Goal: Task Accomplishment & Management: Manage account settings

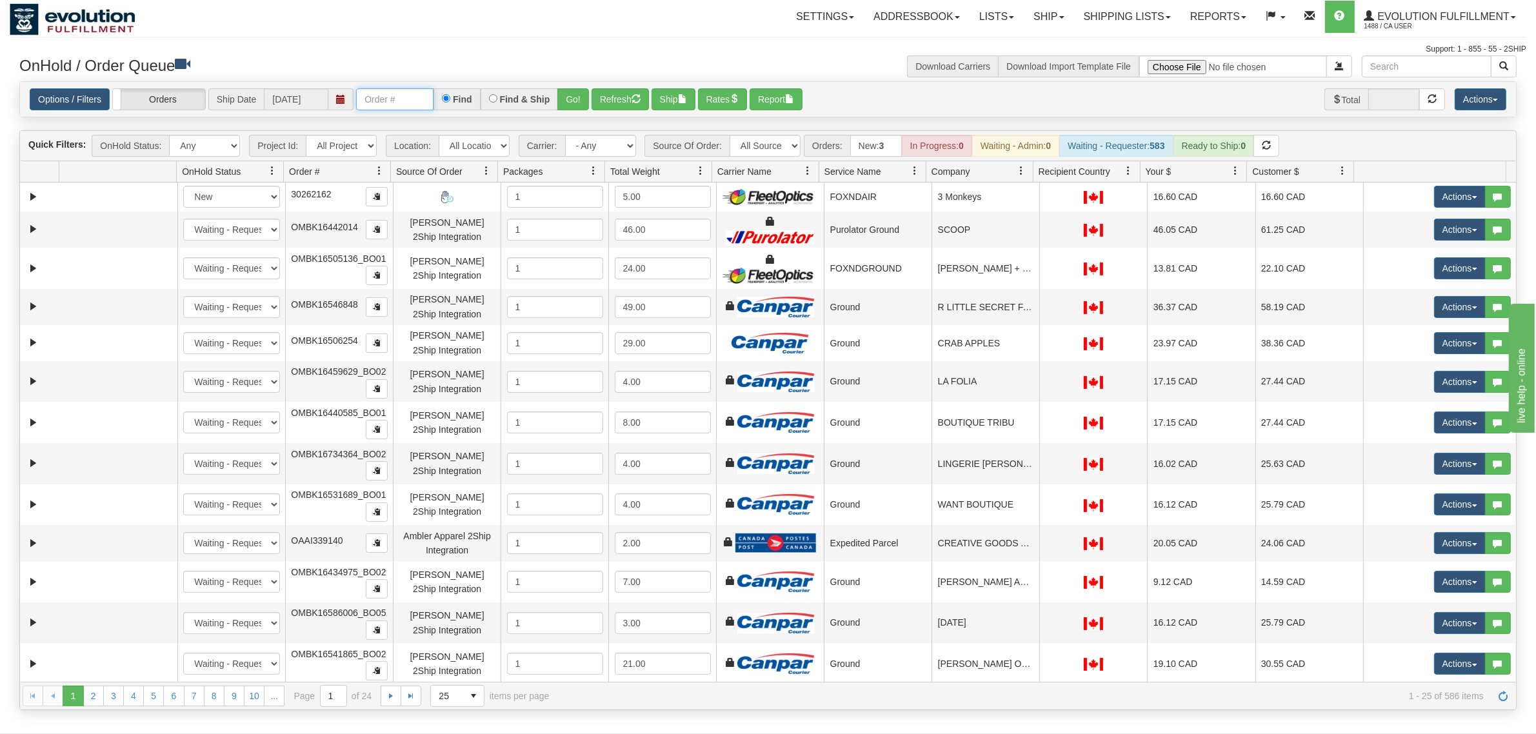
click at [403, 108] on input "text" at bounding box center [394, 99] width 77 height 22
click at [407, 100] on input "OMBK17372423 BO01" at bounding box center [394, 99] width 77 height 22
type input "OMBK17372423_BO01"
click at [566, 92] on button "Go!" at bounding box center [574, 99] width 32 height 22
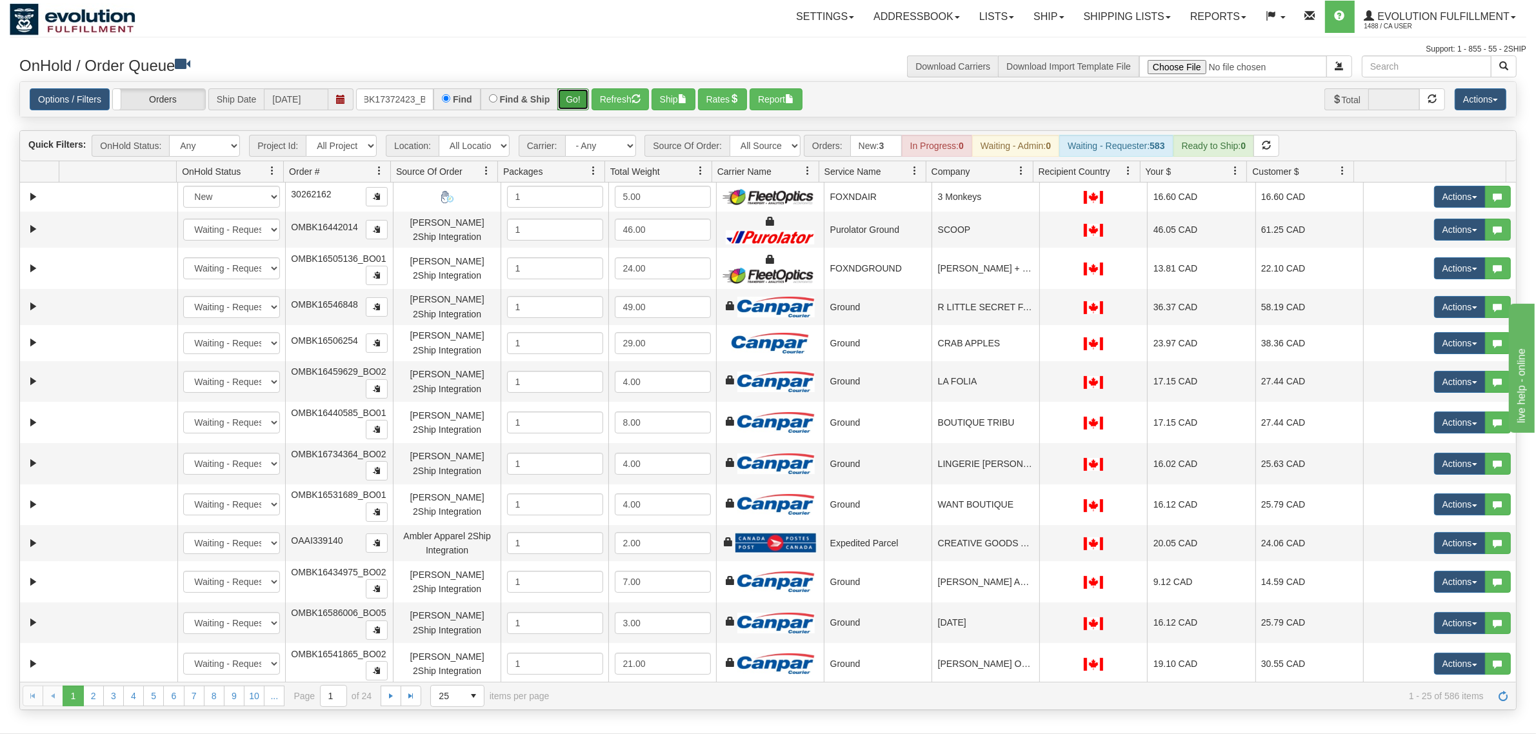
scroll to position [0, 0]
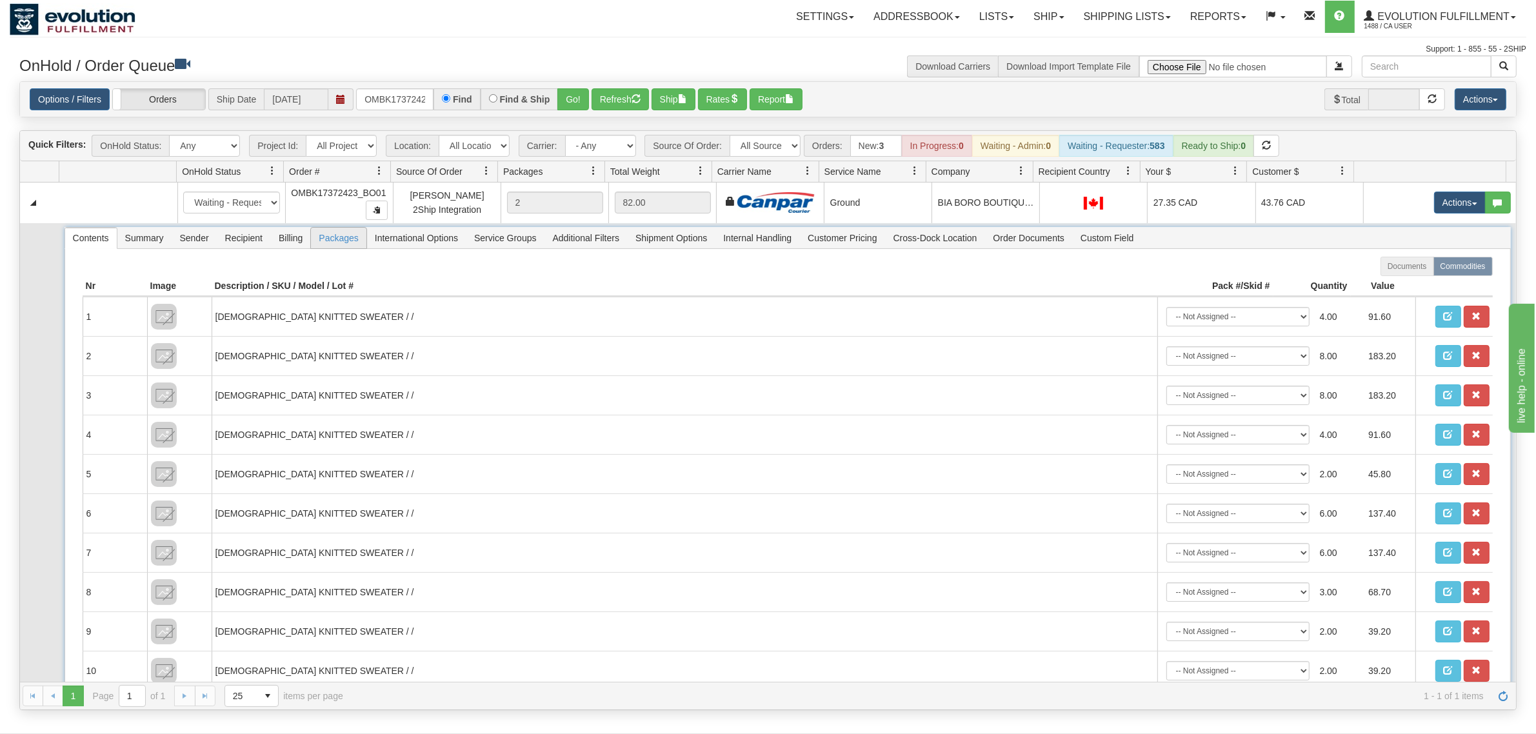
click at [332, 245] on span "Packages" at bounding box center [338, 238] width 55 height 21
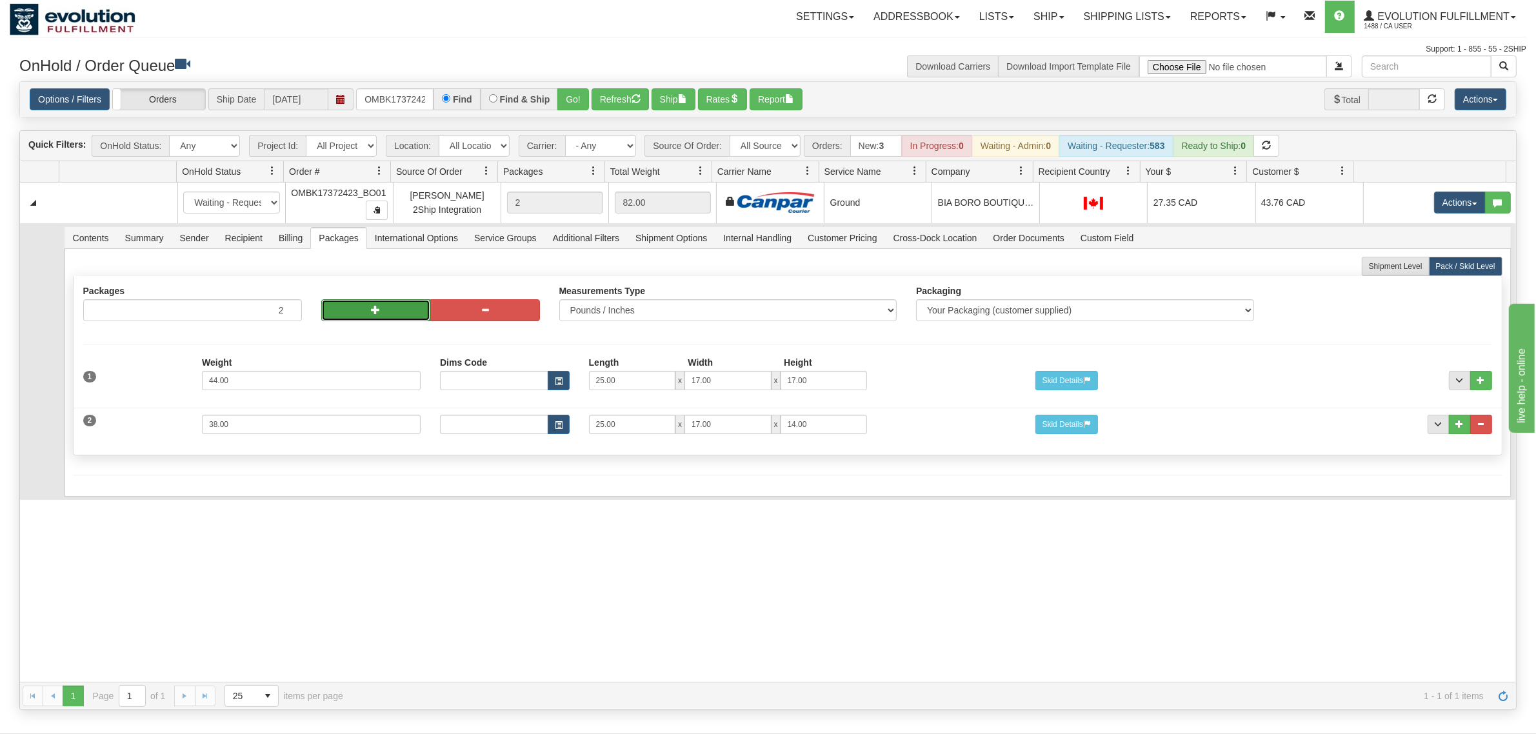
click at [354, 313] on button "button" at bounding box center [376, 310] width 110 height 22
type input "4"
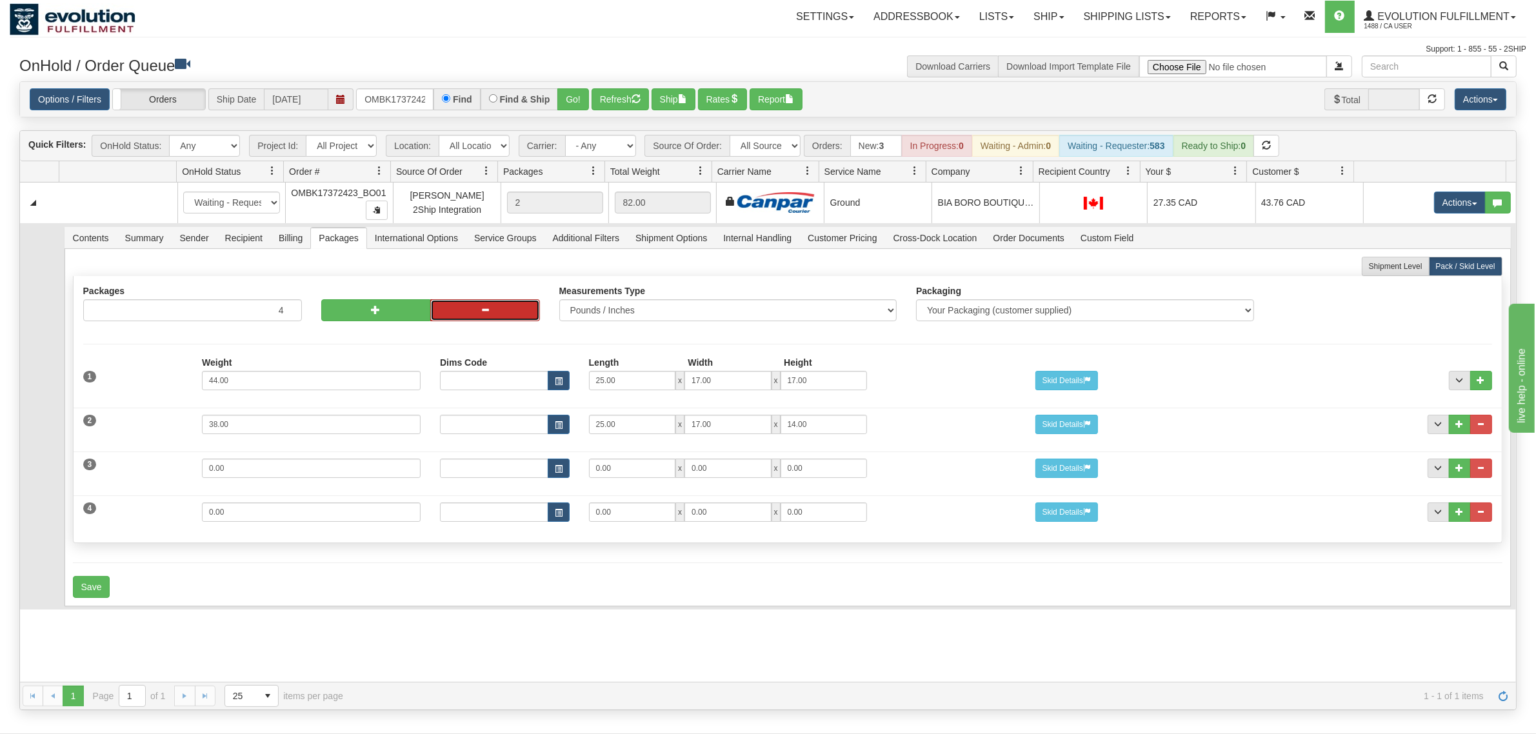
click at [465, 310] on button "button" at bounding box center [485, 310] width 110 height 22
type input "3"
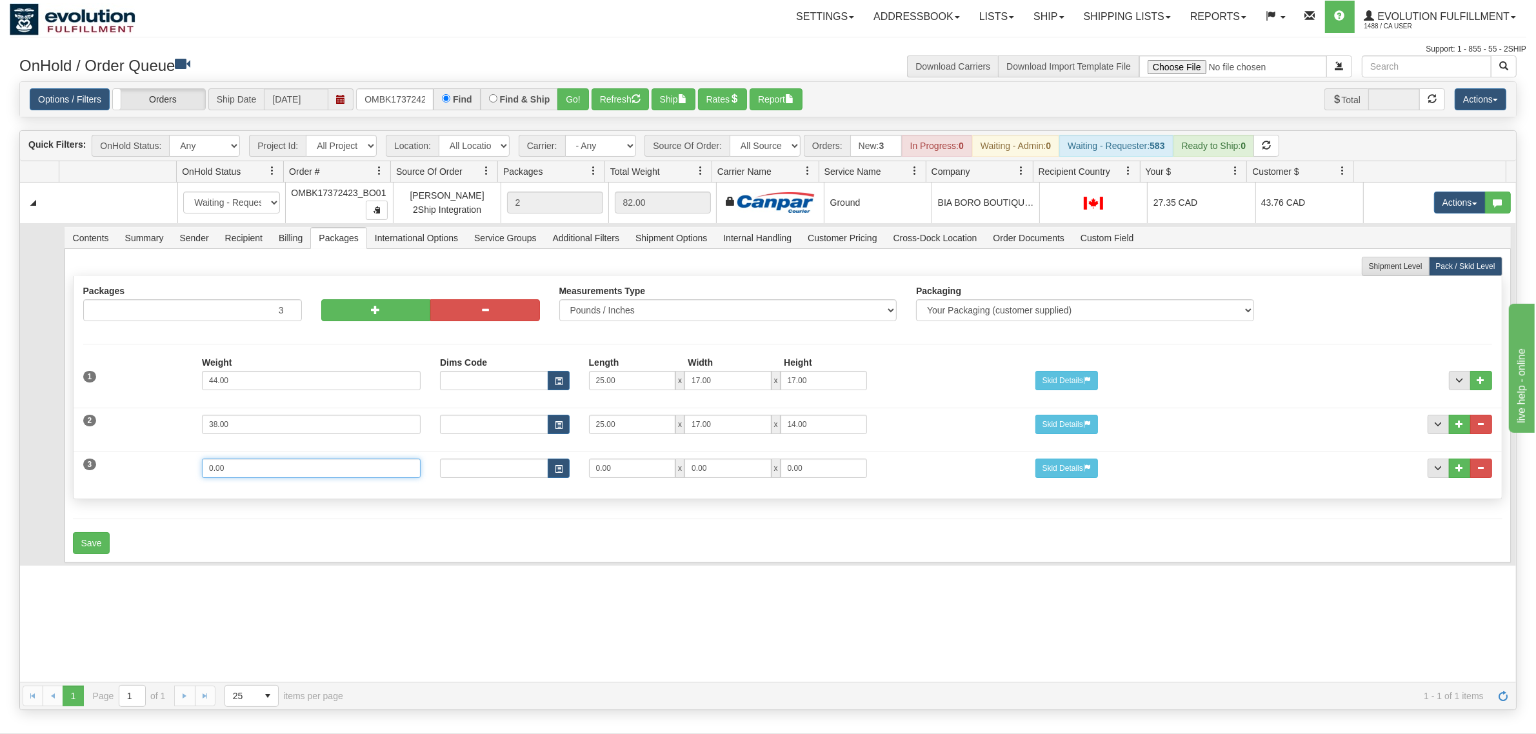
drag, startPoint x: 192, startPoint y: 478, endPoint x: 217, endPoint y: 474, distance: 25.4
click at [192, 478] on div "Weight 0.00" at bounding box center [311, 473] width 238 height 29
type input "11"
type input "15"
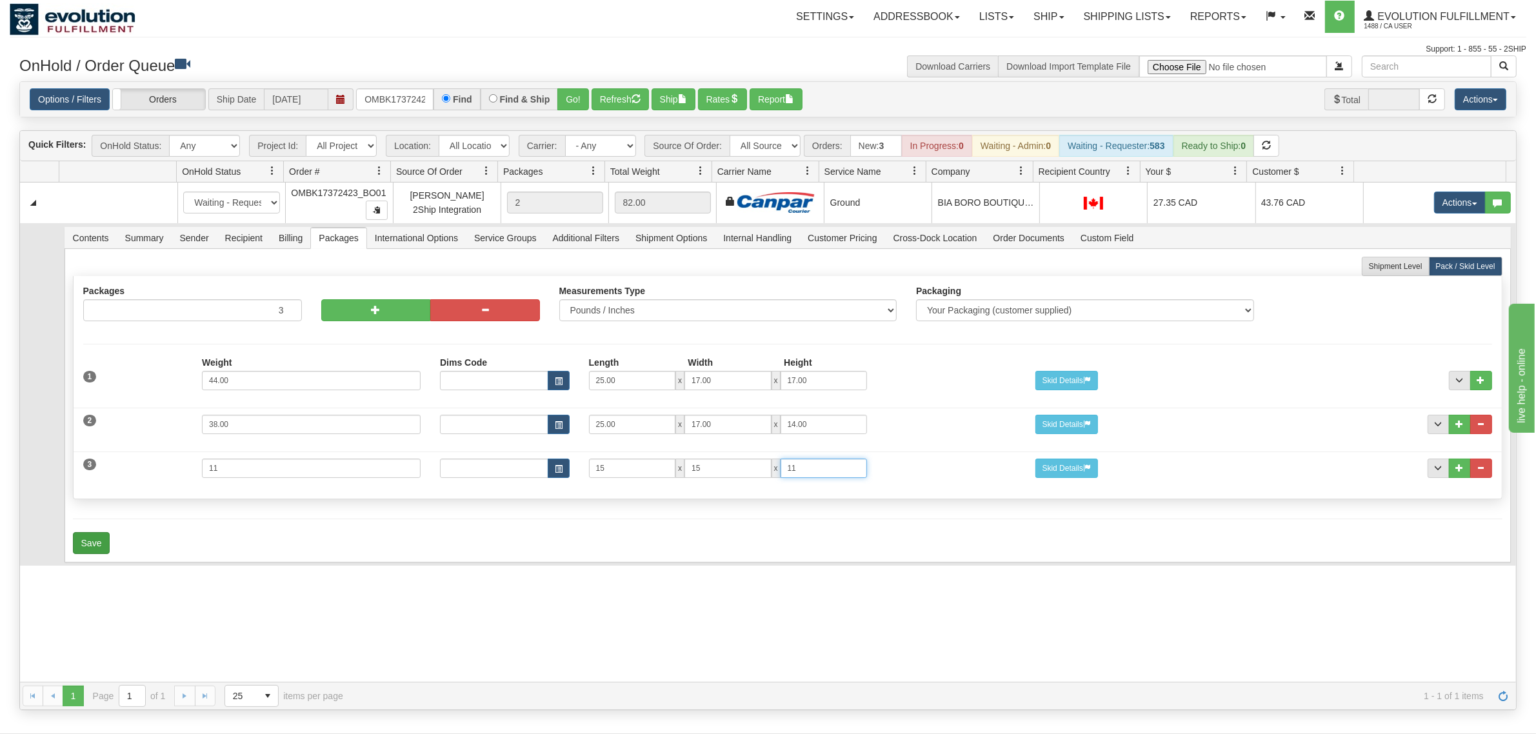
type input "11"
click at [87, 547] on button "Save" at bounding box center [91, 543] width 37 height 22
click at [246, 240] on span "Recipient" at bounding box center [243, 238] width 53 height 21
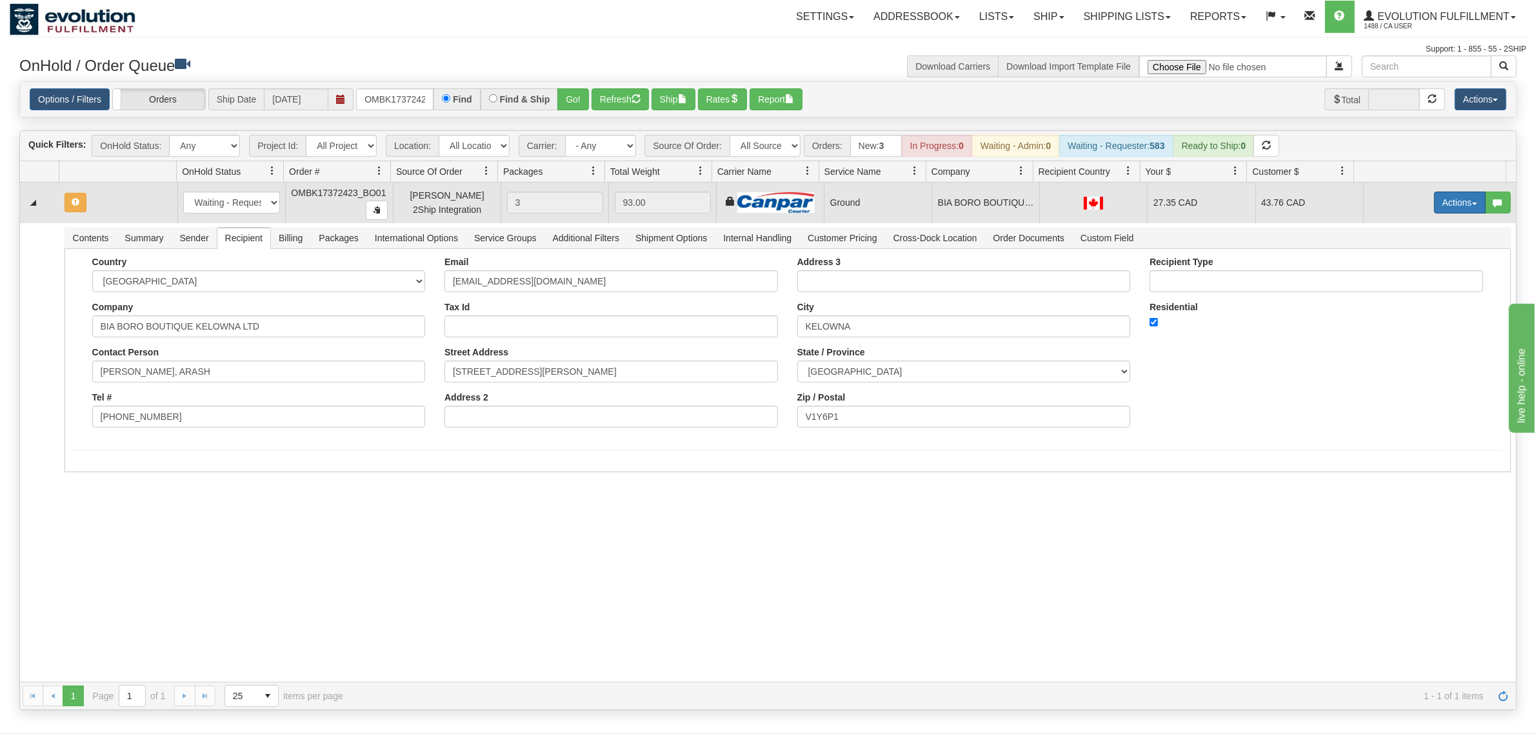
click at [1229, 203] on button "Actions" at bounding box center [1460, 203] width 52 height 22
click at [1229, 259] on span "Rate All Services" at bounding box center [1433, 261] width 77 height 10
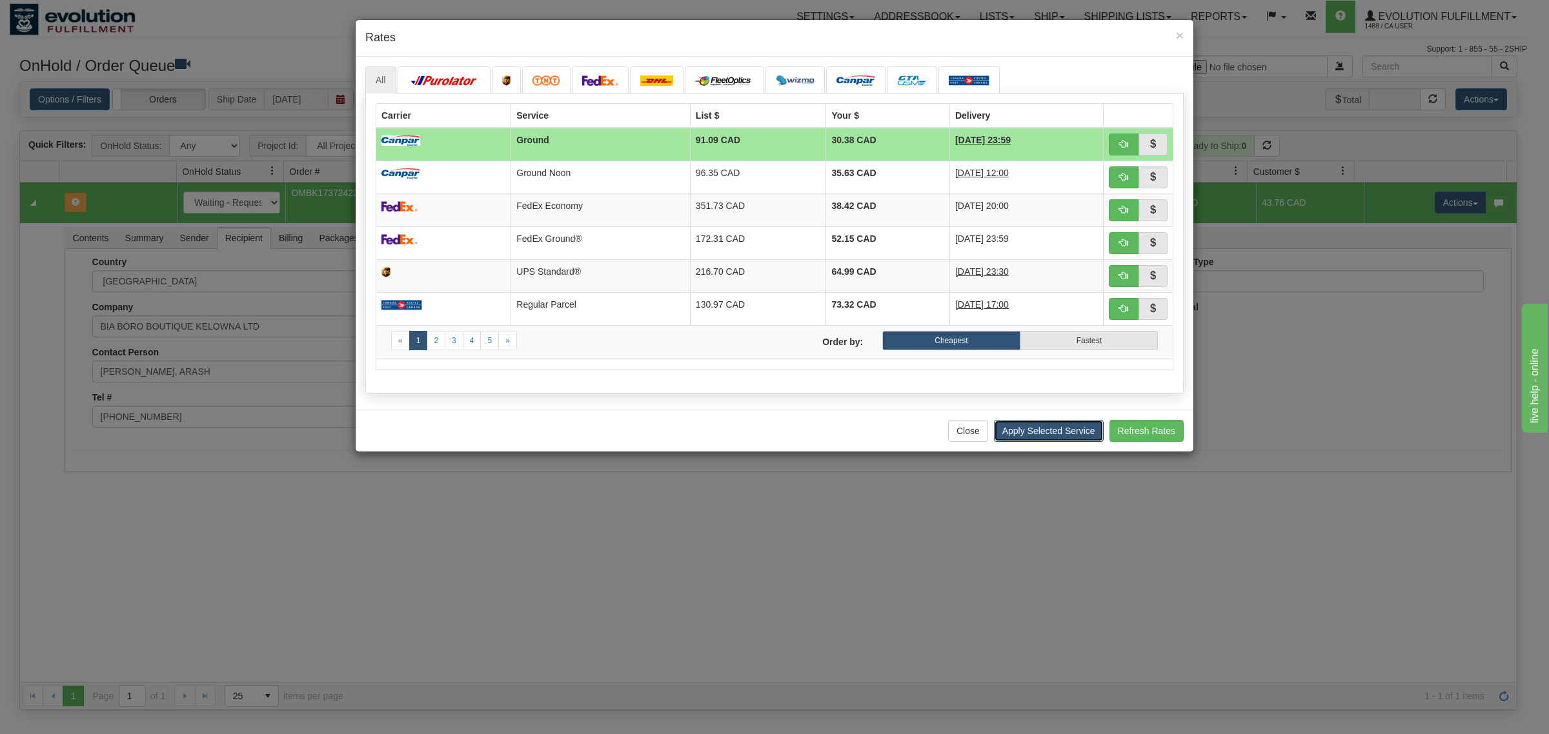
click at [1020, 436] on button "Apply Selected Service" at bounding box center [1049, 431] width 110 height 22
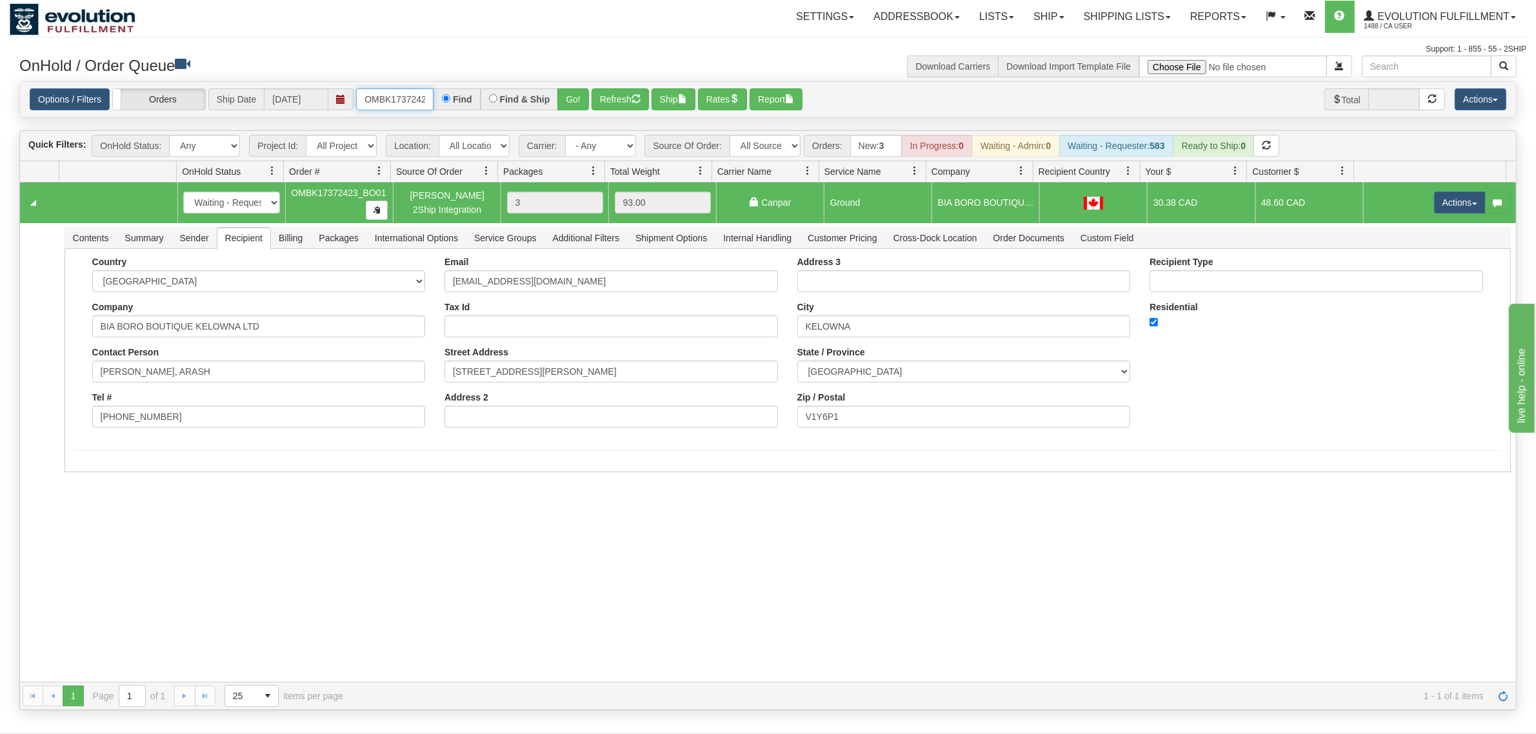
click at [390, 101] on input "OMBK17372423_BO01" at bounding box center [394, 99] width 77 height 22
click at [401, 86] on div "Options / Filters Group Shipments Orders Ship Date [DATE] OMBK17496743 BO01 Fin…" at bounding box center [768, 99] width 1496 height 35
click at [405, 95] on input "OMBK17496743 BO01" at bounding box center [394, 99] width 77 height 22
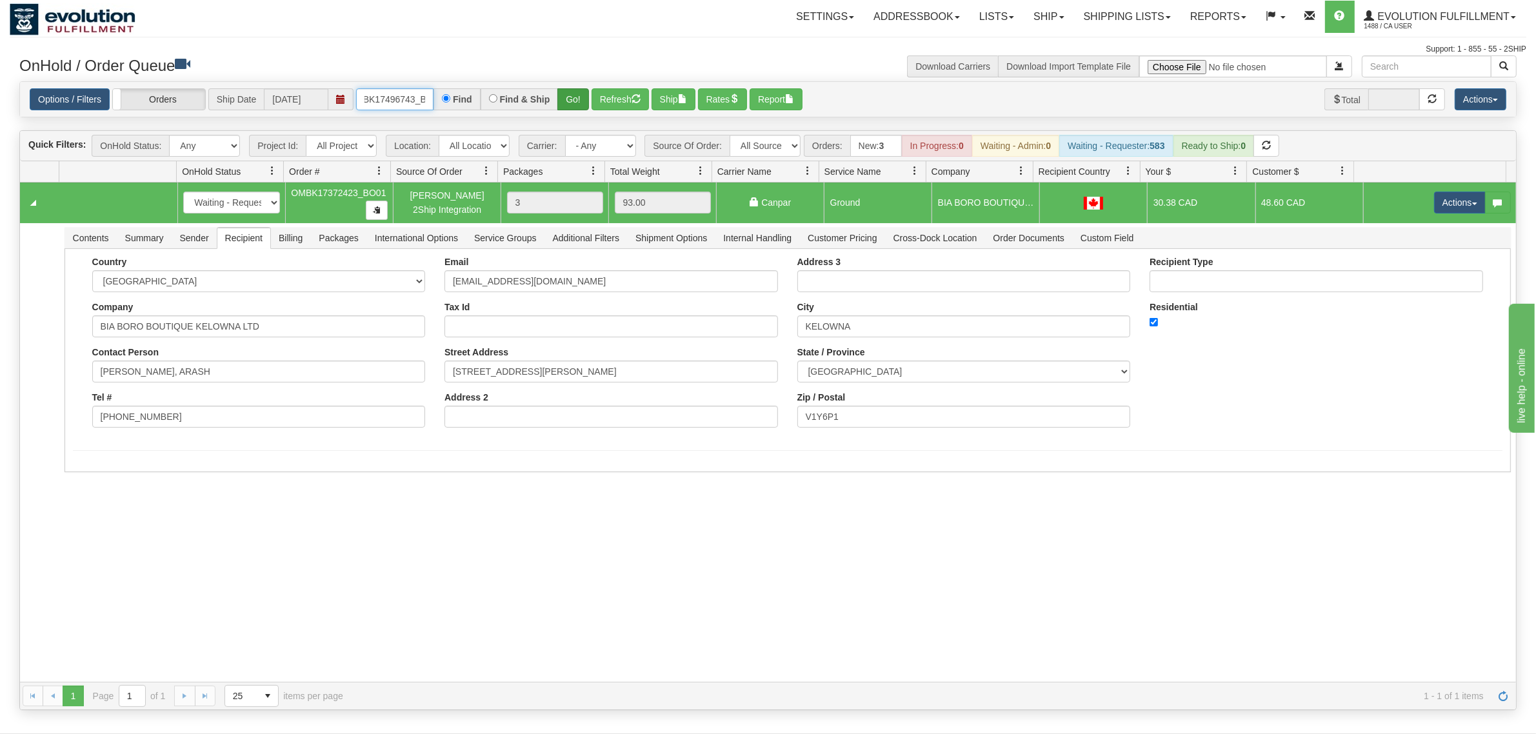
type input "OMBK17496743_BO01"
click at [568, 103] on button "Go!" at bounding box center [574, 99] width 32 height 22
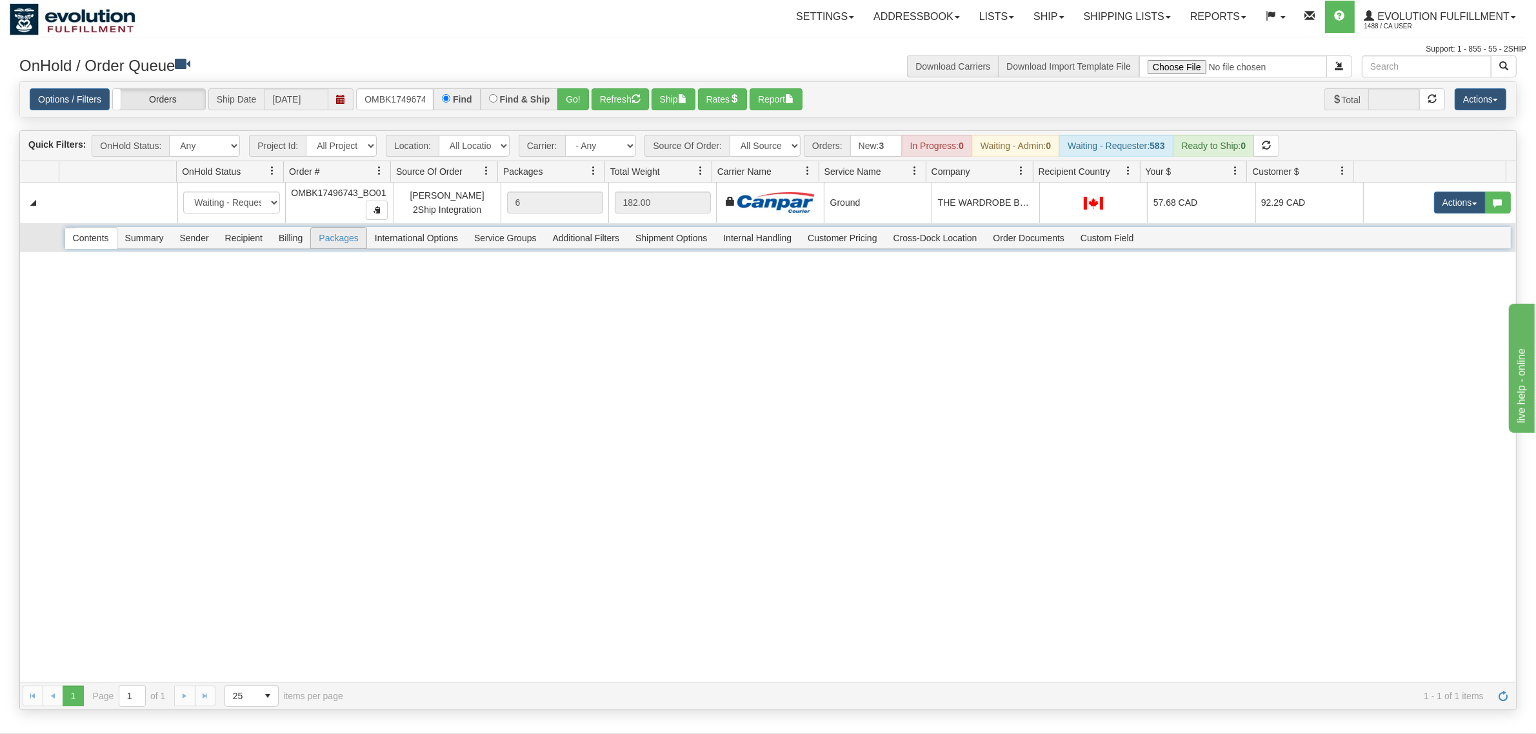
click at [343, 241] on span "Packages" at bounding box center [338, 238] width 55 height 21
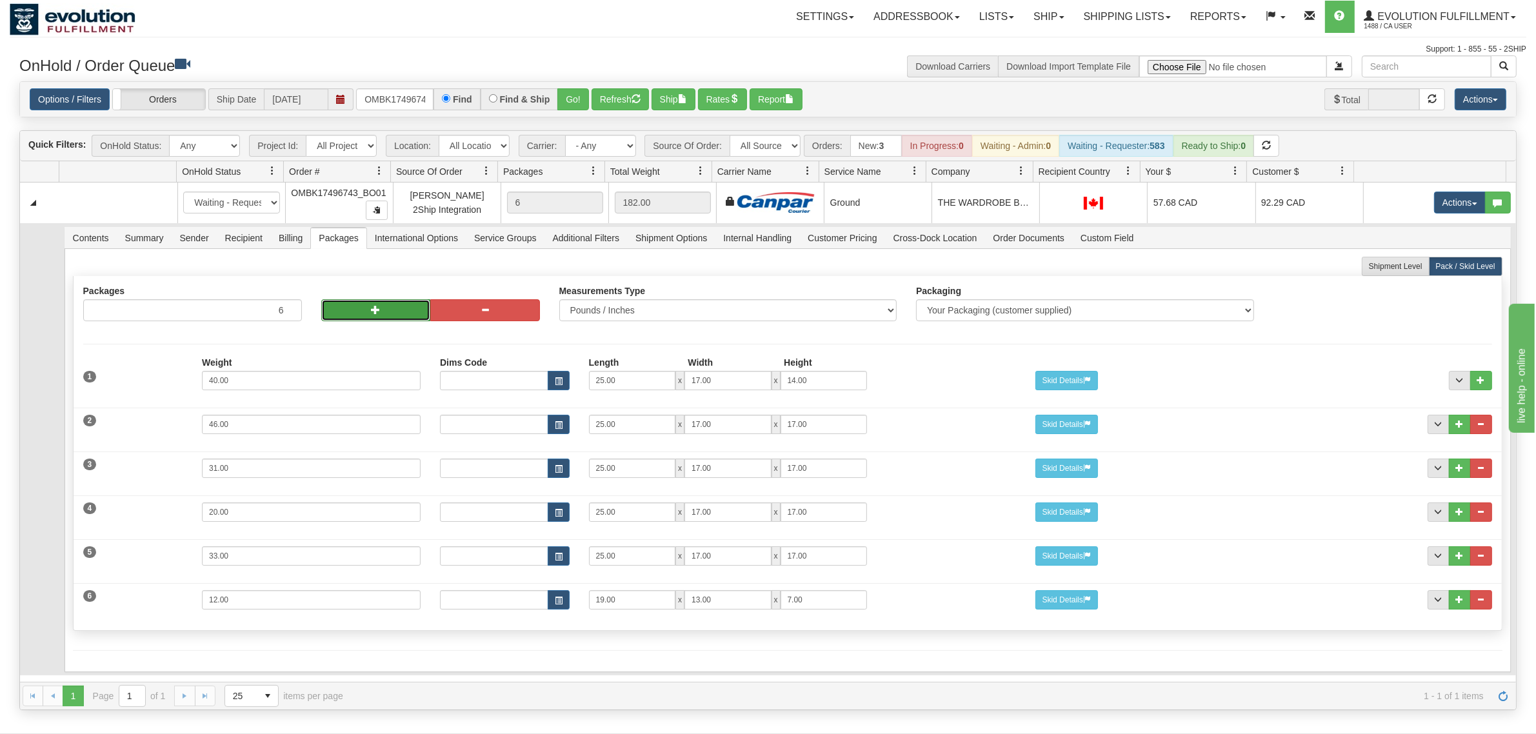
click at [343, 308] on button "button" at bounding box center [376, 310] width 110 height 22
type input "8"
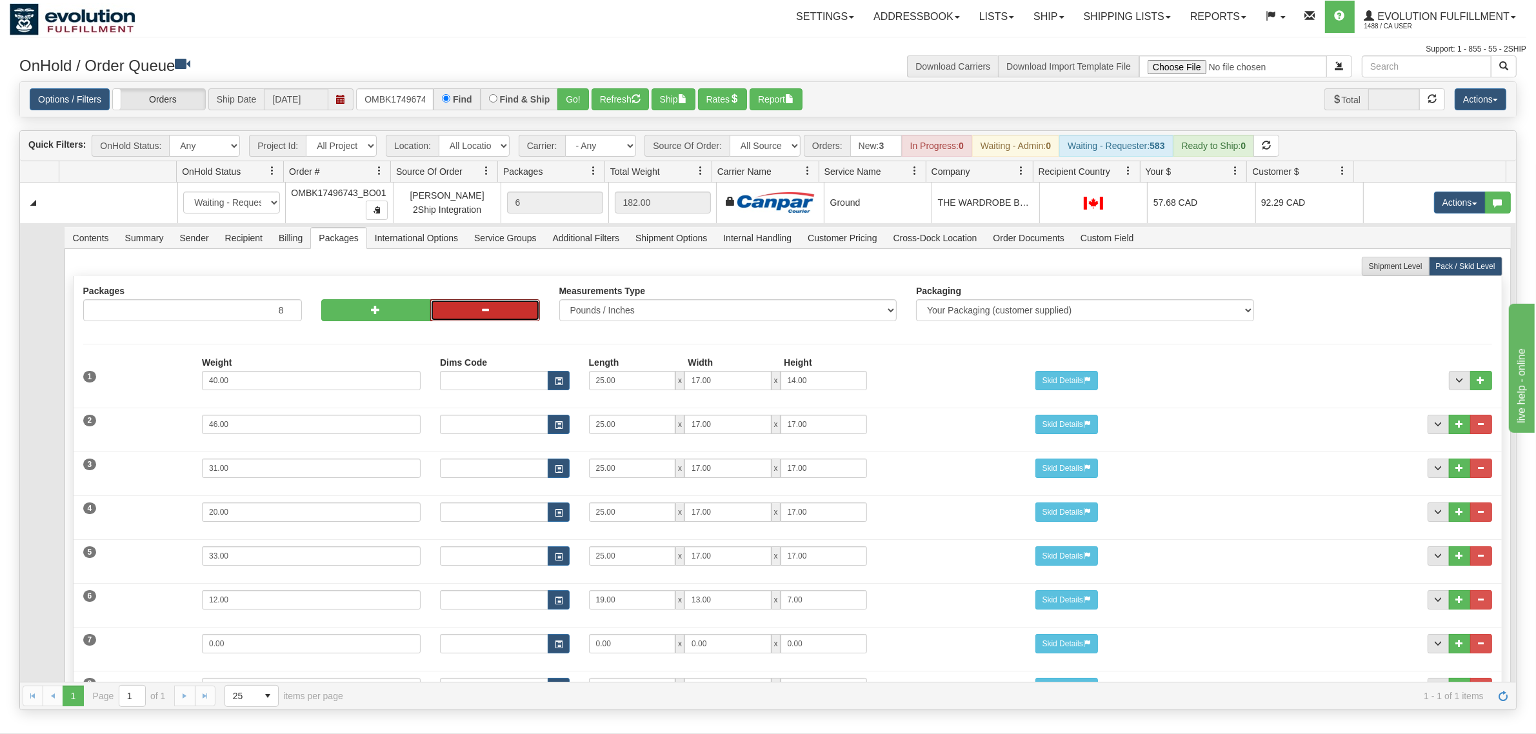
click at [482, 310] on span "button" at bounding box center [485, 309] width 9 height 9
type input "7"
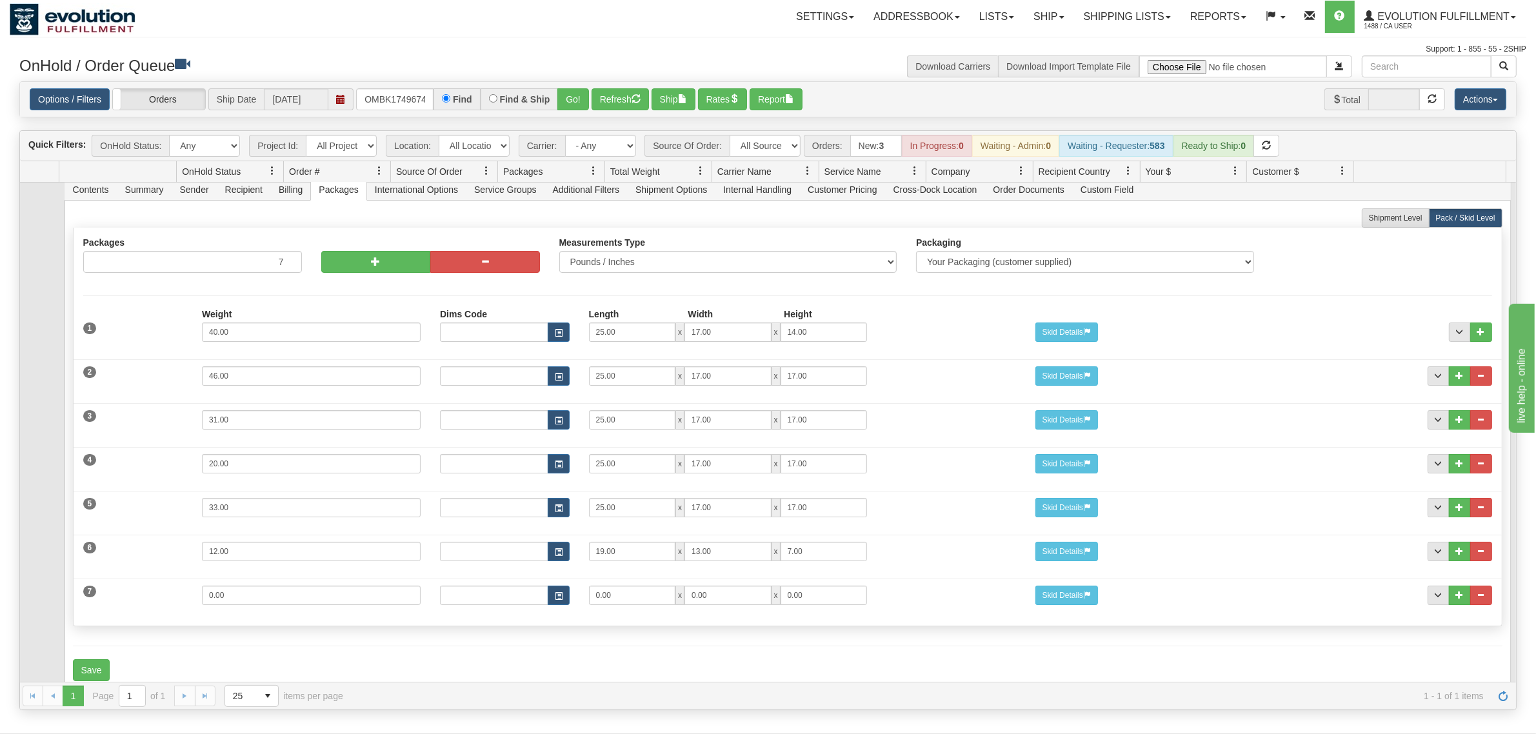
scroll to position [75, 0]
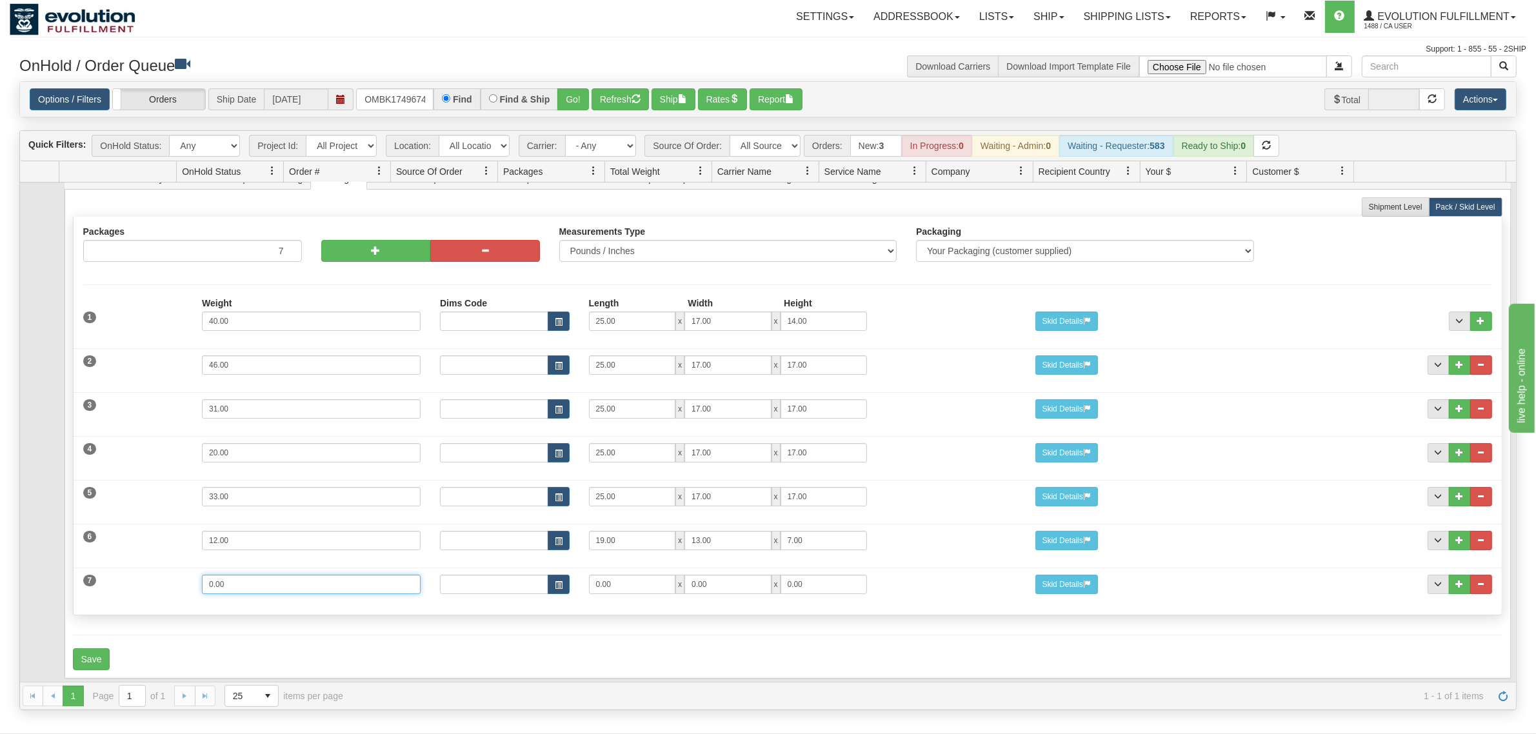
drag, startPoint x: 266, startPoint y: 573, endPoint x: 157, endPoint y: 585, distance: 109.7
click at [157, 585] on div "7 Weight 0.00 Dims Code Length Width Height 0.00 x 0.00 x" at bounding box center [788, 582] width 1429 height 43
type input "23"
type input "25"
type input "15"
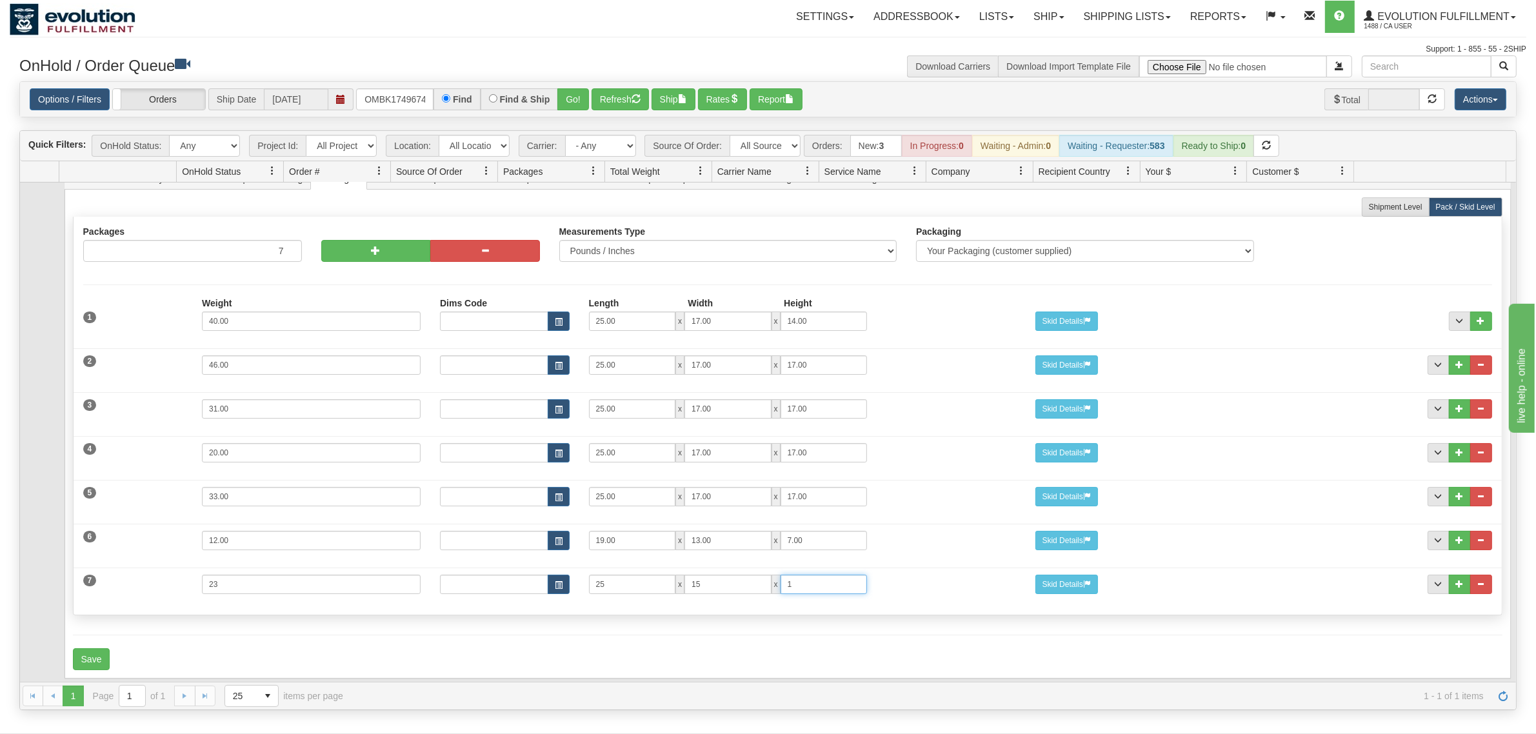
type input "1"
drag, startPoint x: 728, startPoint y: 581, endPoint x: 636, endPoint y: 572, distance: 92.7
click at [637, 575] on div "25 x 15 x 1" at bounding box center [728, 584] width 278 height 19
type input "17"
type input "13"
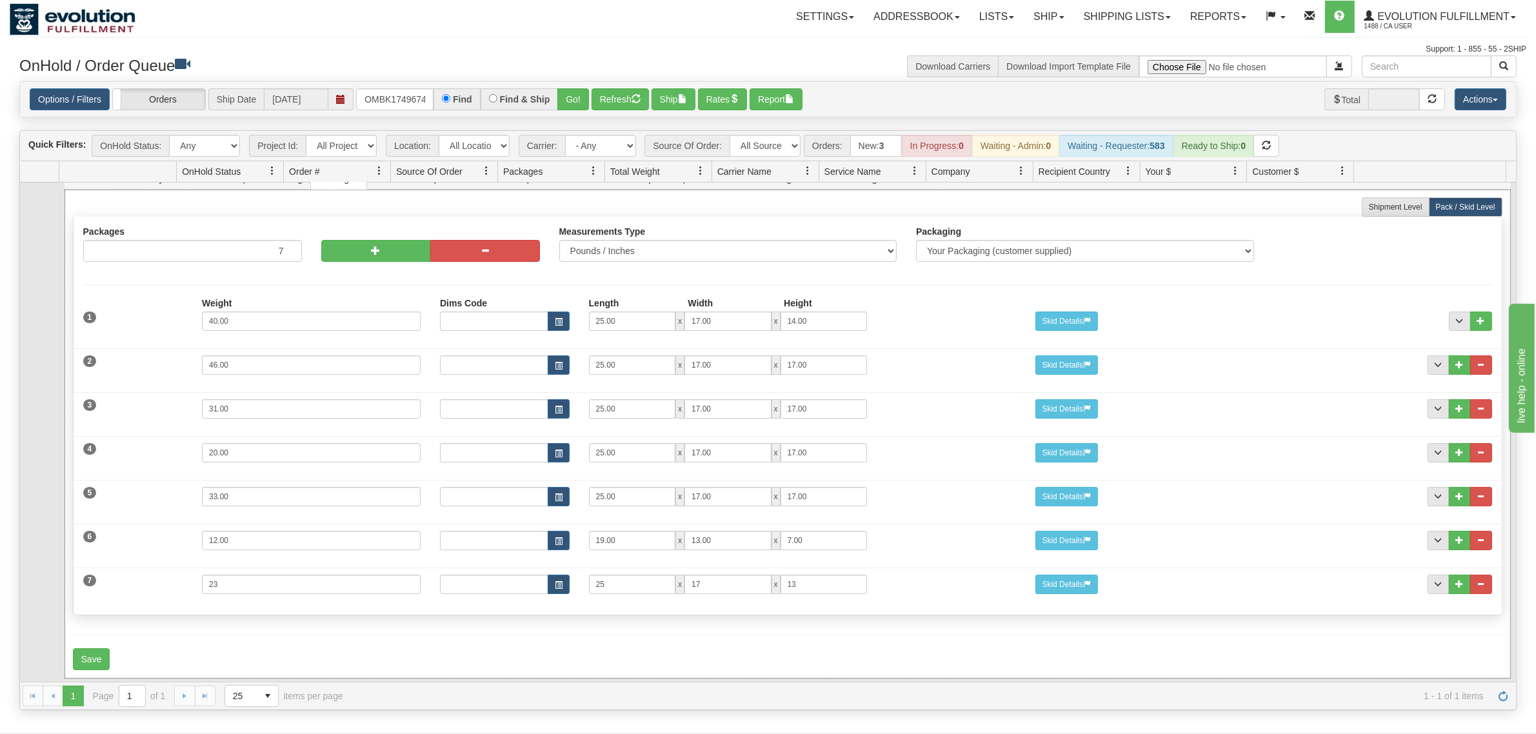
drag, startPoint x: 223, startPoint y: 636, endPoint x: 133, endPoint y: 645, distance: 90.8
click at [223, 587] on div "Save" at bounding box center [788, 660] width 1430 height 22
click at [90, 587] on button "Save" at bounding box center [91, 660] width 37 height 22
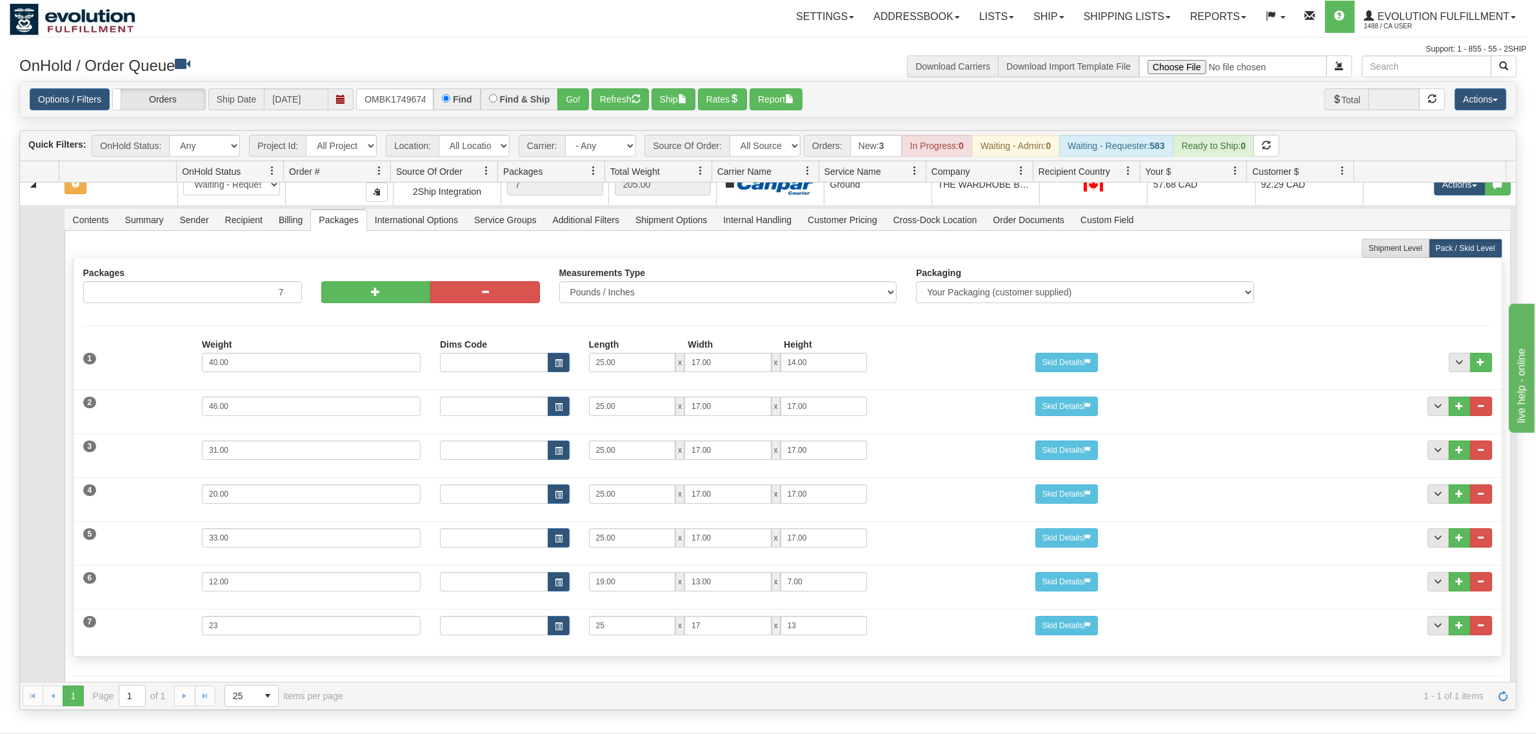
scroll to position [0, 0]
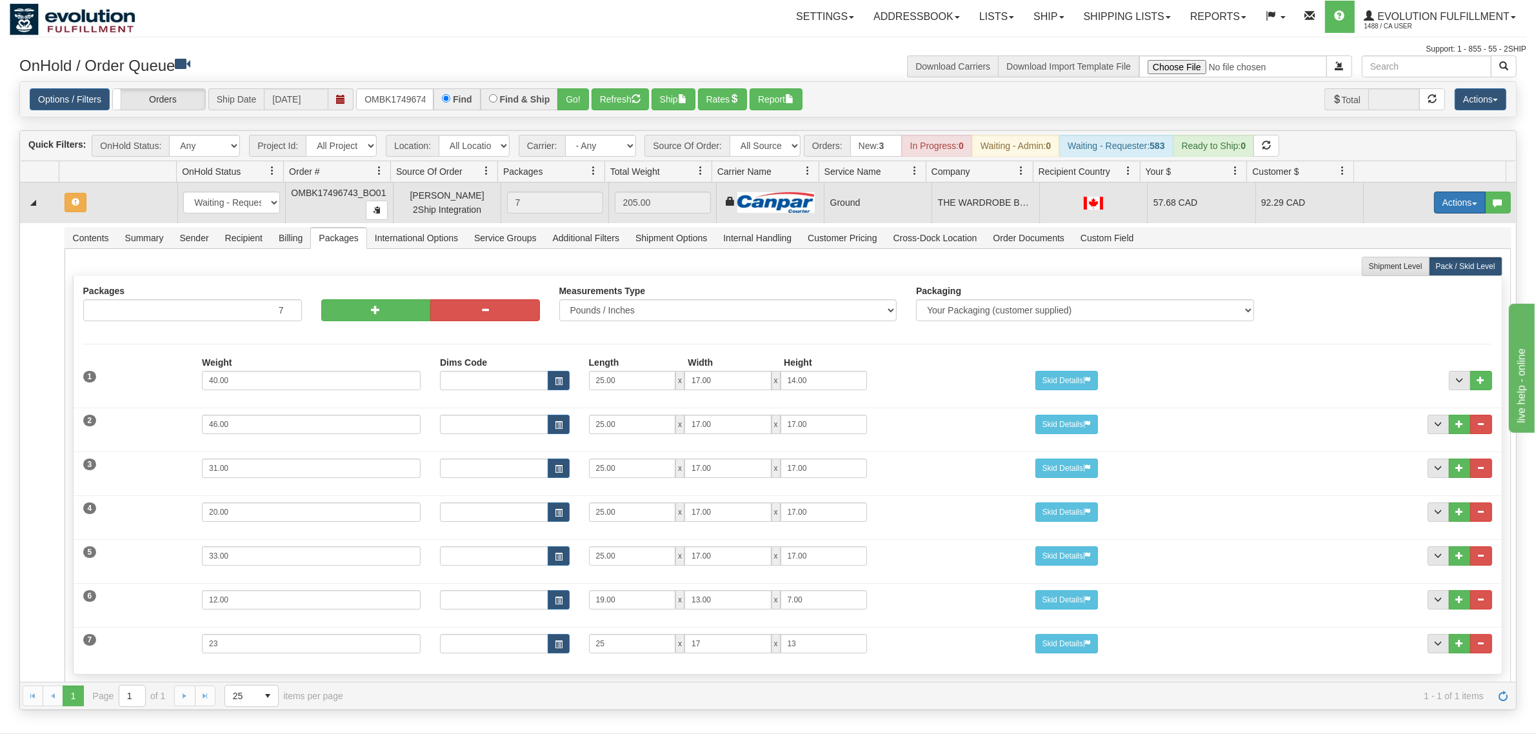
click at [1229, 202] on button "Actions" at bounding box center [1460, 203] width 52 height 22
click at [1229, 258] on span "Rate All Services" at bounding box center [1433, 261] width 77 height 10
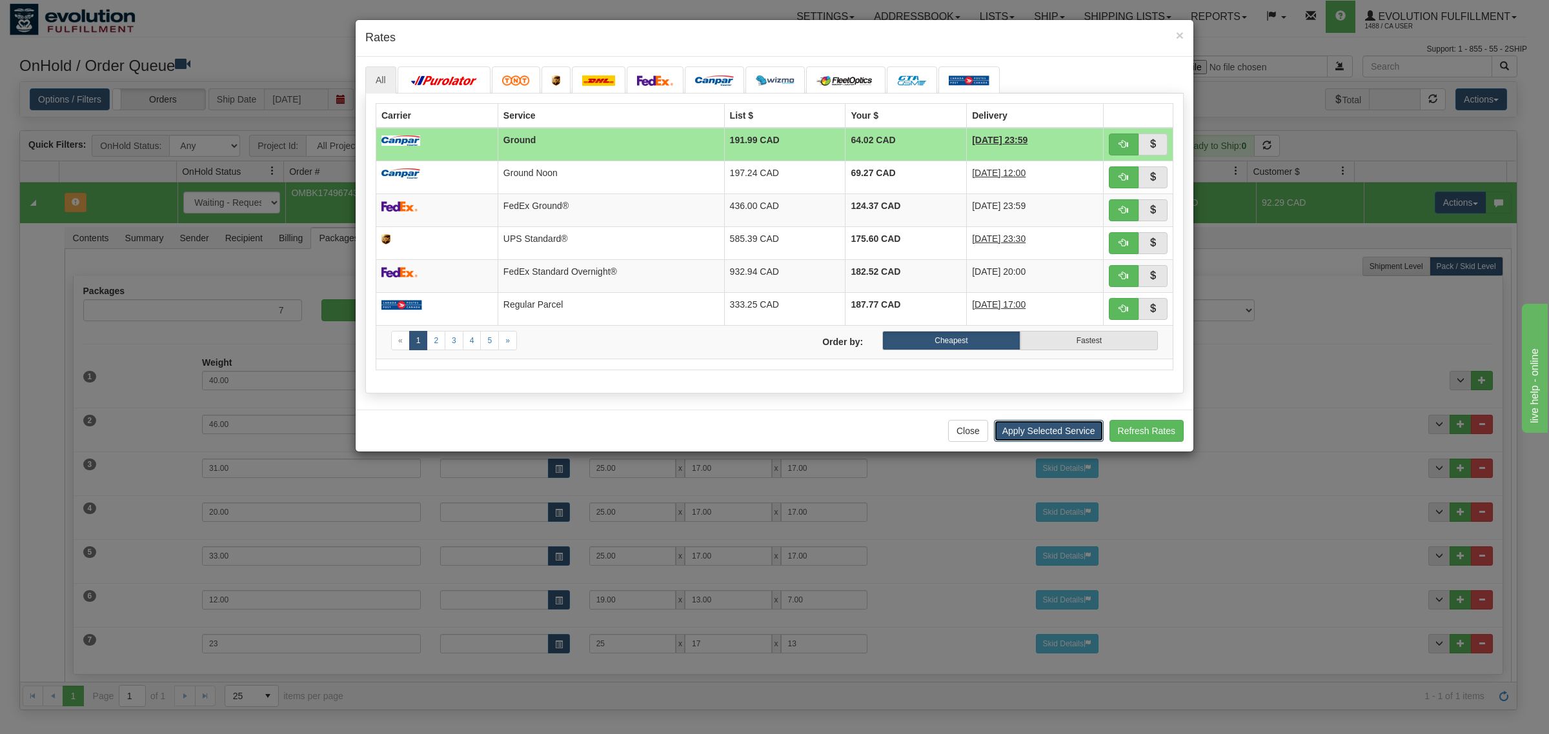
click at [1026, 431] on button "Apply Selected Service" at bounding box center [1049, 431] width 110 height 22
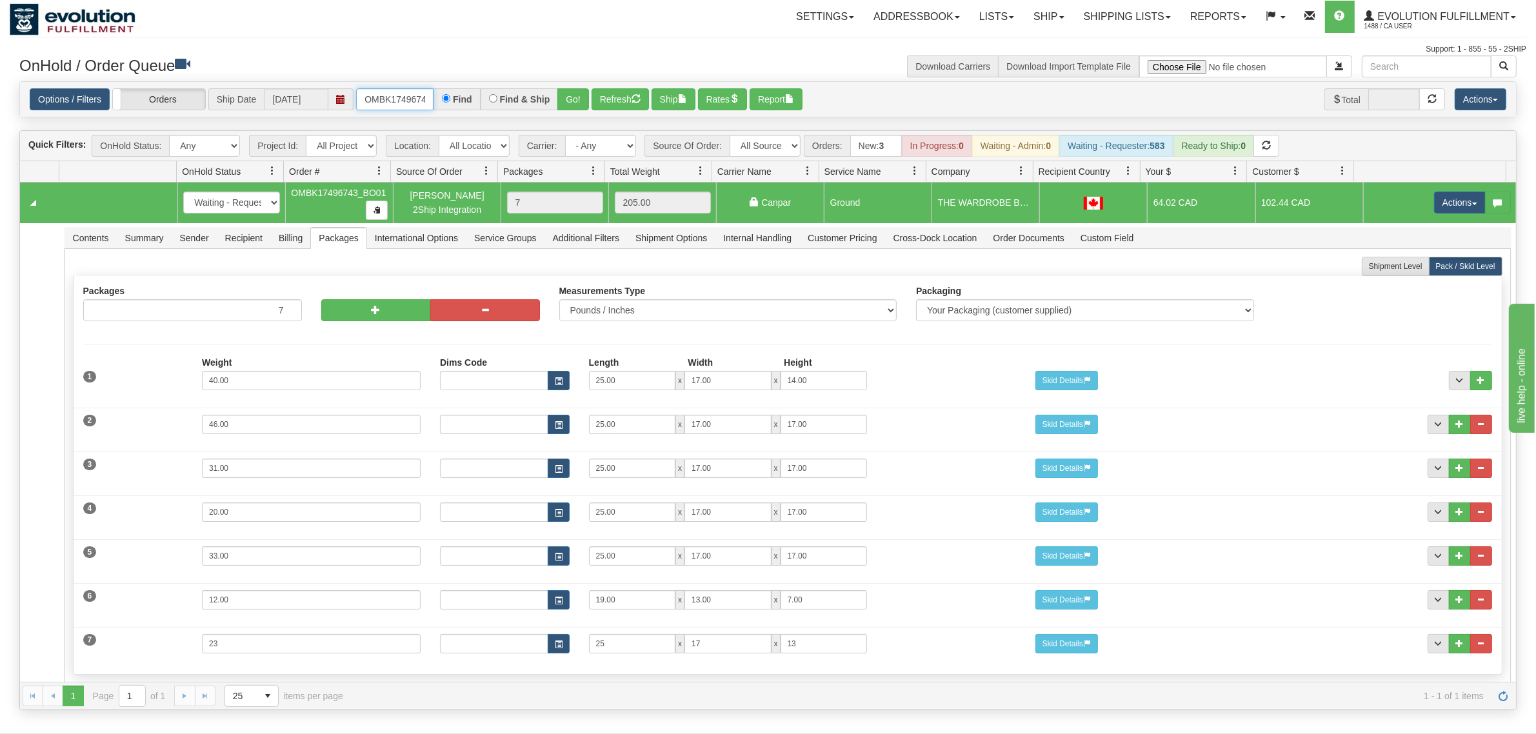
click at [398, 103] on input "OMBK17496743_BO01" at bounding box center [394, 99] width 77 height 22
click at [430, 90] on input "OMBK18268682 BO03" at bounding box center [394, 99] width 77 height 22
click at [405, 96] on input "OMBK18268682 BO03" at bounding box center [394, 99] width 77 height 22
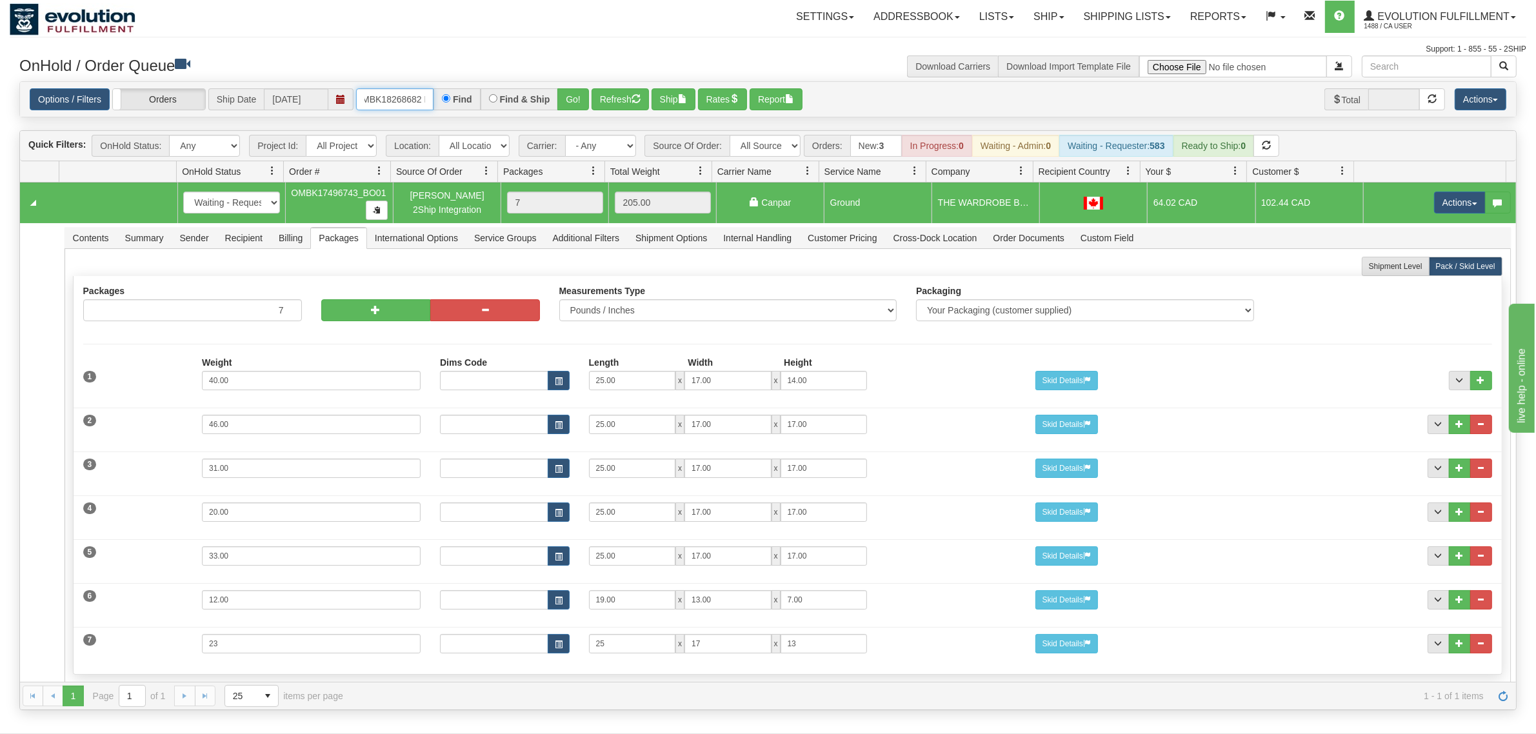
scroll to position [0, 16]
type input "OMBK18268682_BO03"
click at [565, 94] on button "Go!" at bounding box center [574, 99] width 32 height 22
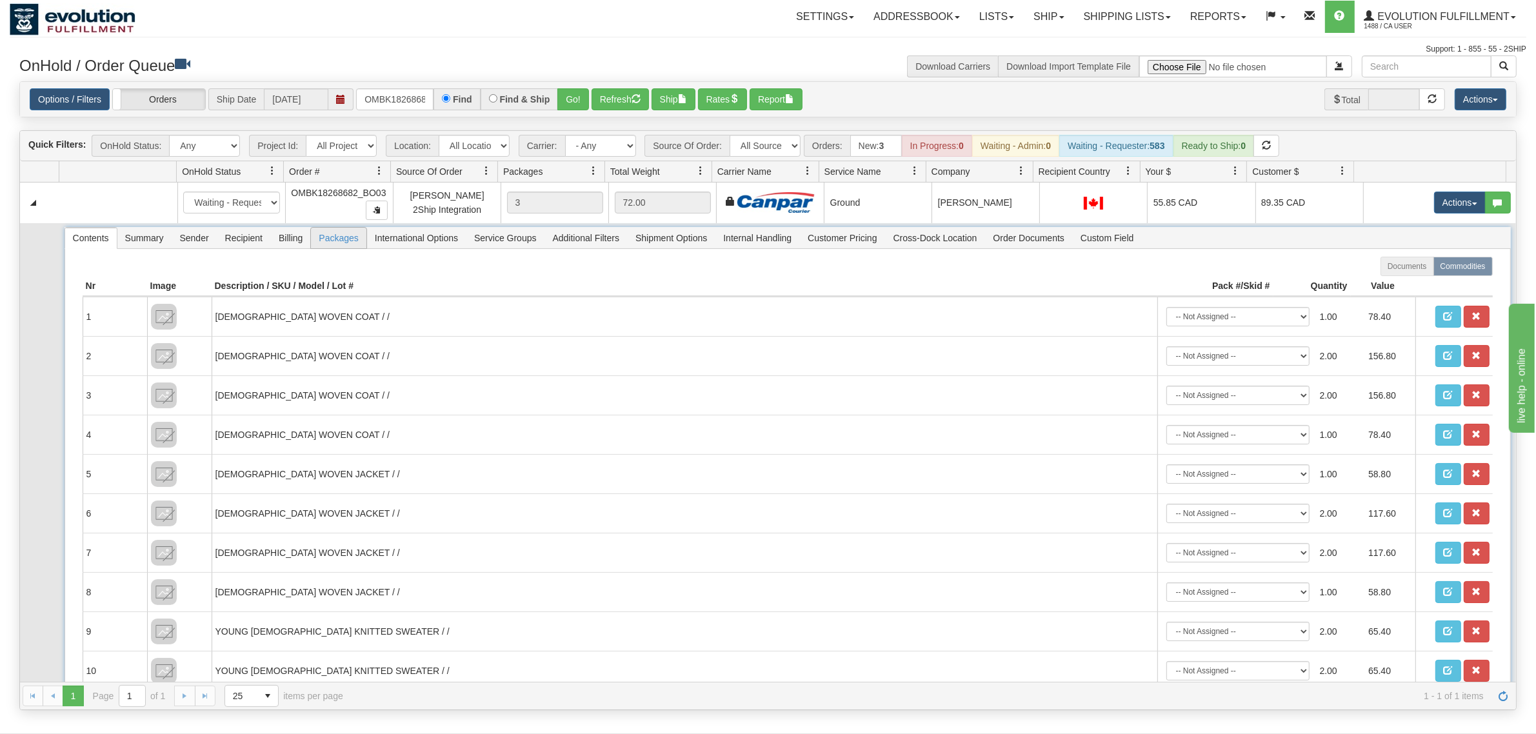
click at [320, 247] on span "Packages" at bounding box center [338, 238] width 55 height 21
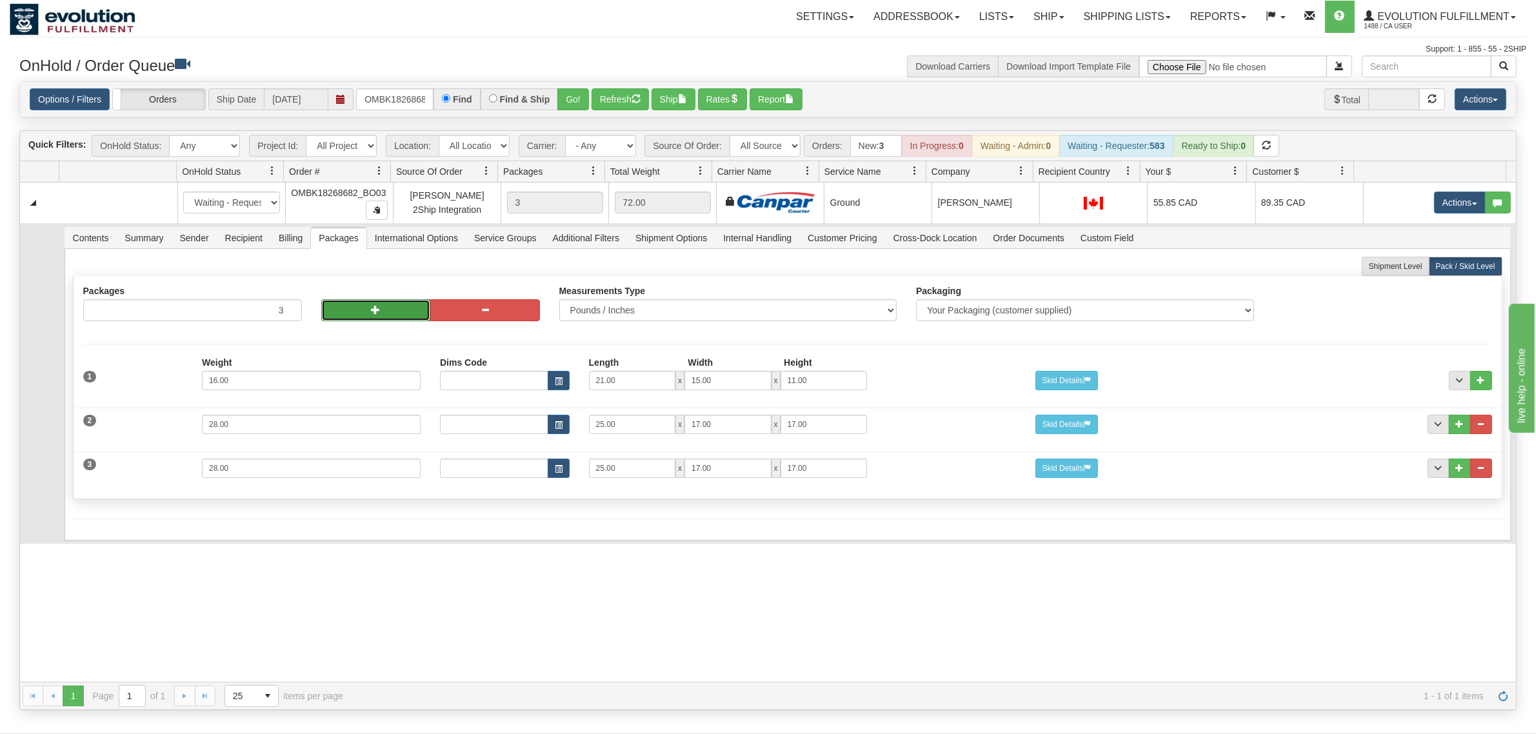
click at [381, 308] on button "button" at bounding box center [376, 310] width 110 height 22
type input "5"
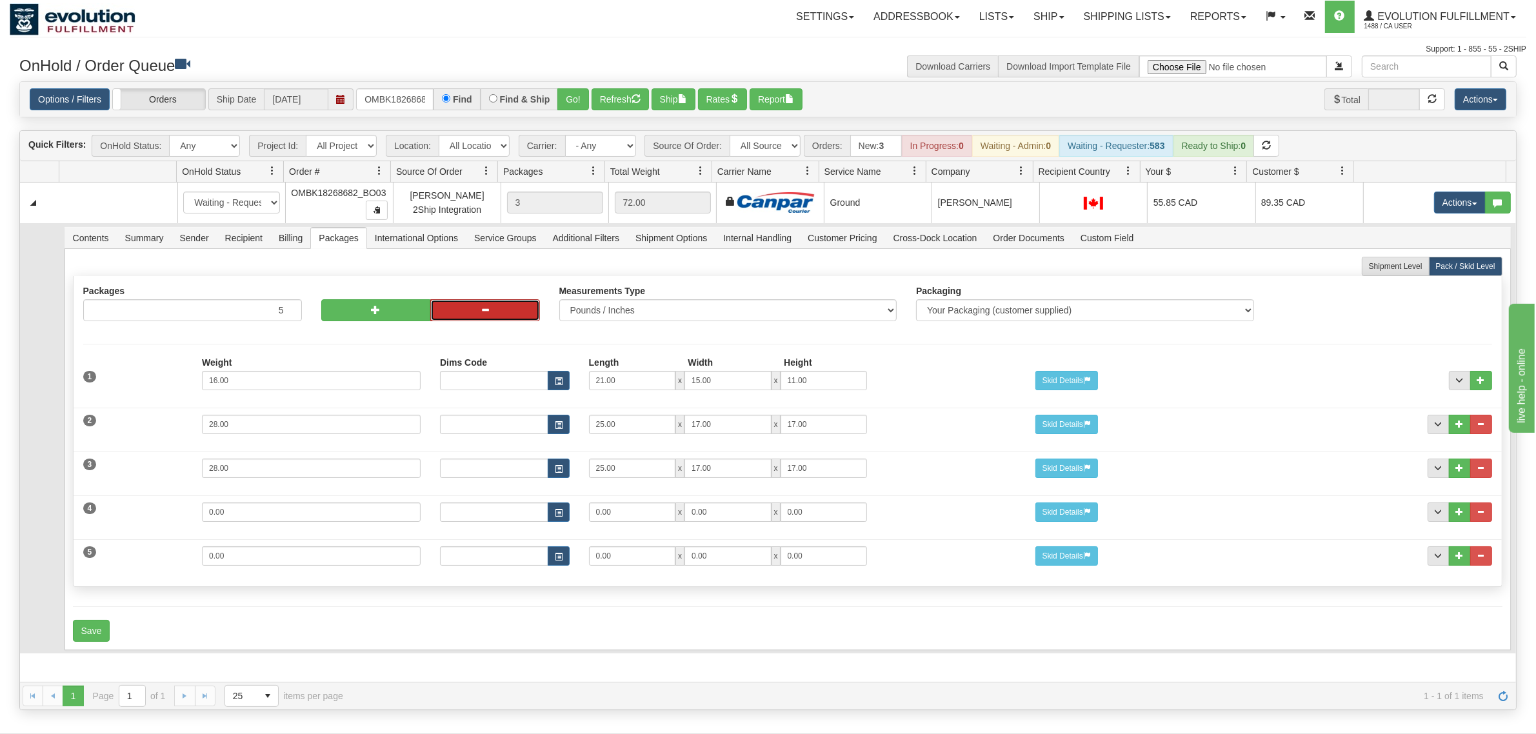
click at [468, 308] on button "button" at bounding box center [485, 310] width 110 height 22
type input "4"
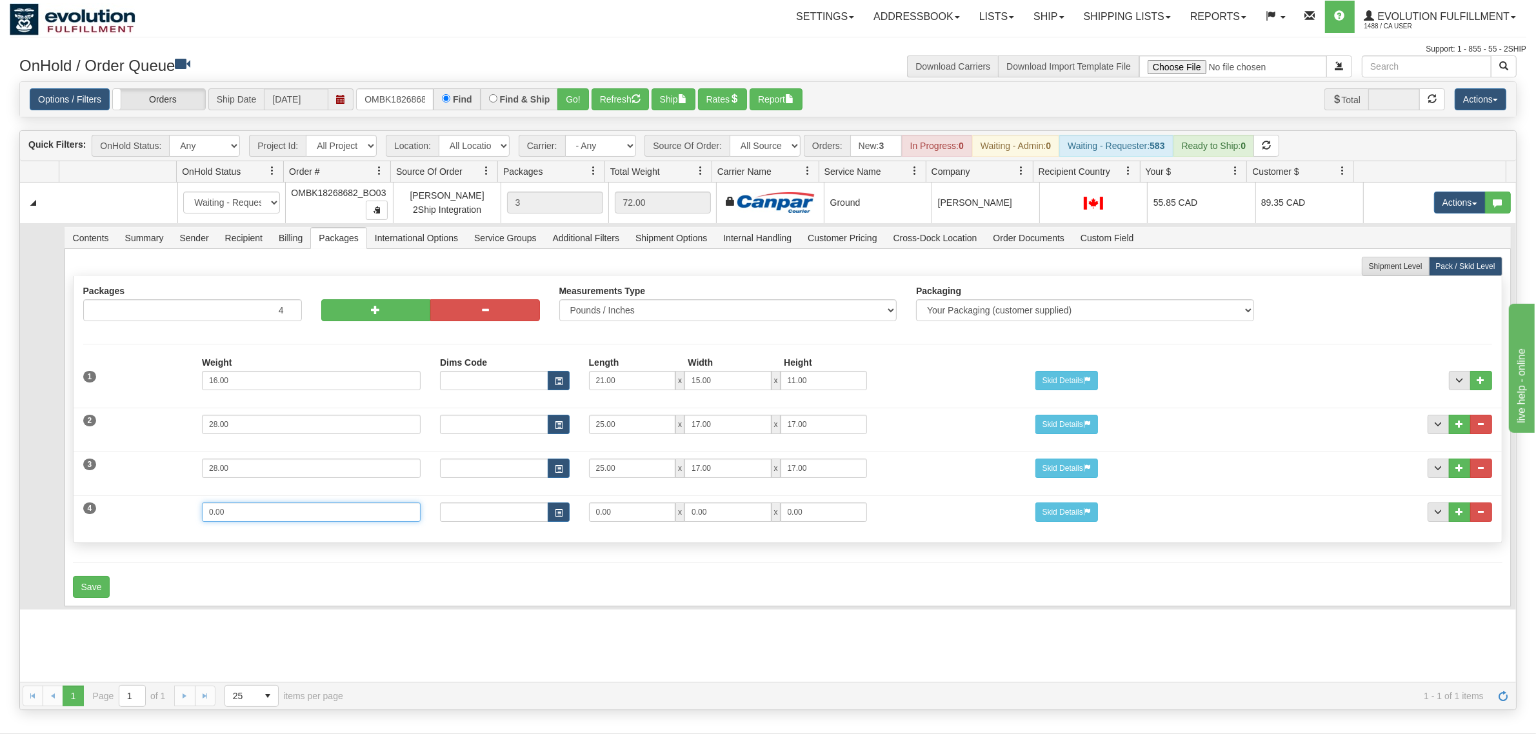
drag, startPoint x: 256, startPoint y: 520, endPoint x: 89, endPoint y: 521, distance: 166.5
click at [89, 521] on div "4 Weight 0.00 Dims Code Length Width Height 0.00 x 0.00 x" at bounding box center [788, 510] width 1429 height 43
type input "31"
type input "25"
type input "17"
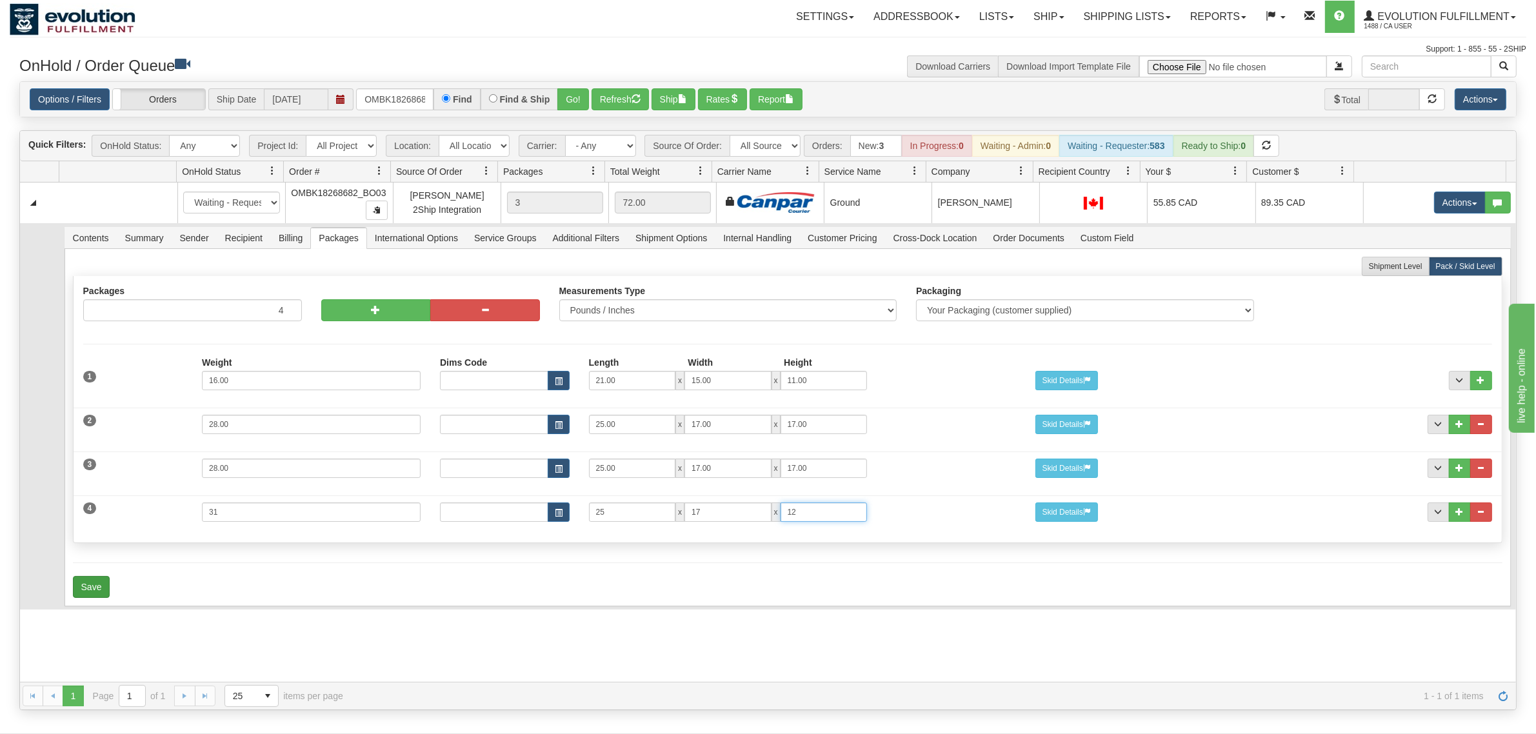
type input "12"
click at [91, 586] on button "Save" at bounding box center [91, 587] width 37 height 22
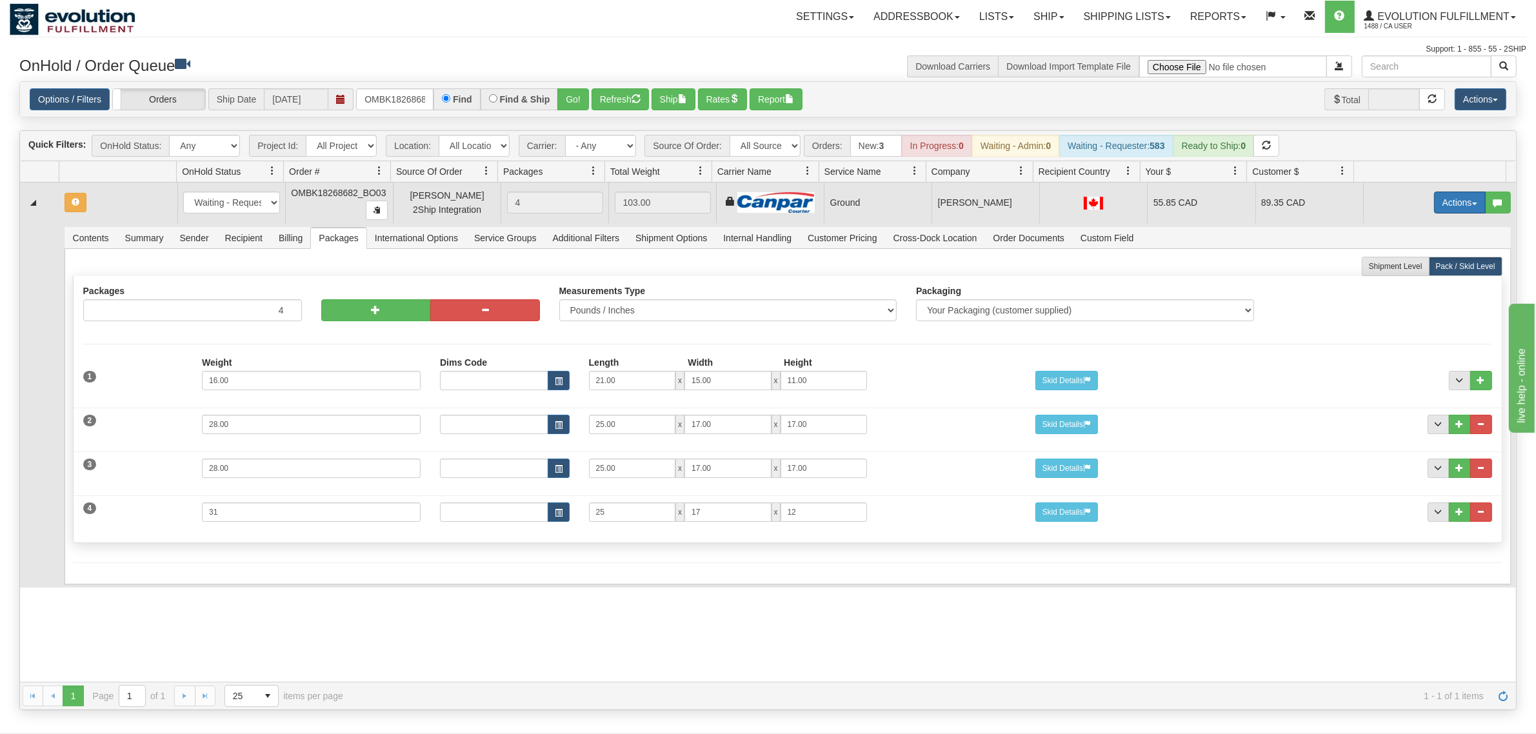
click at [1229, 201] on button "Actions" at bounding box center [1460, 203] width 52 height 22
click at [1229, 259] on span "Rate All Services" at bounding box center [1433, 261] width 77 height 10
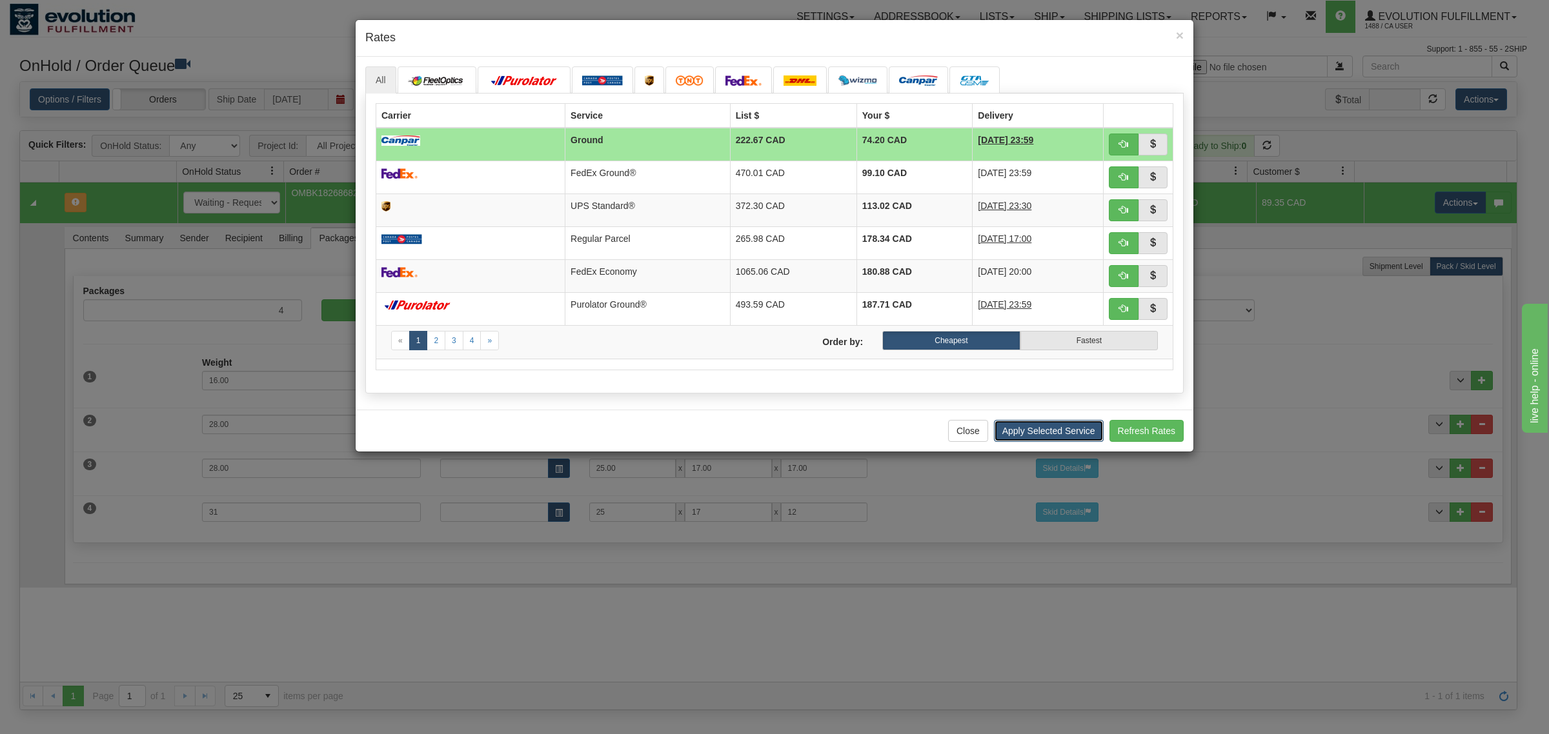
click at [1027, 436] on button "Apply Selected Service" at bounding box center [1049, 431] width 110 height 22
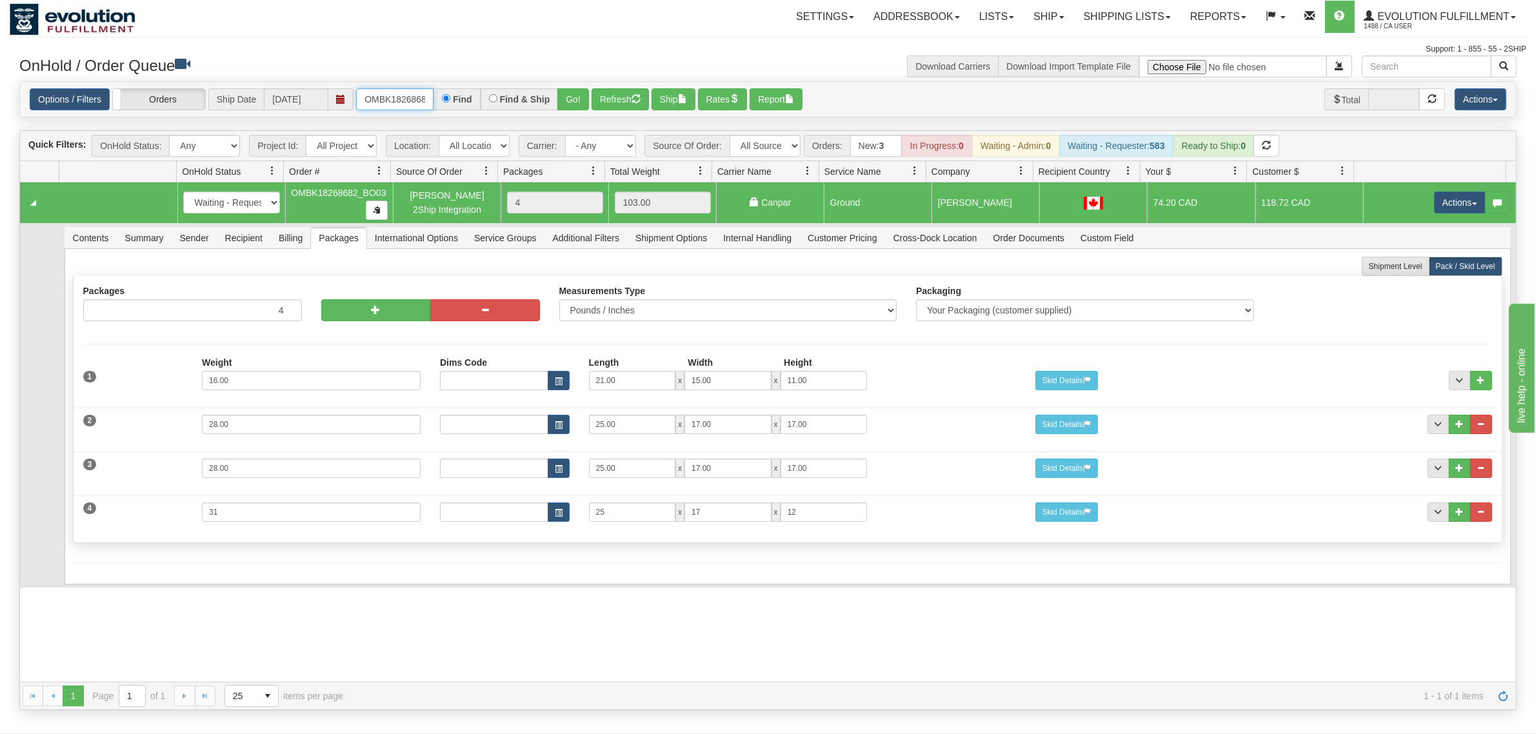
click at [404, 88] on input "OMBK18268682_BO03" at bounding box center [394, 99] width 77 height 22
click at [410, 96] on input "OMBK17372415 BO01" at bounding box center [394, 99] width 77 height 22
type input "OMBK17372415_BO01"
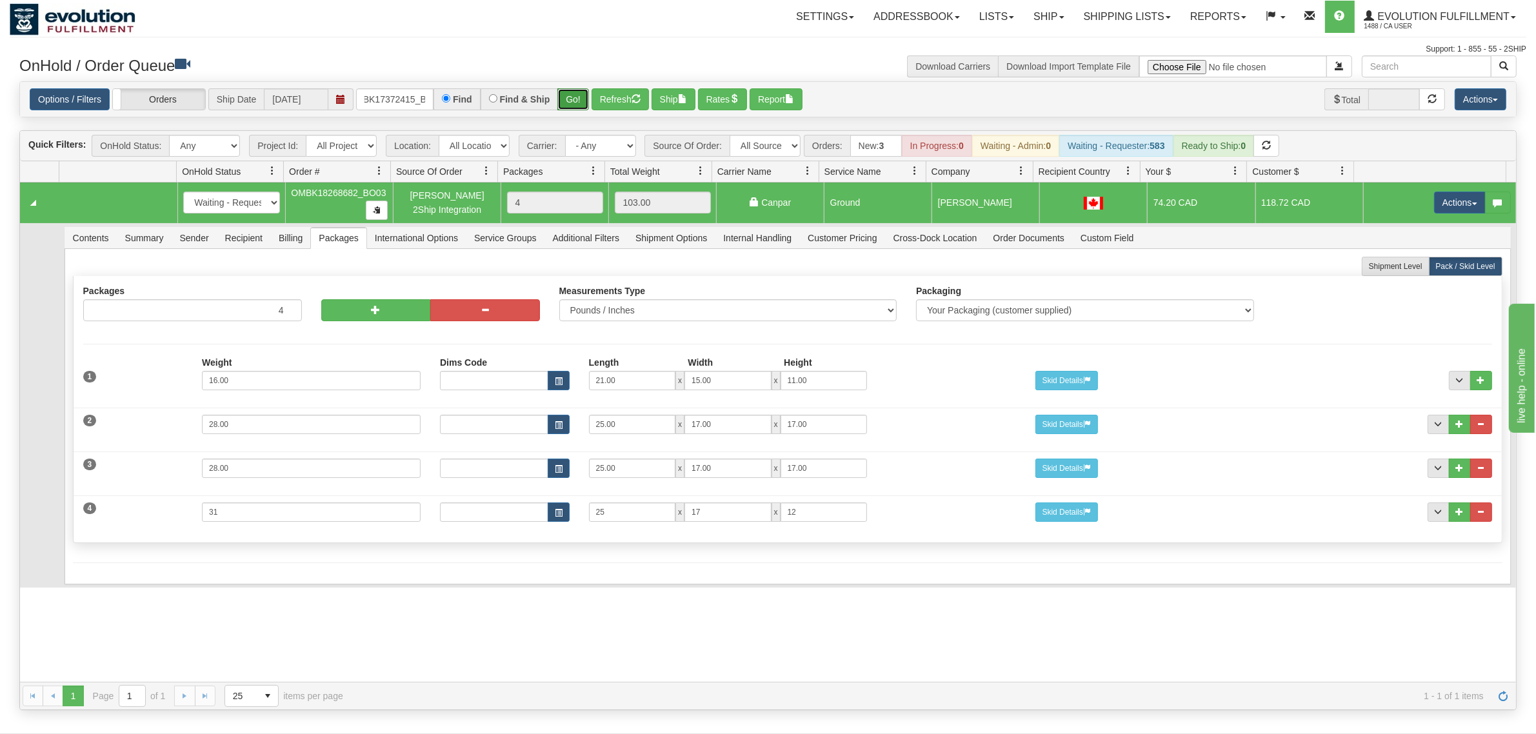
click at [569, 99] on button "Go!" at bounding box center [574, 99] width 32 height 22
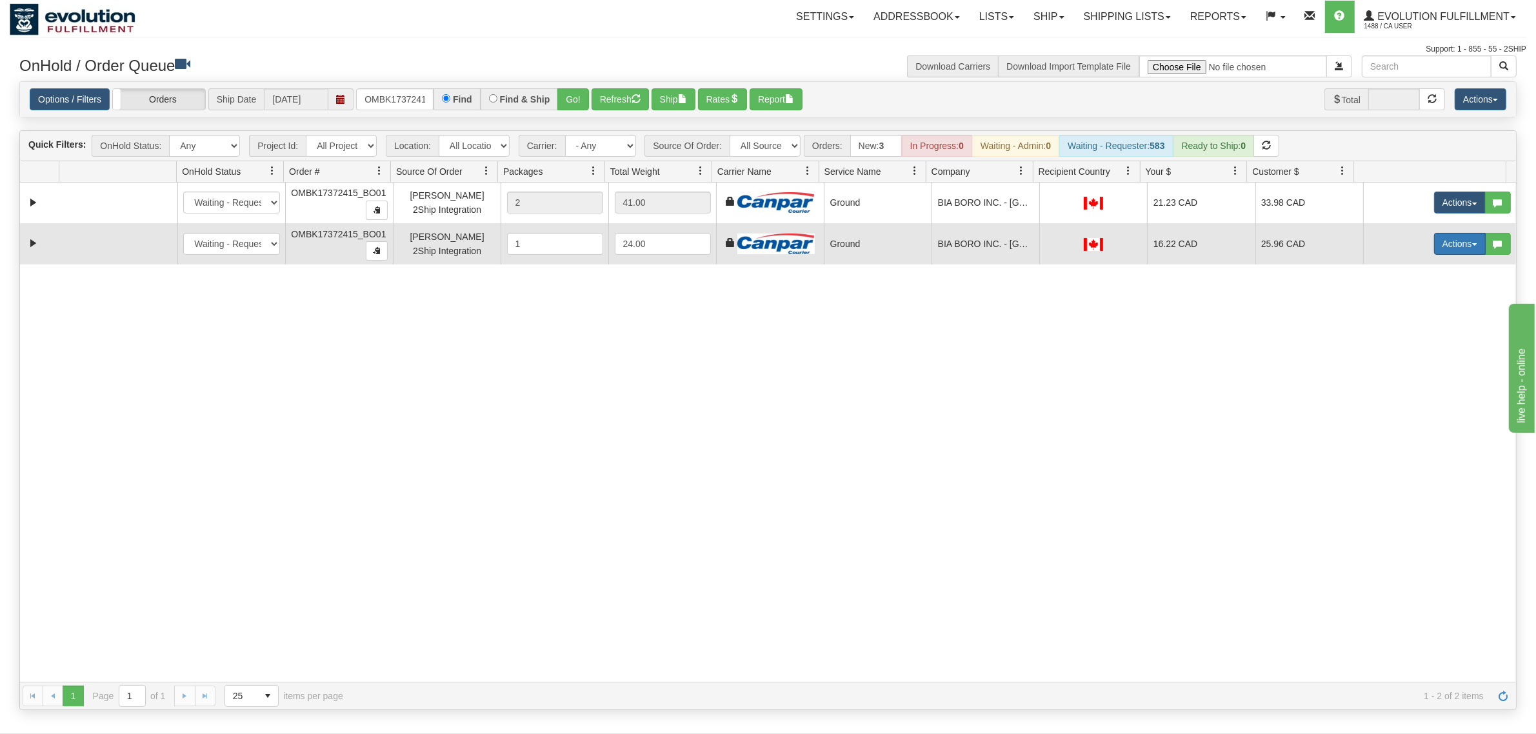
click at [1229, 254] on button "Actions" at bounding box center [1460, 244] width 52 height 22
click at [1229, 337] on span "Delete" at bounding box center [1412, 335] width 35 height 10
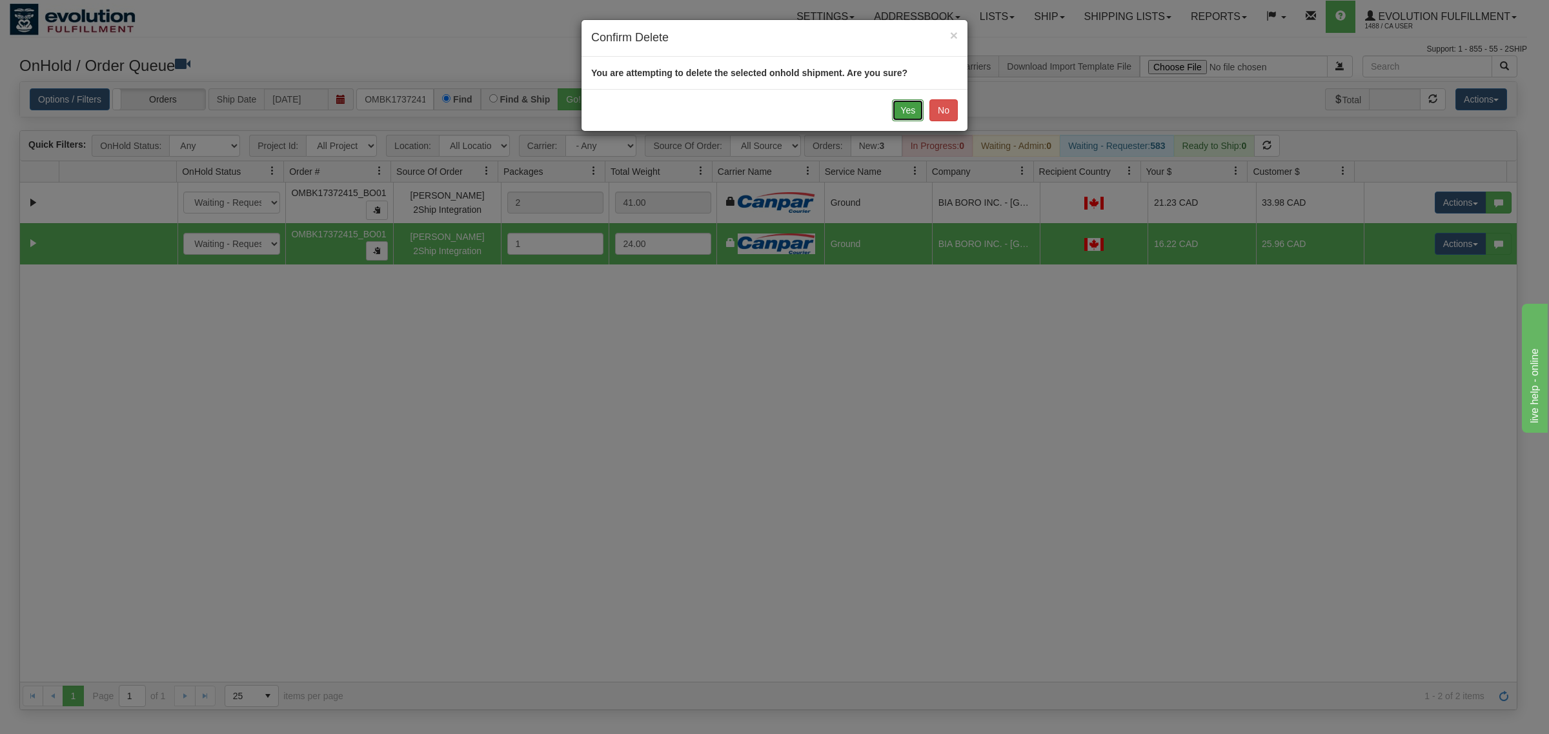
click at [904, 110] on button "Yes" at bounding box center [908, 110] width 32 height 22
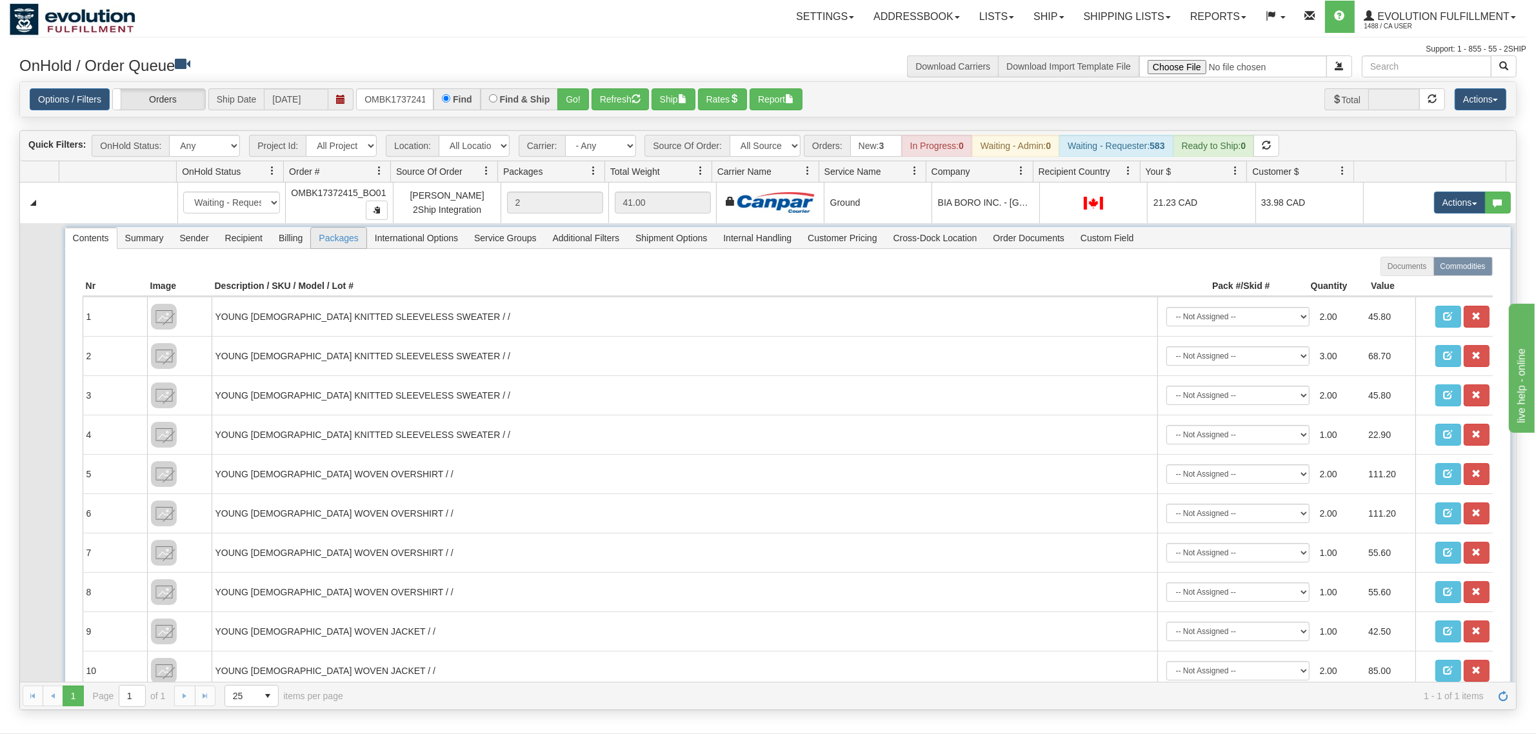
click at [339, 243] on span "Packages" at bounding box center [338, 238] width 55 height 21
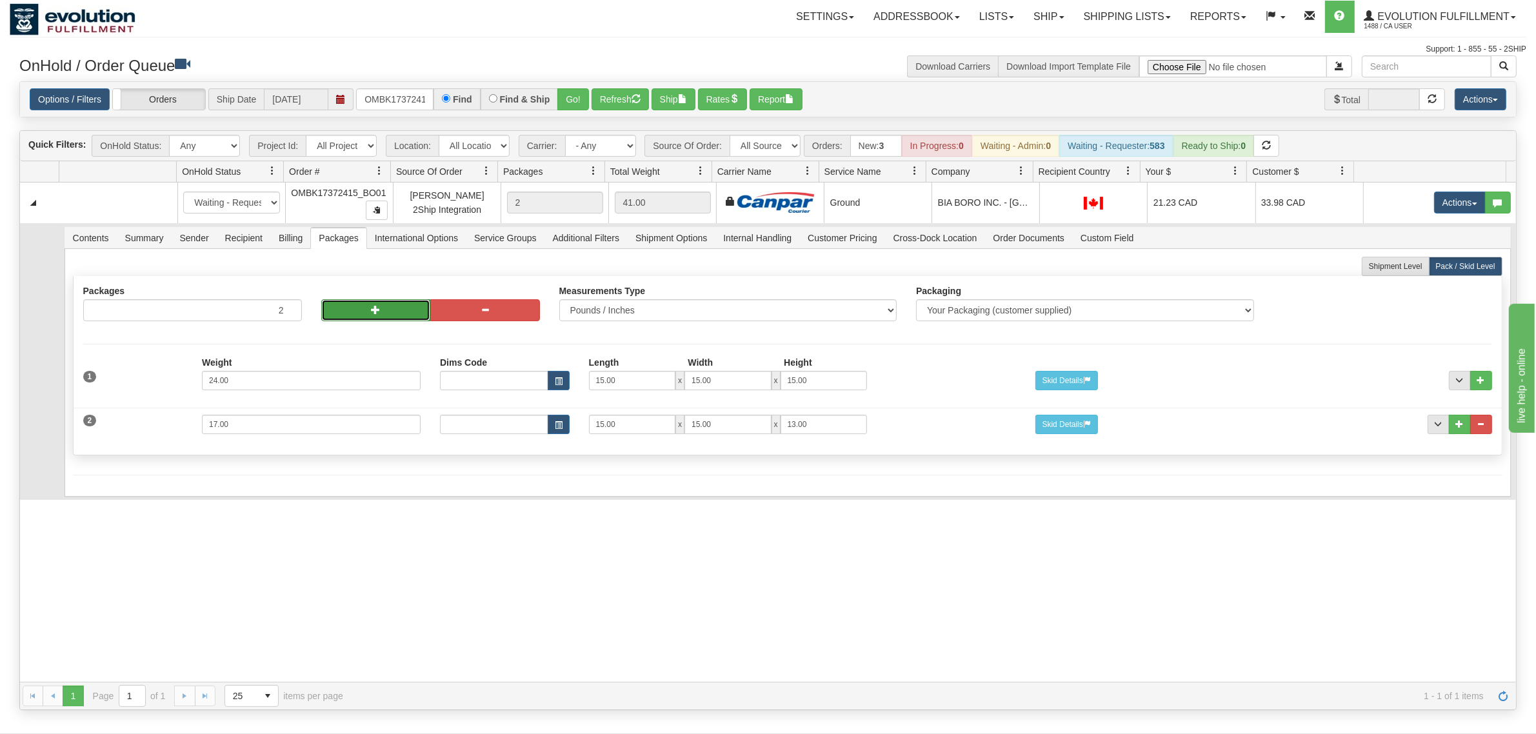
click at [346, 307] on button "button" at bounding box center [376, 310] width 110 height 22
click at [346, 310] on button "button" at bounding box center [376, 310] width 110 height 22
type input "4"
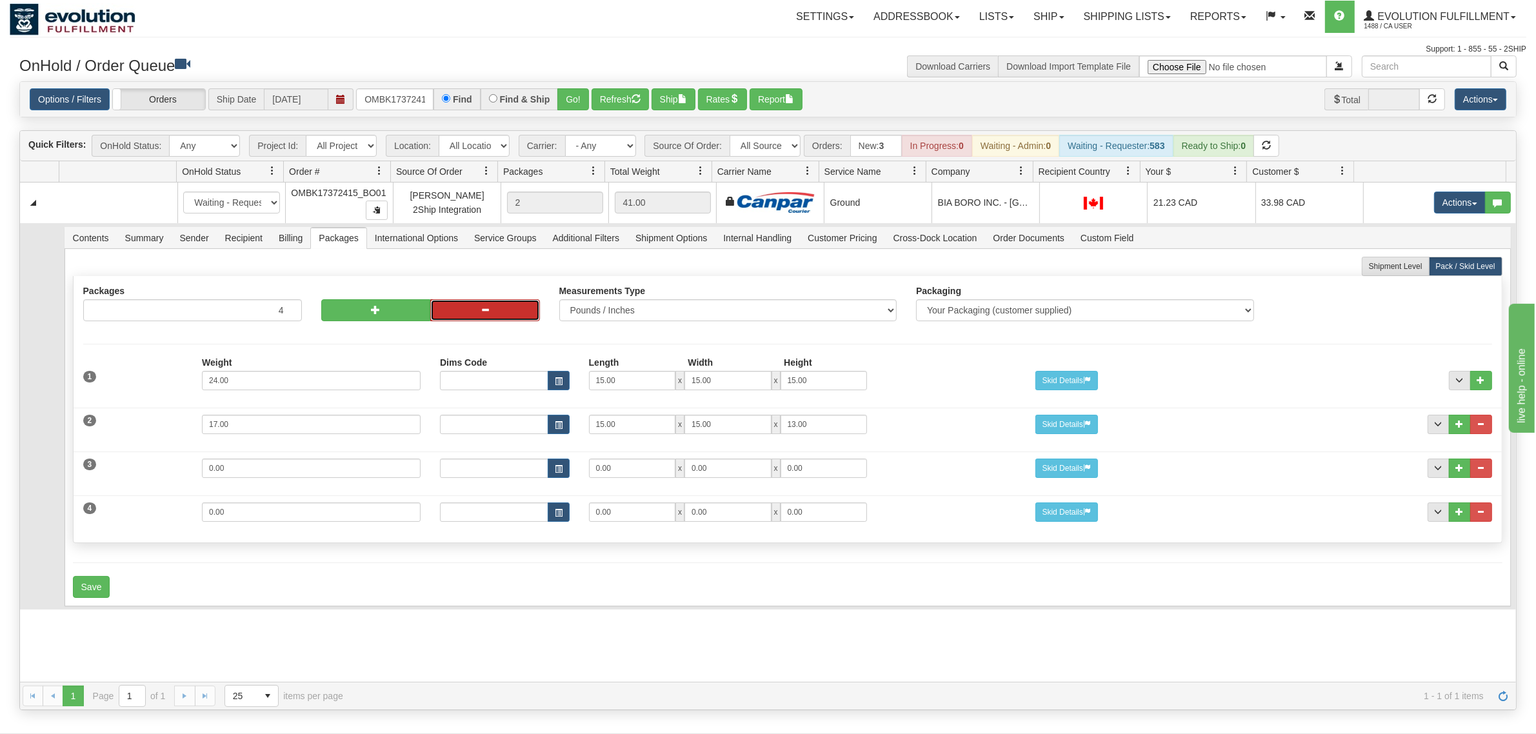
click at [434, 308] on button "button" at bounding box center [485, 310] width 110 height 22
type input "3"
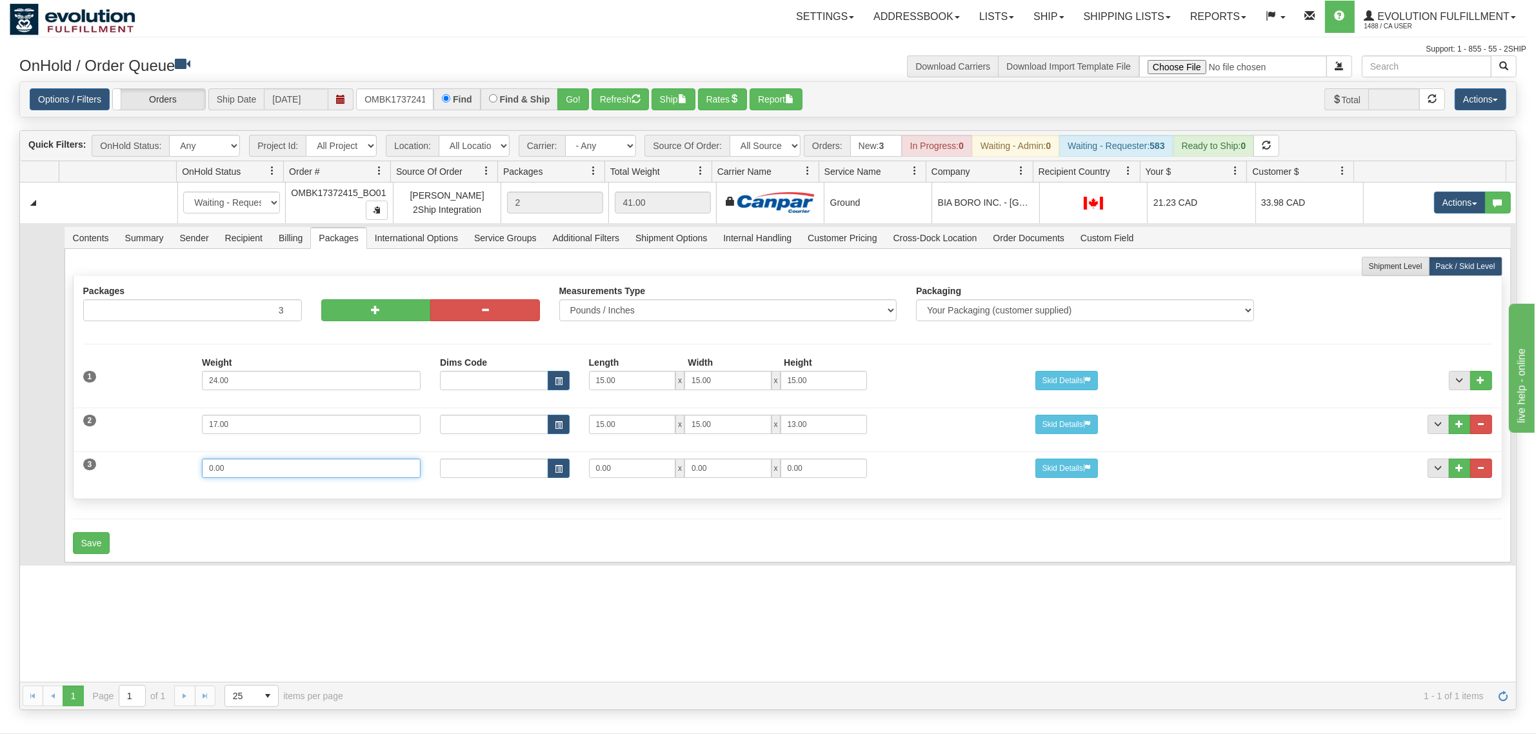
drag, startPoint x: 275, startPoint y: 469, endPoint x: 105, endPoint y: 469, distance: 170.4
click at [105, 469] on div "3 Weight 0.00 Dims Code Length Width Height 0.00 x 0.00 x" at bounding box center [788, 466] width 1429 height 43
type input "12"
type input "15"
type input "`"
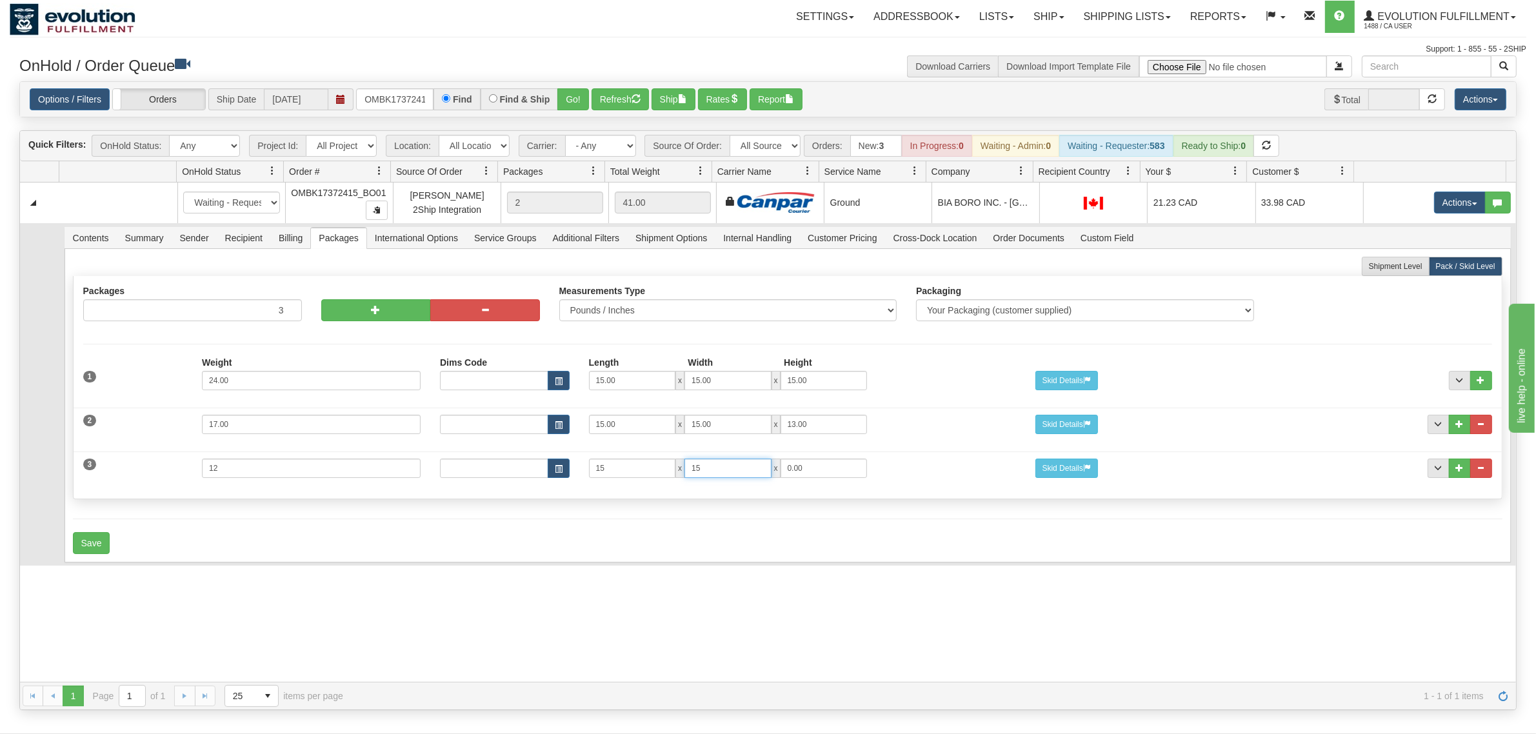
type input "15"
type input "11"
click at [97, 545] on button "Save" at bounding box center [91, 543] width 37 height 22
click at [230, 233] on span "Recipient" at bounding box center [243, 238] width 53 height 21
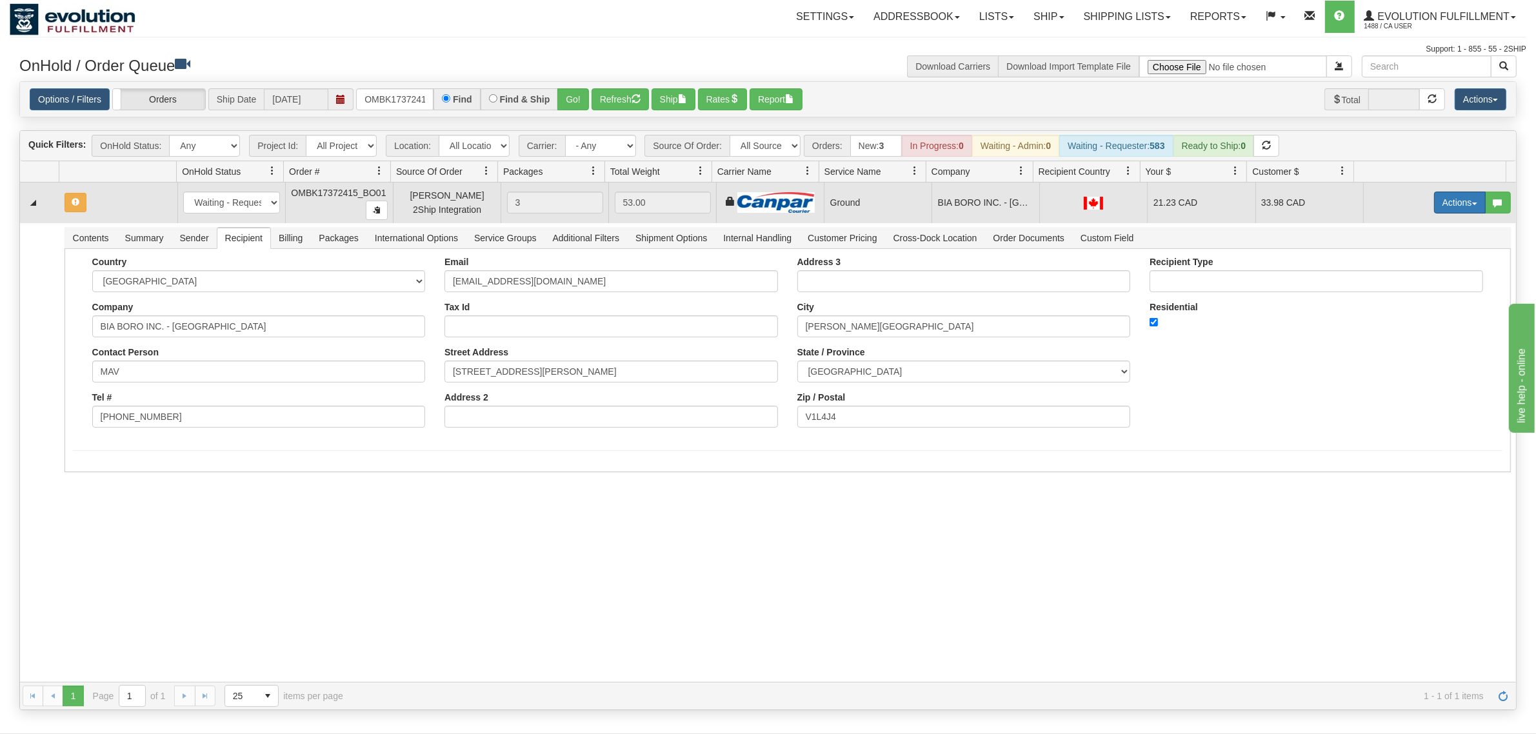
click at [1229, 210] on button "Actions" at bounding box center [1460, 203] width 52 height 22
click at [1229, 260] on span "Rate All Services" at bounding box center [1433, 261] width 77 height 10
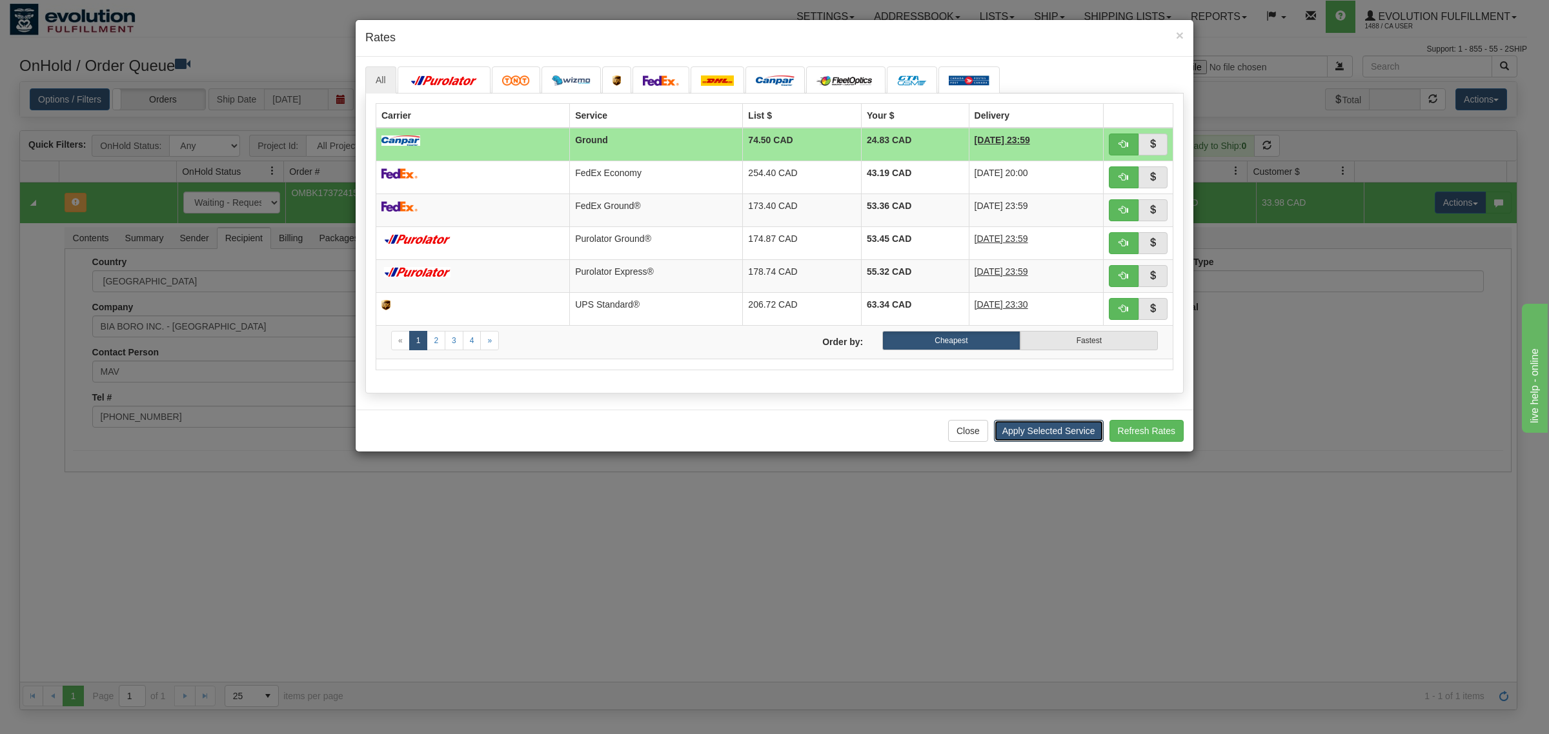
click at [1031, 434] on button "Apply Selected Service" at bounding box center [1049, 431] width 110 height 22
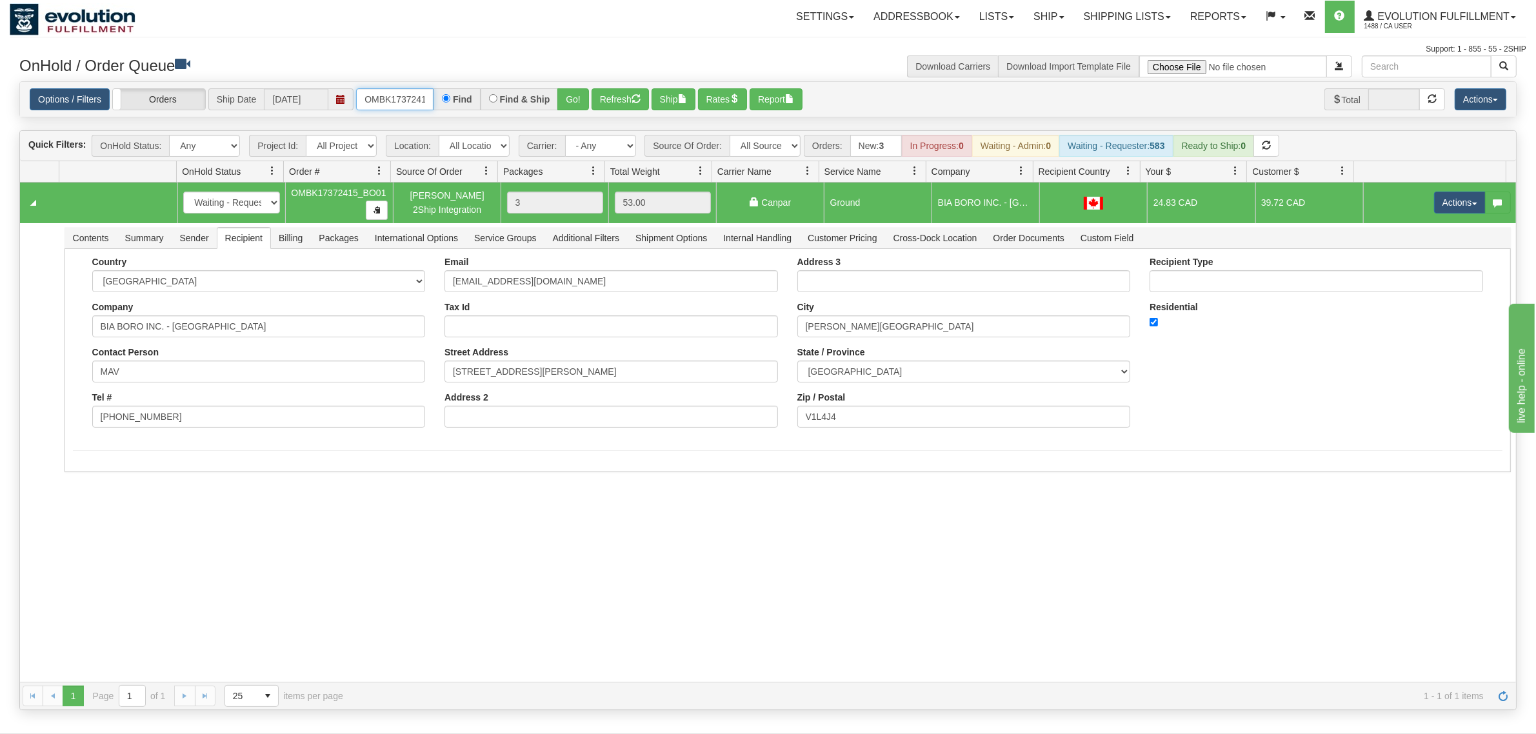
click at [391, 108] on input "OMBK17372415_BO01" at bounding box center [394, 99] width 77 height 22
click at [402, 94] on input "OMBK17633926" at bounding box center [394, 99] width 77 height 22
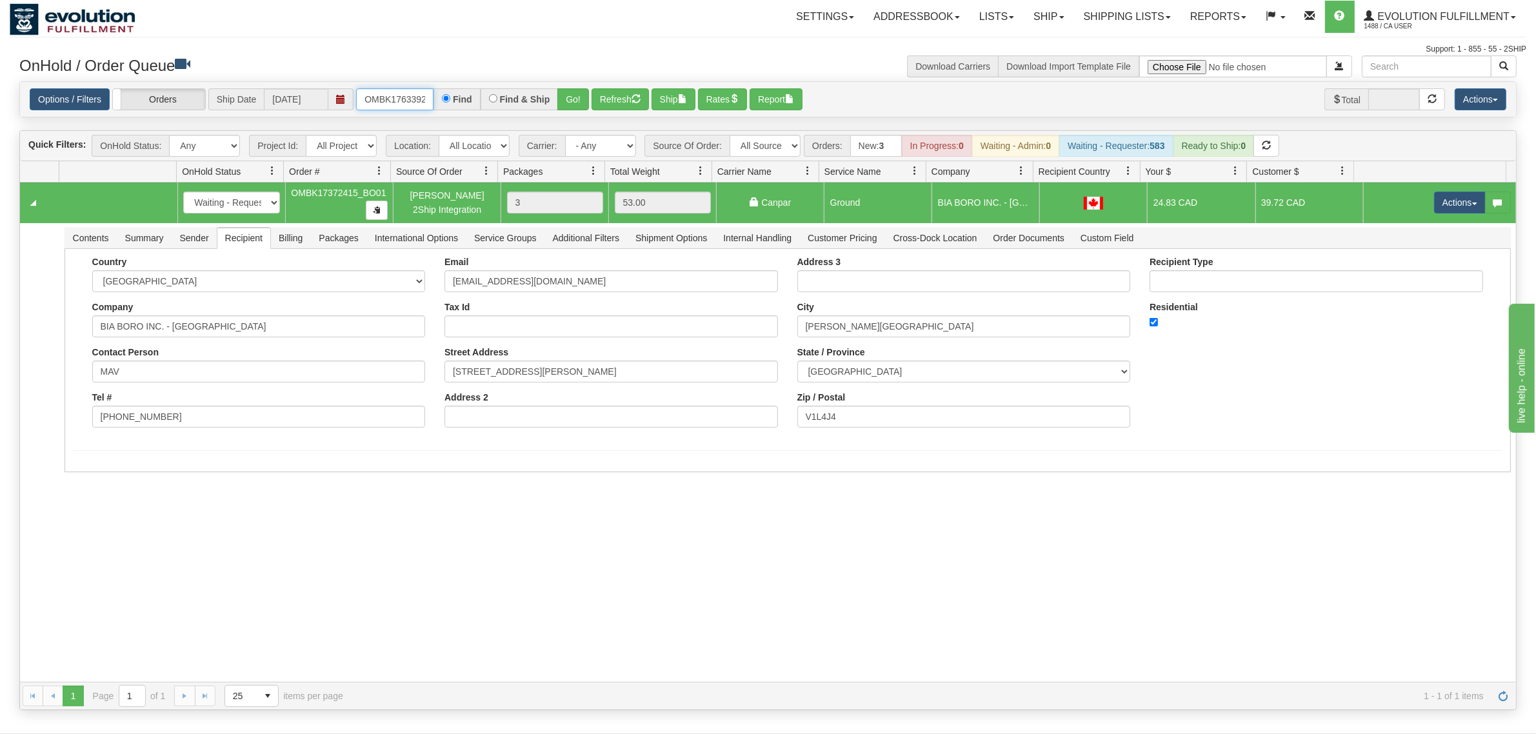
click at [402, 94] on input "OMBK17633926" at bounding box center [394, 99] width 77 height 22
click at [584, 101] on button "Go!" at bounding box center [574, 99] width 32 height 22
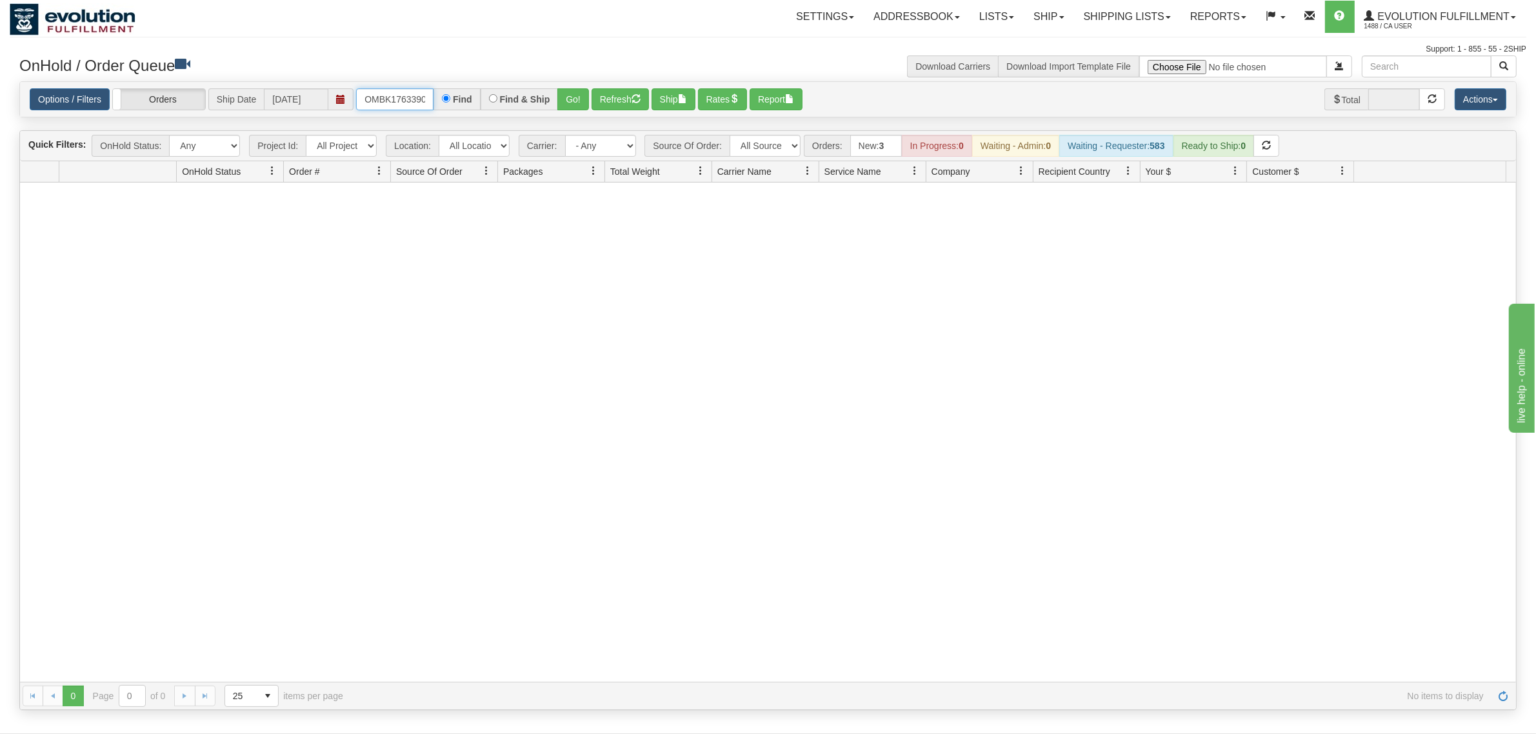
click at [397, 108] on input "OMBK17633904 BO01" at bounding box center [394, 99] width 77 height 22
click at [407, 104] on input "OMBK17633904 BO01" at bounding box center [394, 99] width 77 height 22
click at [584, 94] on button "Go!" at bounding box center [574, 99] width 32 height 22
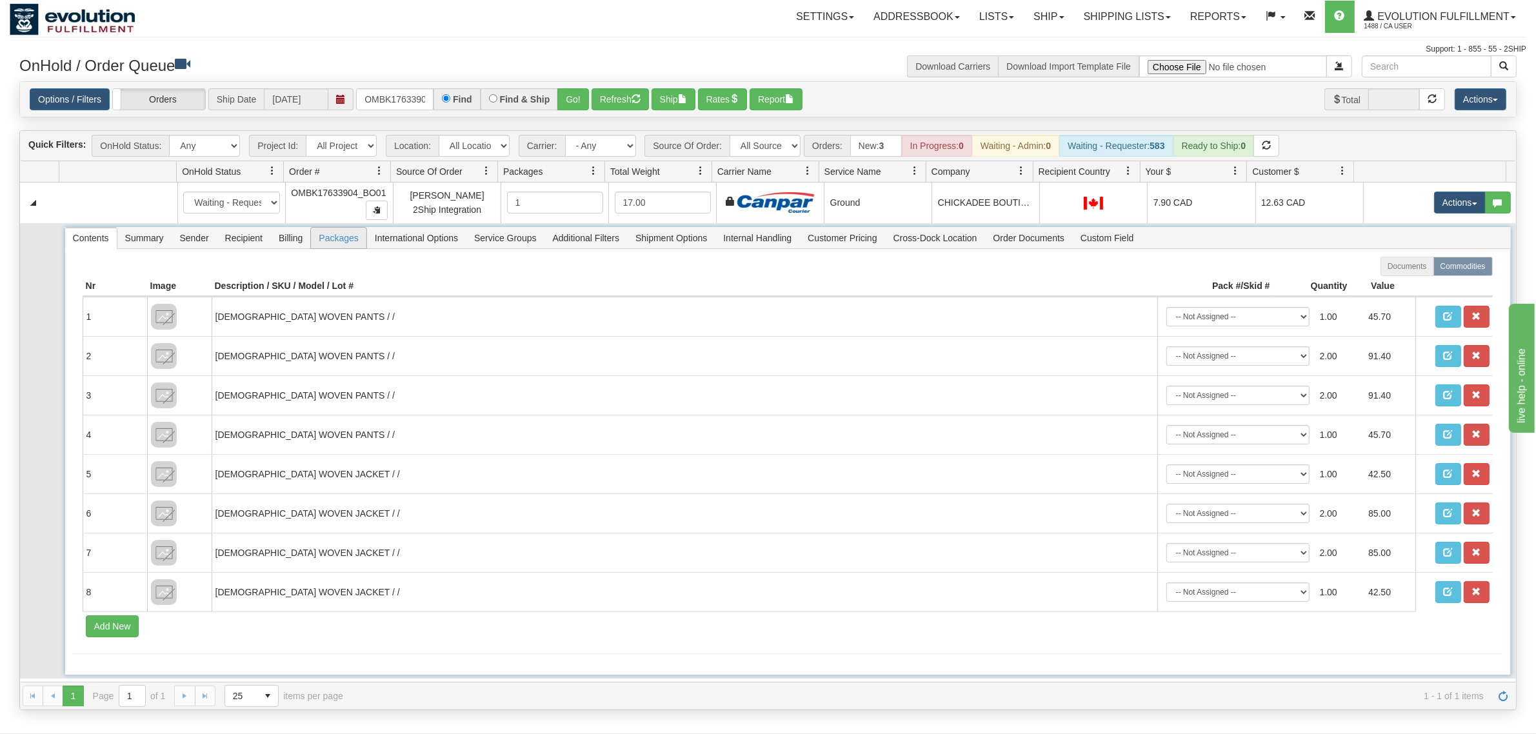
click at [361, 241] on span "Packages" at bounding box center [338, 238] width 55 height 21
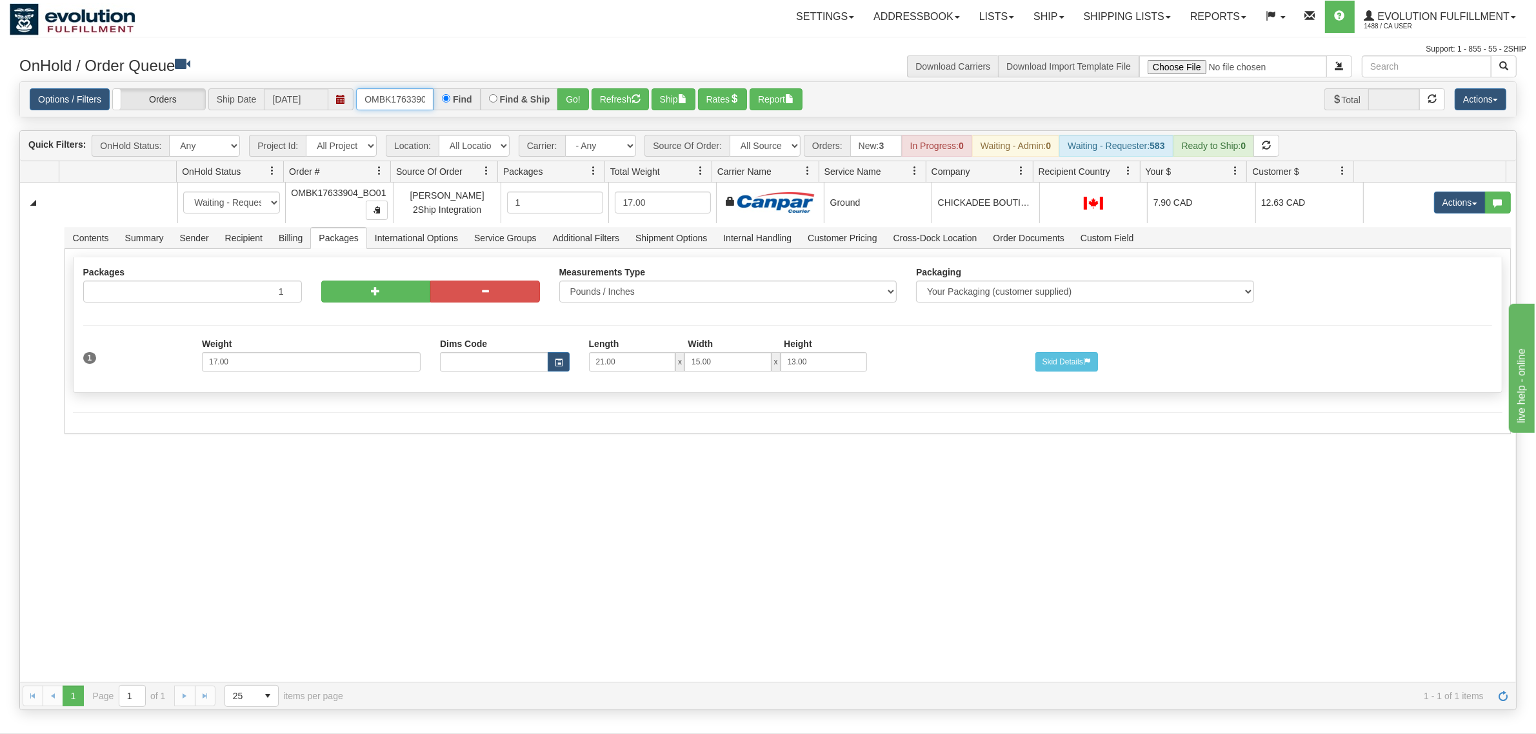
click at [407, 104] on input "OMBK17633904_BO01" at bounding box center [394, 99] width 77 height 22
type input "OMBK17633926"
click at [583, 102] on button "Go!" at bounding box center [574, 99] width 32 height 22
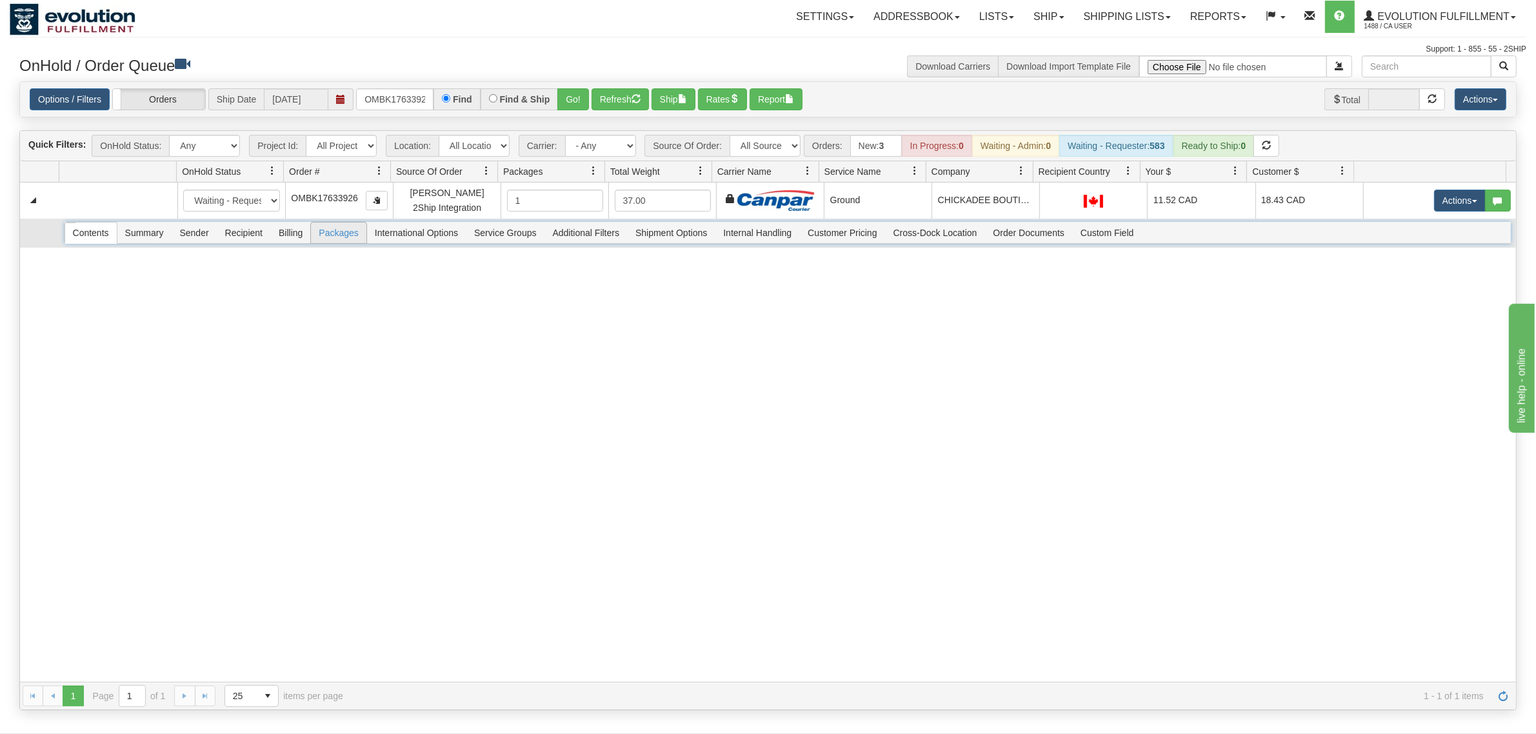
click at [344, 232] on span "Packages" at bounding box center [338, 233] width 55 height 21
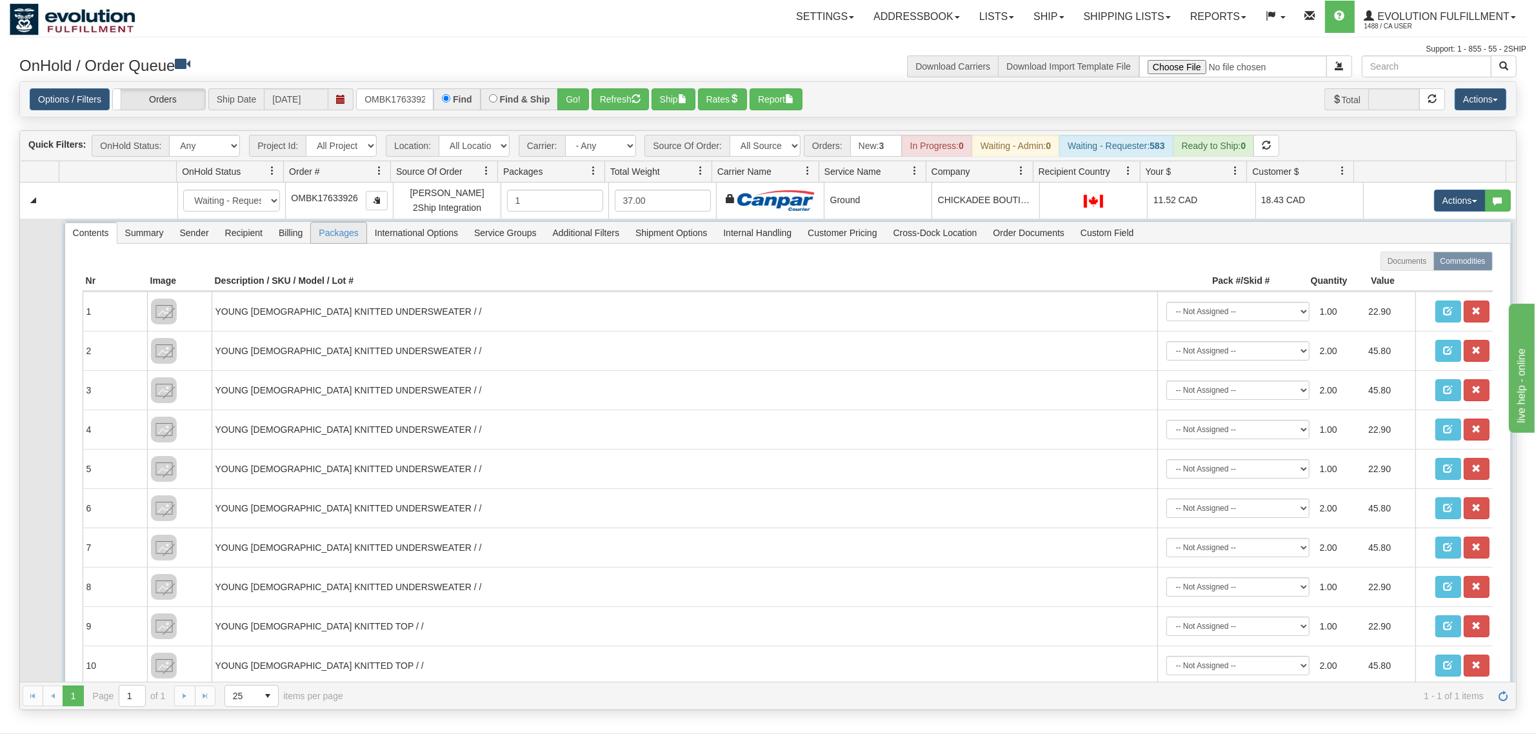
click at [344, 232] on span "Packages" at bounding box center [338, 233] width 55 height 21
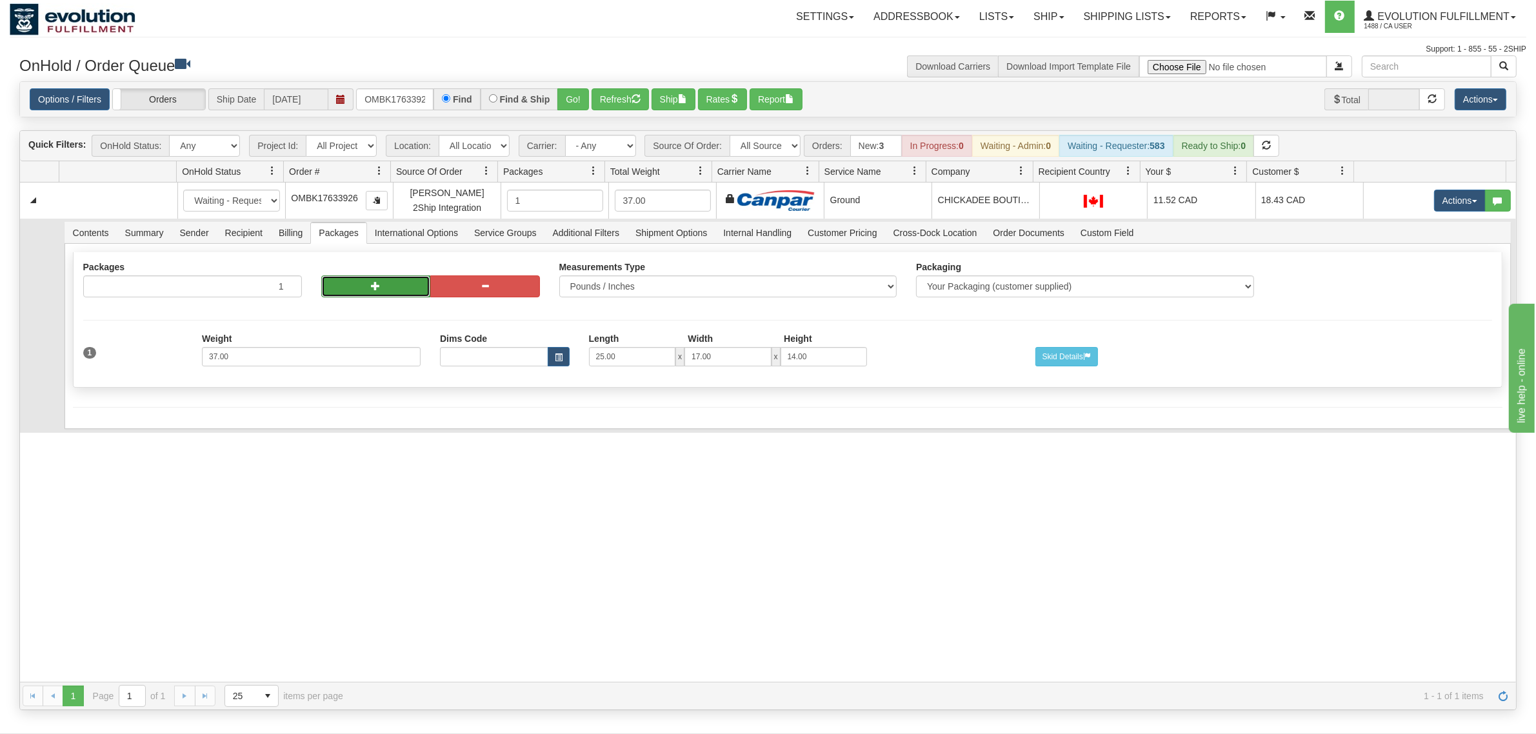
click at [356, 294] on button "button" at bounding box center [376, 287] width 110 height 22
radio input "true"
type input "2"
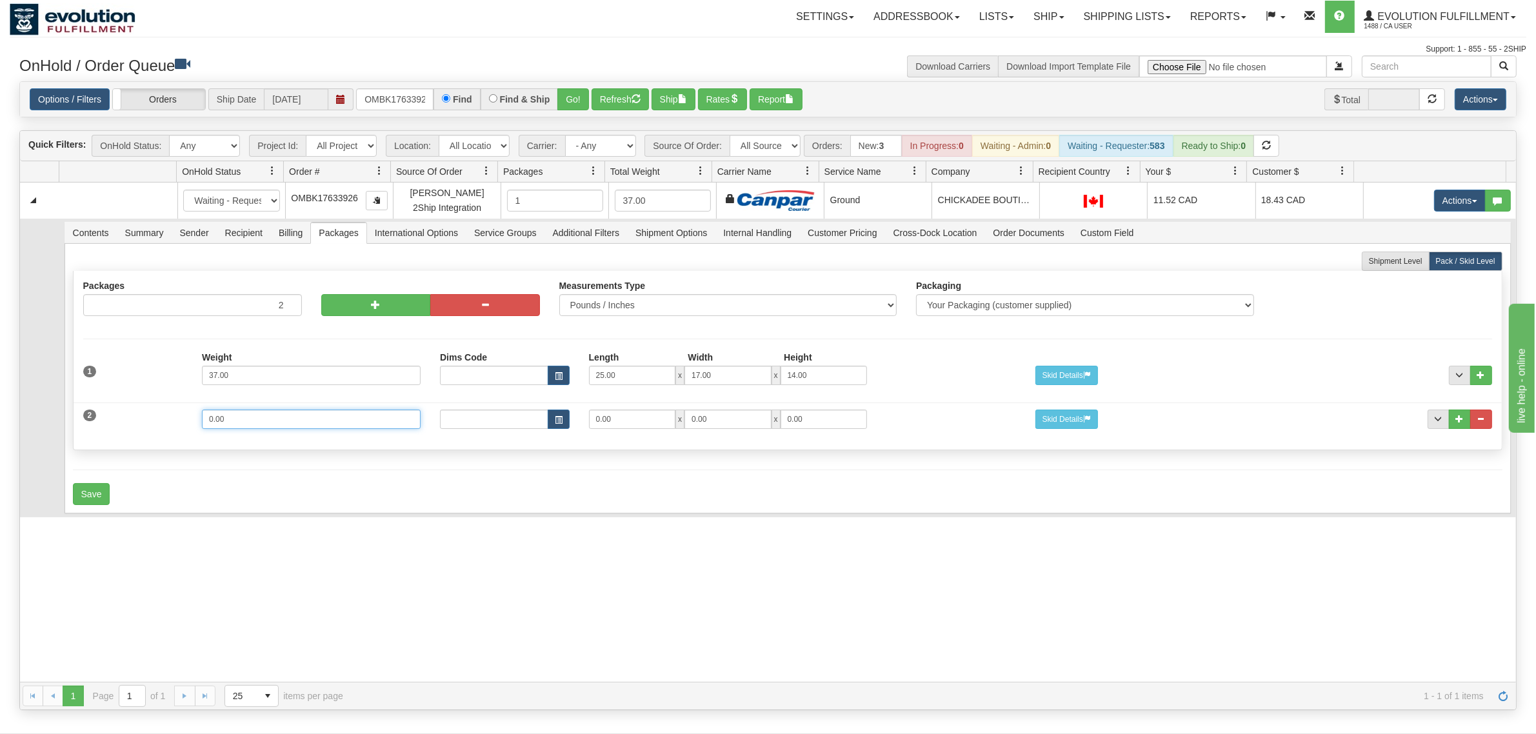
drag, startPoint x: 265, startPoint y: 428, endPoint x: 102, endPoint y: 429, distance: 163.3
click at [102, 429] on div "2 Weight 0.00 Dims Code Length Width Height 0.00 x 0.00 x" at bounding box center [788, 417] width 1429 height 43
type input "17"
type input "21"
type input "15"
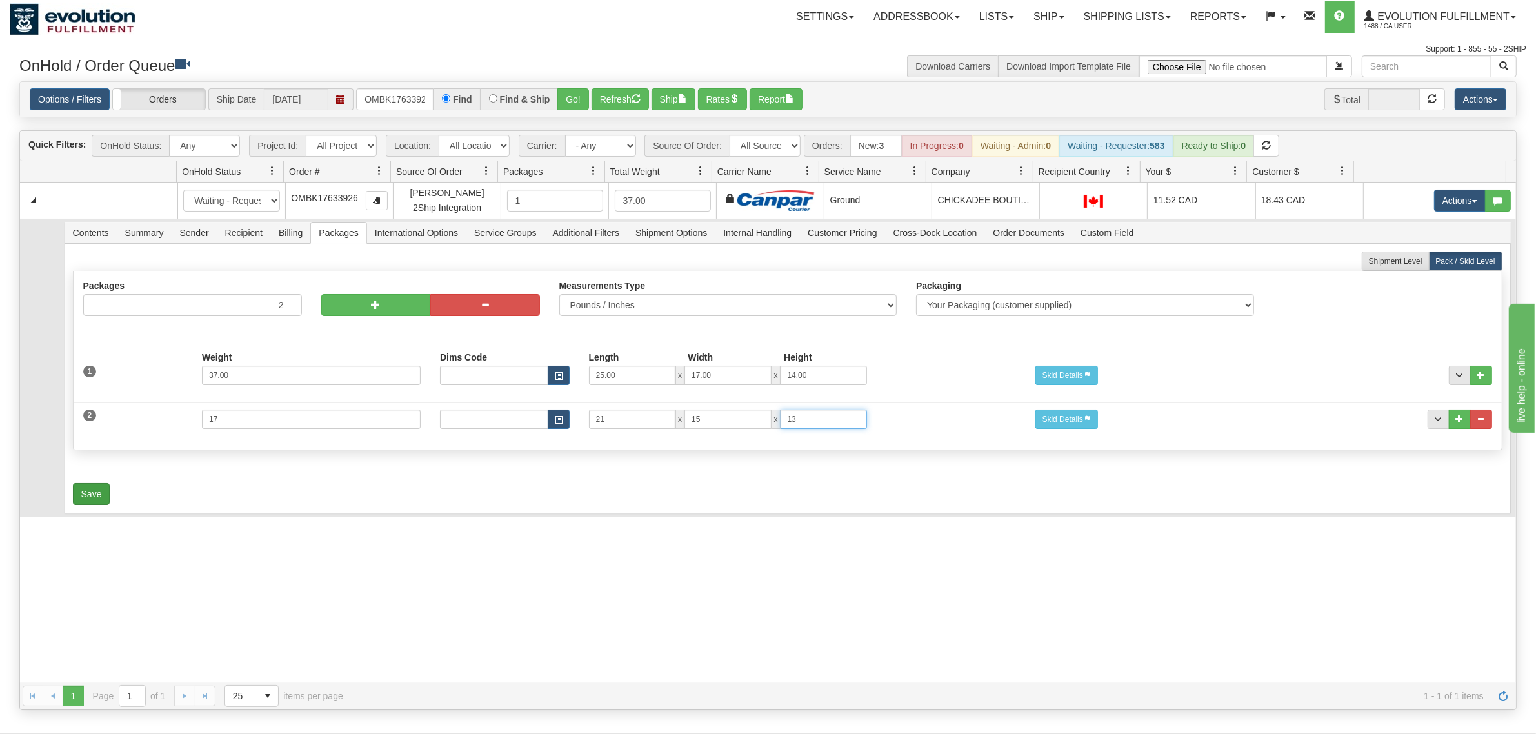
type input "13"
click at [91, 505] on button "Save" at bounding box center [91, 494] width 37 height 22
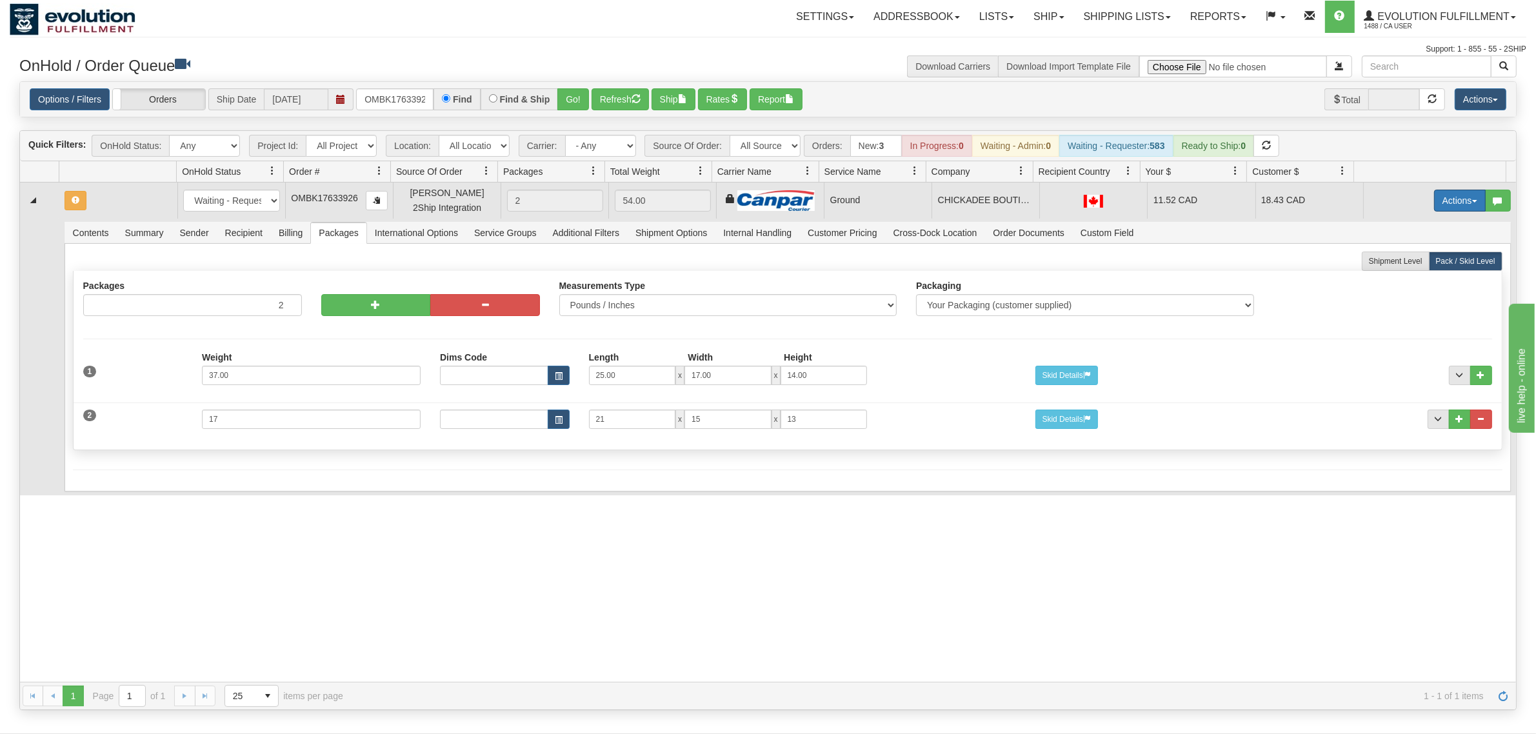
click at [1229, 201] on span "button" at bounding box center [1475, 201] width 5 height 3
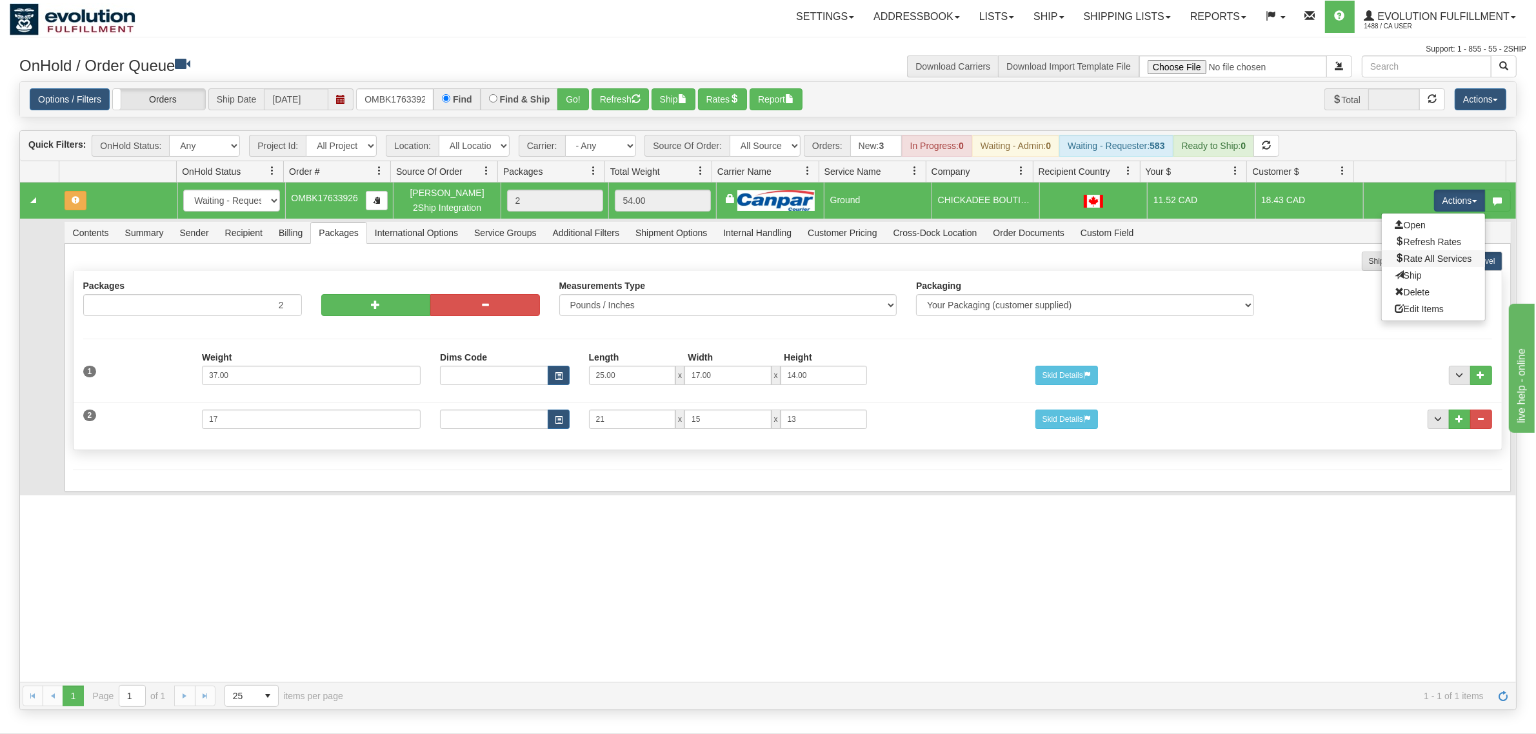
click at [1229, 253] on link "Rate All Services" at bounding box center [1433, 258] width 103 height 17
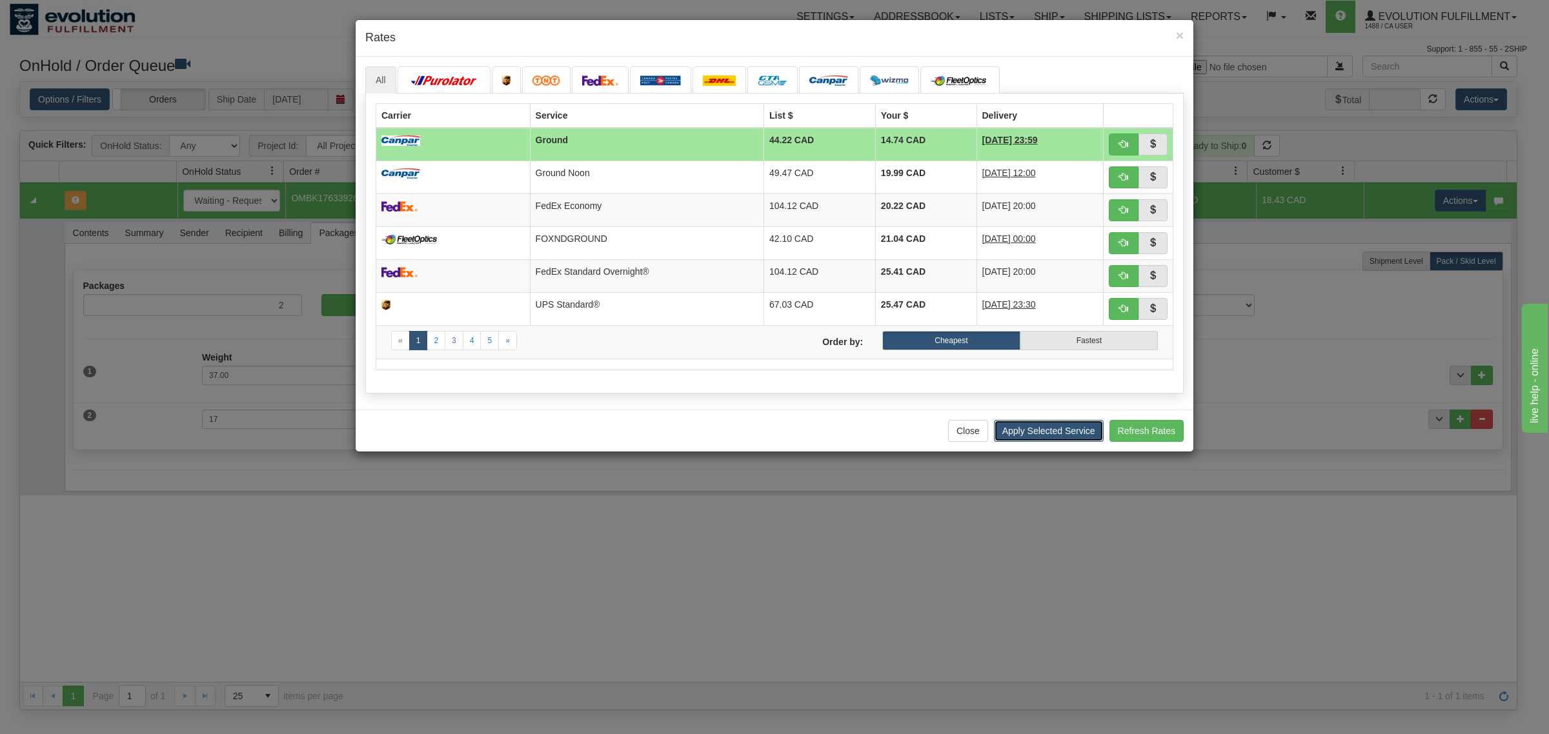
click at [1055, 428] on button "Apply Selected Service" at bounding box center [1049, 431] width 110 height 22
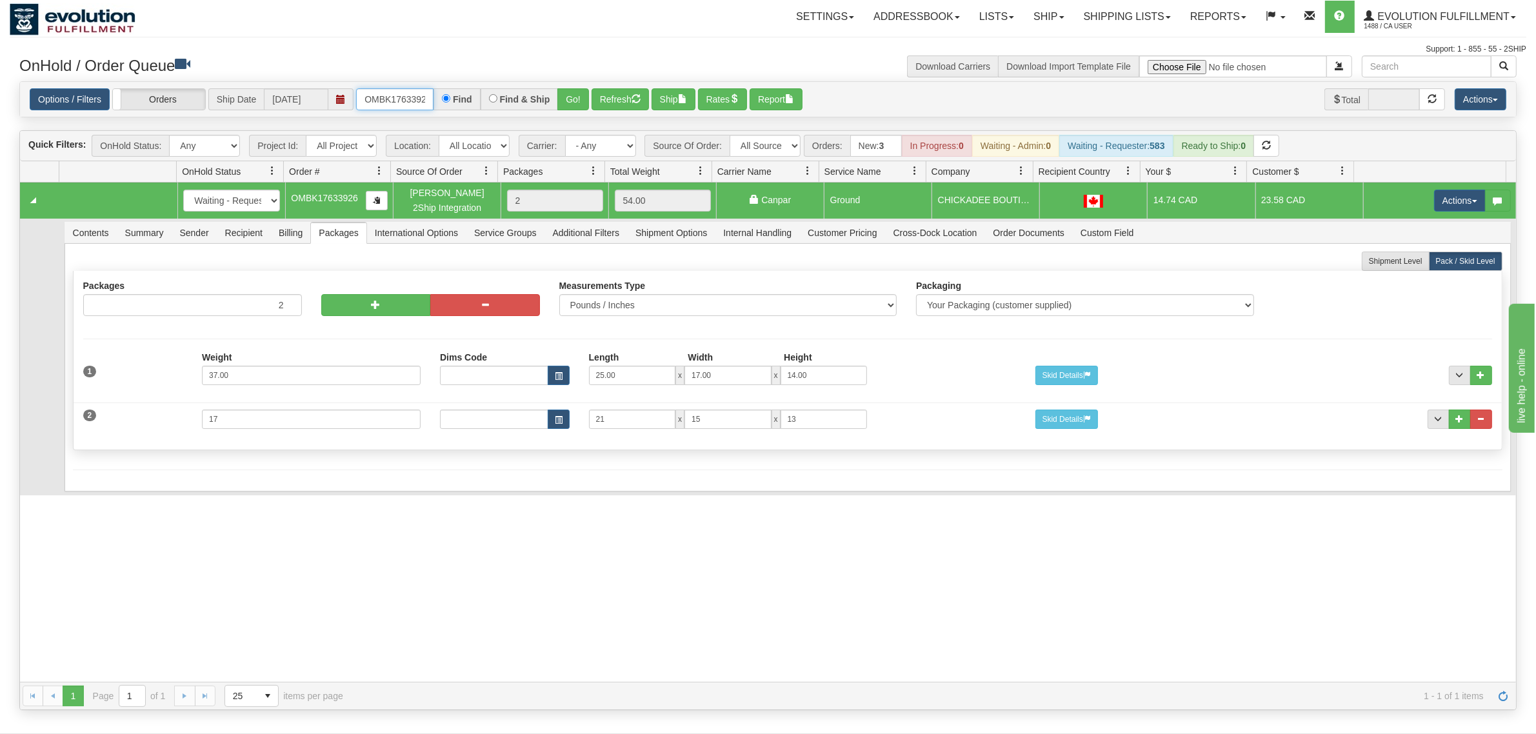
click at [385, 97] on input "OMBK17633926" at bounding box center [394, 99] width 77 height 22
click at [414, 97] on input "OMBK17523911 BO01" at bounding box center [394, 99] width 77 height 22
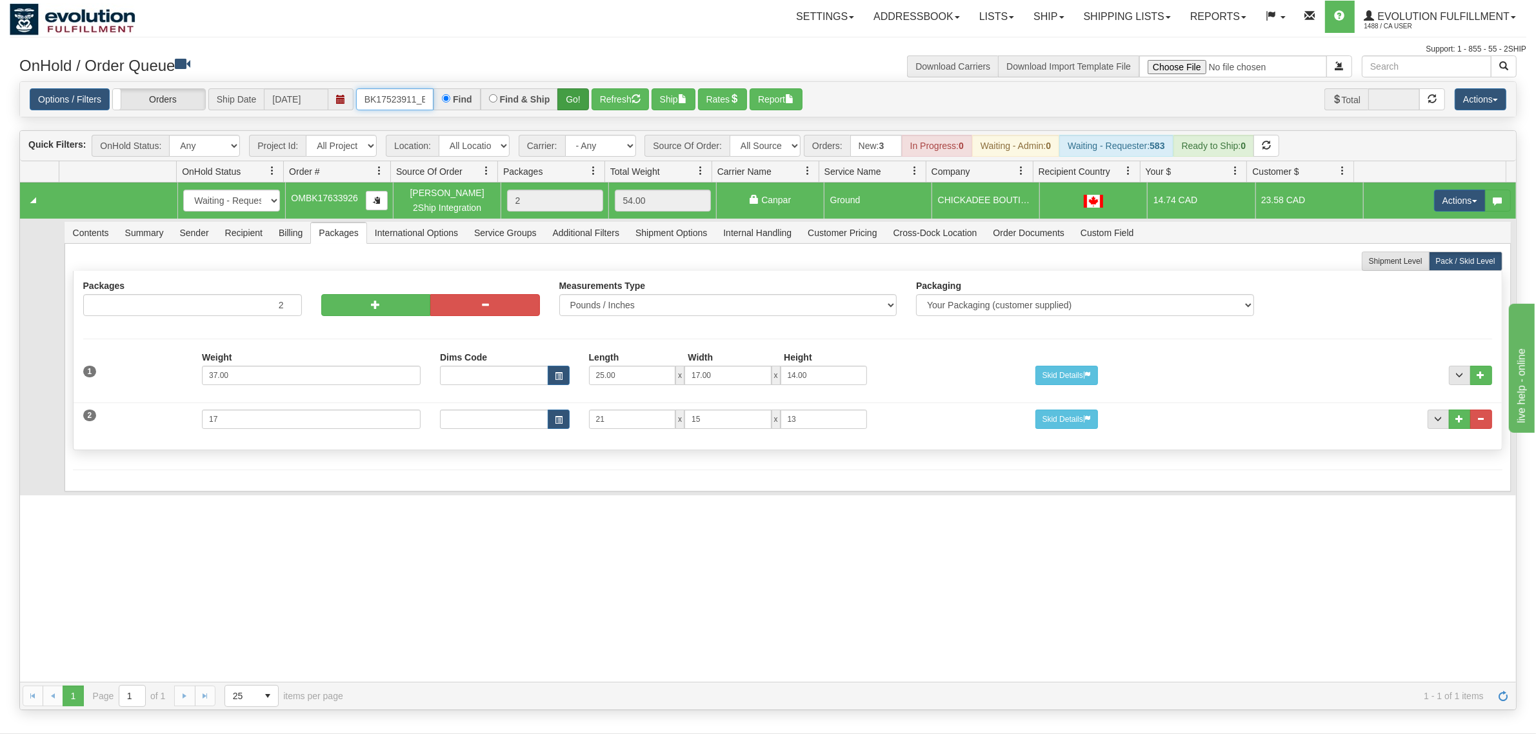
type input "OMBK17523911_BO01"
click at [569, 100] on button "Go!" at bounding box center [574, 99] width 32 height 22
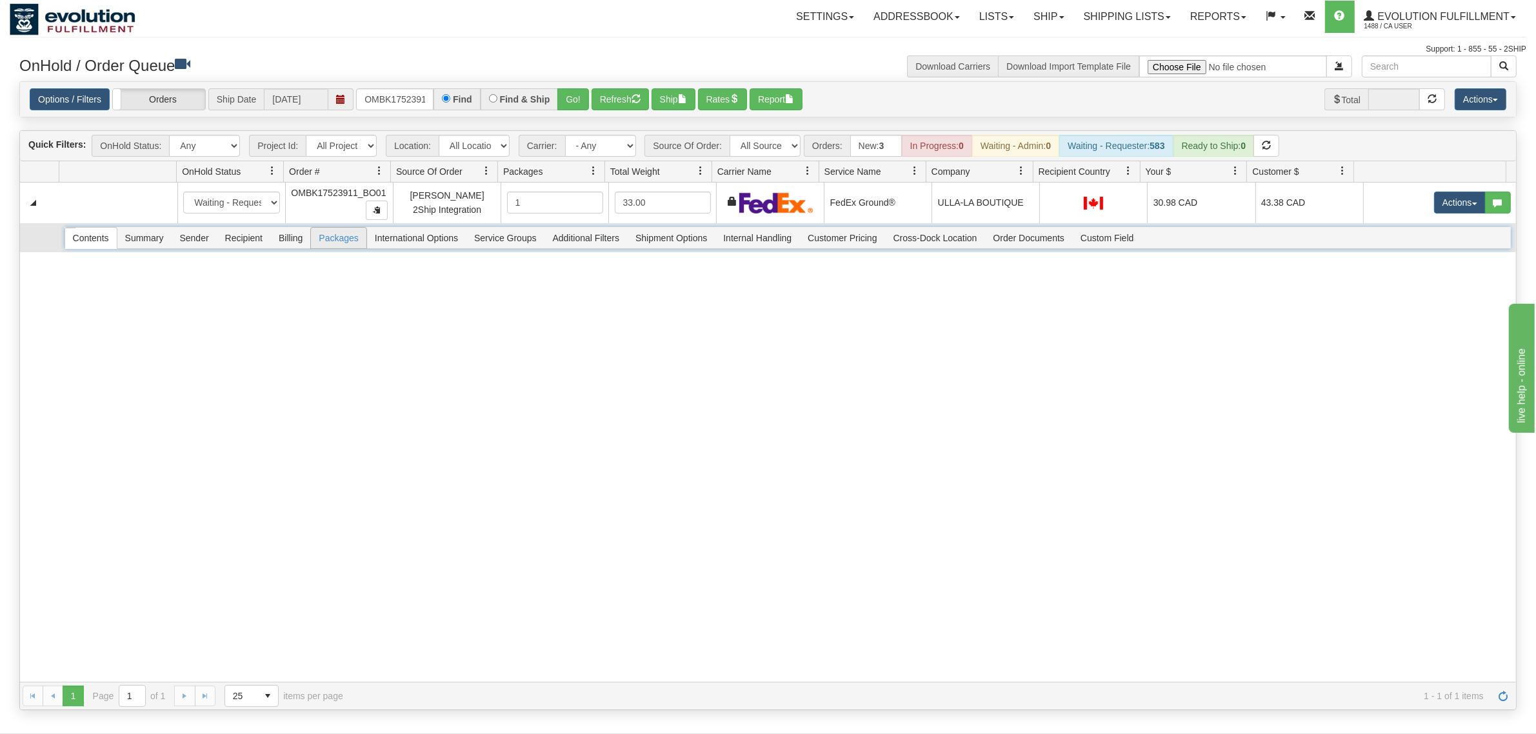
click at [337, 236] on span "Packages" at bounding box center [338, 238] width 55 height 21
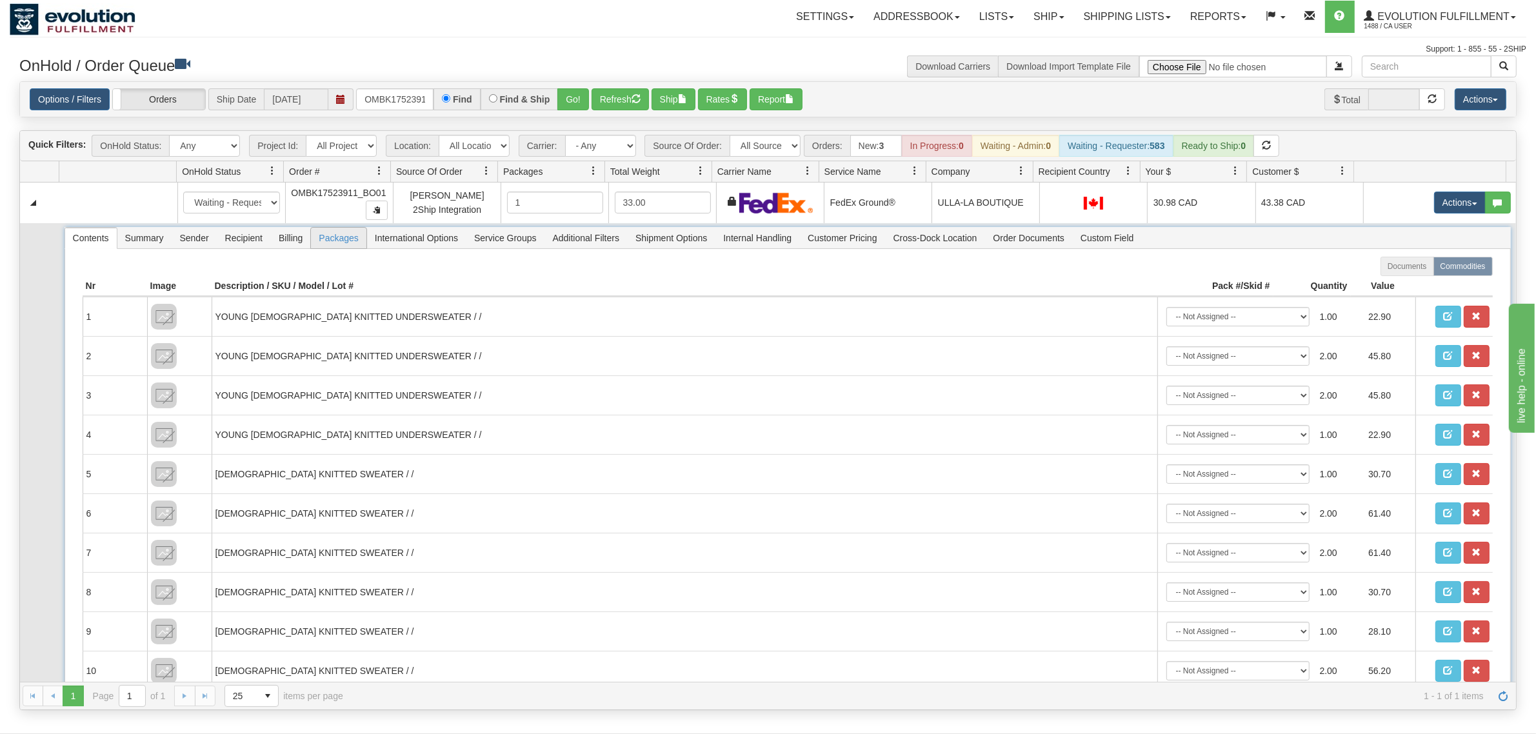
click at [337, 236] on span "Packages" at bounding box center [338, 238] width 55 height 21
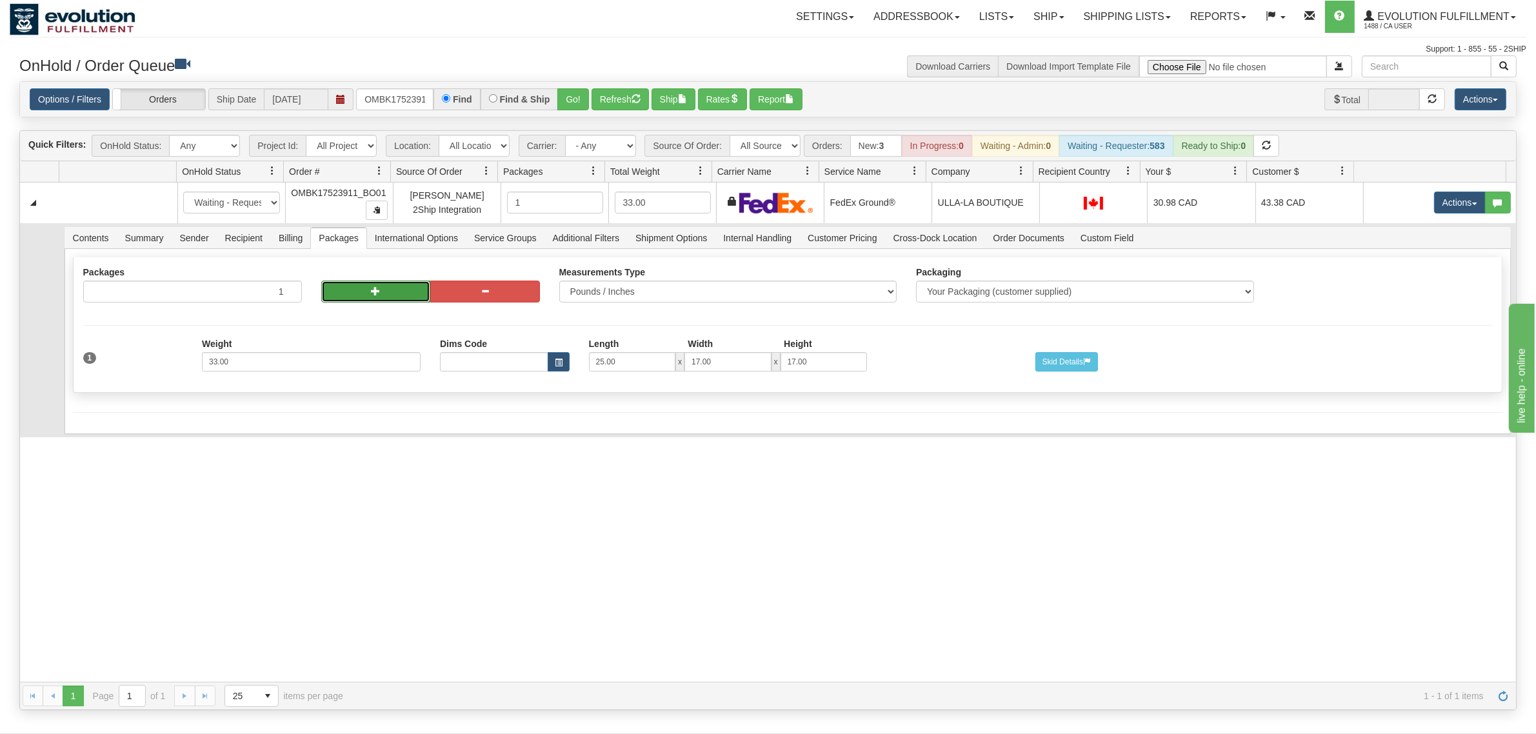
click at [370, 285] on button "button" at bounding box center [376, 292] width 110 height 22
radio input "true"
type input "2"
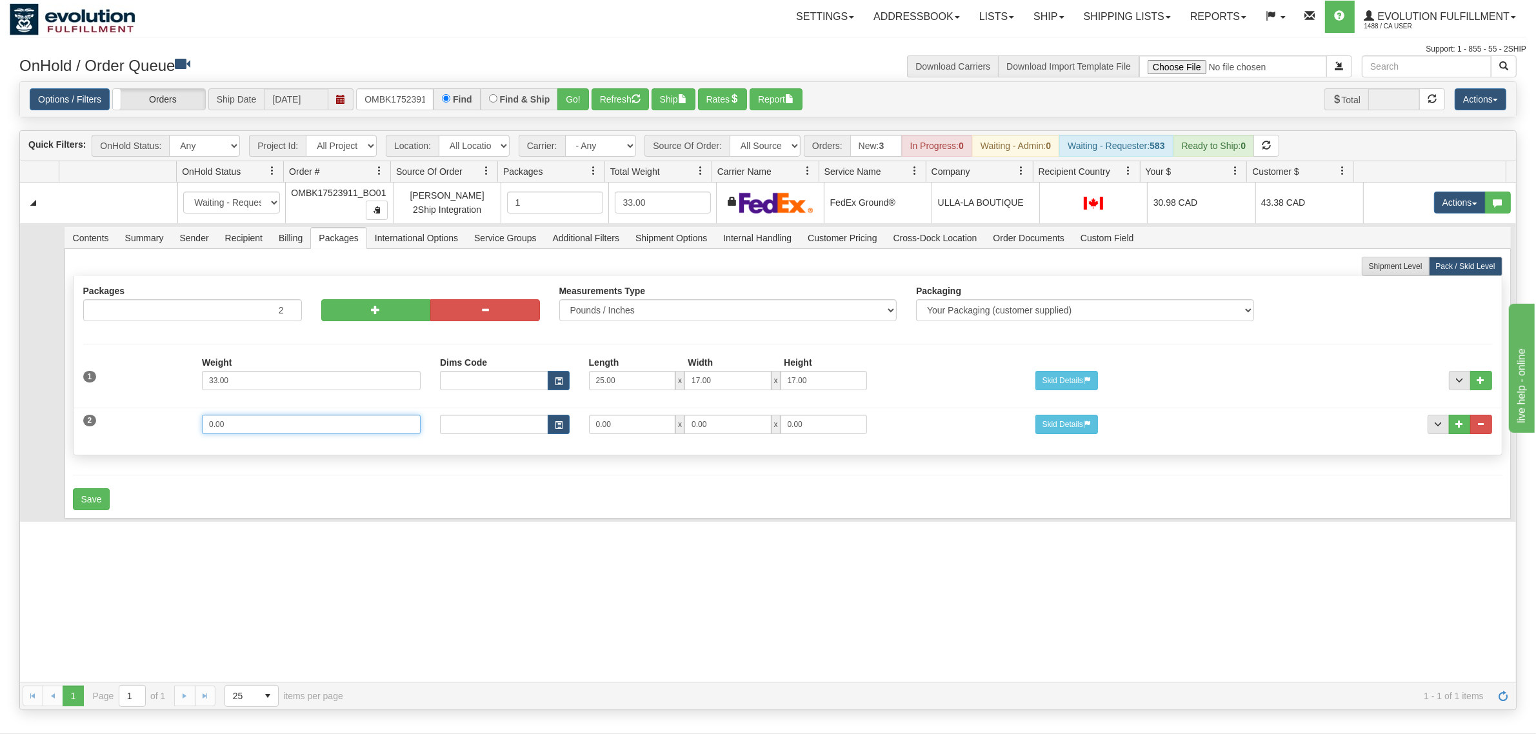
drag, startPoint x: 247, startPoint y: 434, endPoint x: 163, endPoint y: 447, distance: 85.5
click at [163, 447] on div "Packages 2 2 Measurements Type" at bounding box center [788, 365] width 1430 height 179
type input "15"
type input "21"
type input "15"
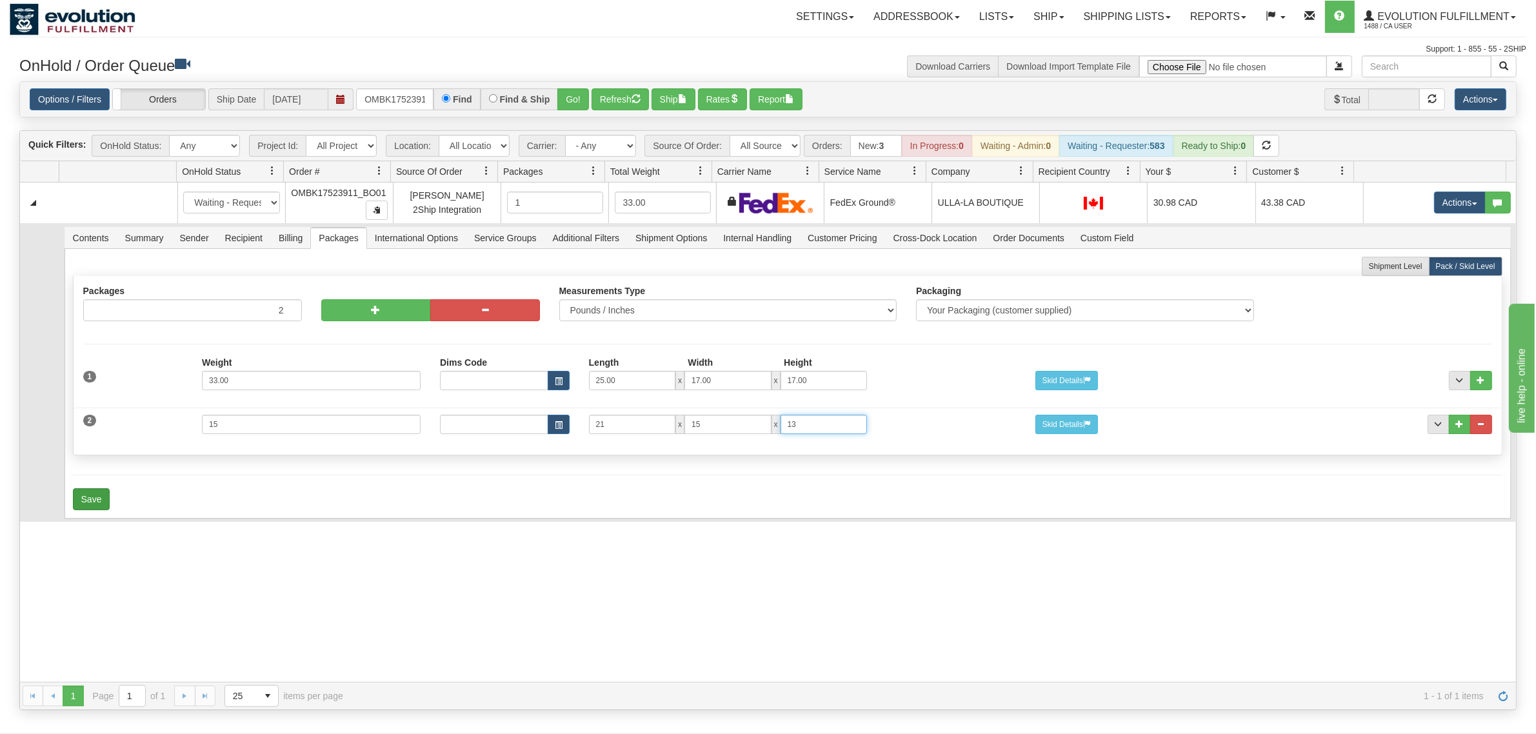
type input "13"
click at [87, 494] on button "Save" at bounding box center [91, 499] width 37 height 22
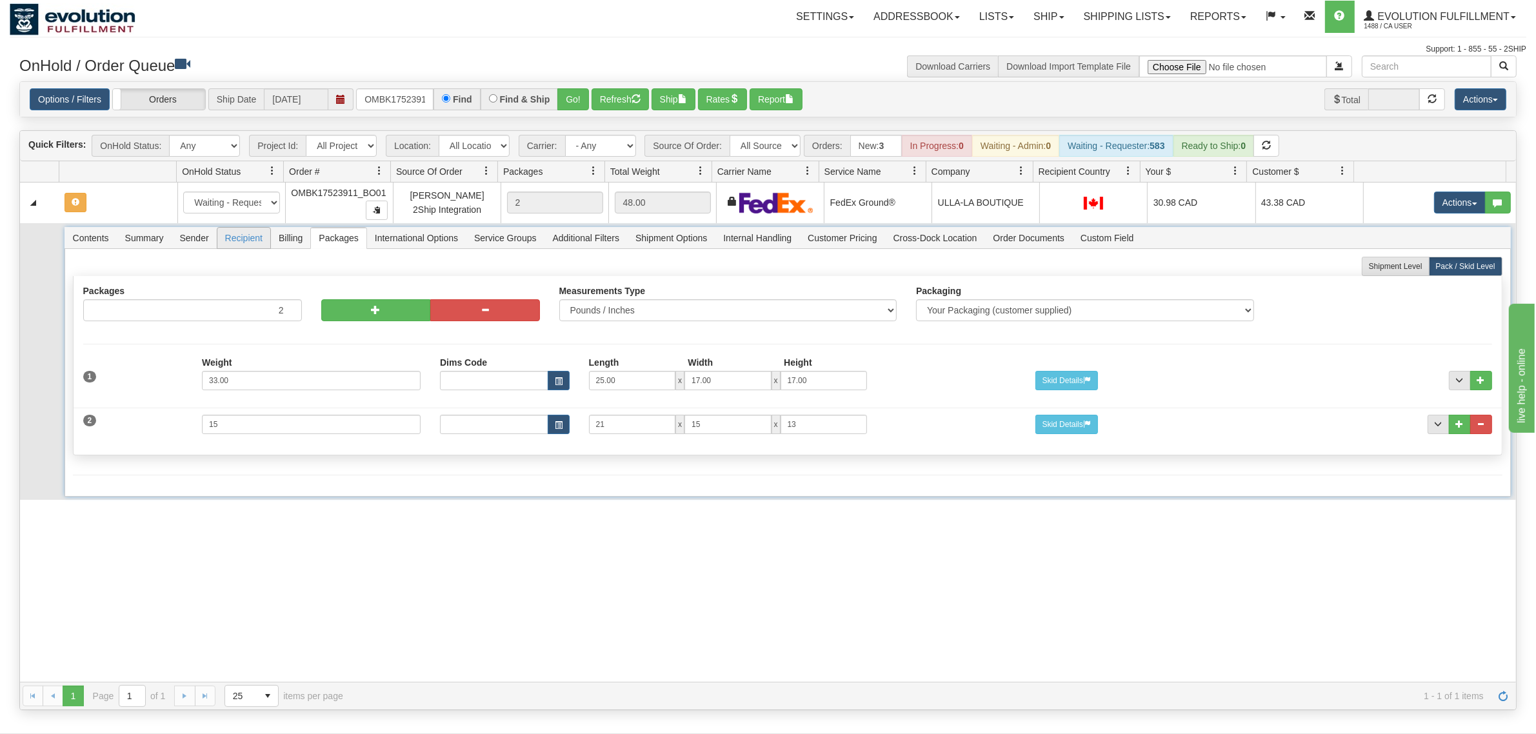
click at [249, 234] on span "Recipient" at bounding box center [243, 238] width 53 height 21
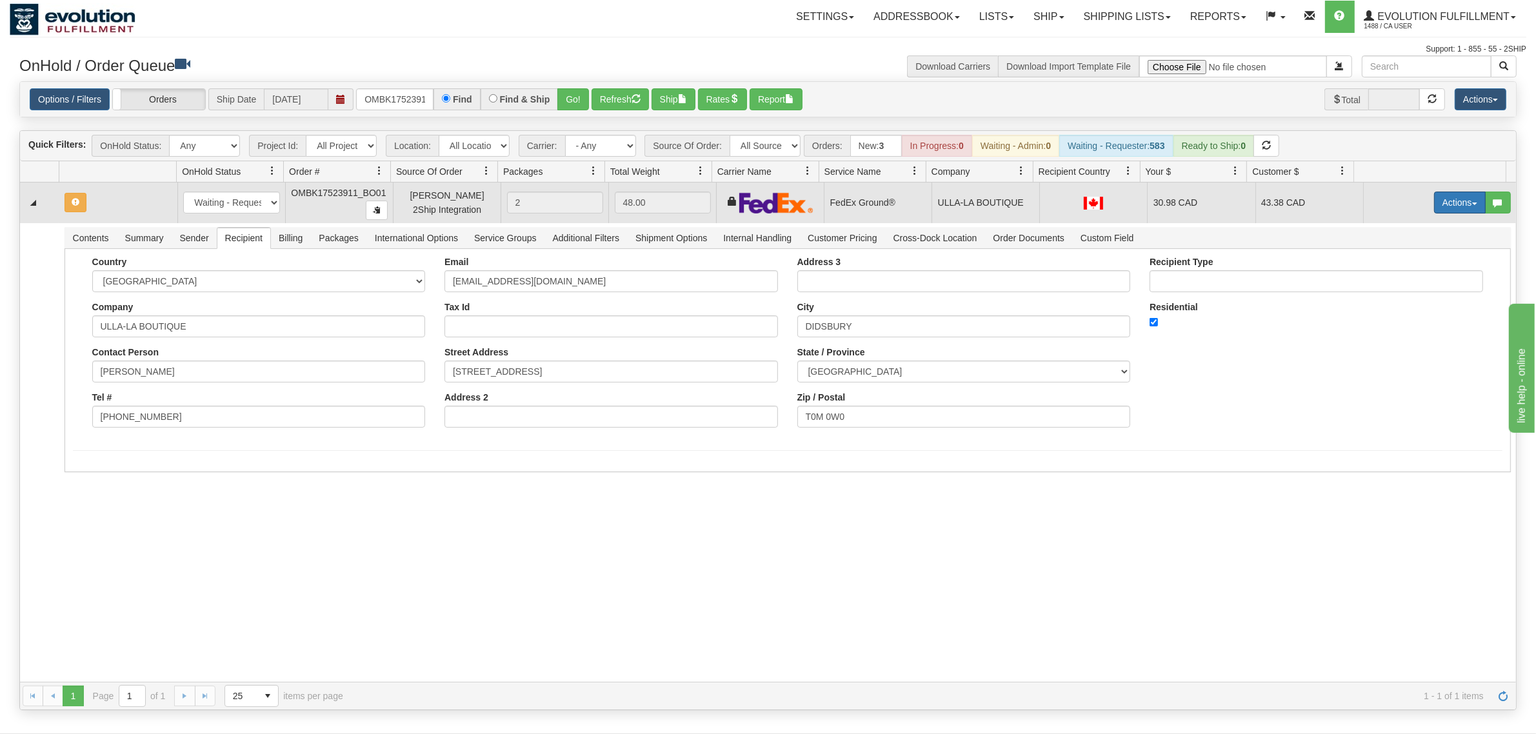
click at [1229, 205] on button "Actions" at bounding box center [1460, 203] width 52 height 22
click at [1229, 262] on span "Rate All Services" at bounding box center [1433, 261] width 77 height 10
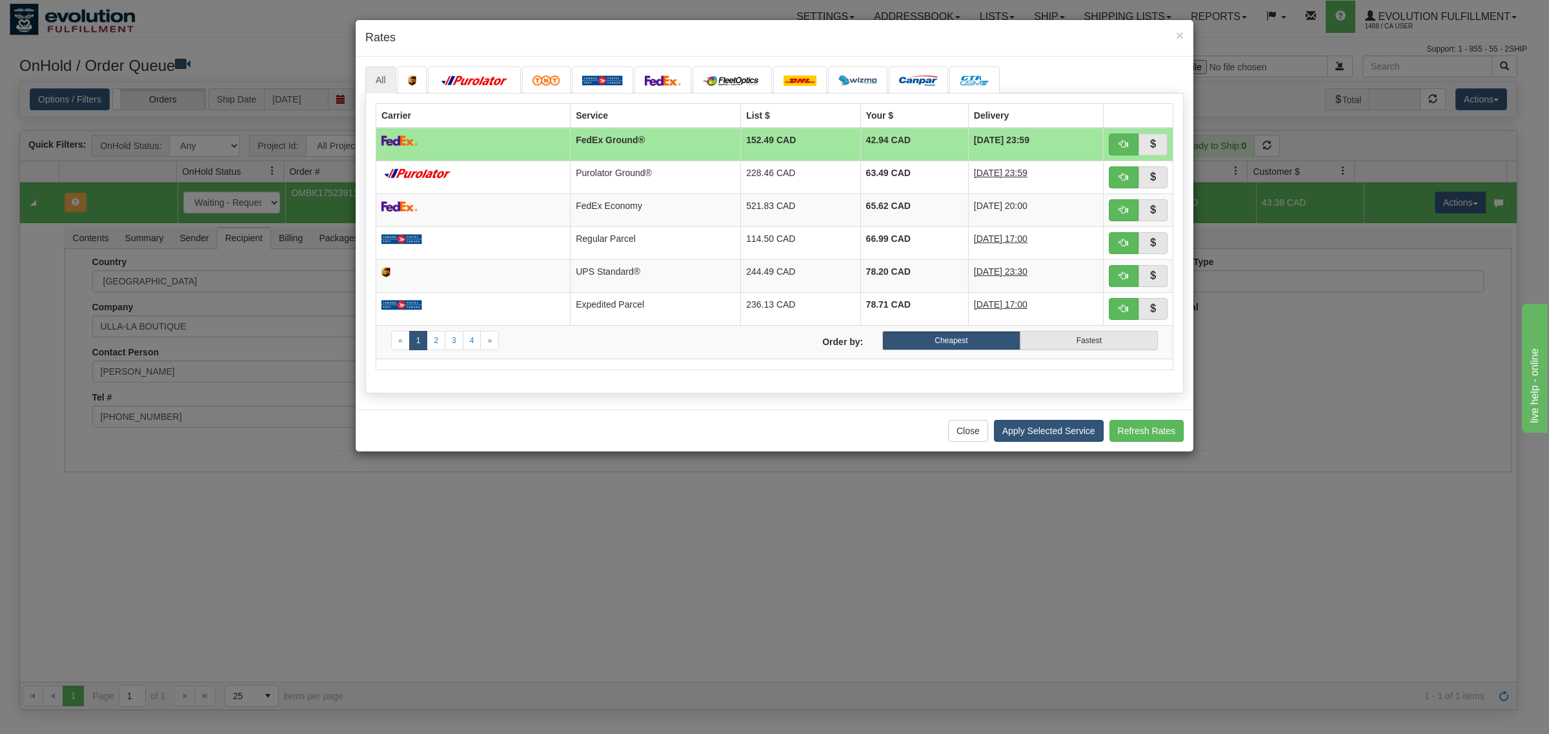
click at [1037, 424] on div "Close Apply Selected Service Refresh Rates" at bounding box center [775, 431] width 838 height 42
click at [1040, 426] on button "Apply Selected Service" at bounding box center [1049, 431] width 110 height 22
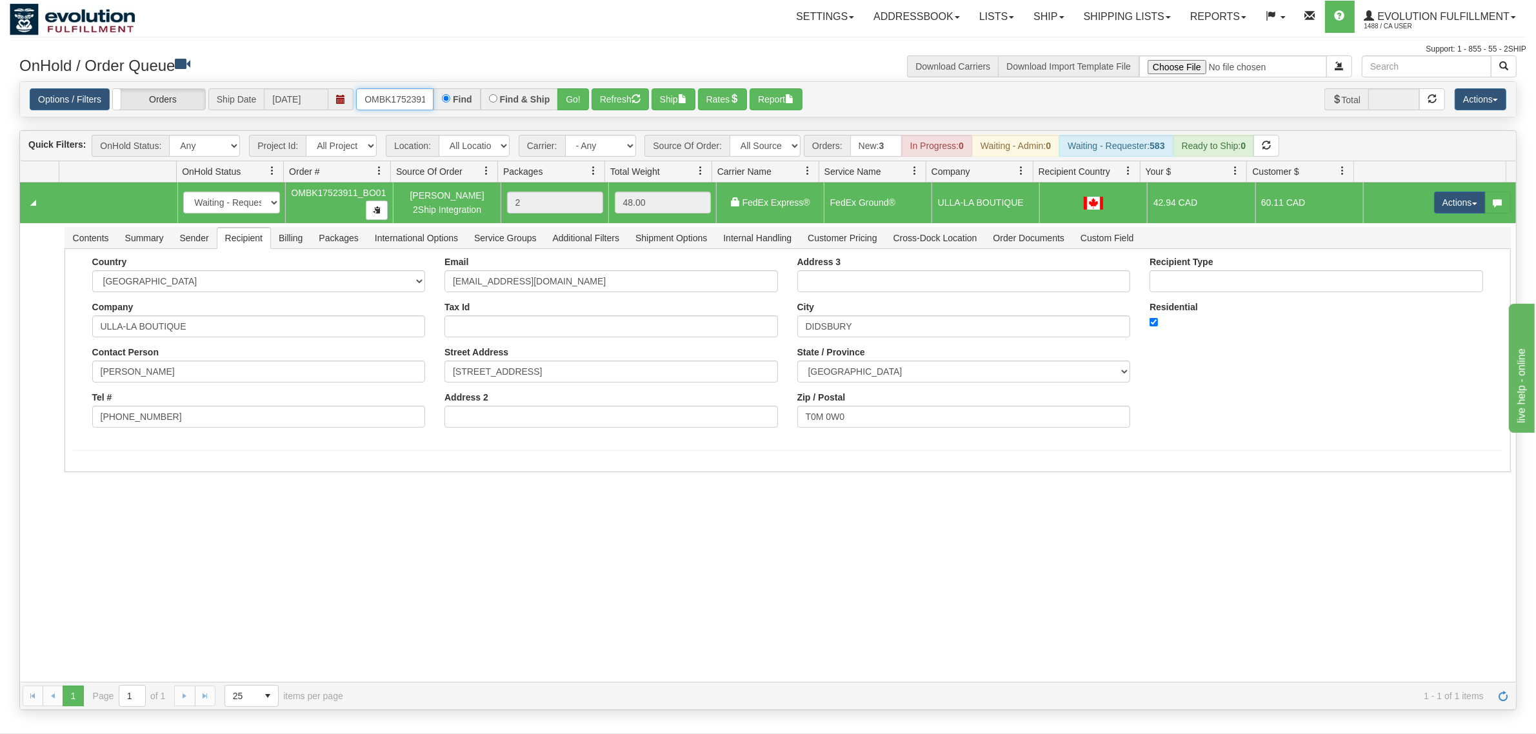
click at [385, 103] on input "OMBK17523911_BO01" at bounding box center [394, 99] width 77 height 22
click at [408, 91] on input "OMBK17288274 BO01" at bounding box center [394, 99] width 77 height 22
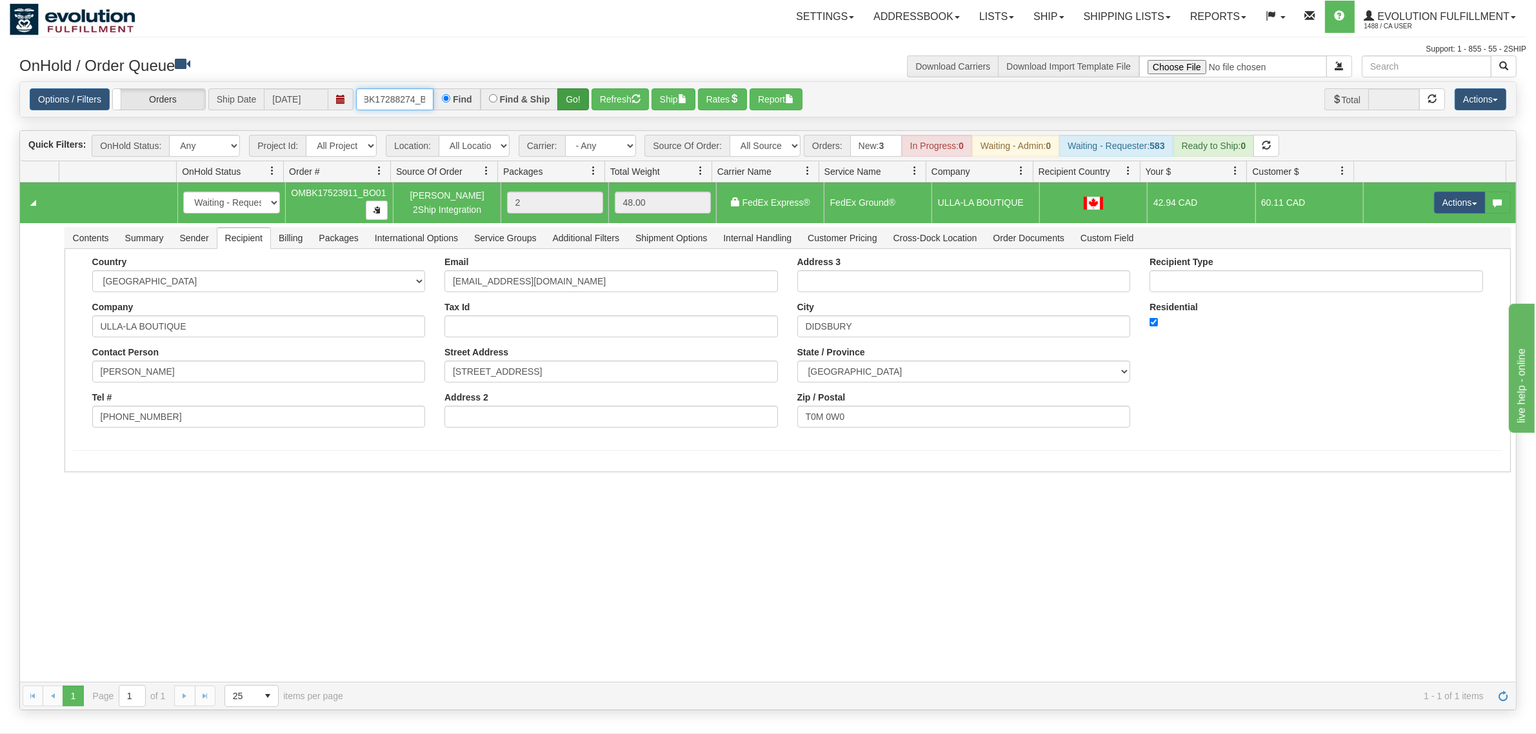
type input "OMBK17288274_BO01"
click at [576, 96] on button "Go!" at bounding box center [574, 99] width 32 height 22
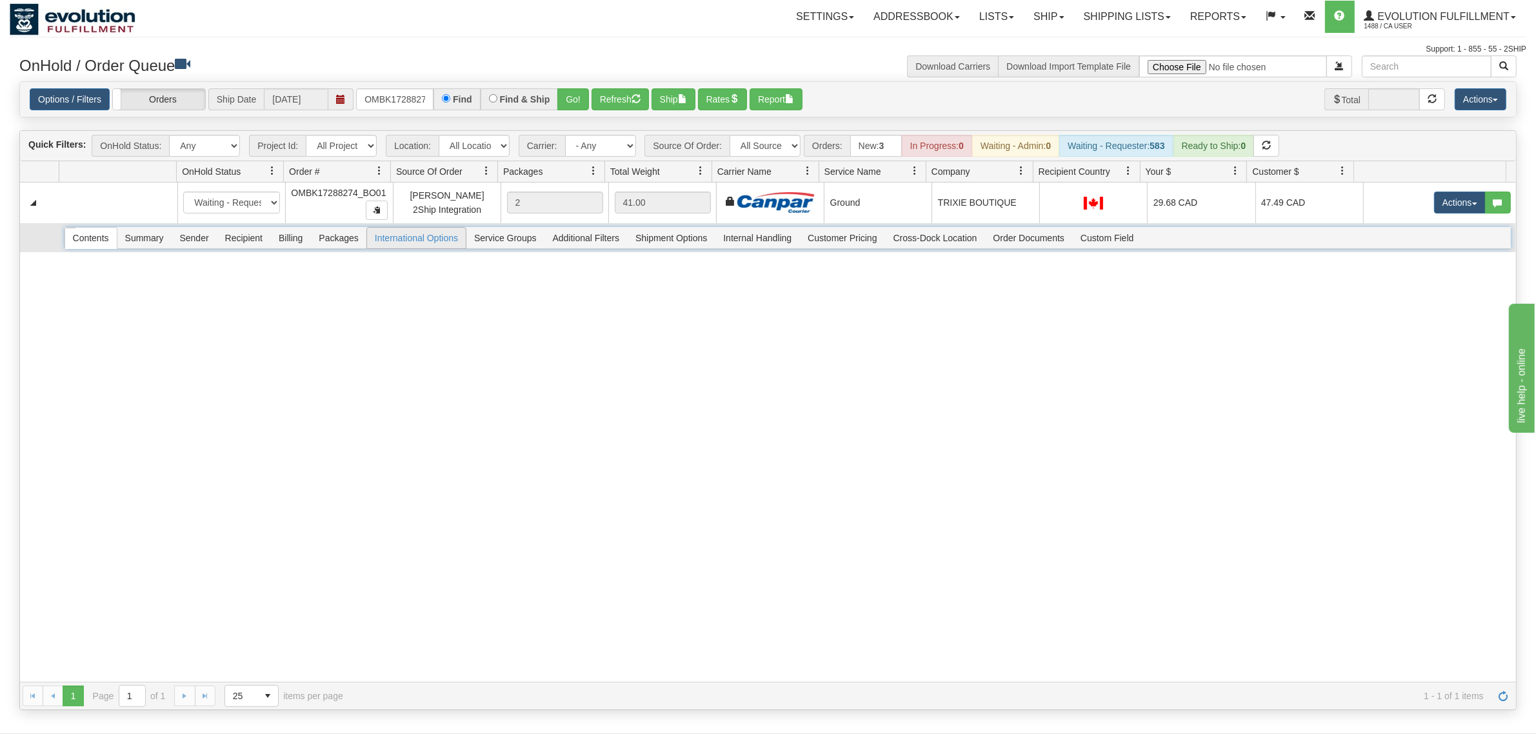
click at [332, 243] on span "Packages" at bounding box center [338, 238] width 55 height 21
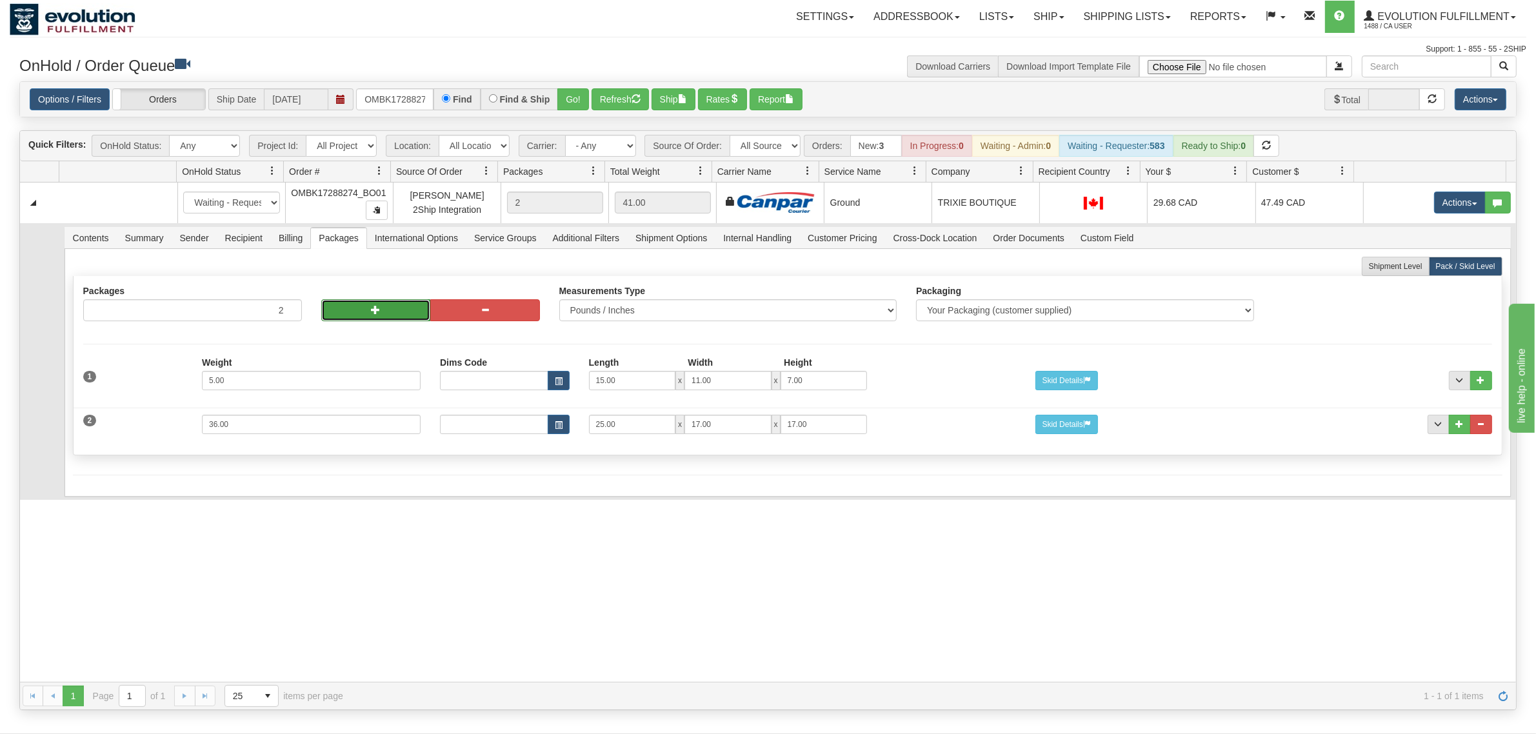
click at [372, 307] on span "button" at bounding box center [375, 309] width 9 height 9
type input "4"
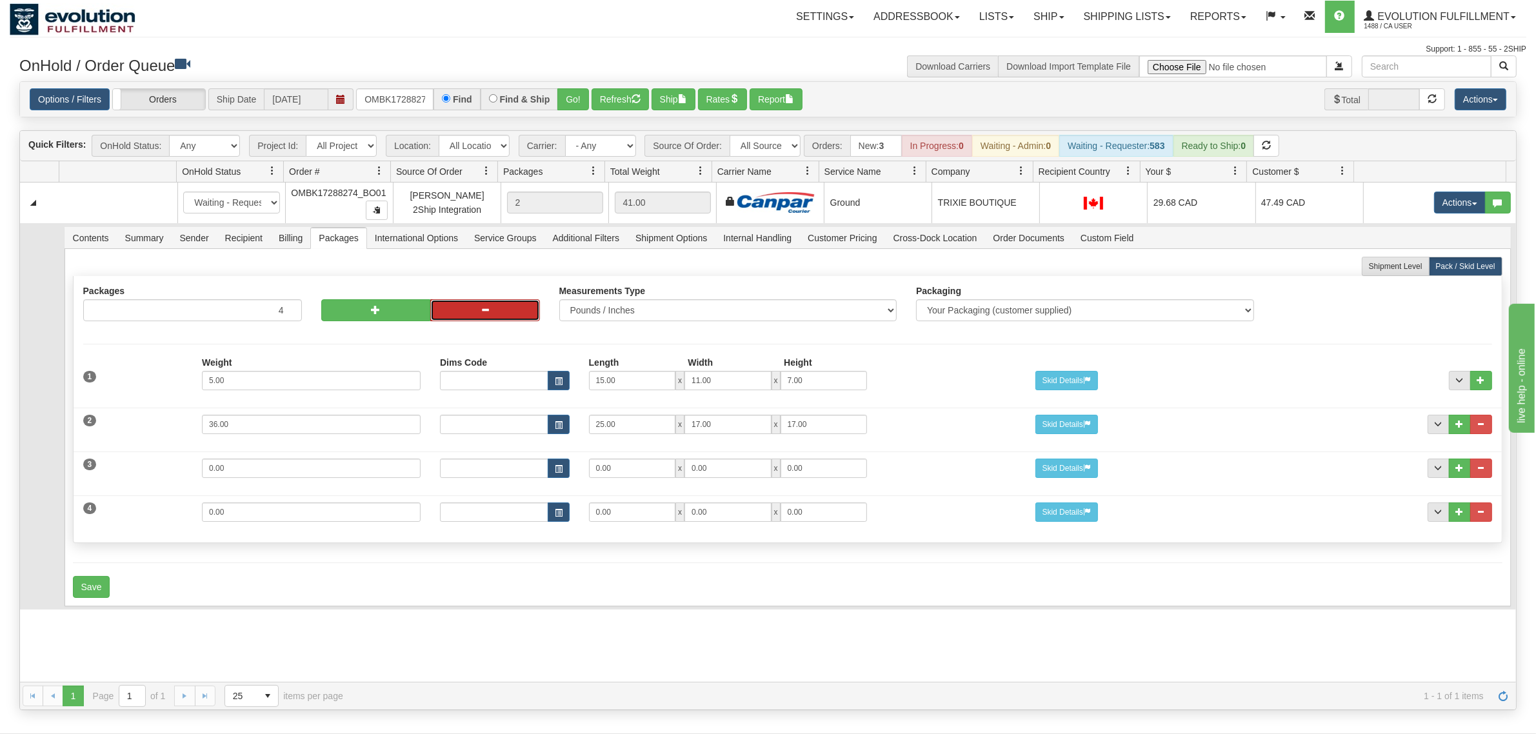
click at [456, 310] on button "button" at bounding box center [485, 310] width 110 height 22
type input "3"
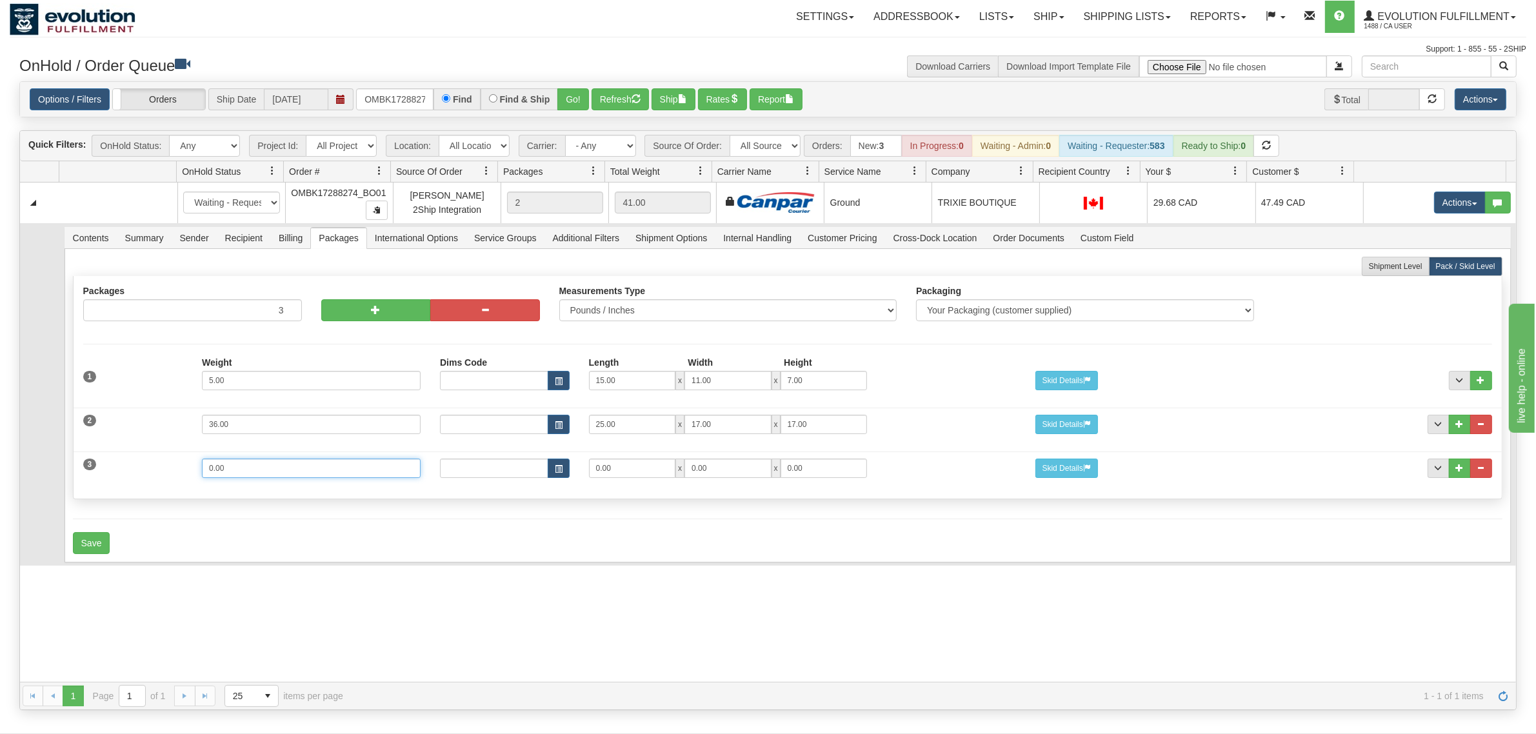
drag, startPoint x: 259, startPoint y: 473, endPoint x: 145, endPoint y: 476, distance: 114.2
click at [145, 476] on div "3 Weight 0.00 Dims Code Length Width Height 0.00 x 0.00 x" at bounding box center [788, 466] width 1429 height 43
type input "14"
type input "15"
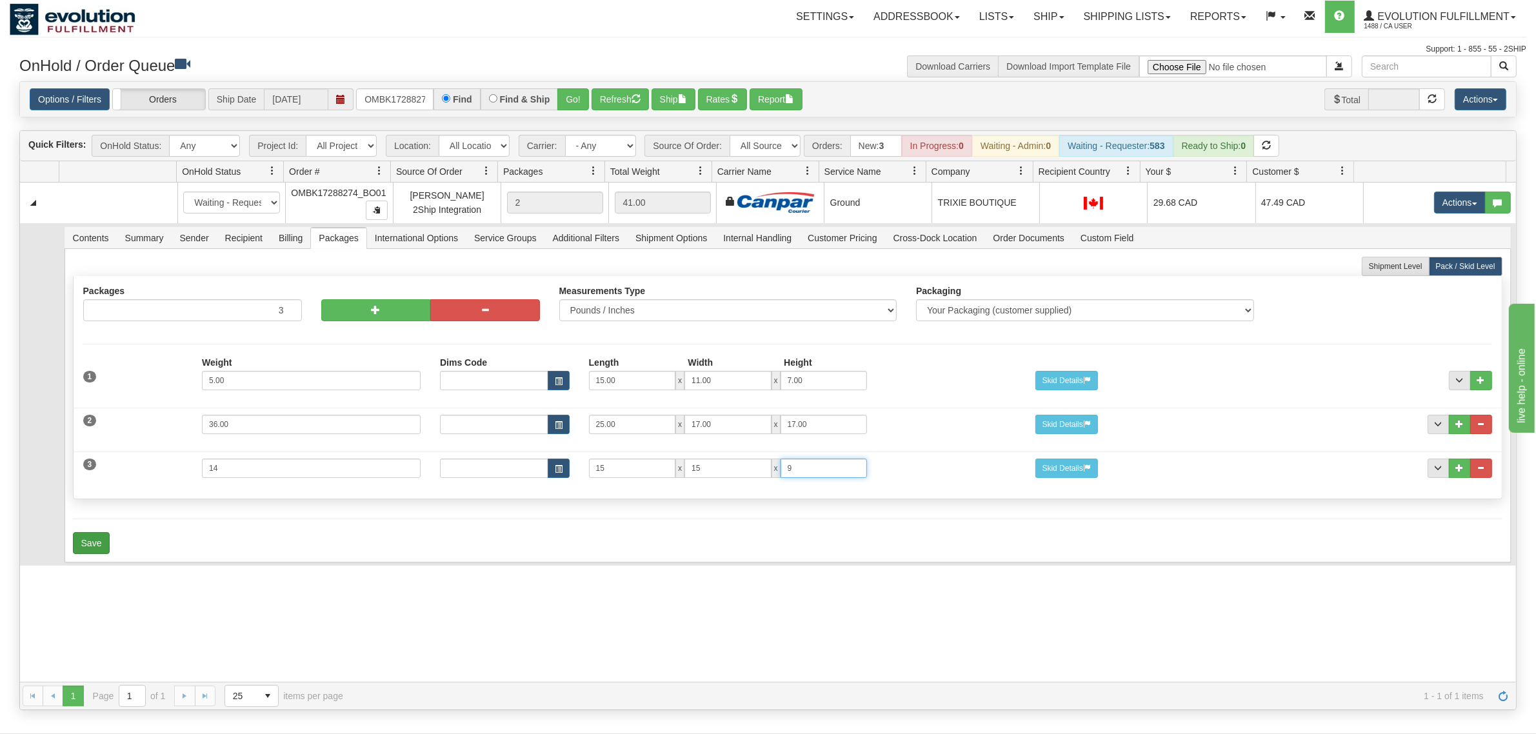
type input "9"
click at [85, 541] on button "Save" at bounding box center [91, 543] width 37 height 22
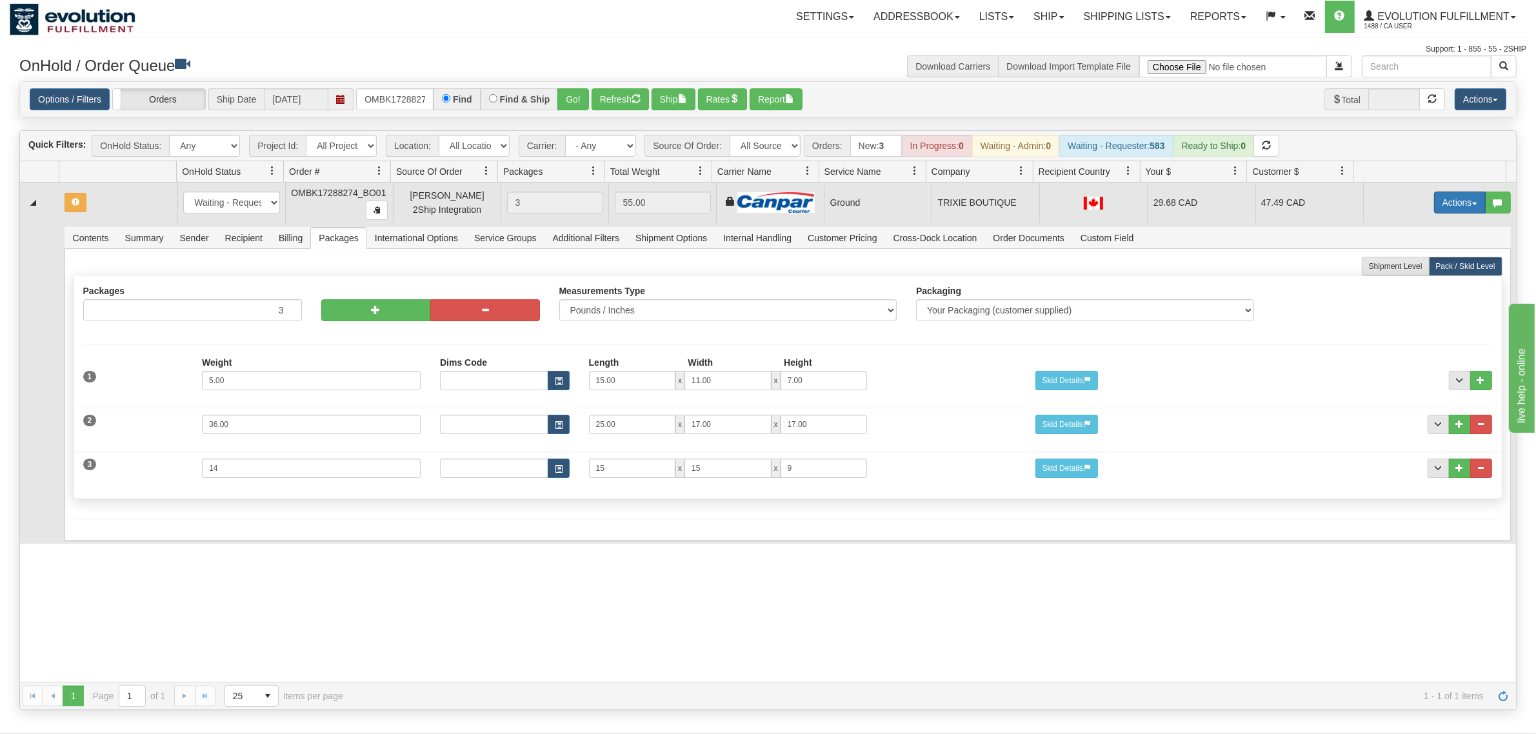
click at [1229, 202] on button "Actions" at bounding box center [1460, 203] width 52 height 22
click at [1229, 258] on span "Rate All Services" at bounding box center [1433, 261] width 77 height 10
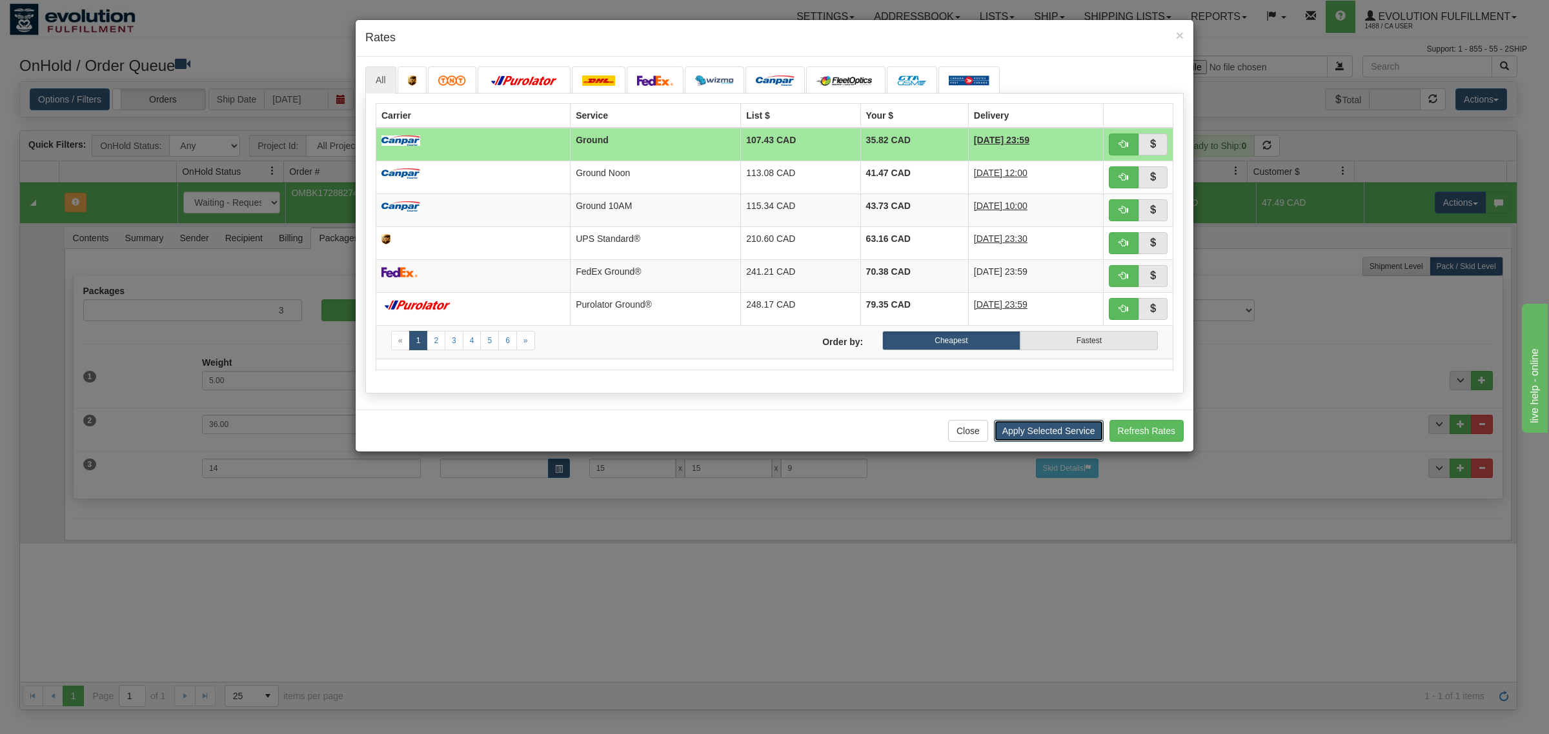
click at [1049, 427] on button "Apply Selected Service" at bounding box center [1049, 431] width 110 height 22
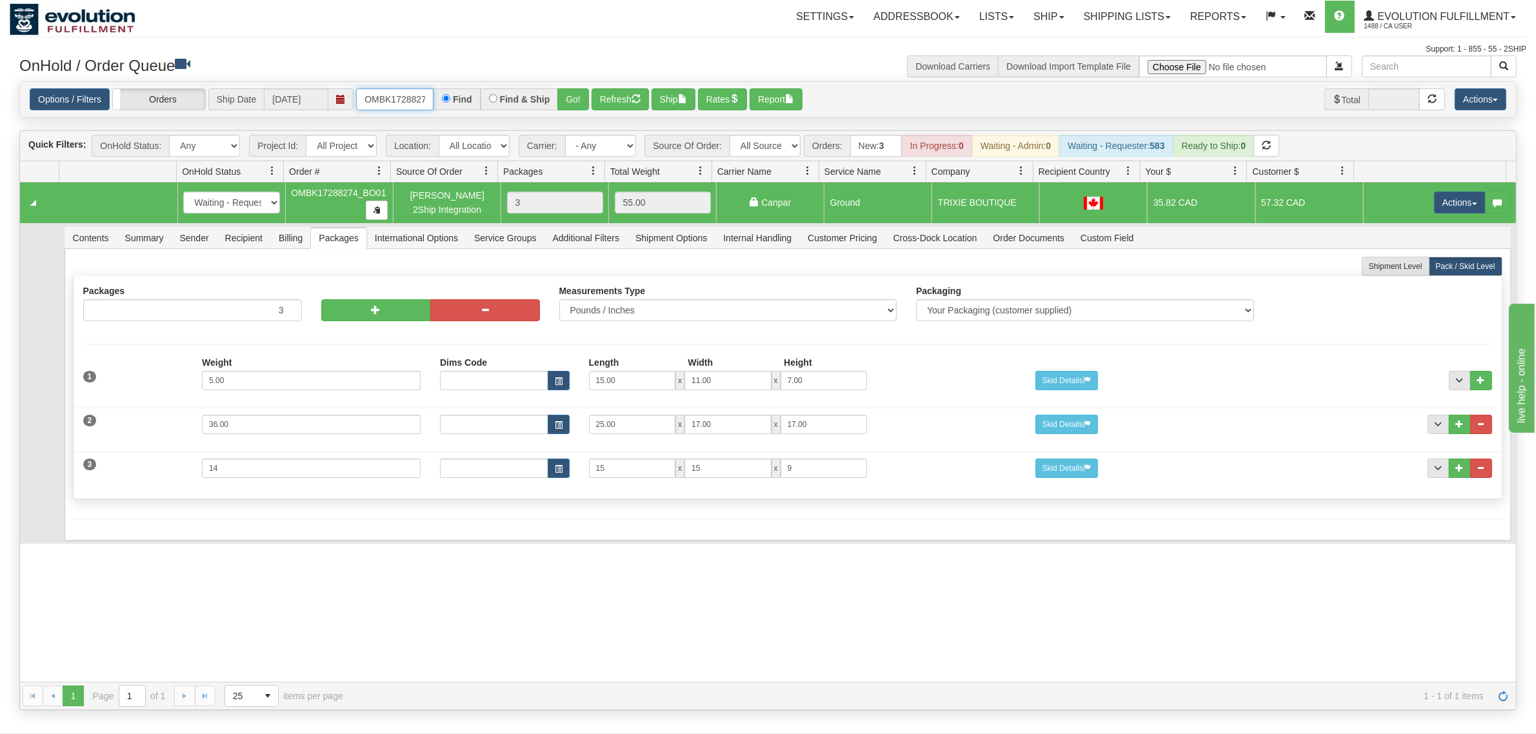
click at [384, 101] on input "OMBK17288274_BO01" at bounding box center [394, 99] width 77 height 22
click at [407, 105] on input "OMBK17638408 BO01" at bounding box center [394, 99] width 77 height 22
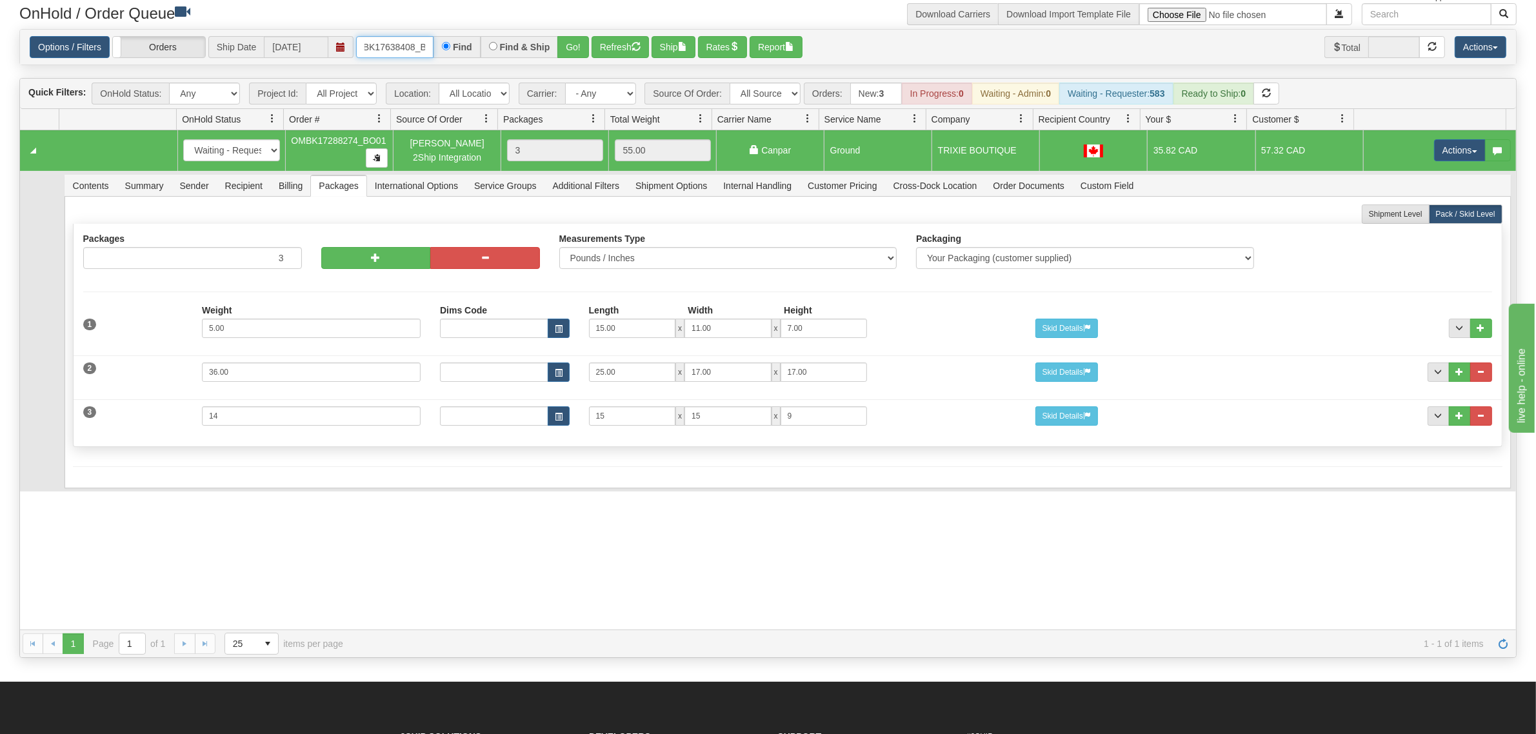
scroll to position [81, 0]
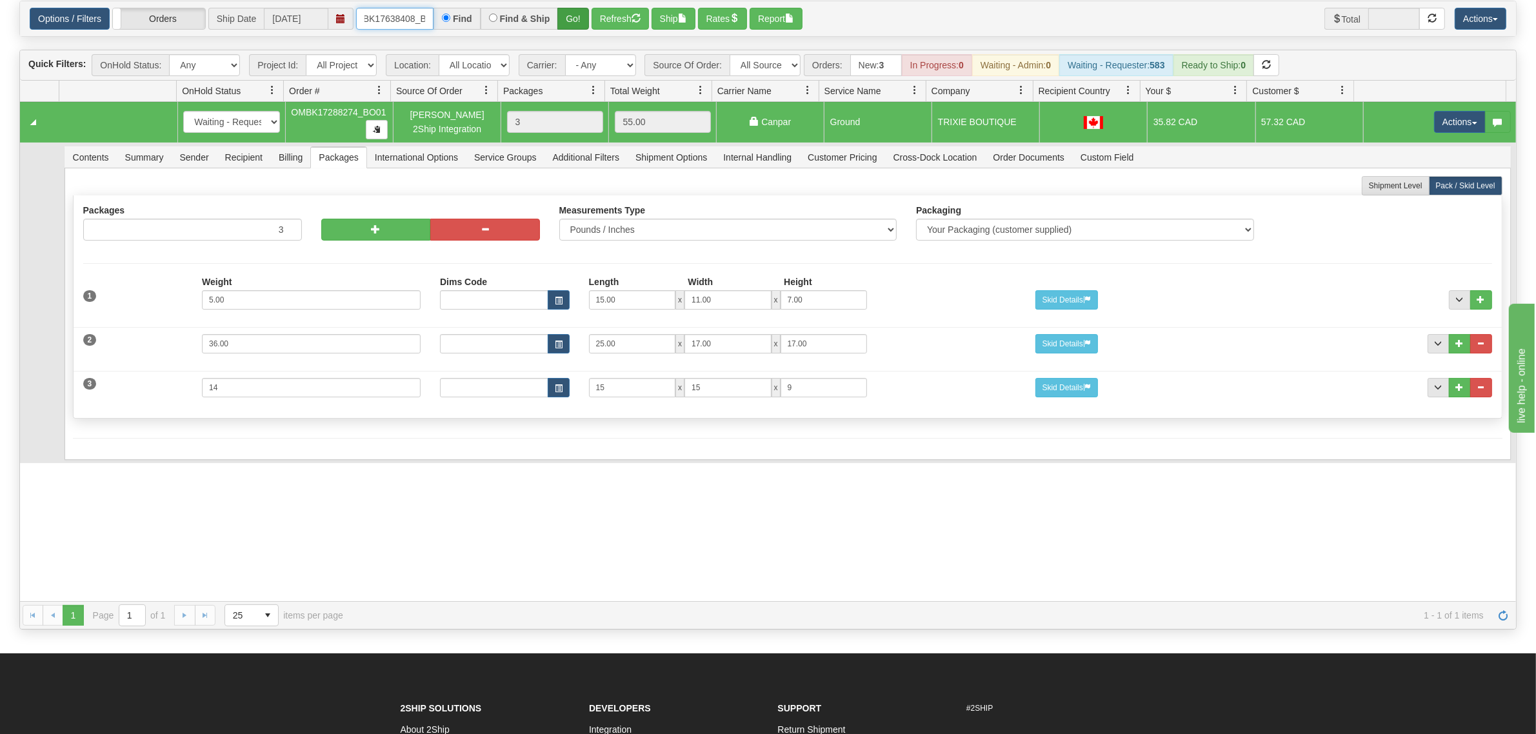
type input "OMBK17638408_BO01"
click at [567, 11] on button "Go!" at bounding box center [574, 19] width 32 height 22
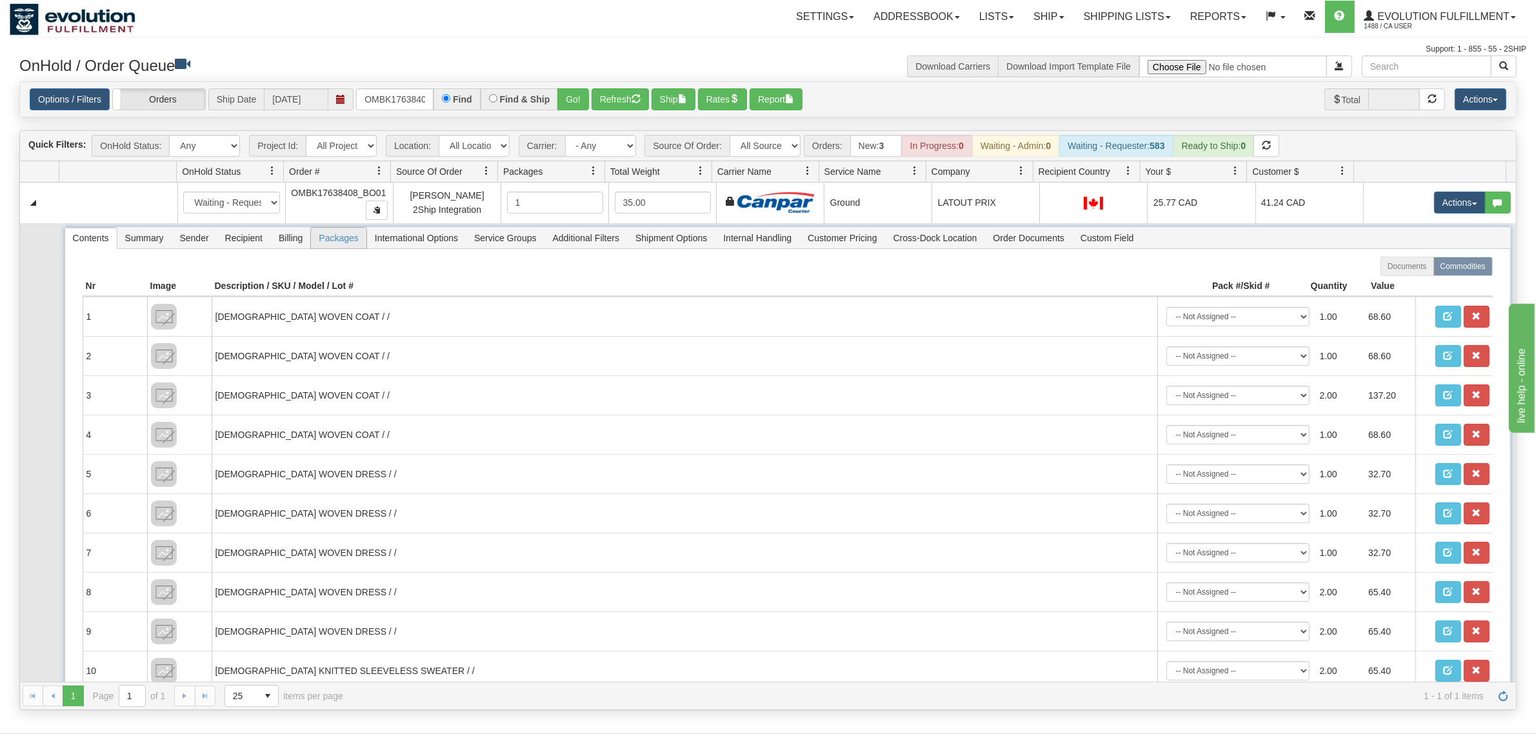
click at [347, 237] on span "Packages" at bounding box center [338, 238] width 55 height 21
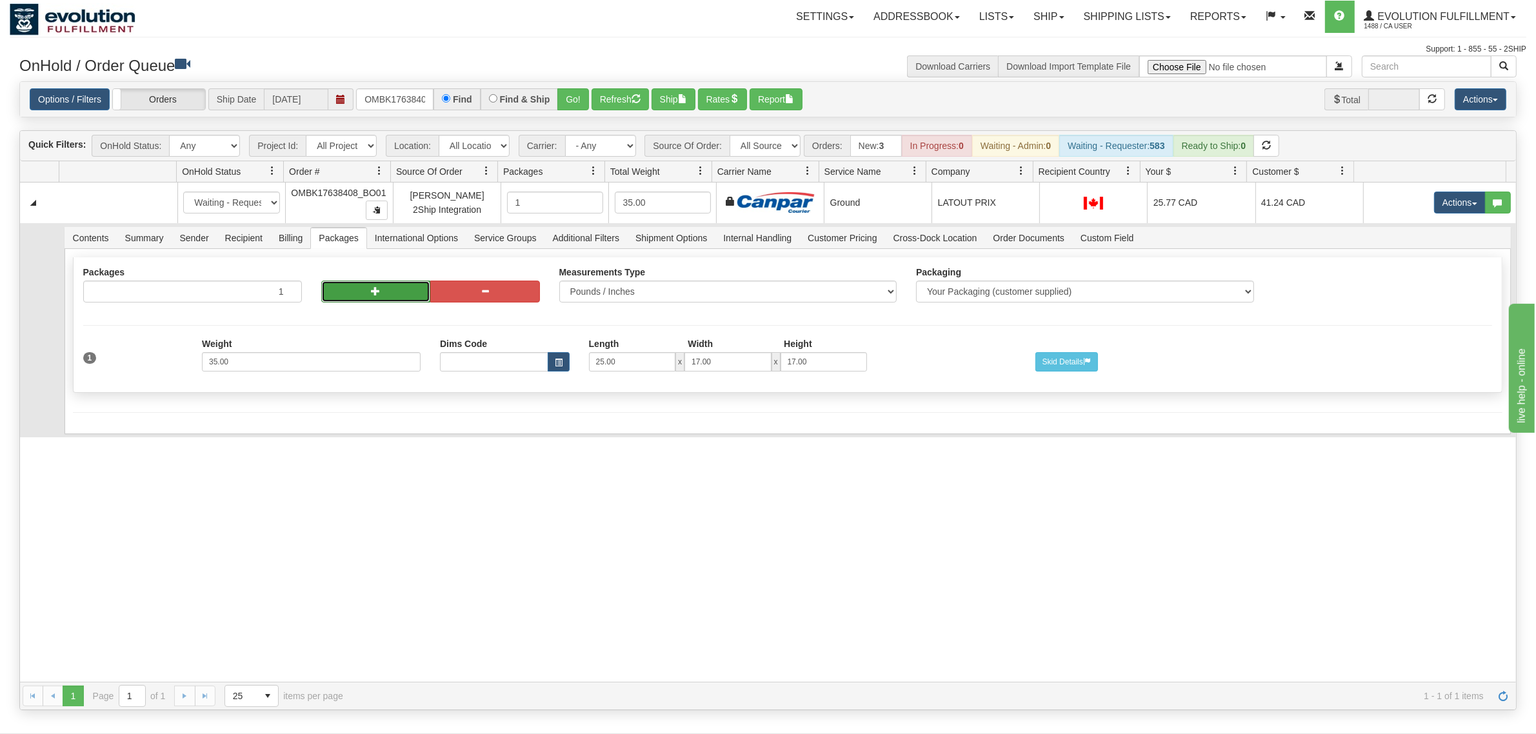
click at [368, 301] on button "button" at bounding box center [376, 292] width 110 height 22
radio input "true"
type input "2"
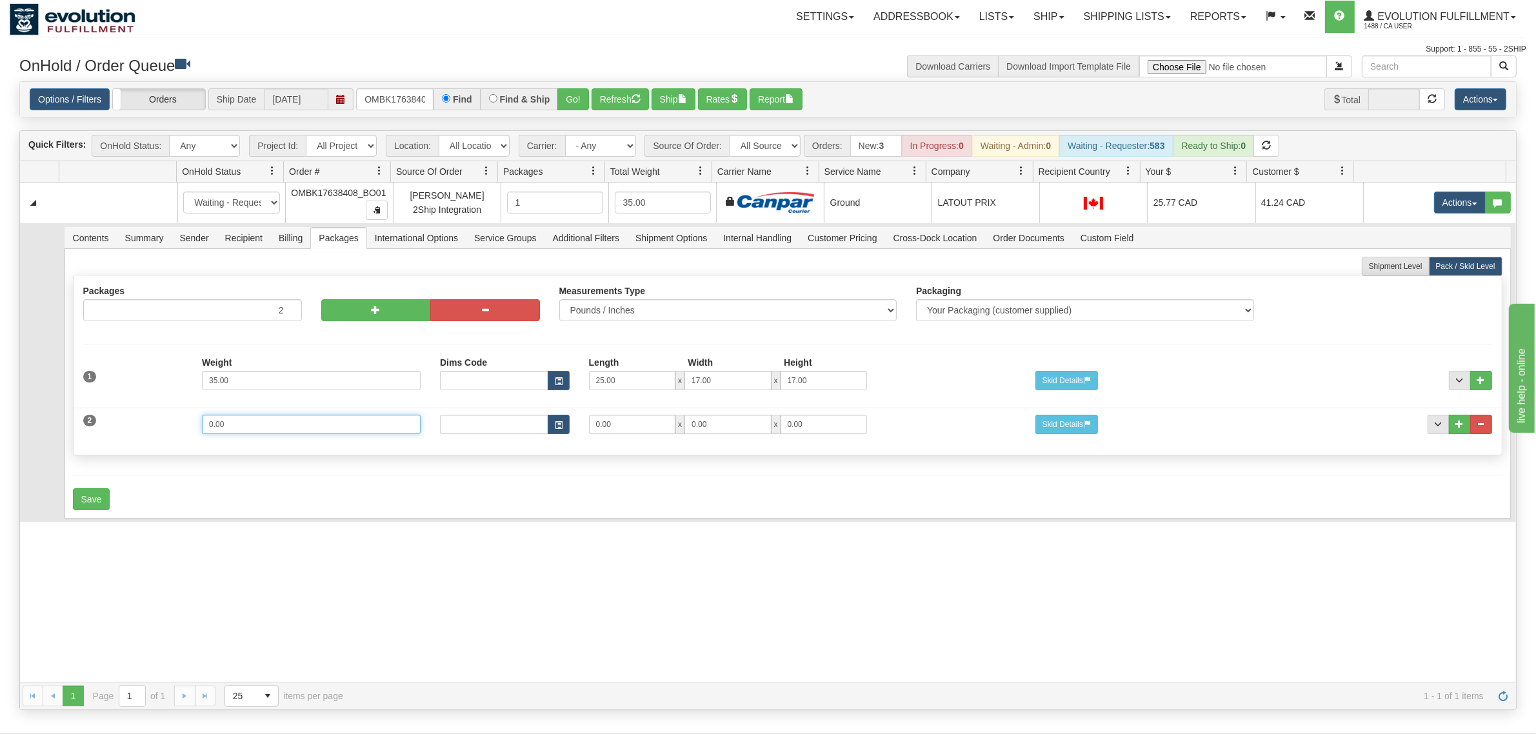
drag, startPoint x: 255, startPoint y: 424, endPoint x: 111, endPoint y: 434, distance: 144.2
click at [111, 434] on div "2 Weight 0.00 Dims Code Length Width Height 0.00 x 0.00 x" at bounding box center [788, 422] width 1429 height 43
type input "22"
type input "25"
type input "17"
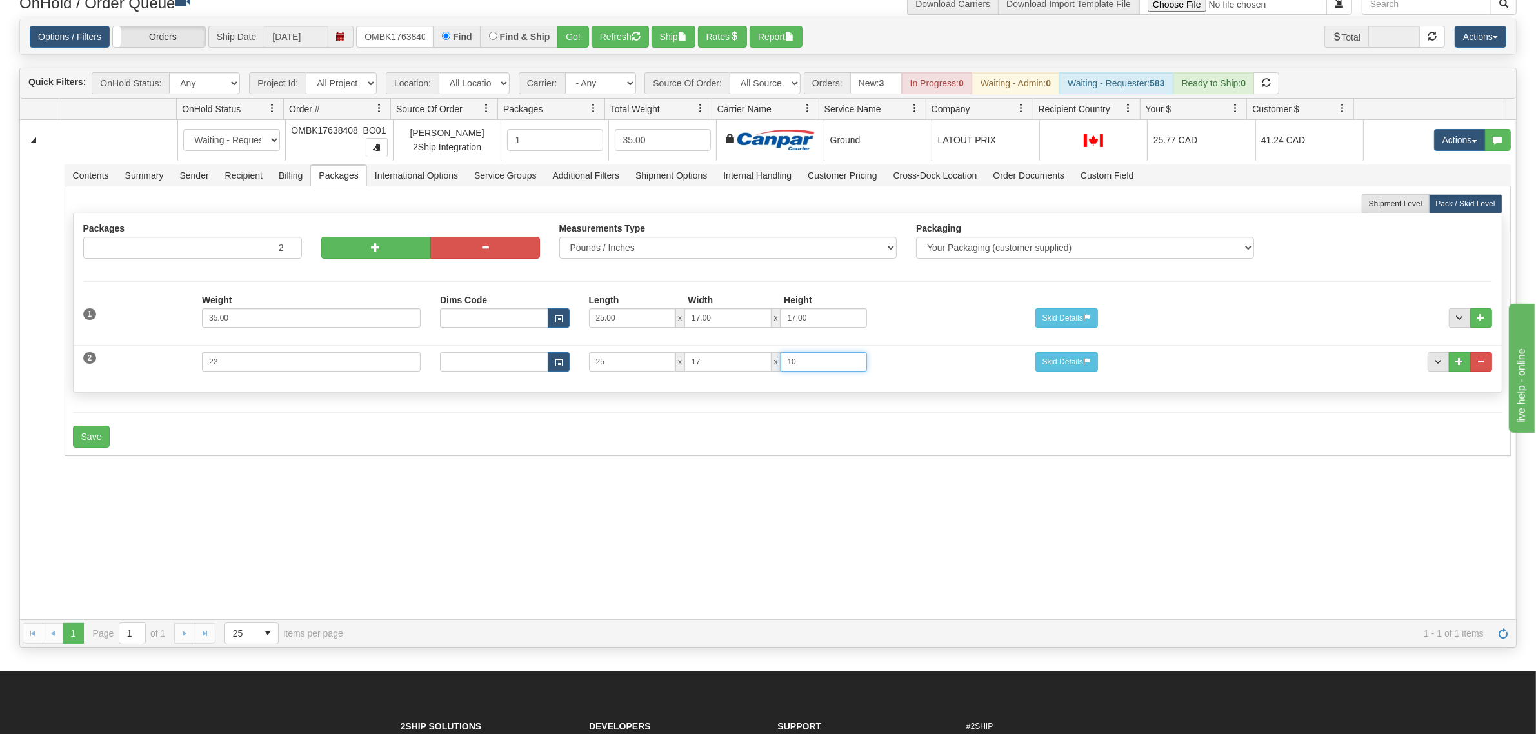
scroll to position [81, 0]
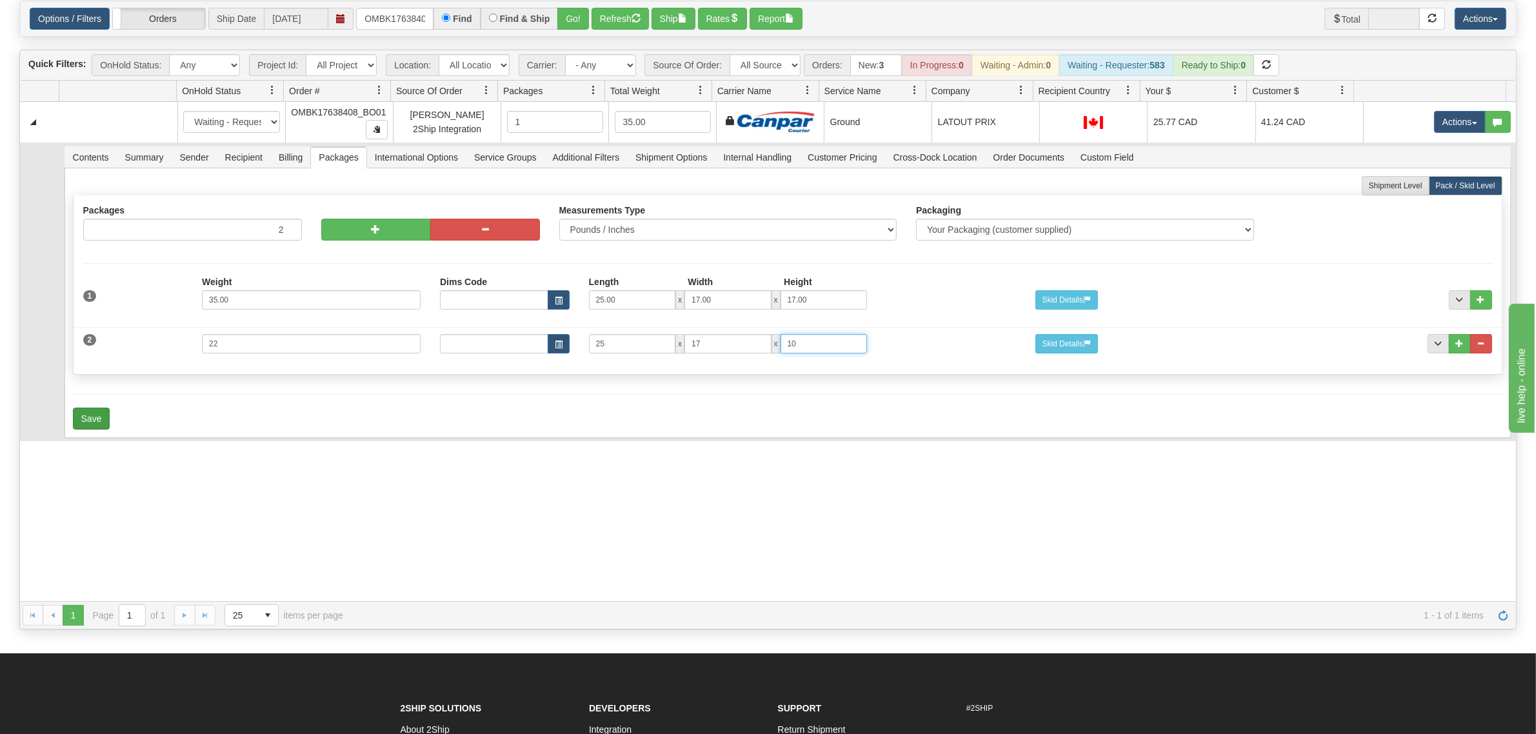
type input "10"
click at [103, 421] on button "Save" at bounding box center [91, 419] width 37 height 22
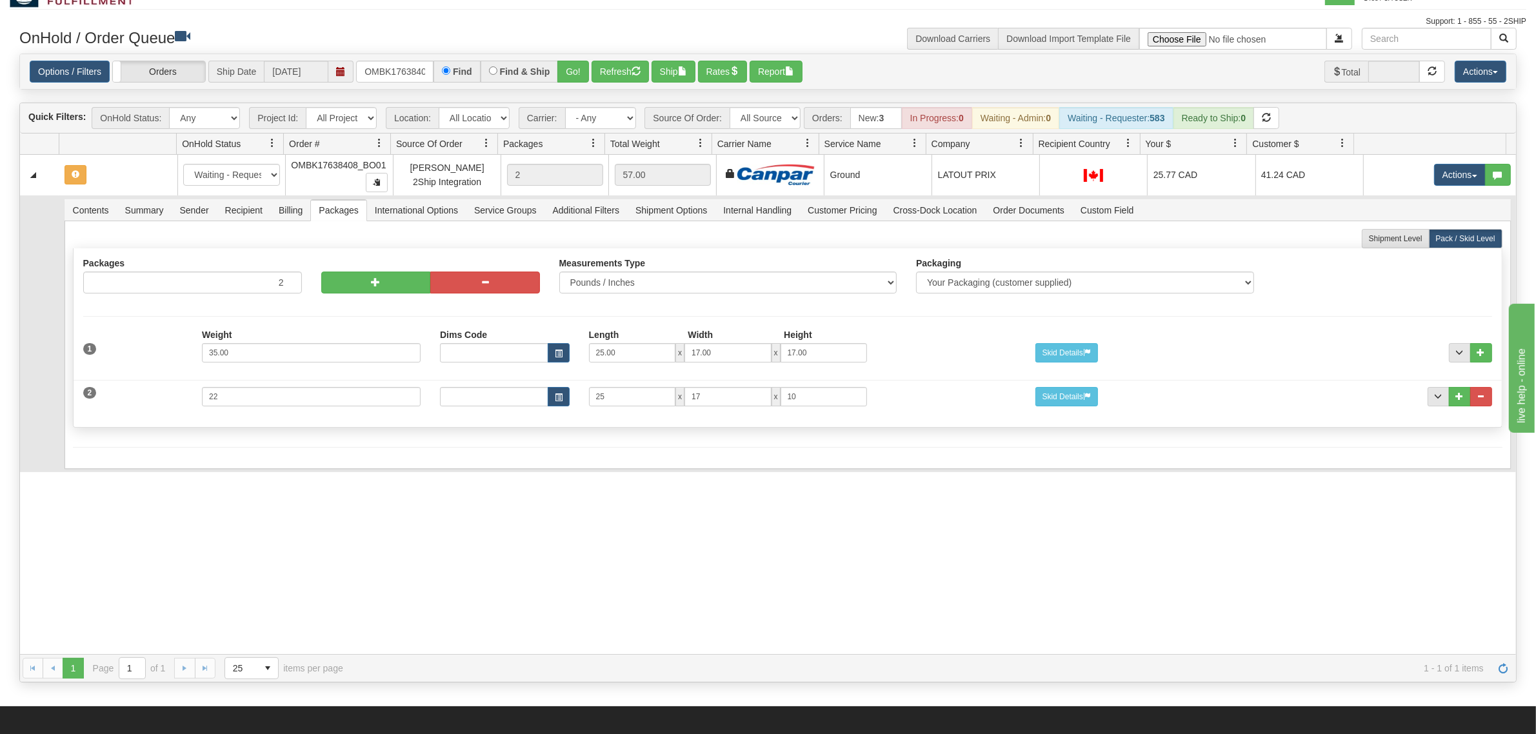
scroll to position [0, 0]
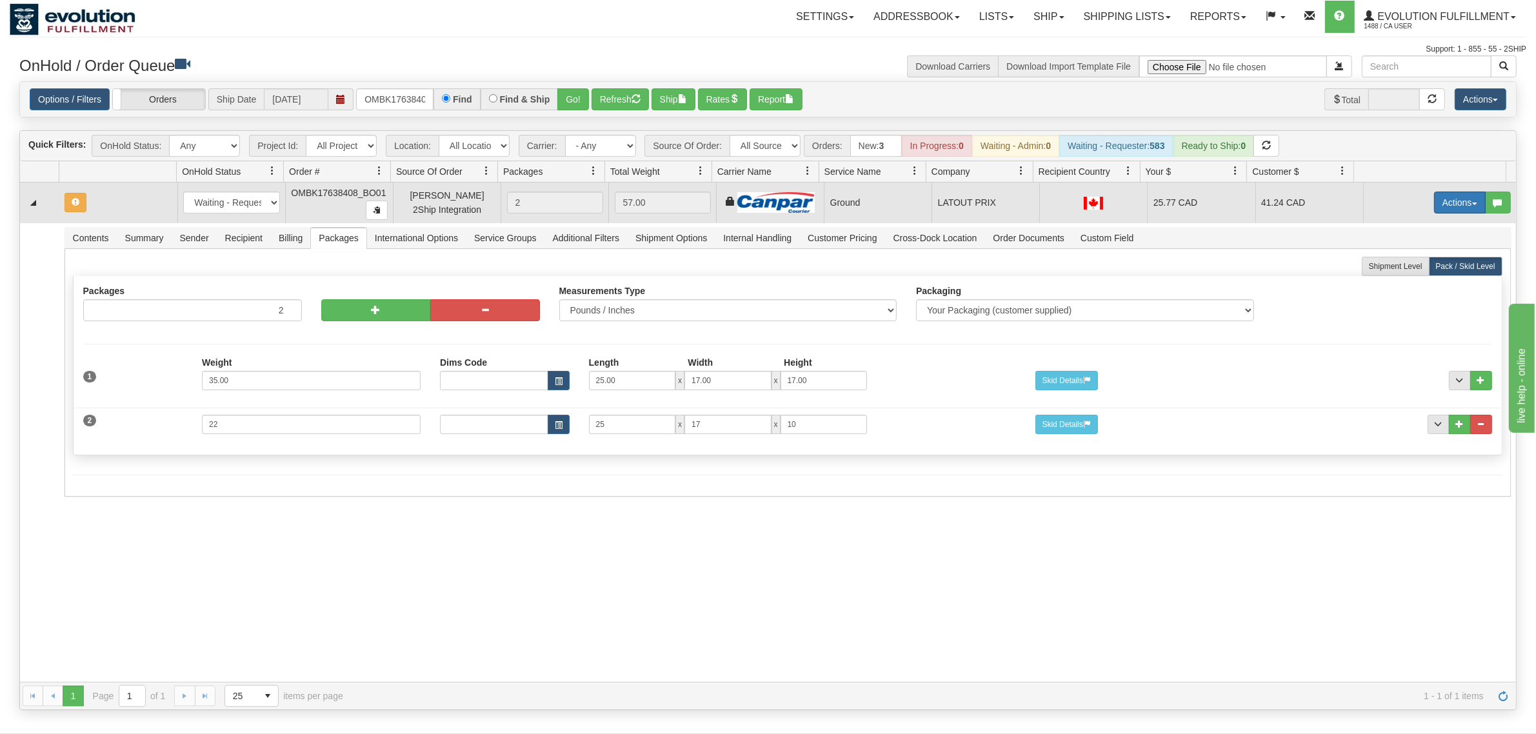
click at [1229, 199] on button "Actions" at bounding box center [1460, 203] width 52 height 22
click at [1229, 262] on span "Rate All Services" at bounding box center [1433, 261] width 77 height 10
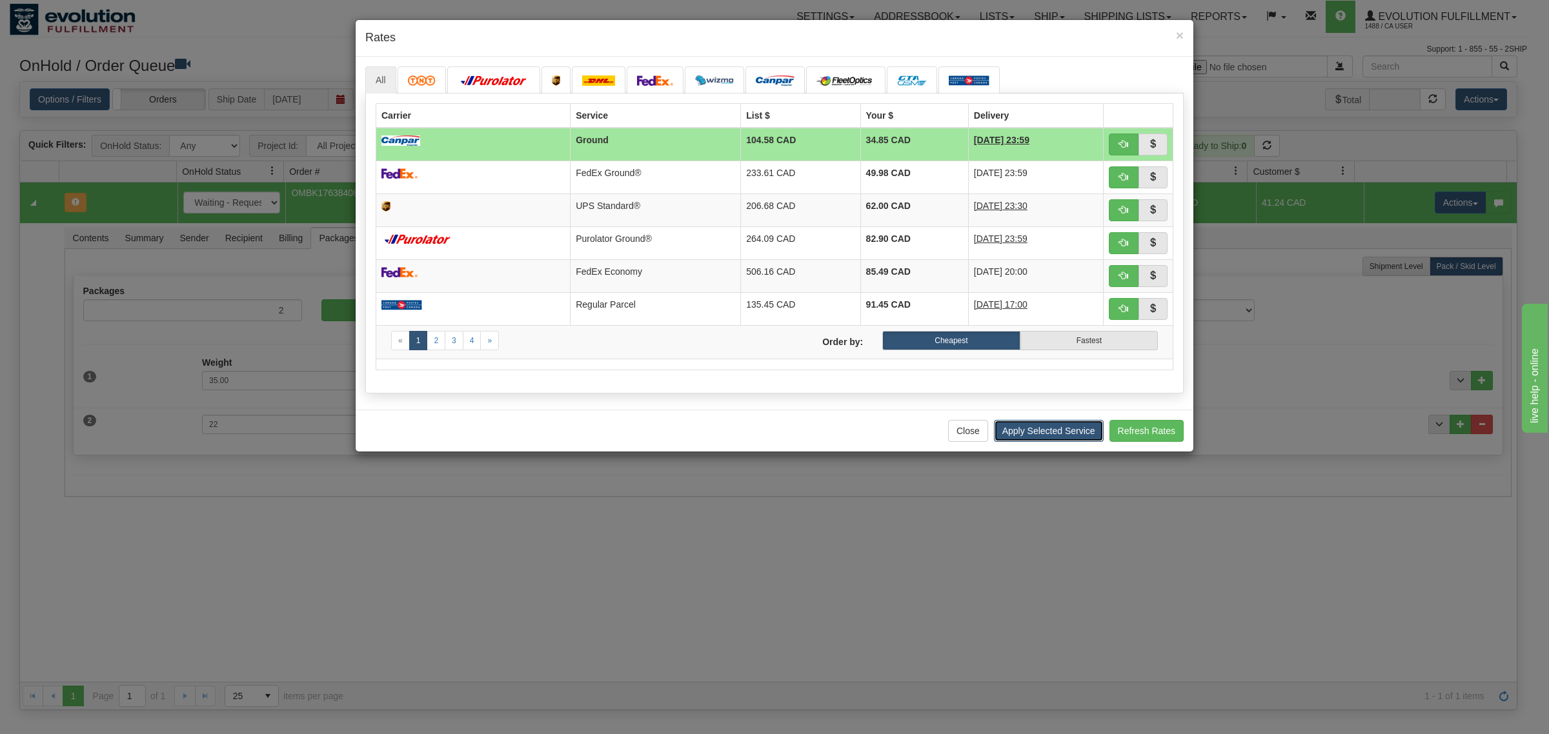
click at [1013, 428] on button "Apply Selected Service" at bounding box center [1049, 431] width 110 height 22
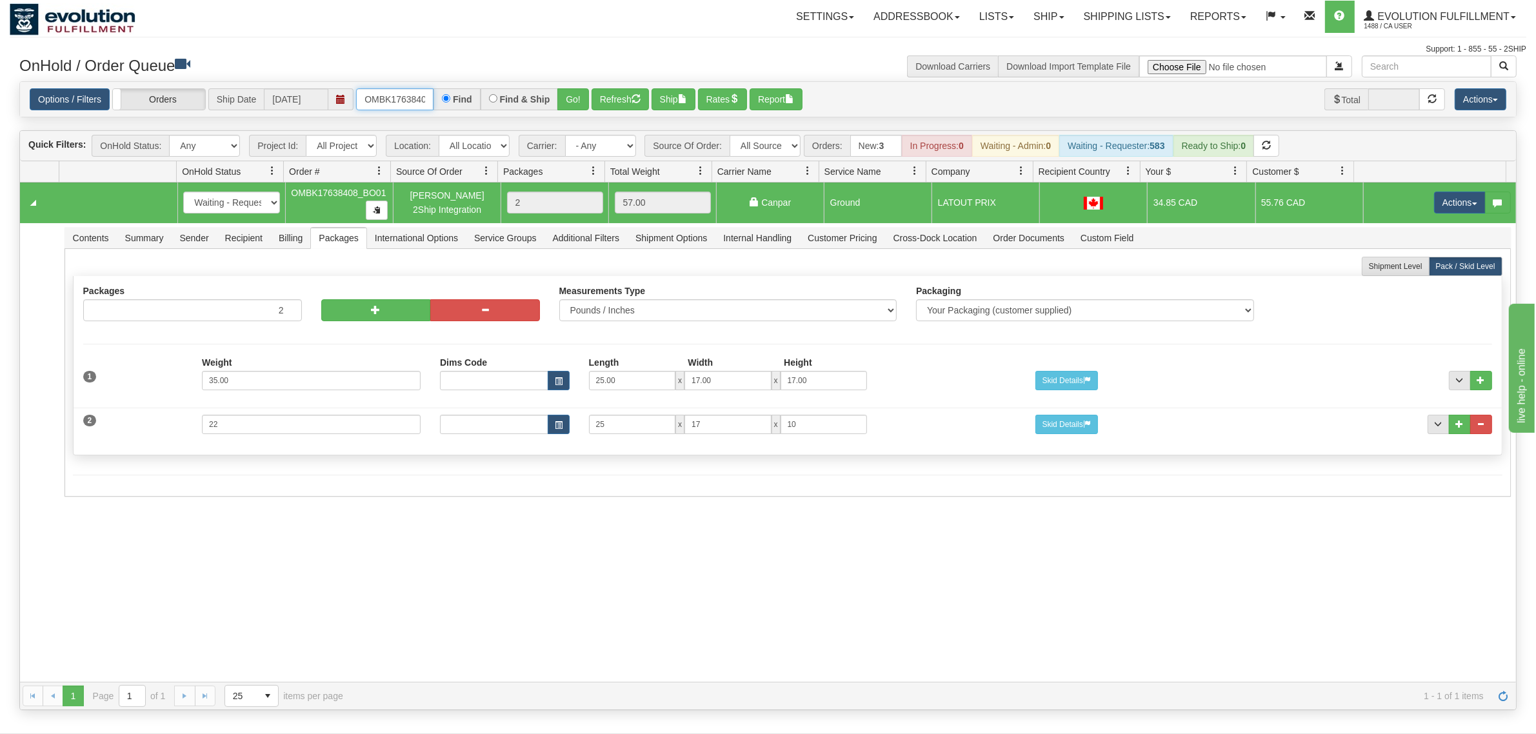
click at [402, 92] on input "OMBK17638408_BO01" at bounding box center [394, 99] width 77 height 22
click at [414, 88] on input "OMBK17351356 BO02" at bounding box center [394, 99] width 77 height 22
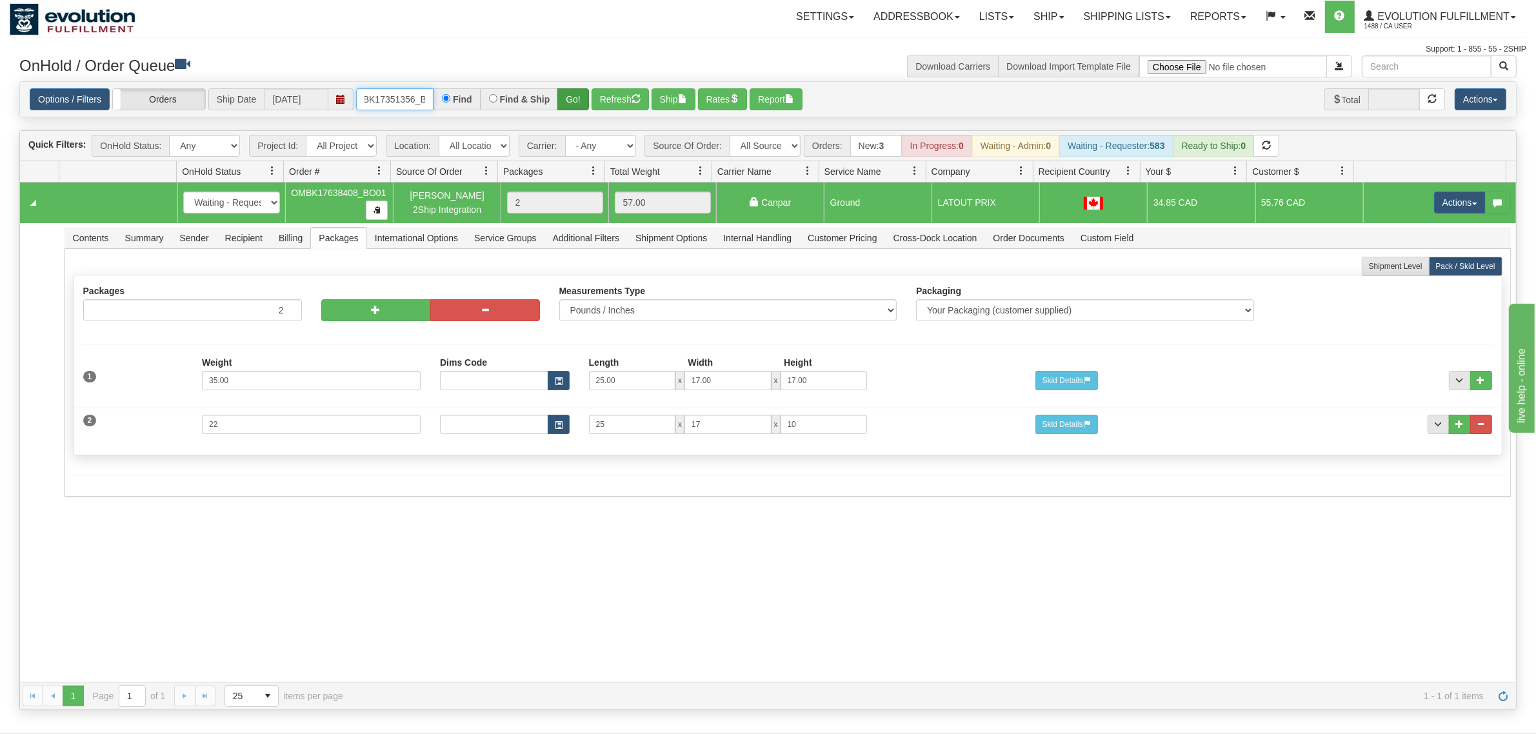
type input "OMBK17351356_BO02"
click at [578, 108] on button "Go!" at bounding box center [574, 99] width 32 height 22
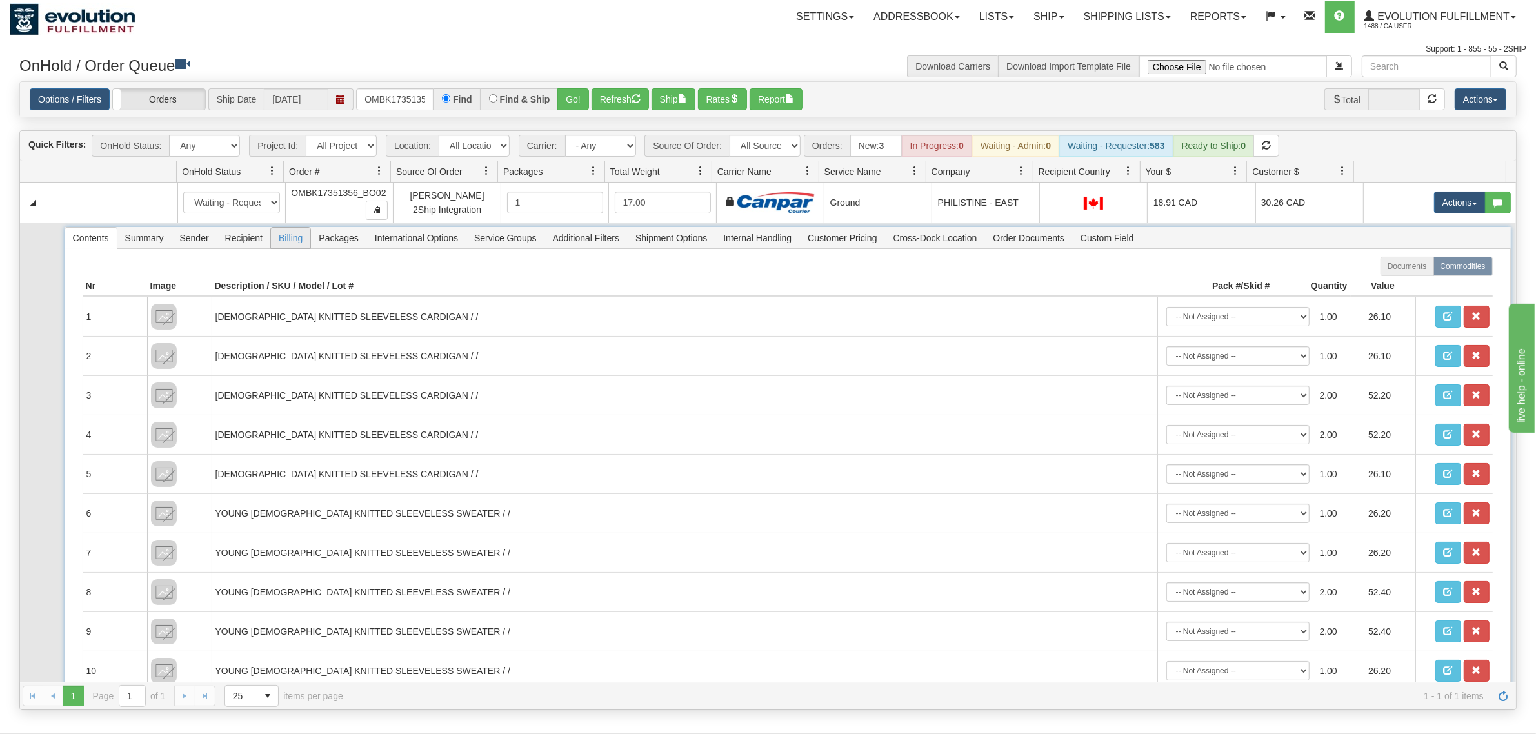
click at [326, 239] on span "Packages" at bounding box center [338, 238] width 55 height 21
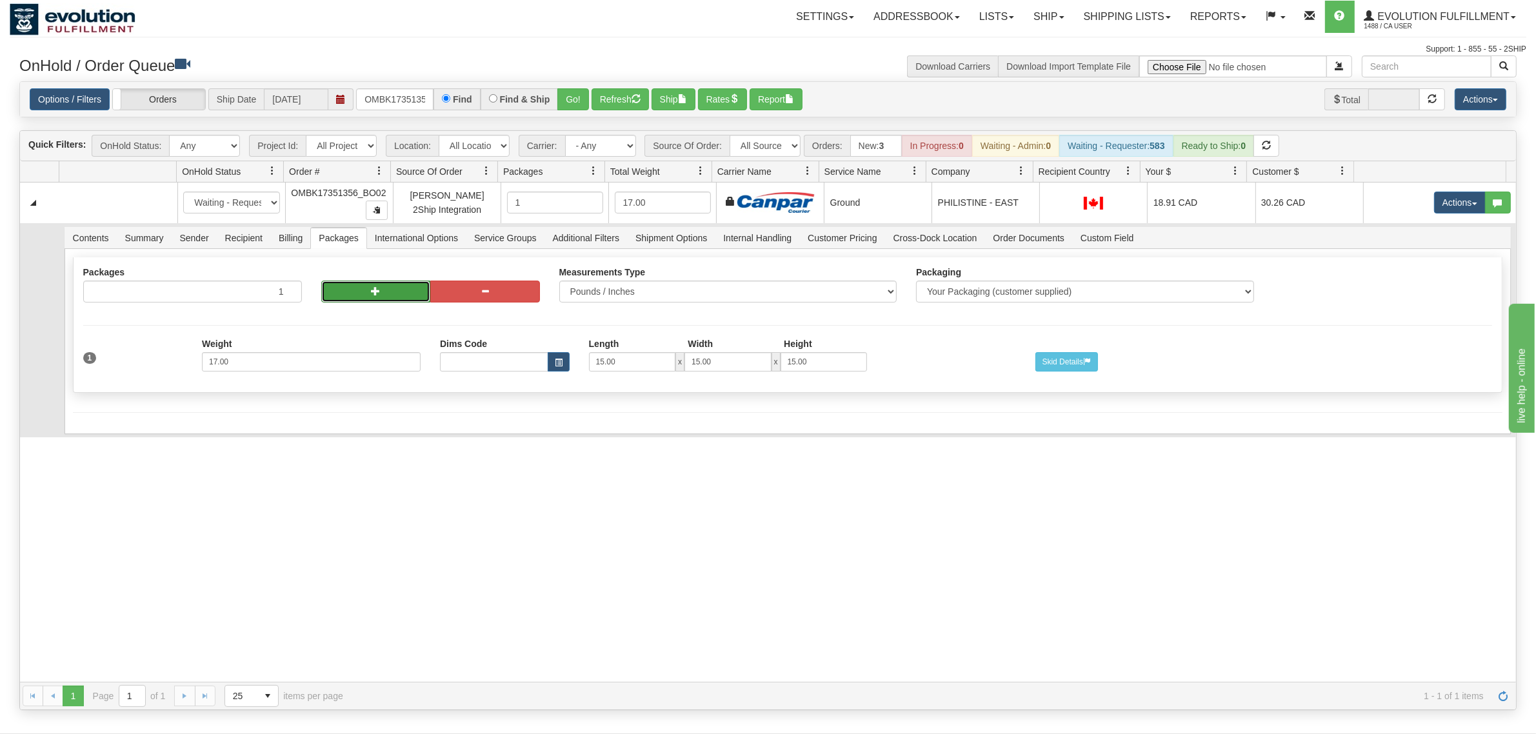
click at [368, 292] on button "button" at bounding box center [376, 292] width 110 height 22
radio input "true"
type input "2"
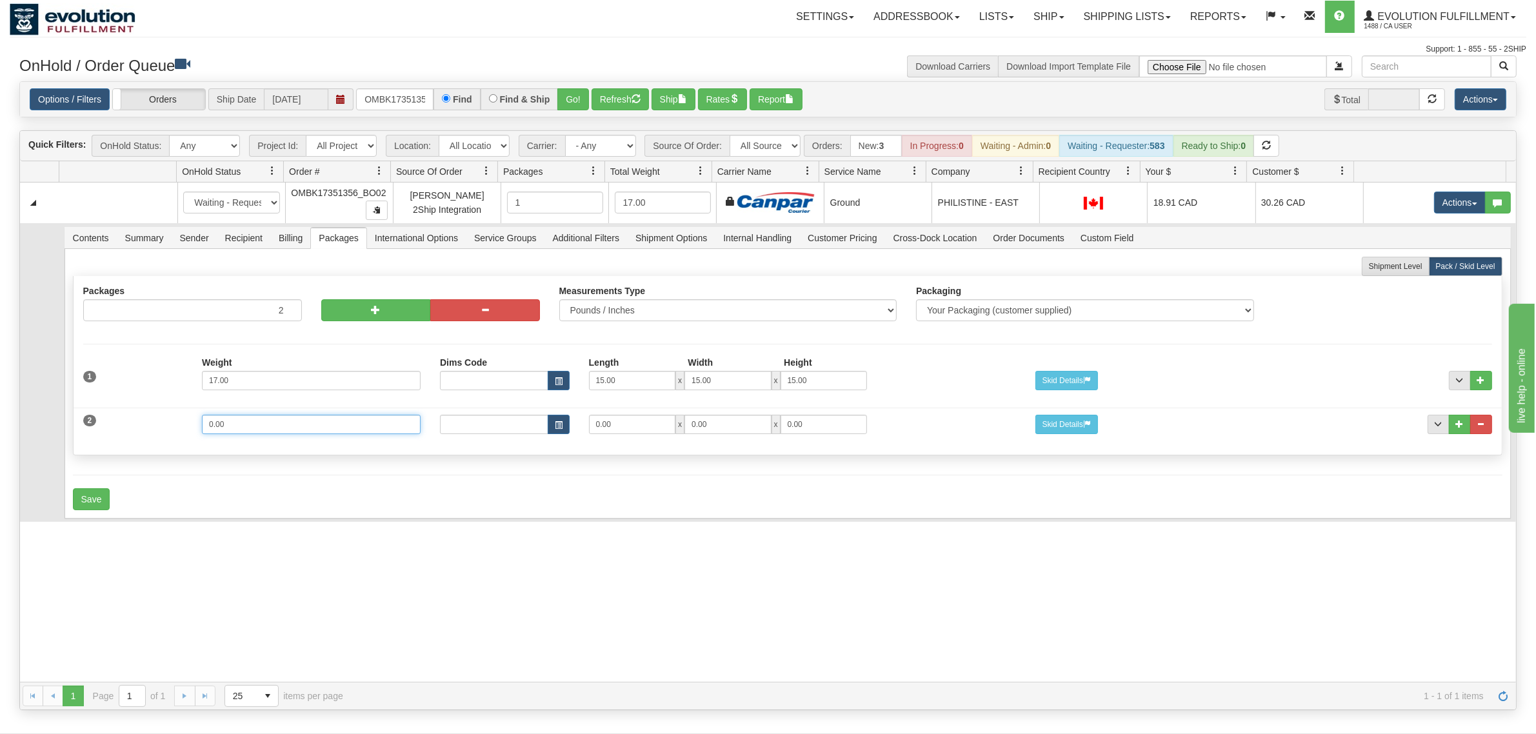
drag, startPoint x: 246, startPoint y: 436, endPoint x: 130, endPoint y: 439, distance: 115.6
click at [130, 439] on div "2 Weight 0.00 Dims Code Length Width Height 0.00 x 0.00 x" at bounding box center [788, 422] width 1429 height 43
type input "10"
type input "19"
type input "13"
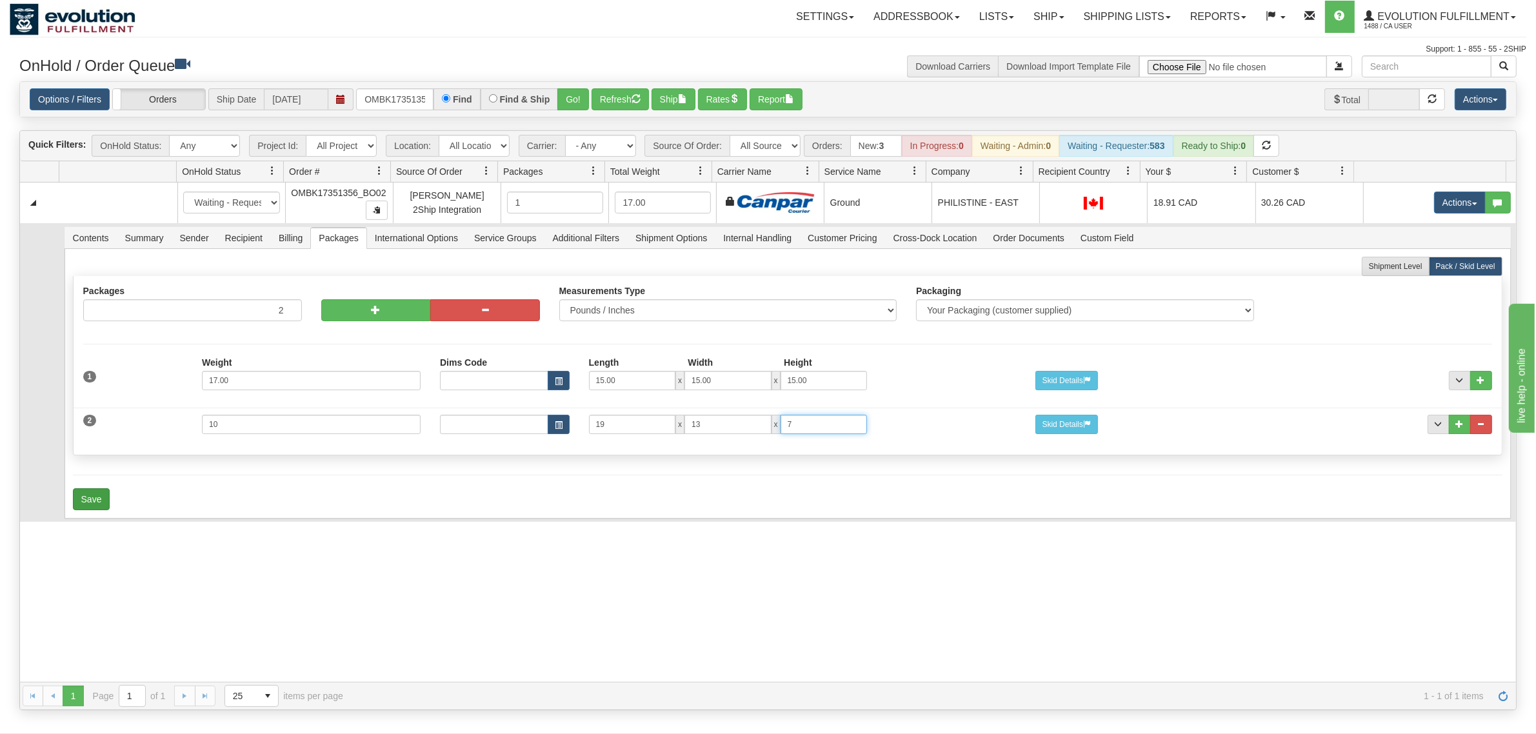
type input "7"
click at [102, 496] on button "Save" at bounding box center [91, 499] width 37 height 22
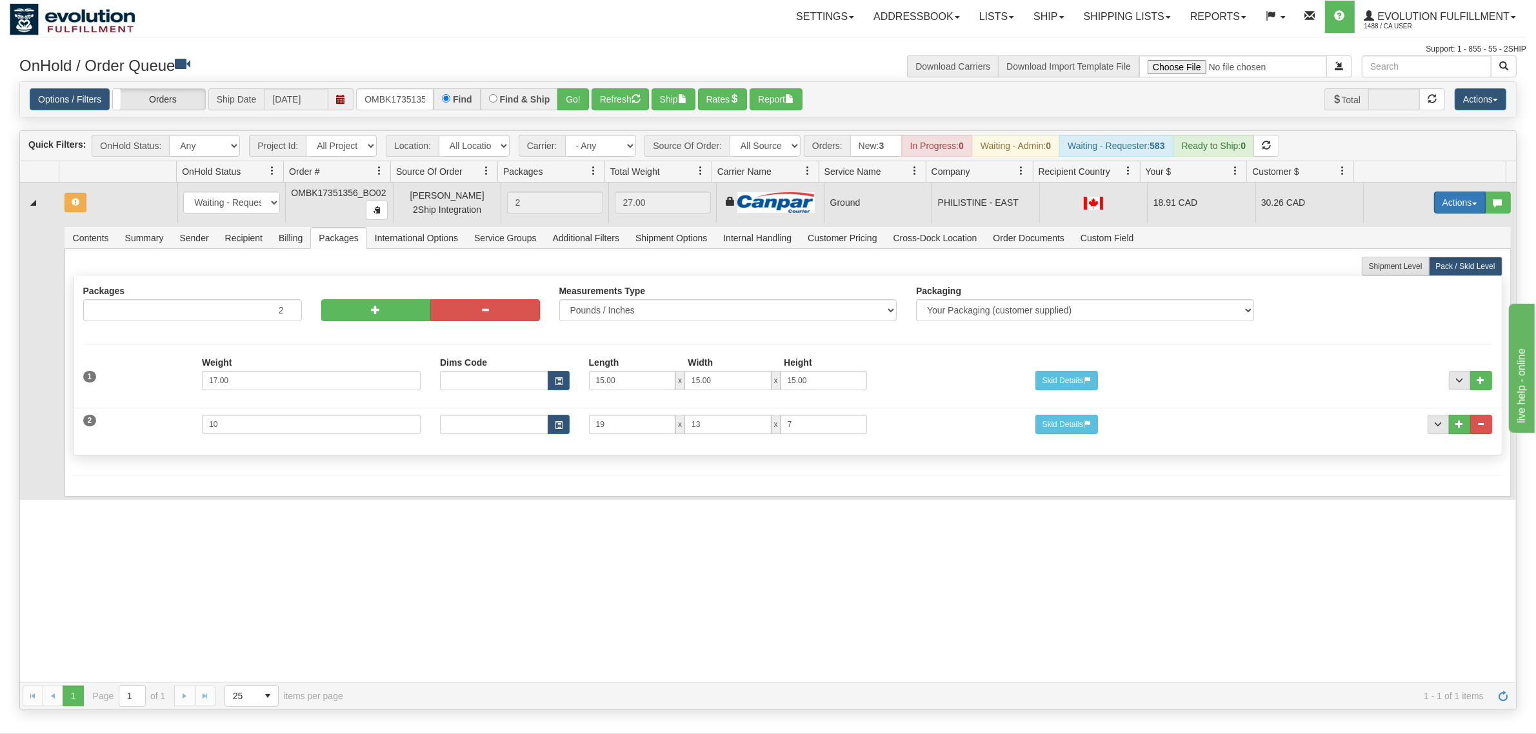
click at [1229, 203] on button "Actions" at bounding box center [1460, 203] width 52 height 22
click at [1229, 261] on span "Rate All Services" at bounding box center [1433, 261] width 77 height 10
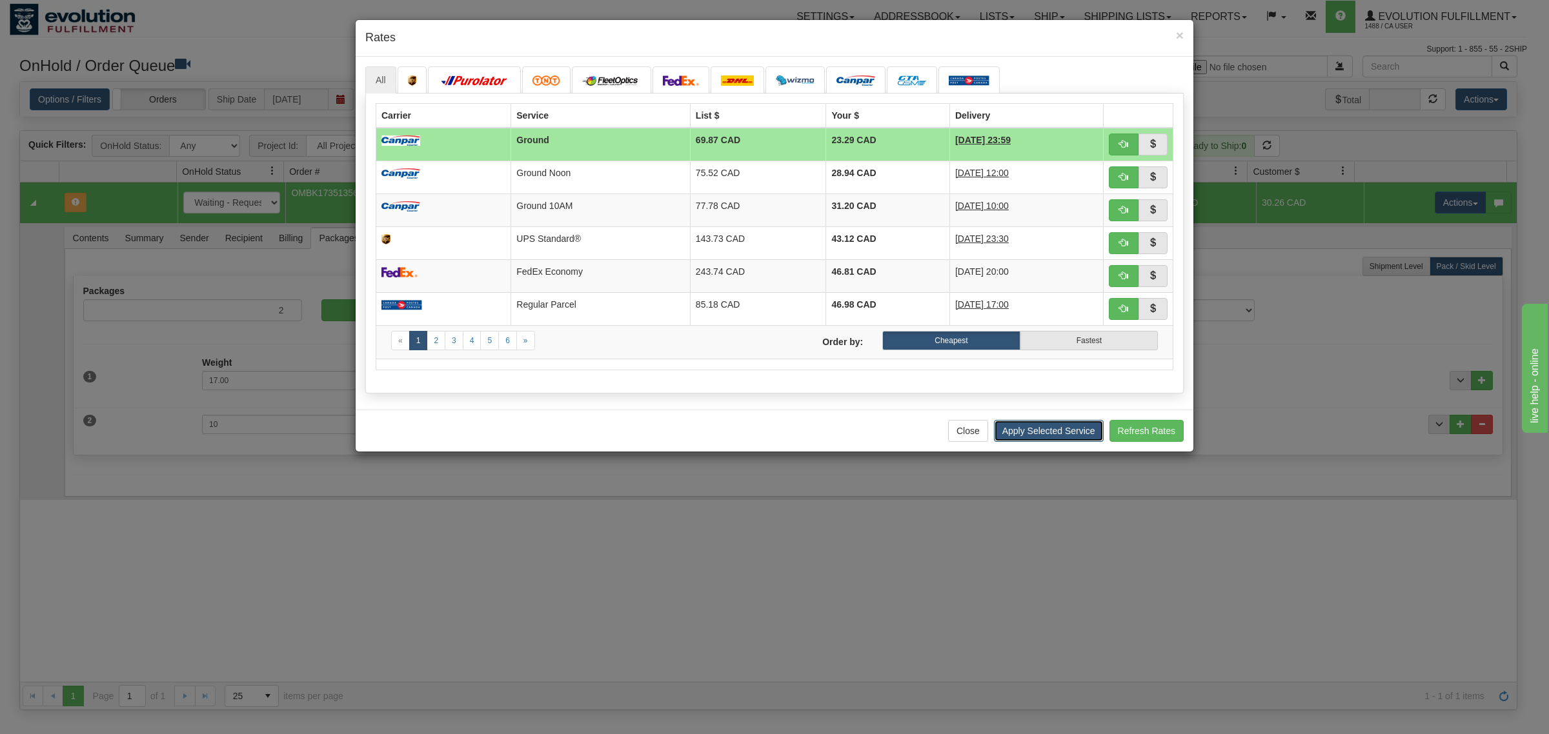
click at [1031, 434] on button "Apply Selected Service" at bounding box center [1049, 431] width 110 height 22
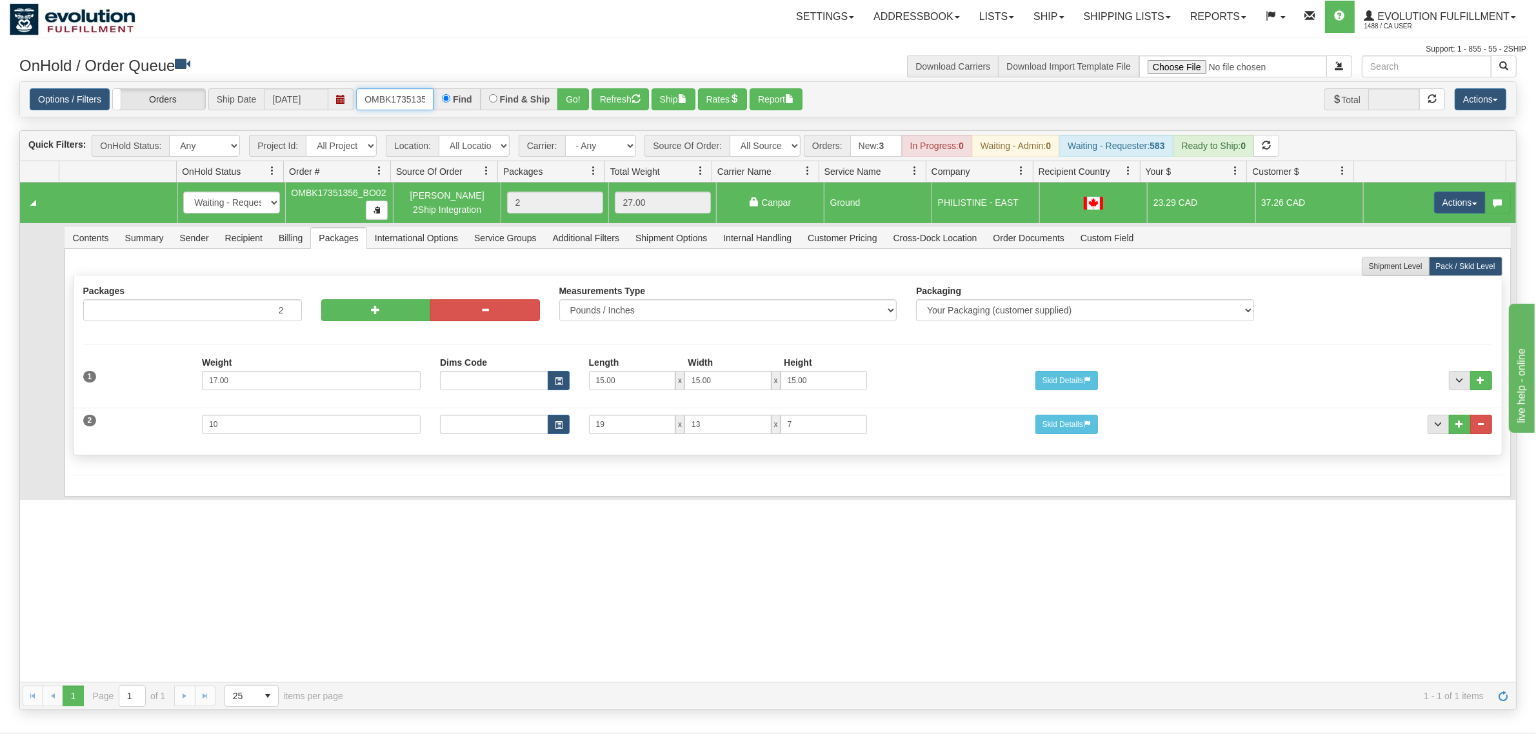
click at [394, 94] on input "OMBK17351356_BO02" at bounding box center [394, 99] width 77 height 22
click at [418, 95] on input "OMBK17350157 BO02" at bounding box center [394, 99] width 77 height 22
type input "OMBK17350157_BO02"
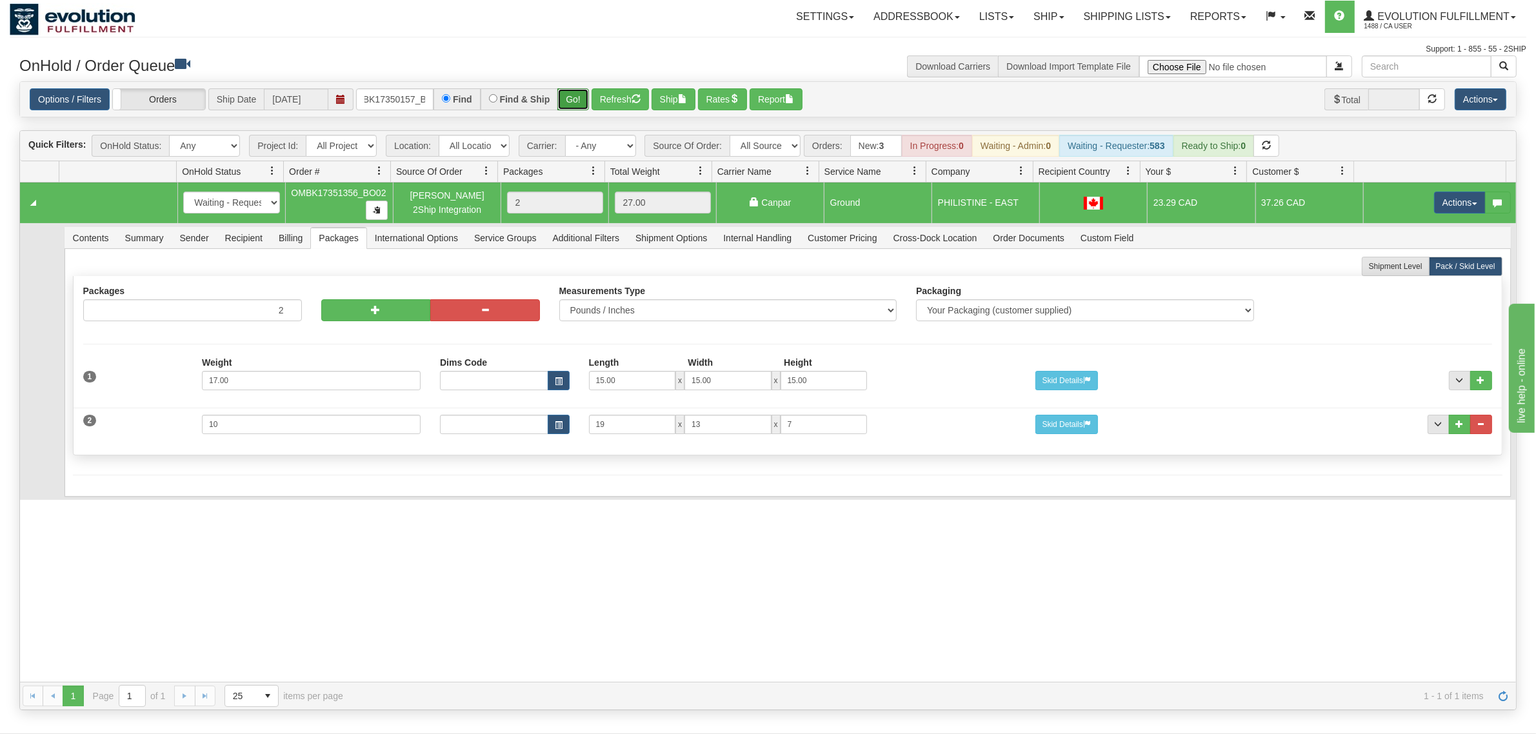
scroll to position [0, 0]
click at [576, 95] on button "Go!" at bounding box center [574, 99] width 32 height 22
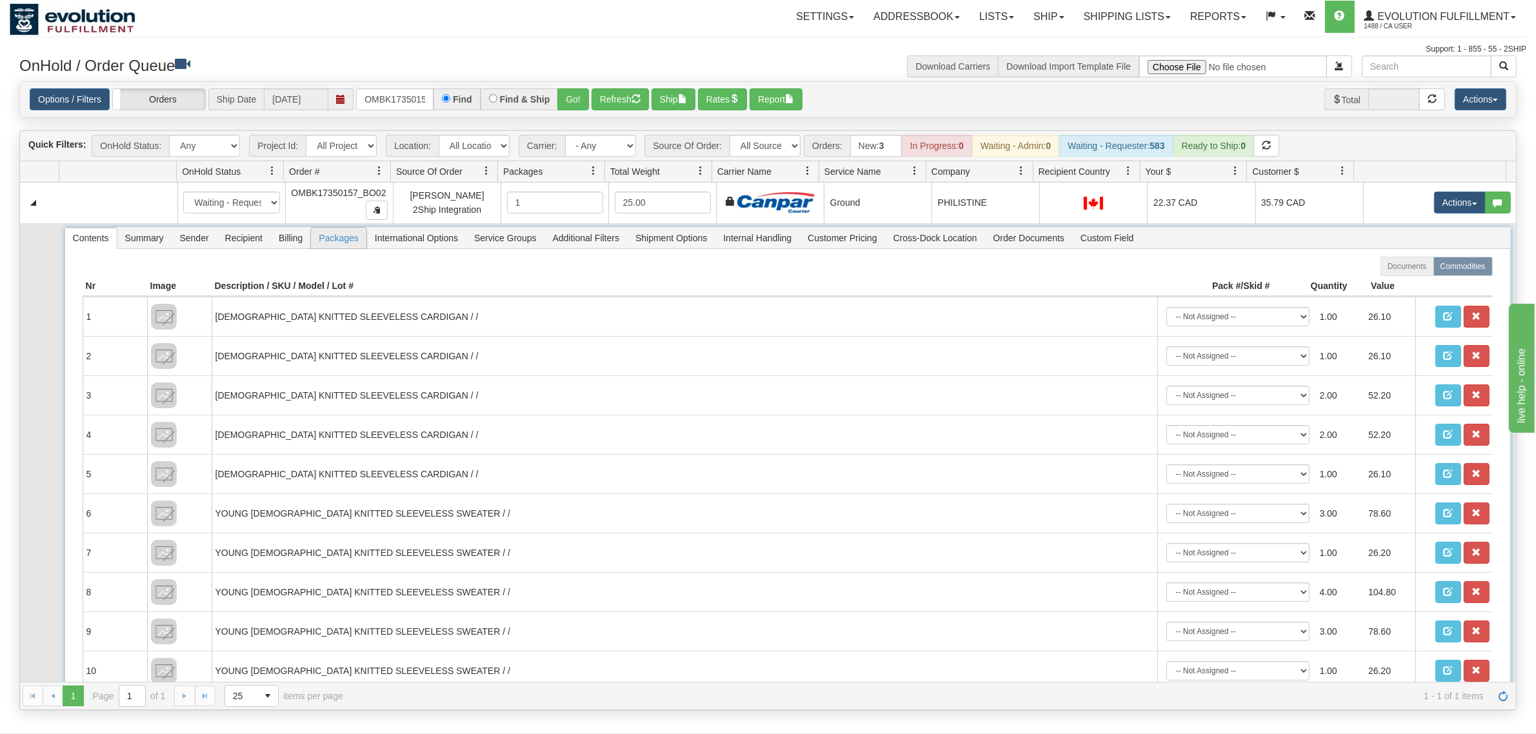
click at [346, 237] on span "Packages" at bounding box center [338, 238] width 55 height 21
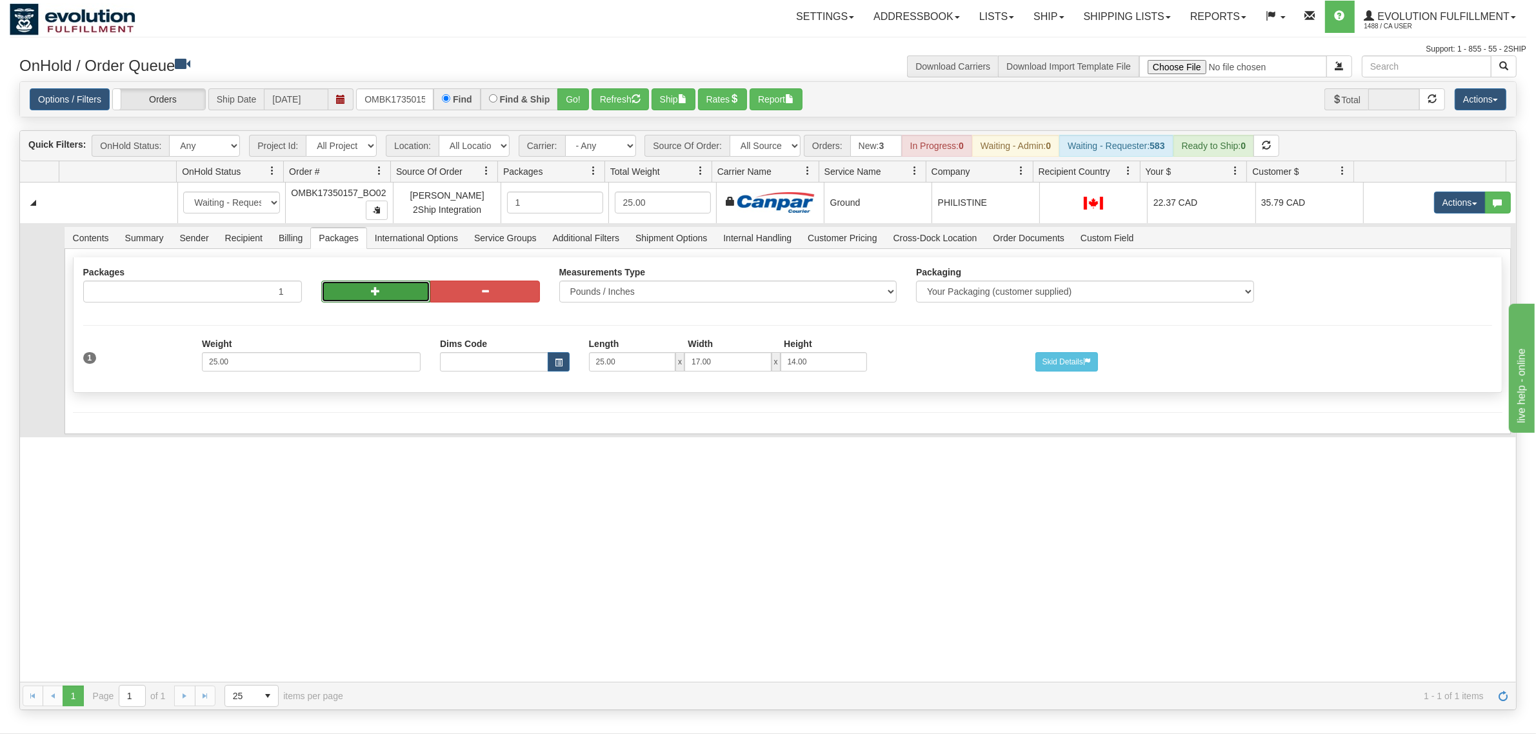
click at [389, 290] on button "button" at bounding box center [376, 292] width 110 height 22
radio input "true"
type input "2"
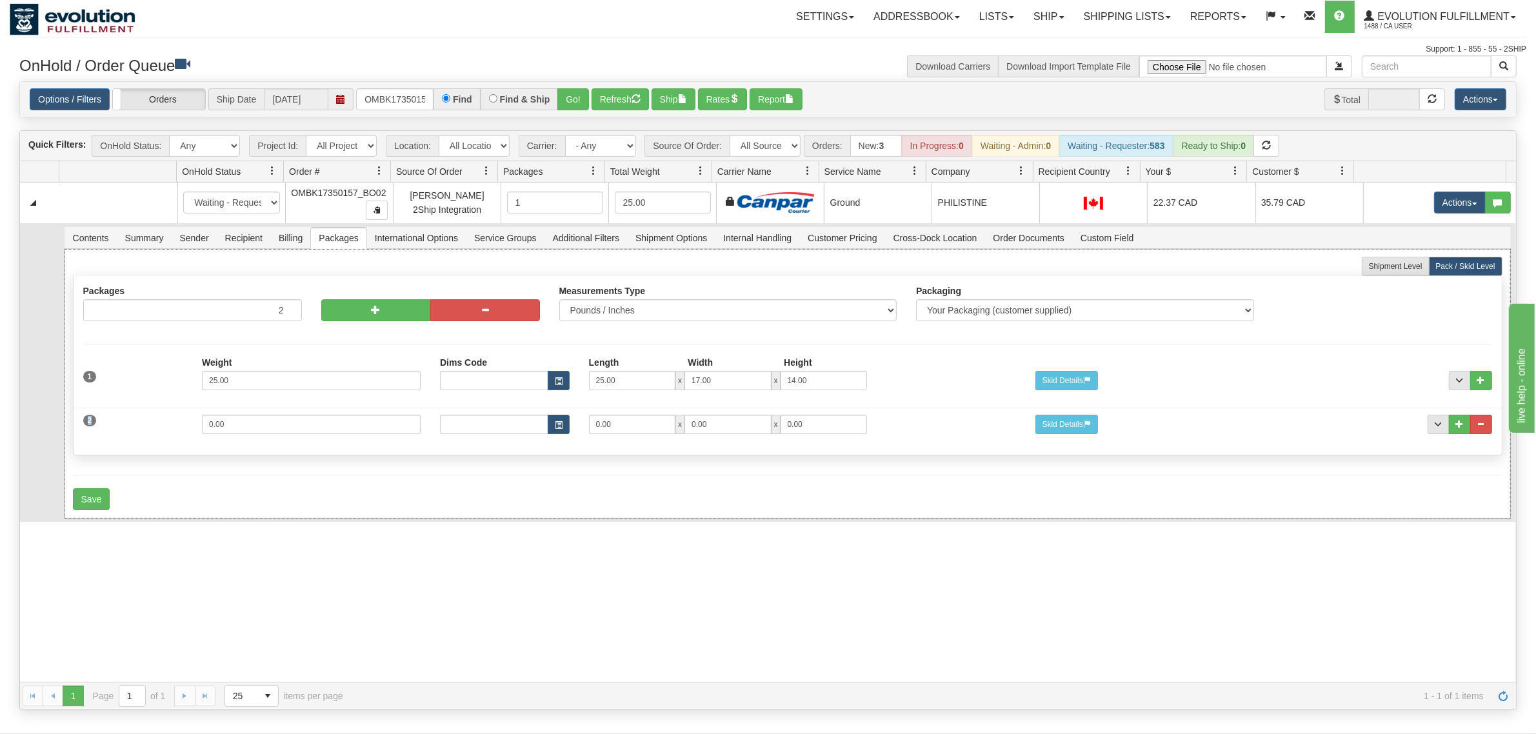
drag, startPoint x: 252, startPoint y: 442, endPoint x: 256, endPoint y: 431, distance: 11.6
click at [190, 439] on div "2 Weight 0.00 Dims Code Length Width Height 0.00 x 0.00 x" at bounding box center [788, 422] width 1429 height 43
drag, startPoint x: 272, startPoint y: 431, endPoint x: 140, endPoint y: 431, distance: 132.3
click at [140, 431] on div "2 Weight 0.00 Dims Code Length Width Height 0.00 x 0.00 x" at bounding box center [788, 422] width 1429 height 43
type input "17"
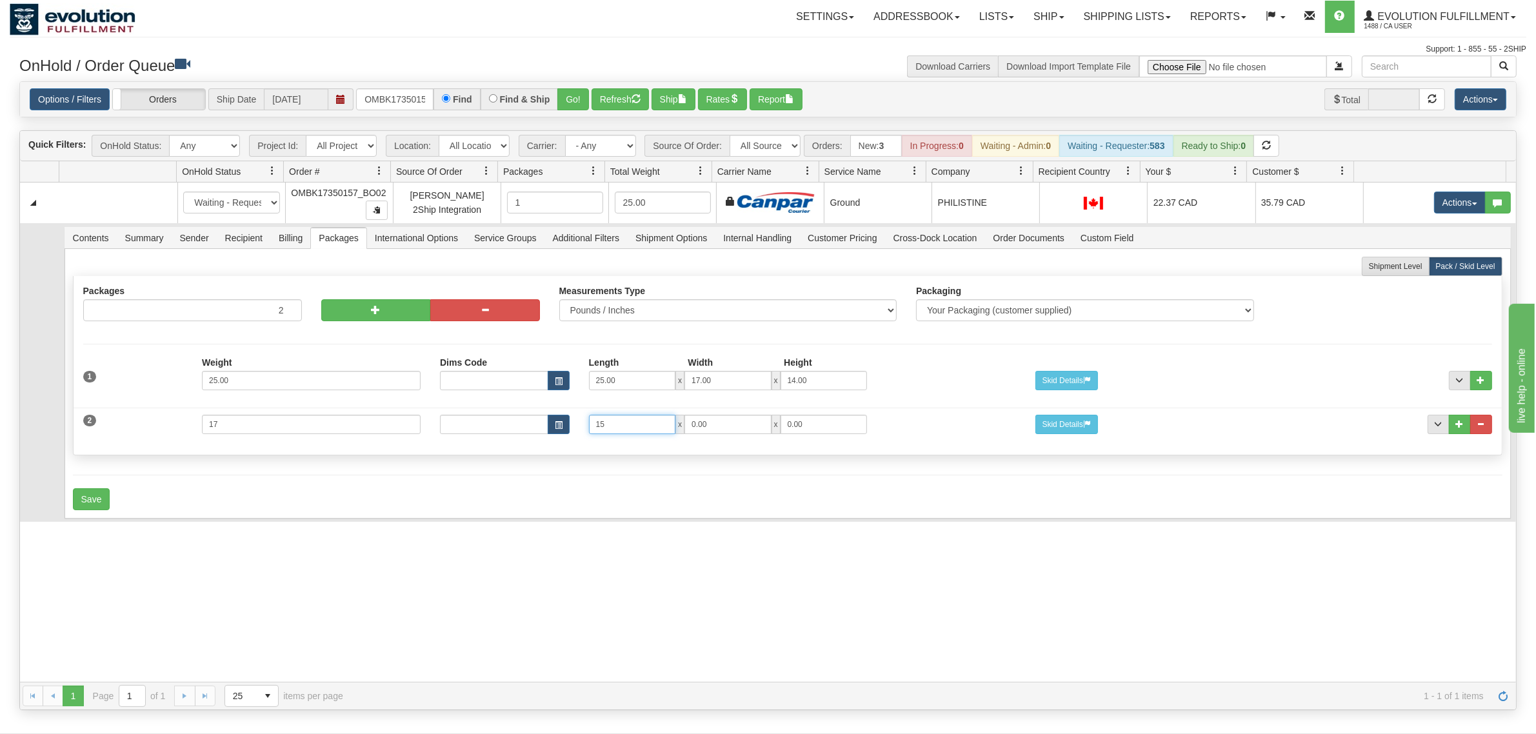
type input "15"
type input "13"
click at [88, 500] on button "Save" at bounding box center [91, 499] width 37 height 22
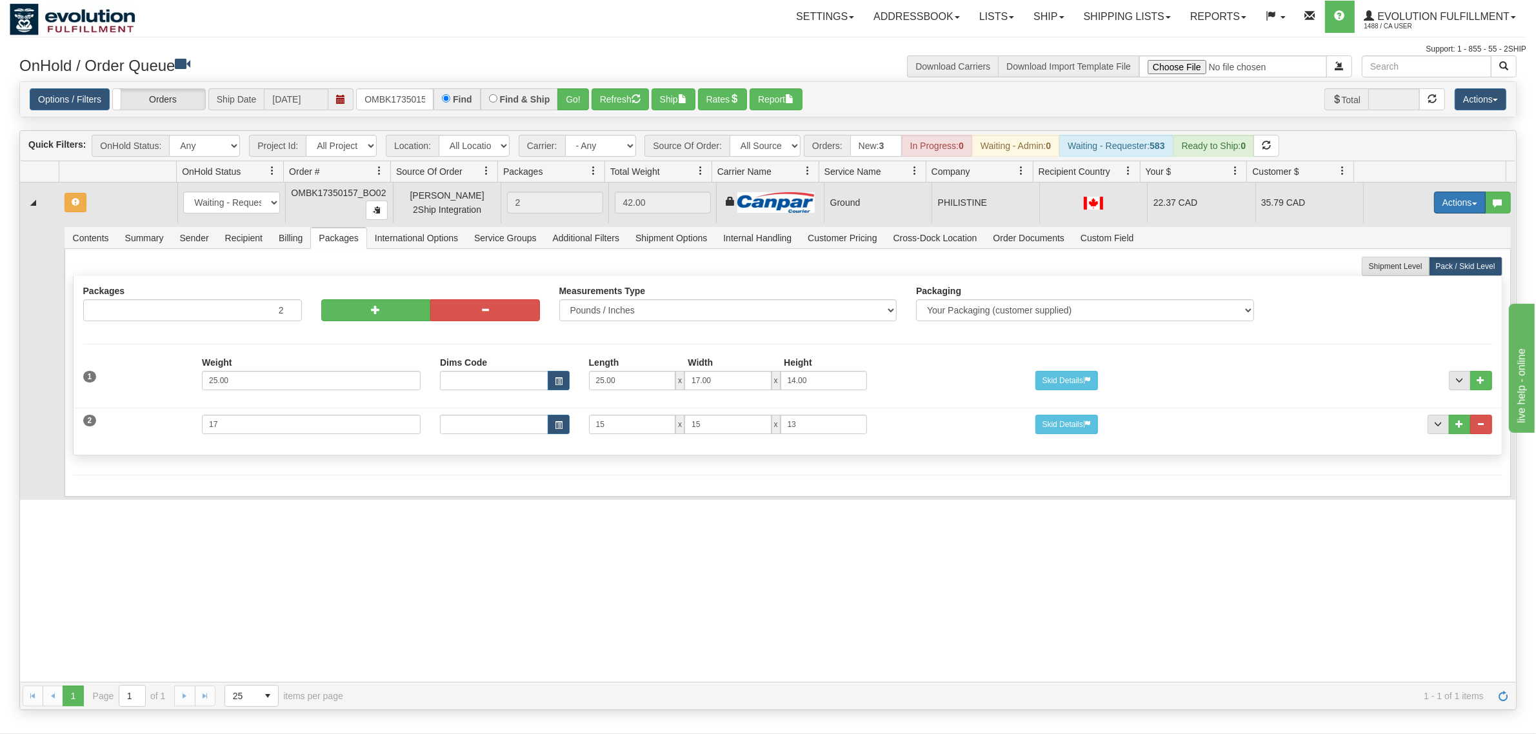
click at [1229, 201] on button "Actions" at bounding box center [1460, 203] width 52 height 22
click at [1229, 263] on span "Rate All Services" at bounding box center [1433, 261] width 77 height 10
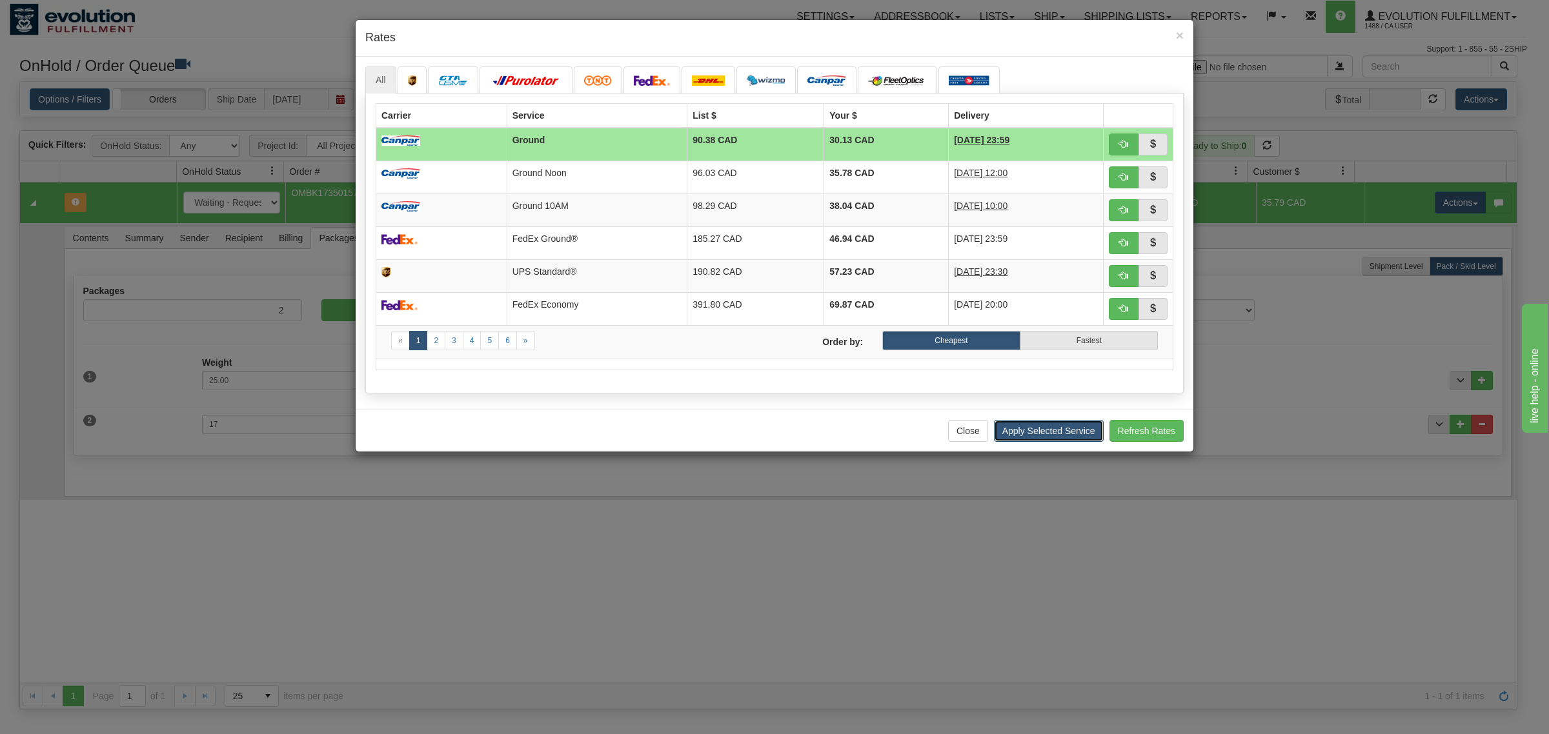
click at [1043, 439] on button "Apply Selected Service" at bounding box center [1049, 431] width 110 height 22
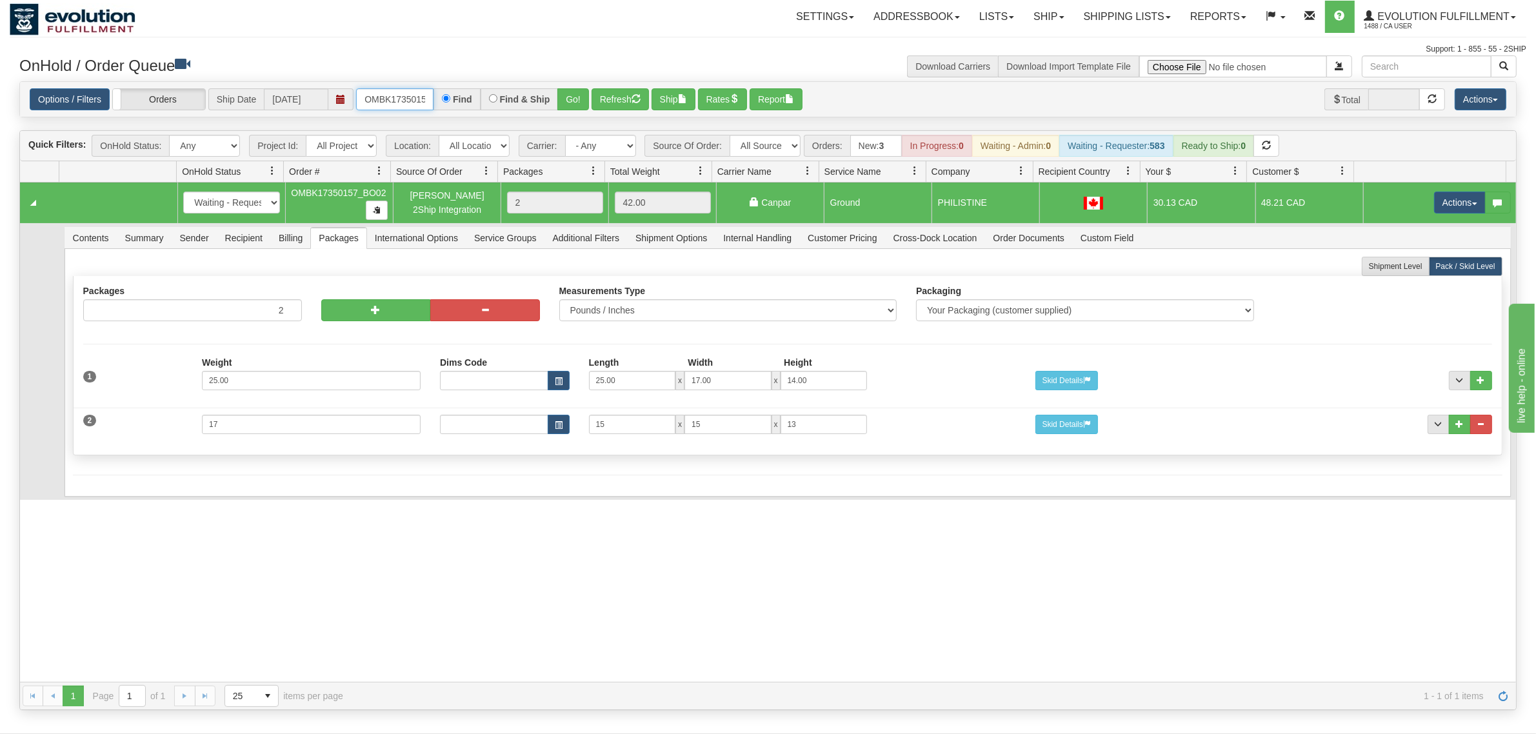
click at [394, 95] on input "OMBK17350157_BO02" at bounding box center [394, 99] width 77 height 22
click at [402, 87] on div "Options / Filters Group Shipments Orders Ship Date [DATE] OMBK17546099 BO01 Fin…" at bounding box center [768, 99] width 1496 height 35
click at [407, 94] on input "OMBK17546099 BO01" at bounding box center [394, 99] width 77 height 22
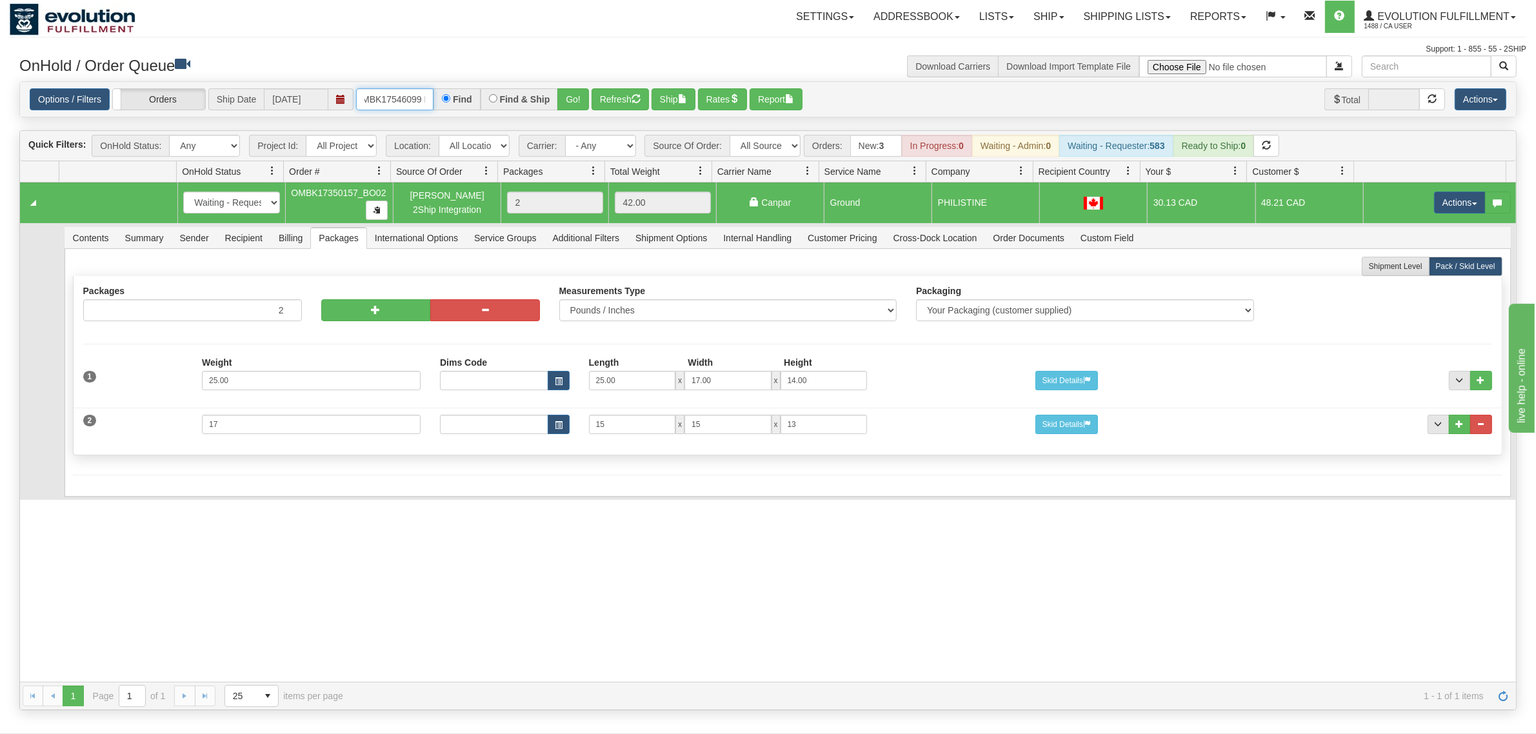
scroll to position [0, 16]
type input "OMBK17546099_BO01"
click at [571, 97] on button "Go!" at bounding box center [574, 99] width 32 height 22
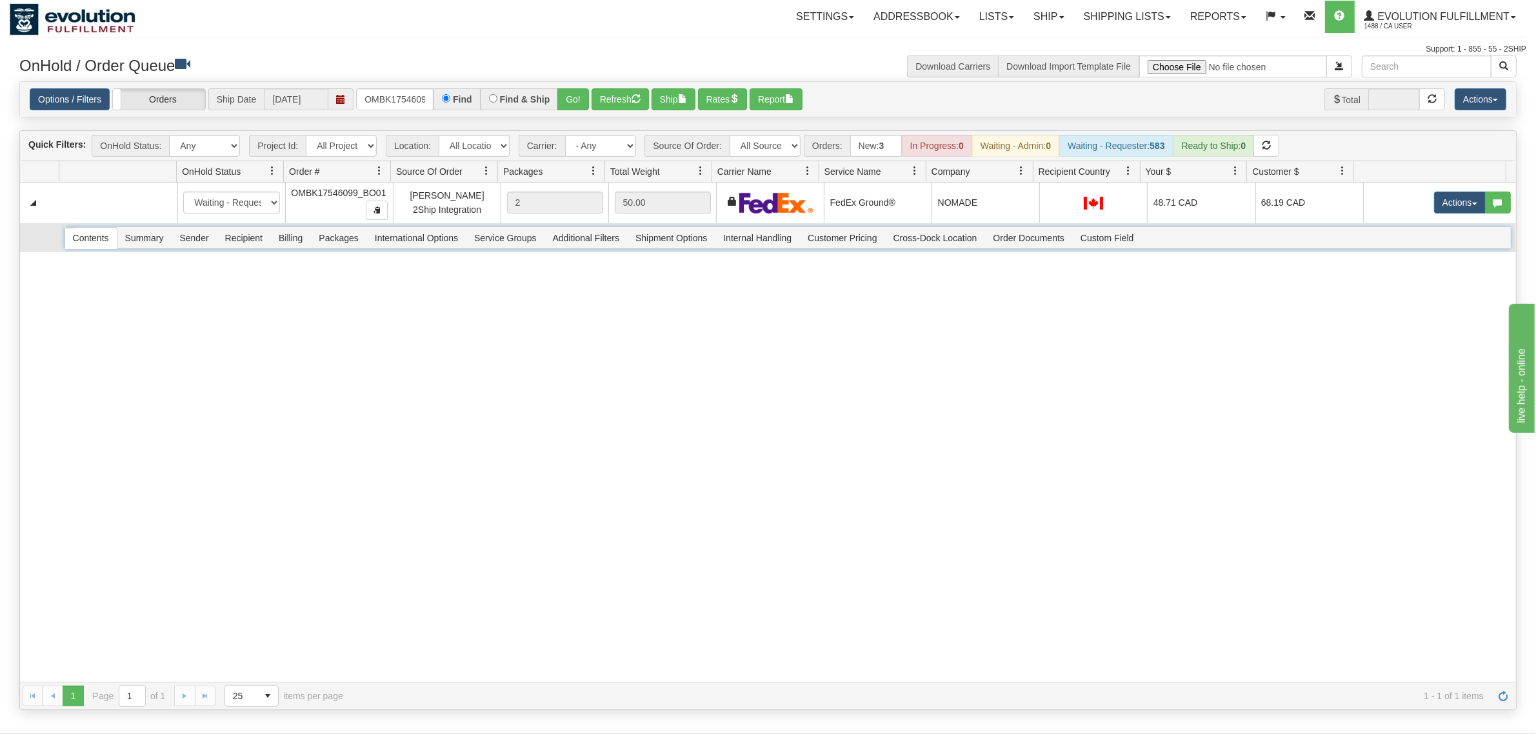
click at [327, 242] on span "Packages" at bounding box center [338, 238] width 55 height 21
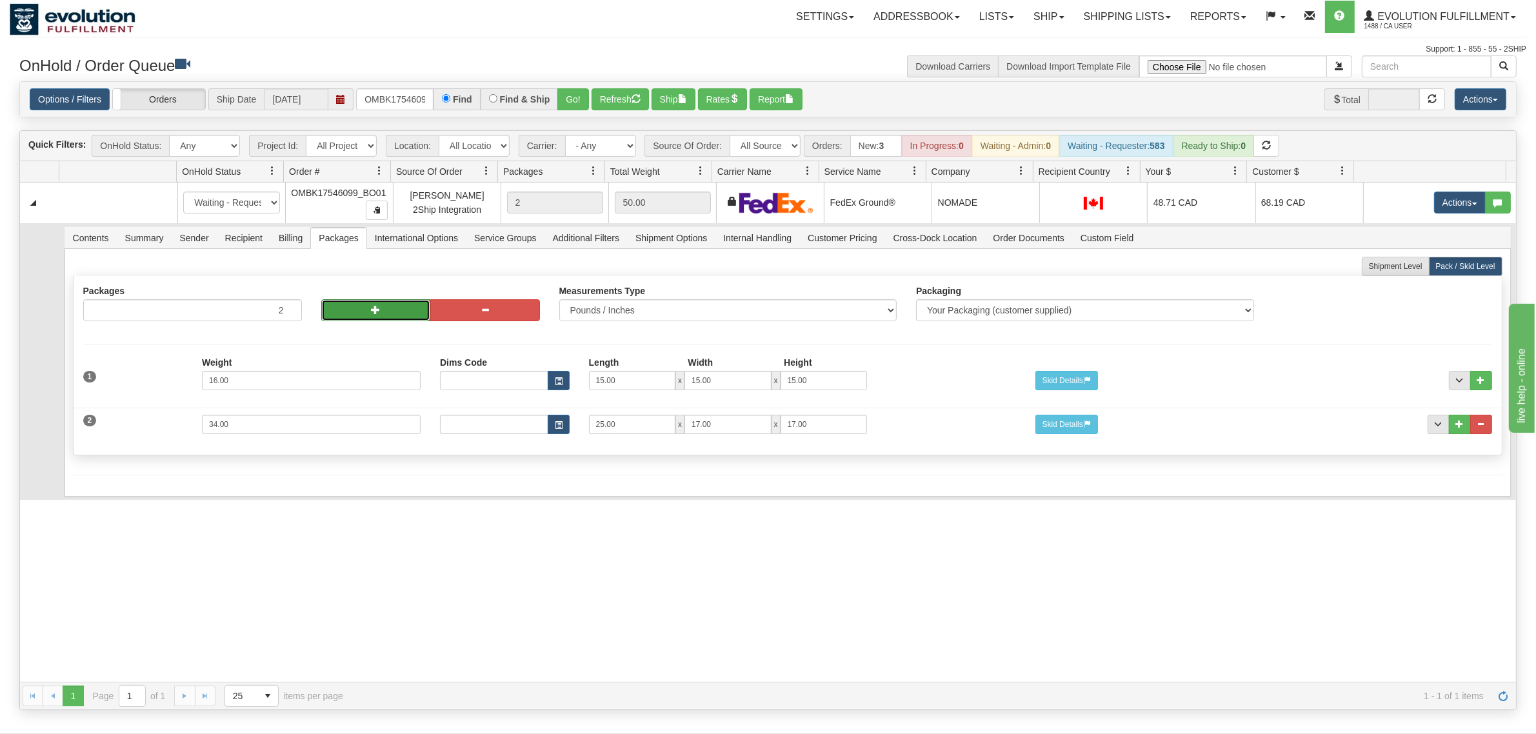
click at [358, 308] on button "button" at bounding box center [376, 310] width 110 height 22
type input "4"
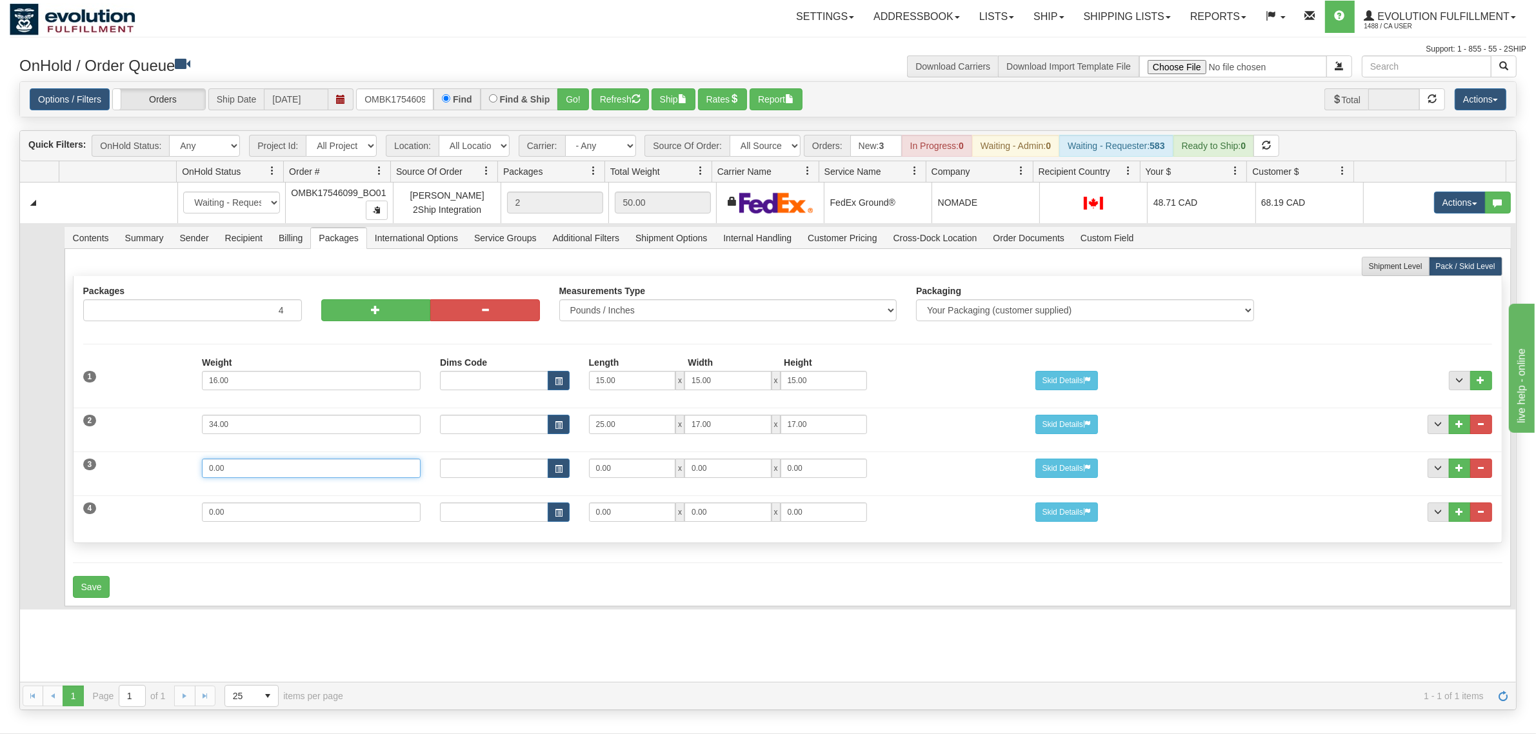
drag, startPoint x: 255, startPoint y: 476, endPoint x: 136, endPoint y: 476, distance: 118.7
click at [136, 476] on div "3 Weight 0.00 Dims Code Length Width Height 0.00 x 0.00 x" at bounding box center [788, 466] width 1429 height 43
type input "34"
type input "25"
type input "17"
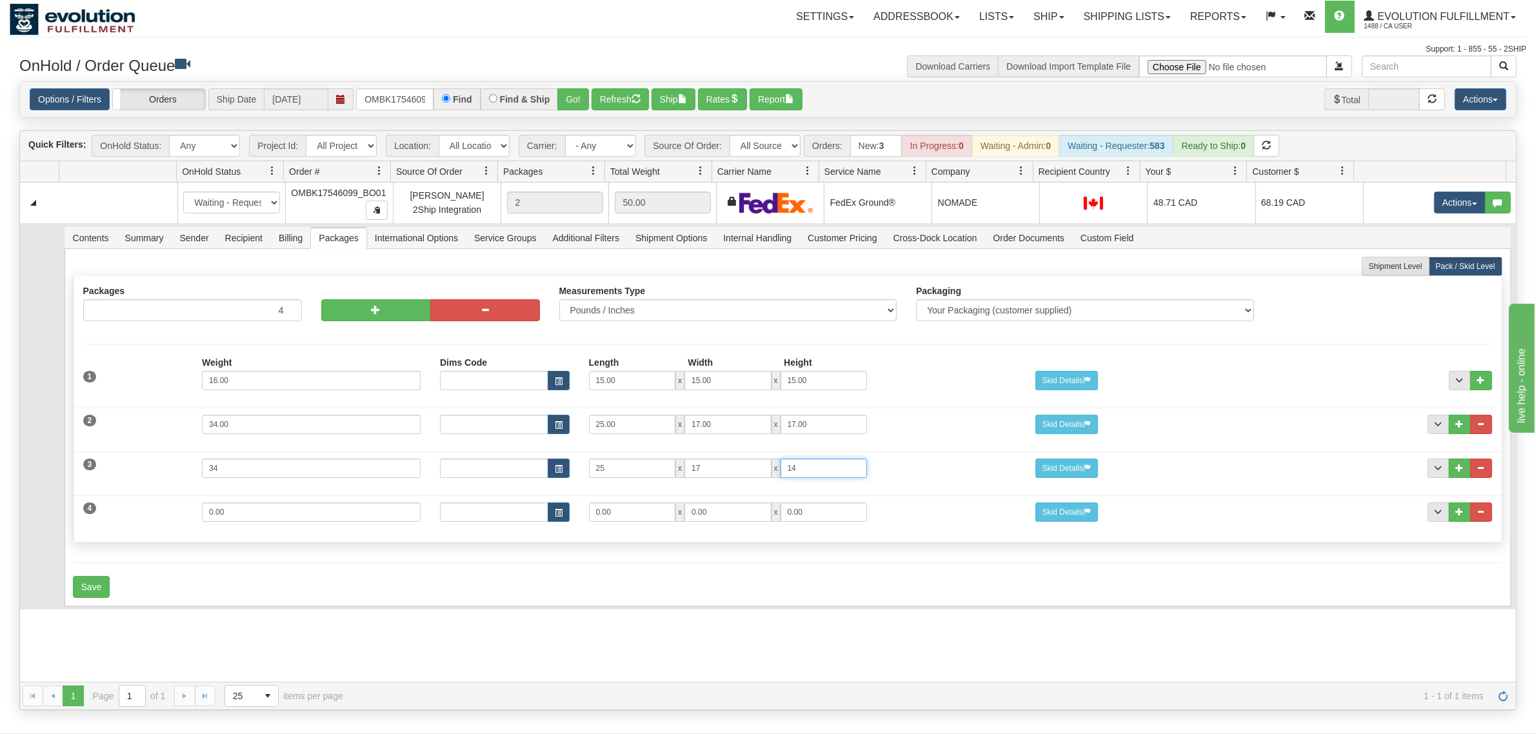
type input "14"
drag, startPoint x: 265, startPoint y: 513, endPoint x: 178, endPoint y: 520, distance: 86.8
click at [178, 520] on div "4 Weight 0.00 Dims Code Length Width Height 0.00 x 0.00 x" at bounding box center [788, 510] width 1429 height 43
type input "19"
type input "15"
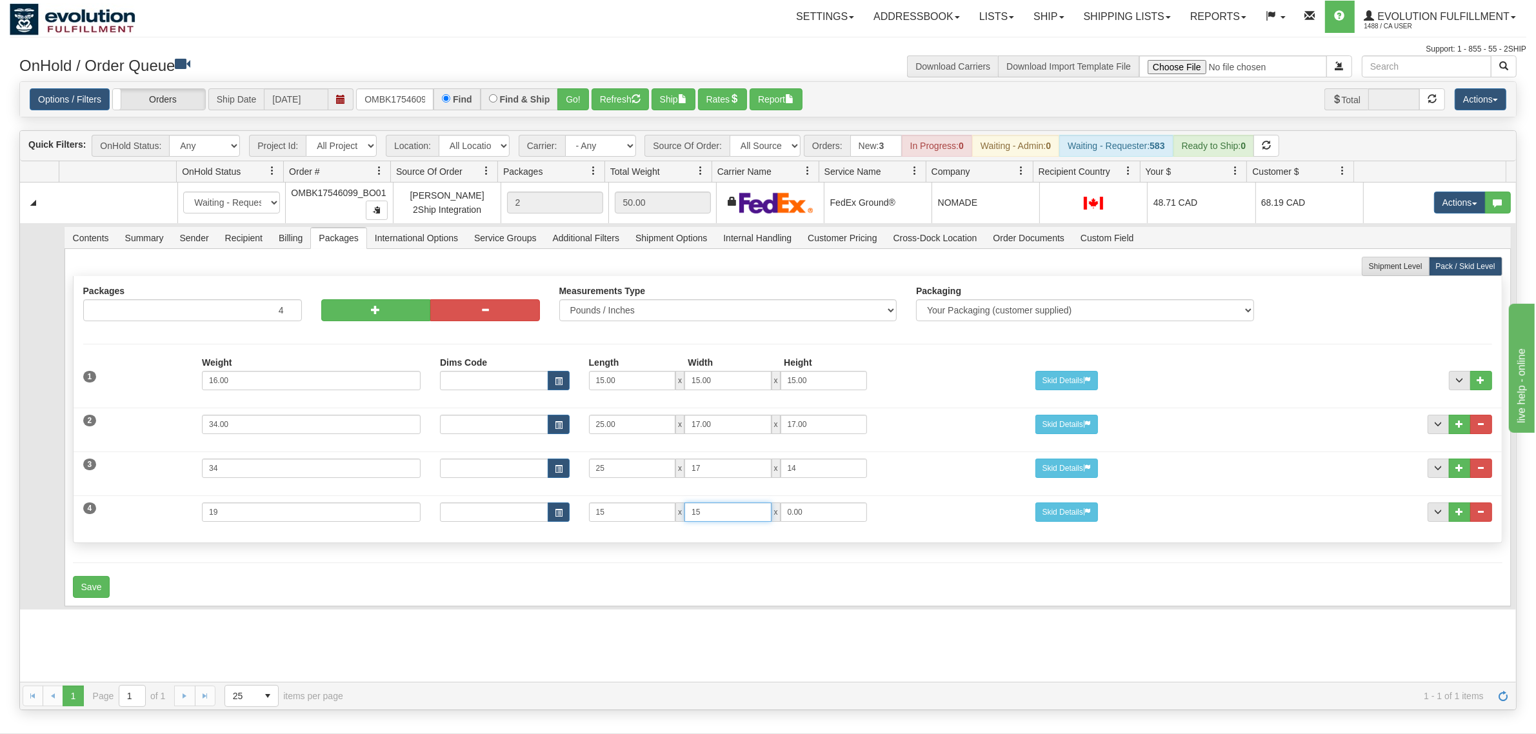
type input "15"
type input "13"
click at [74, 587] on div "Shipment Level Pack / Skid Level Packages 4 4 Measurements Type" at bounding box center [788, 427] width 1447 height 357
click at [88, 587] on button "Save" at bounding box center [91, 587] width 37 height 22
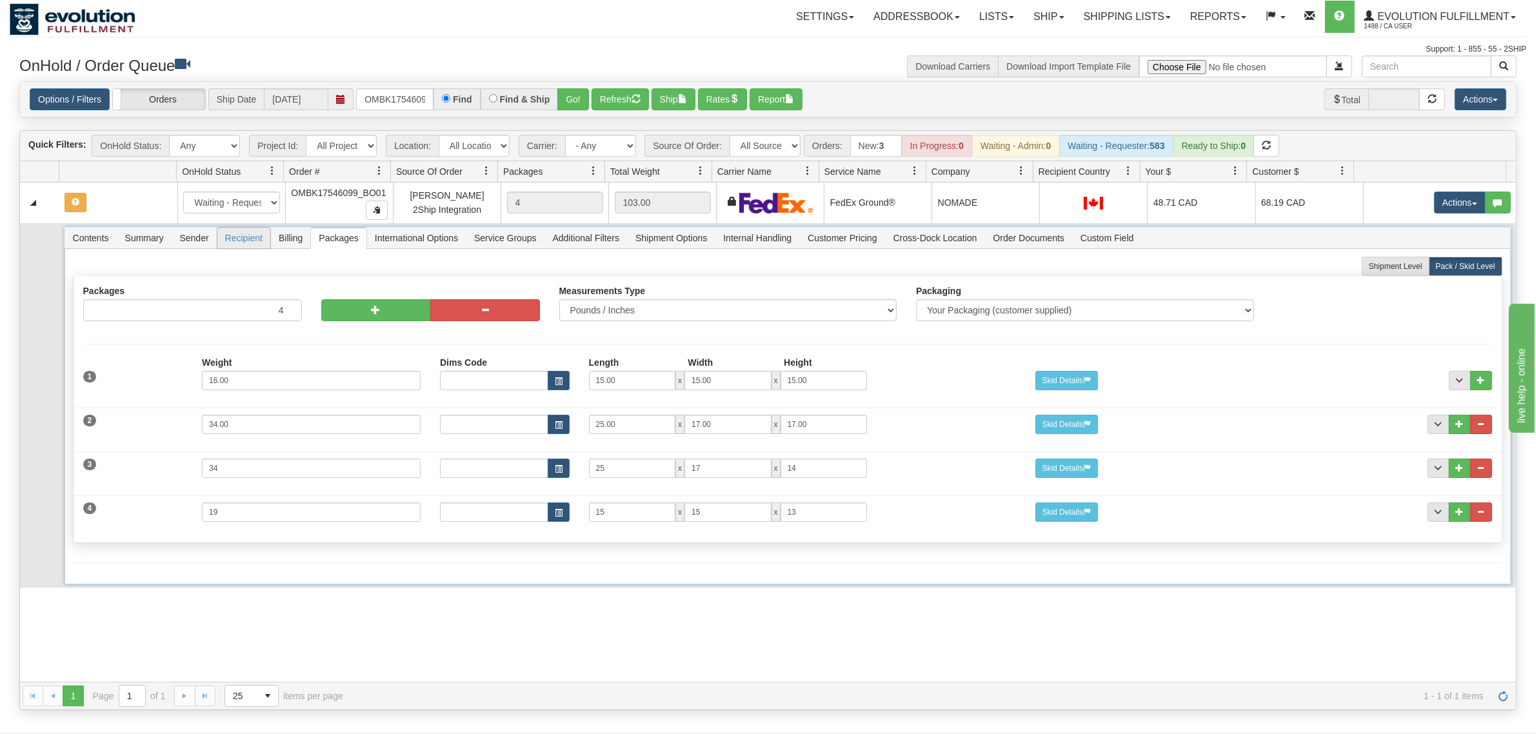
click at [243, 237] on span "Recipient" at bounding box center [243, 238] width 53 height 21
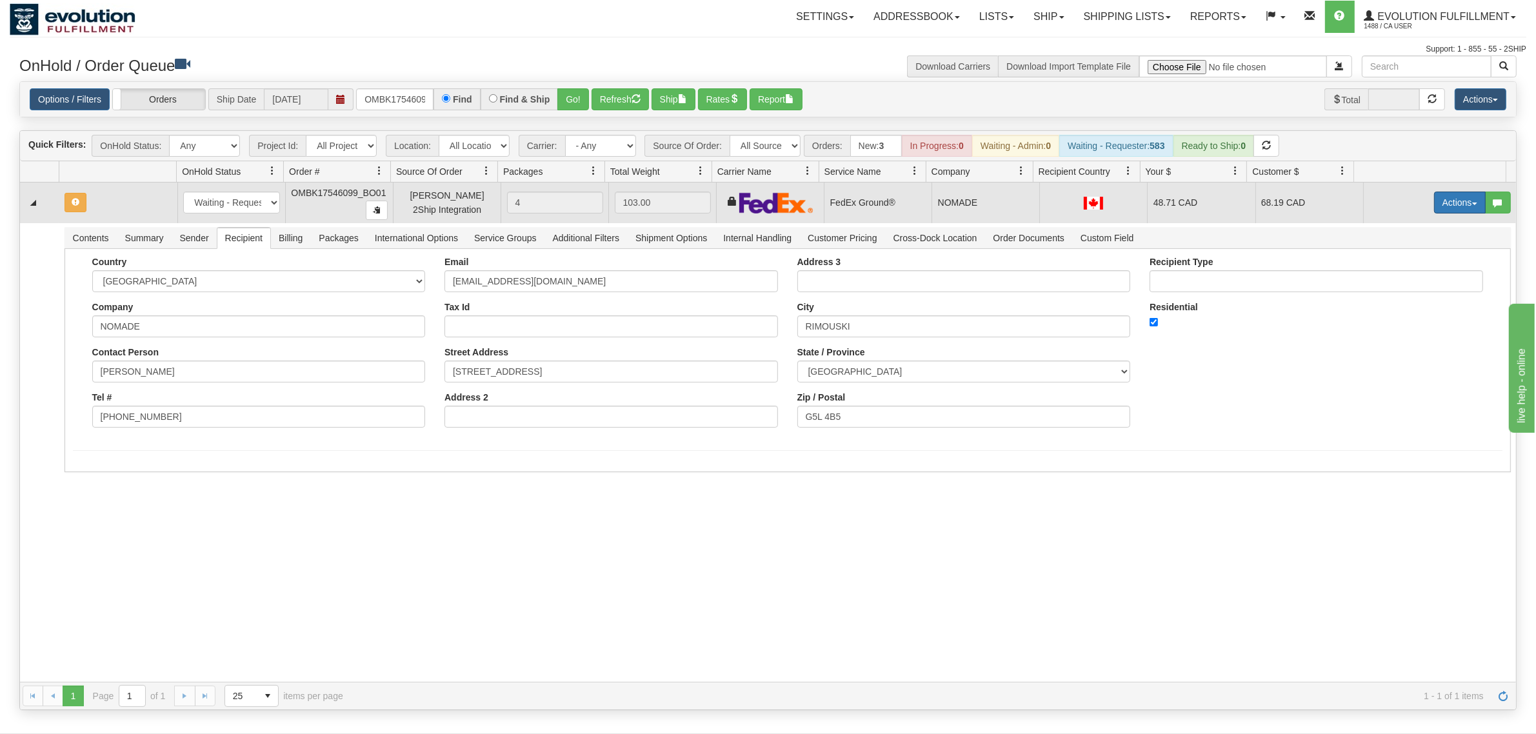
click at [1229, 206] on button "Actions" at bounding box center [1460, 203] width 52 height 22
click at [1229, 256] on link "Rate All Services" at bounding box center [1433, 260] width 103 height 17
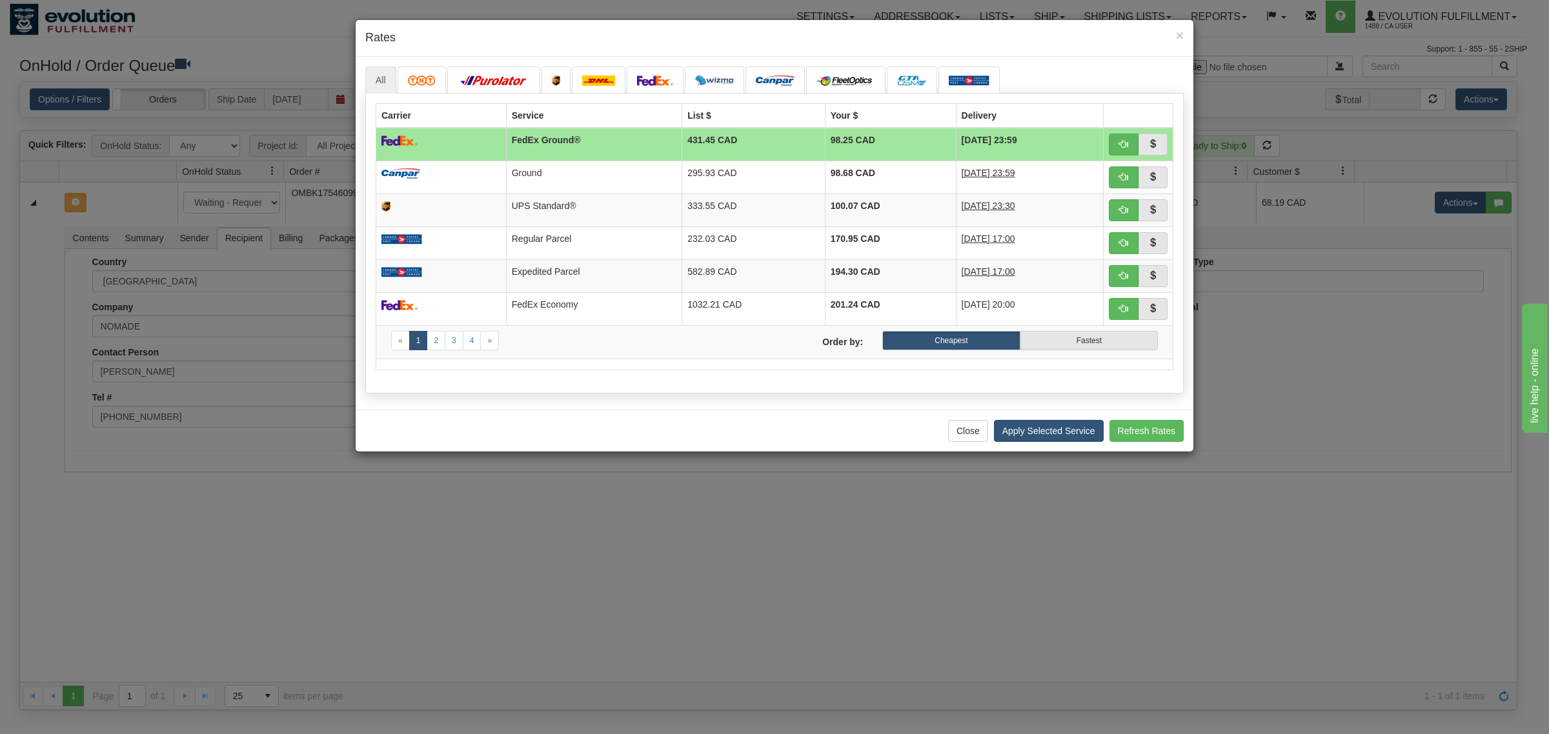
drag, startPoint x: 1049, startPoint y: 420, endPoint x: 1045, endPoint y: 428, distance: 8.7
click at [1047, 423] on div "Close Apply Selected Service Refresh Rates" at bounding box center [775, 431] width 838 height 42
click at [1046, 429] on button "Apply Selected Service" at bounding box center [1049, 431] width 110 height 22
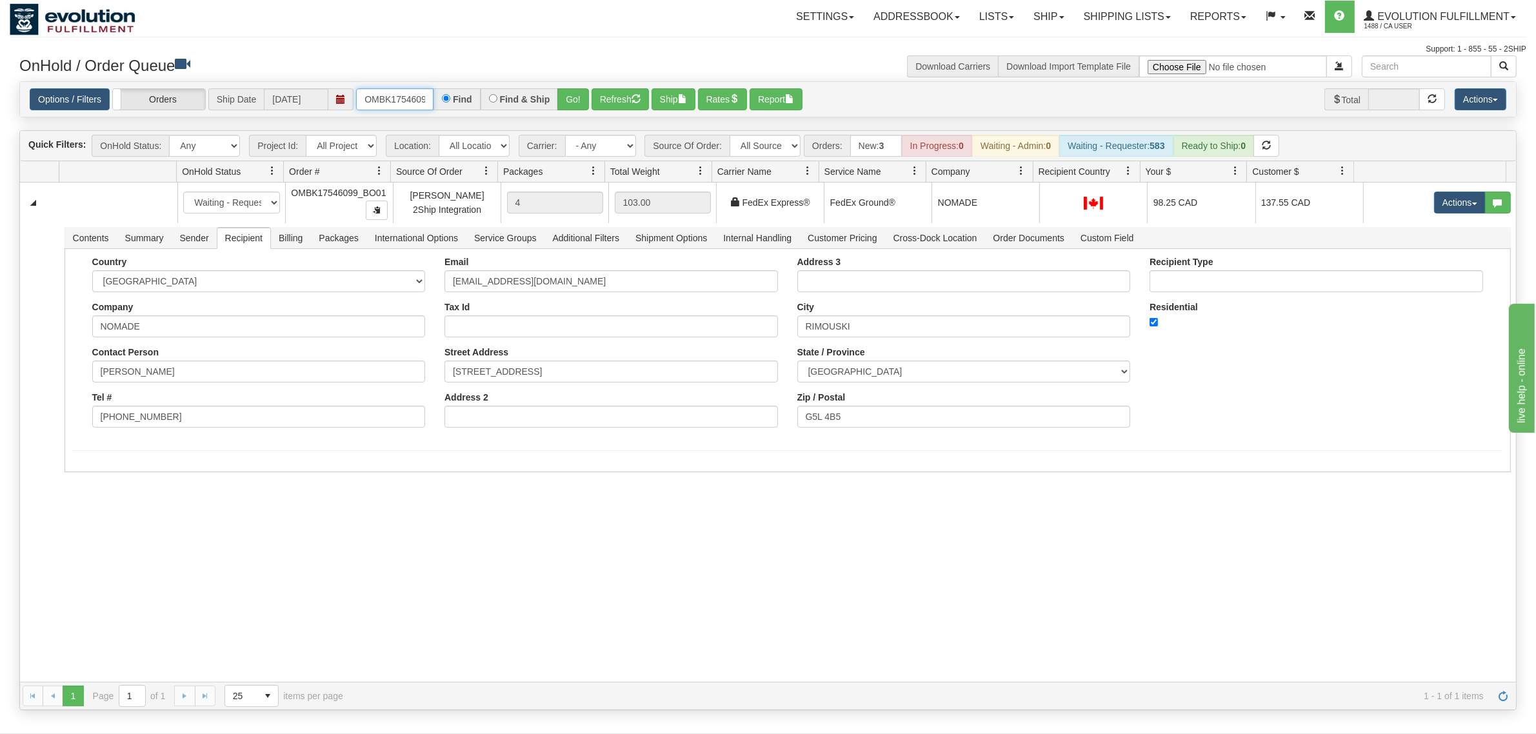
click at [398, 97] on input "OMBK17546099_BO01" at bounding box center [394, 99] width 77 height 22
type input "OMBK18269637"
click at [585, 91] on button "Go!" at bounding box center [574, 99] width 32 height 22
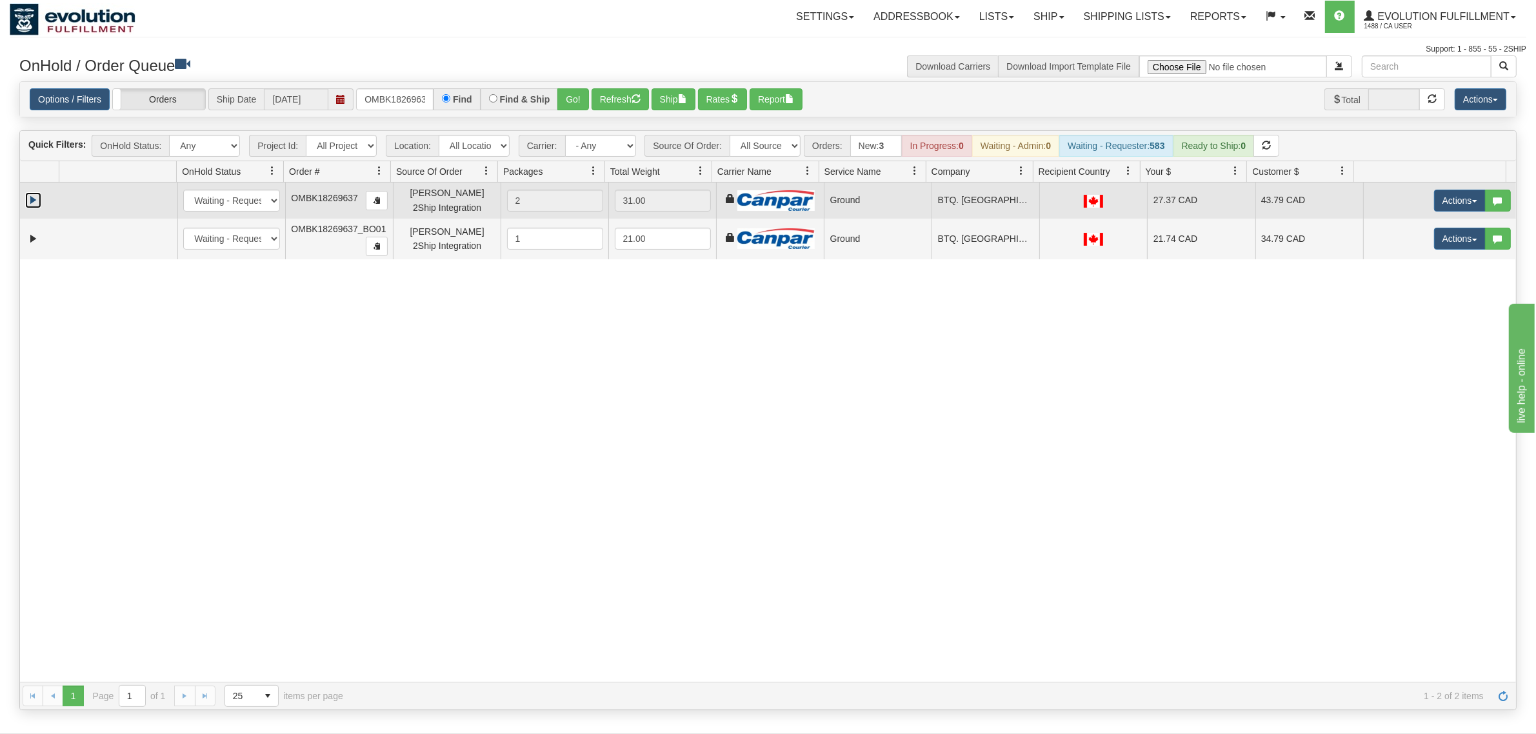
click at [25, 201] on link "Expand" at bounding box center [33, 200] width 16 height 16
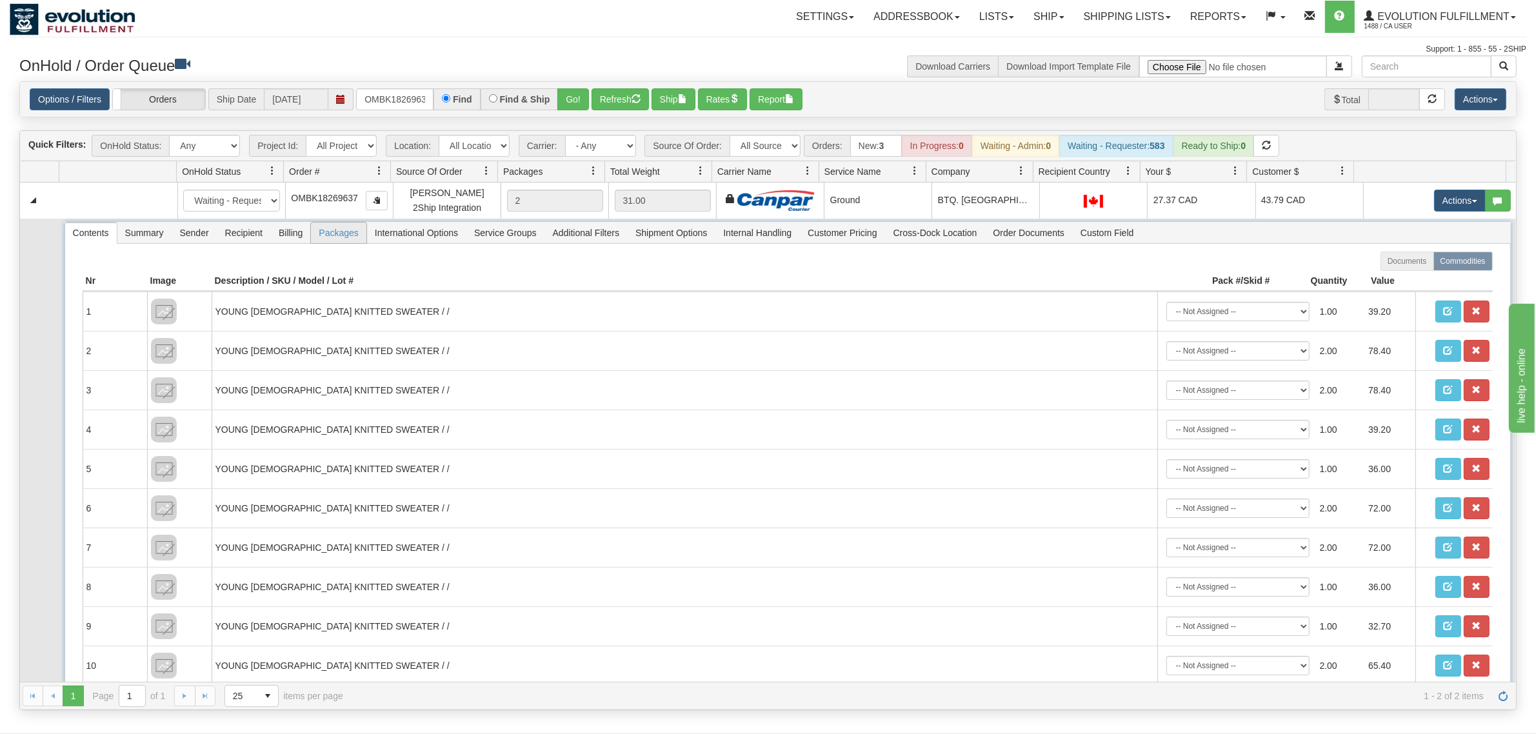
click at [358, 239] on span "Packages" at bounding box center [338, 233] width 55 height 21
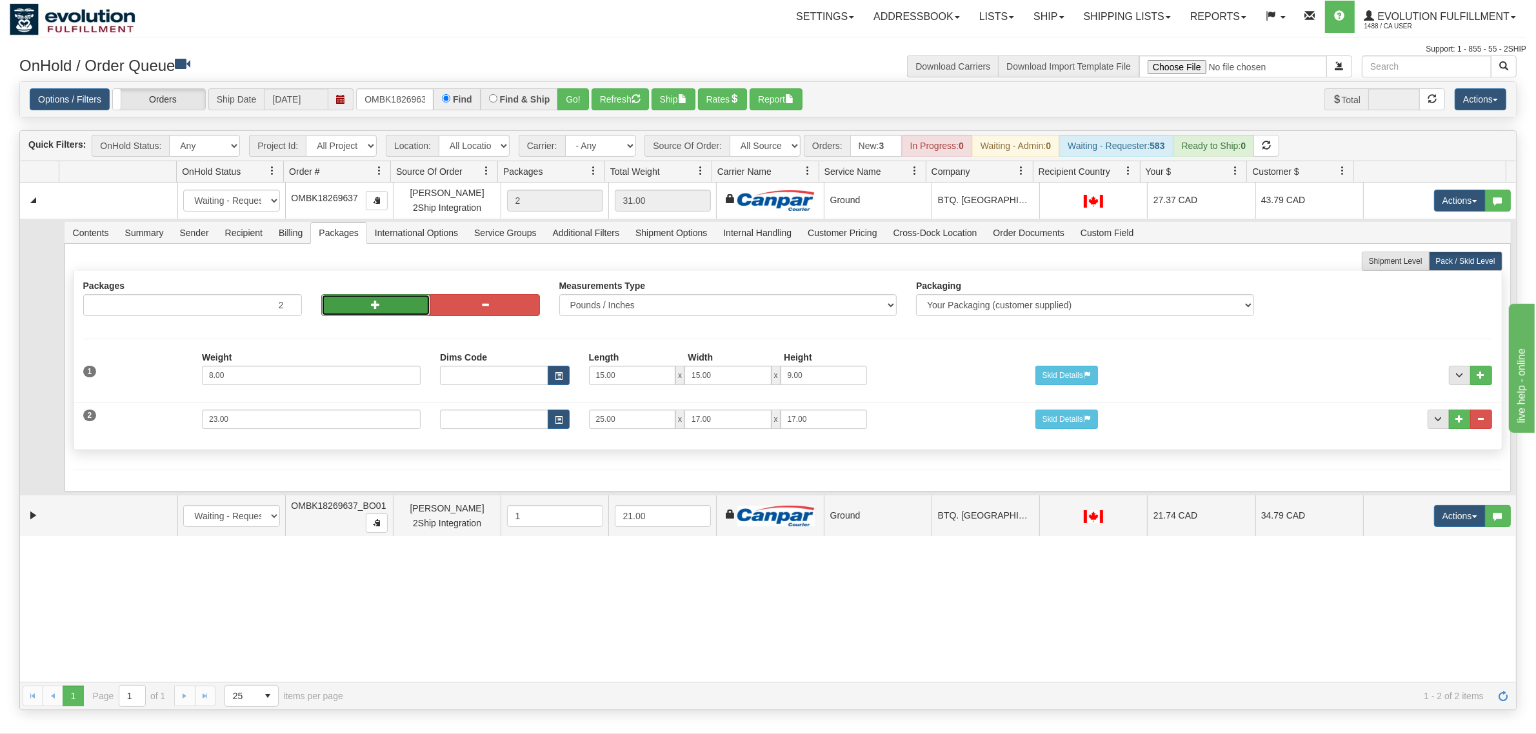
click at [359, 308] on button "button" at bounding box center [376, 305] width 110 height 22
type input "4"
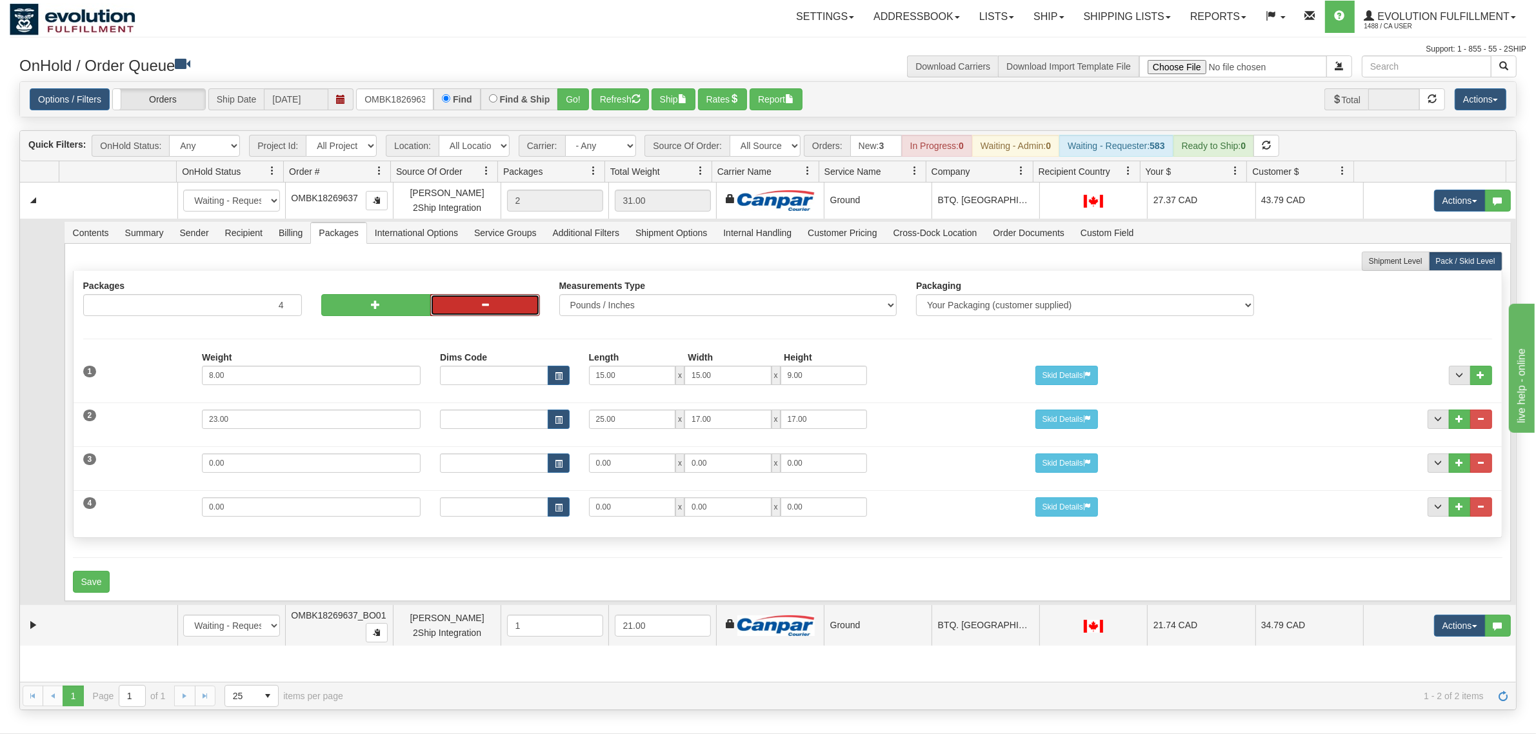
click at [459, 305] on button "button" at bounding box center [485, 305] width 110 height 22
type input "3"
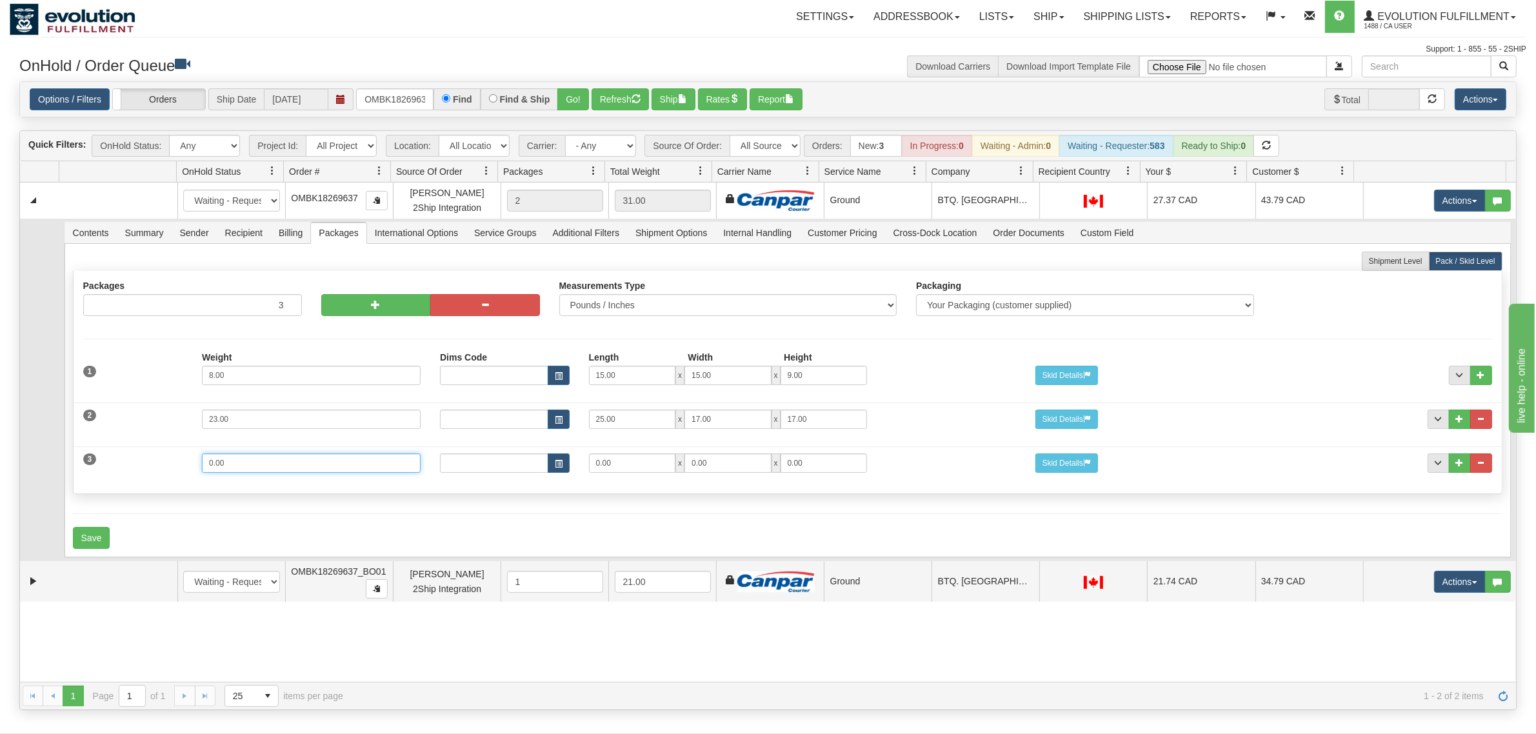
drag, startPoint x: 265, startPoint y: 469, endPoint x: 85, endPoint y: 465, distance: 180.7
click at [85, 465] on div "3 Weight 0.00 Dims Code Length Width Height 0.00 x 0.00 x" at bounding box center [788, 461] width 1429 height 43
type input "21"
type input "25"
type input "17"
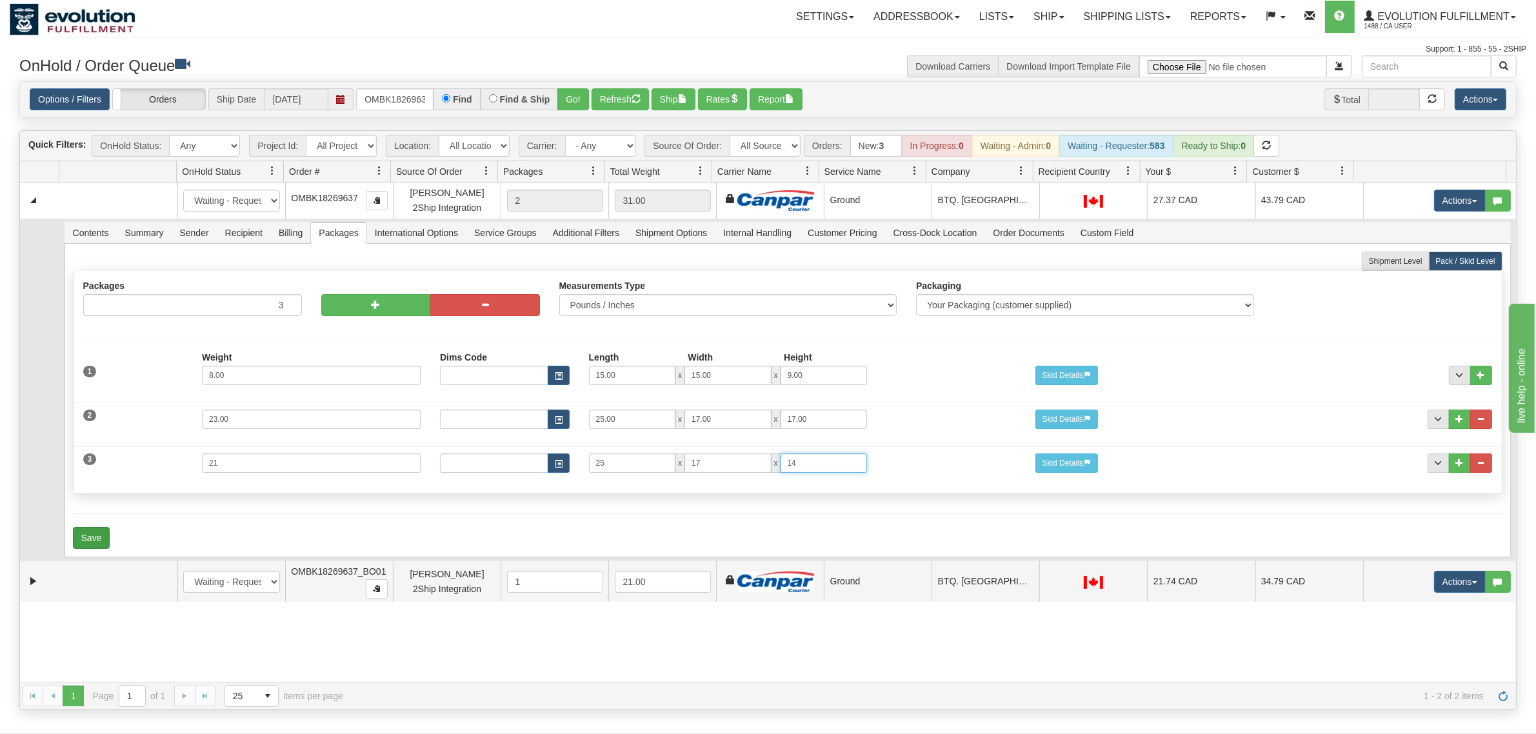
type input "14"
click at [87, 540] on button "Save" at bounding box center [91, 538] width 37 height 22
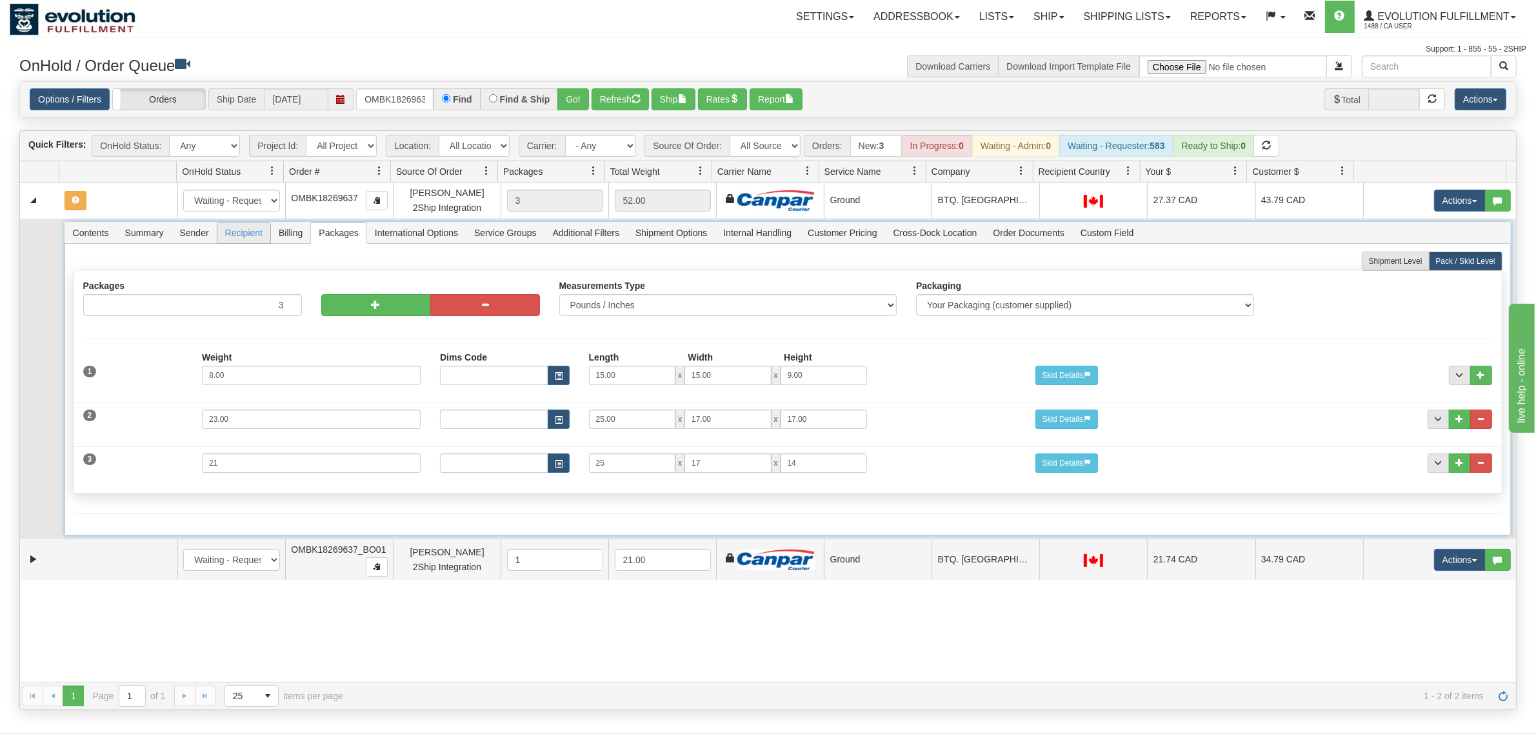
click at [242, 236] on span "Recipient" at bounding box center [243, 233] width 53 height 21
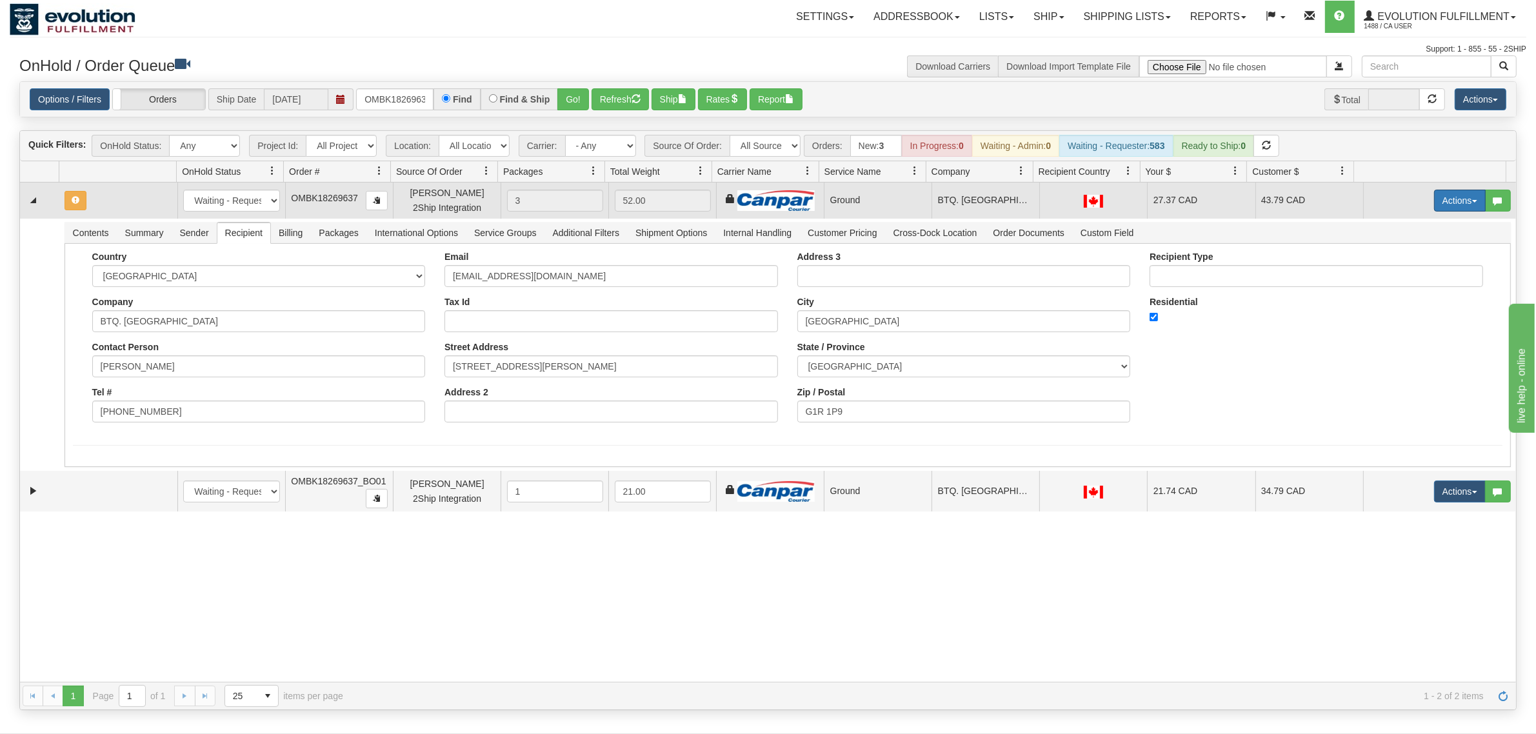
click at [1229, 210] on button "Actions" at bounding box center [1460, 201] width 52 height 22
click at [1229, 255] on span "Rate All Services" at bounding box center [1433, 259] width 77 height 10
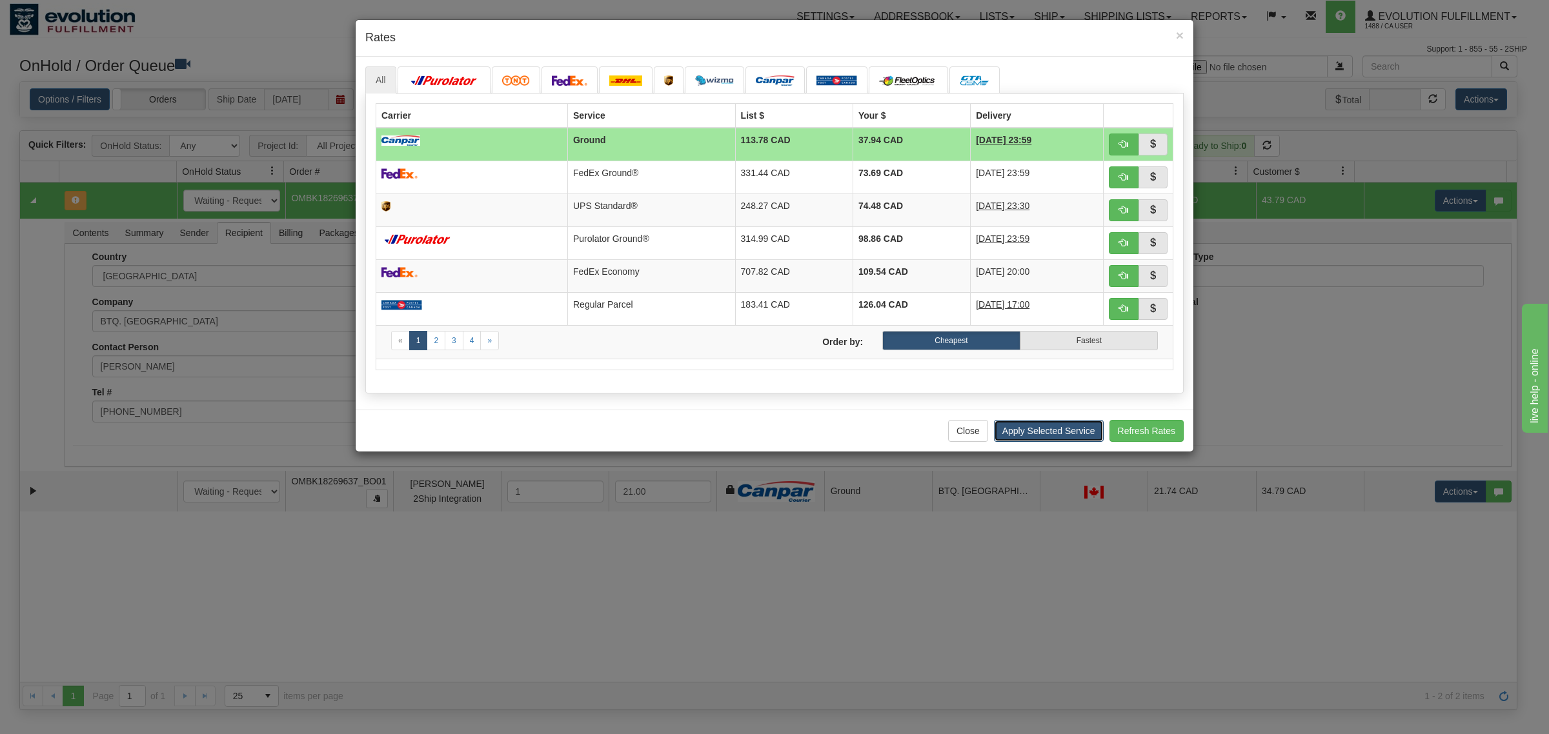
click at [1023, 434] on button "Apply Selected Service" at bounding box center [1049, 431] width 110 height 22
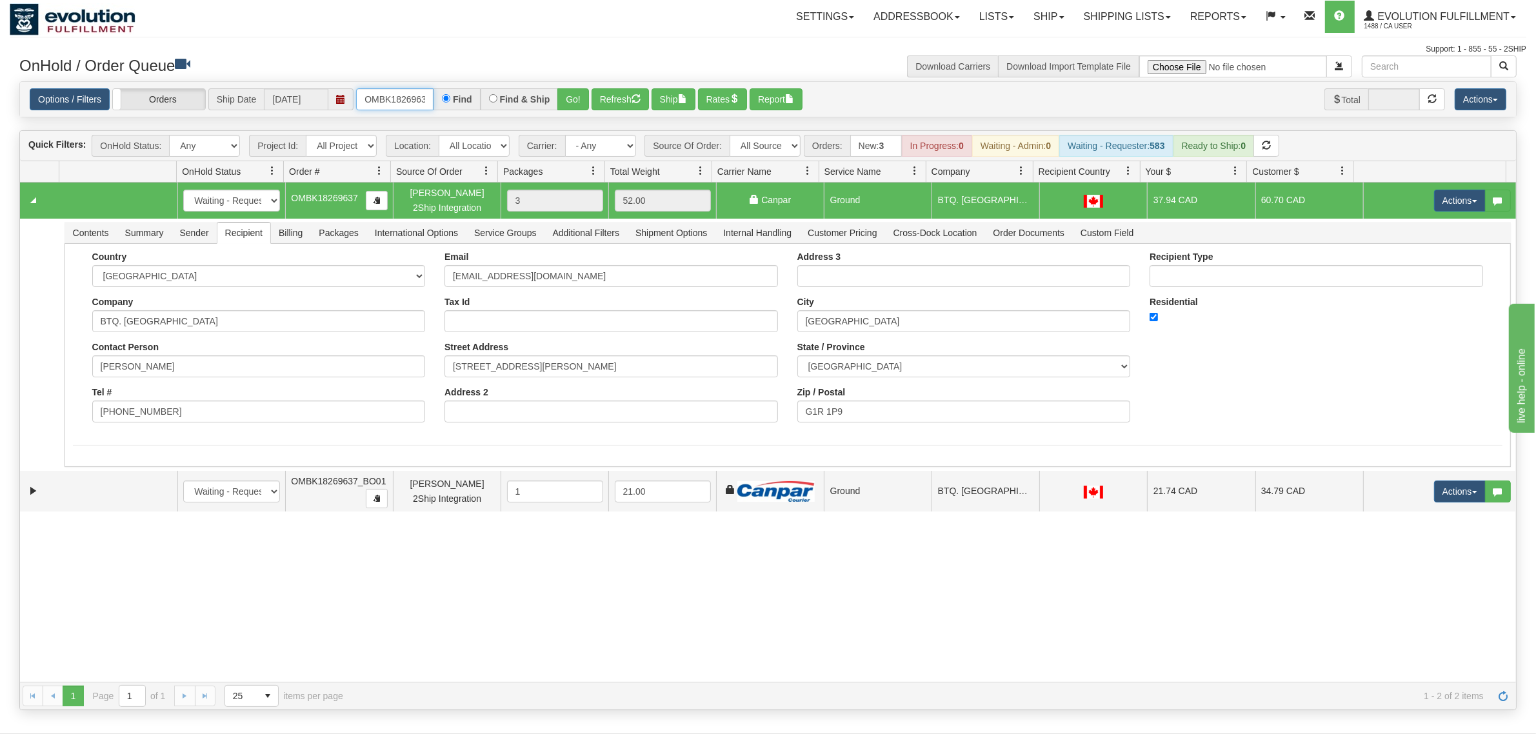
click at [394, 103] on input "OMBK18269637" at bounding box center [394, 99] width 77 height 22
type input "OTOF63524"
click at [592, 88] on button "Refresh" at bounding box center [620, 99] width 57 height 22
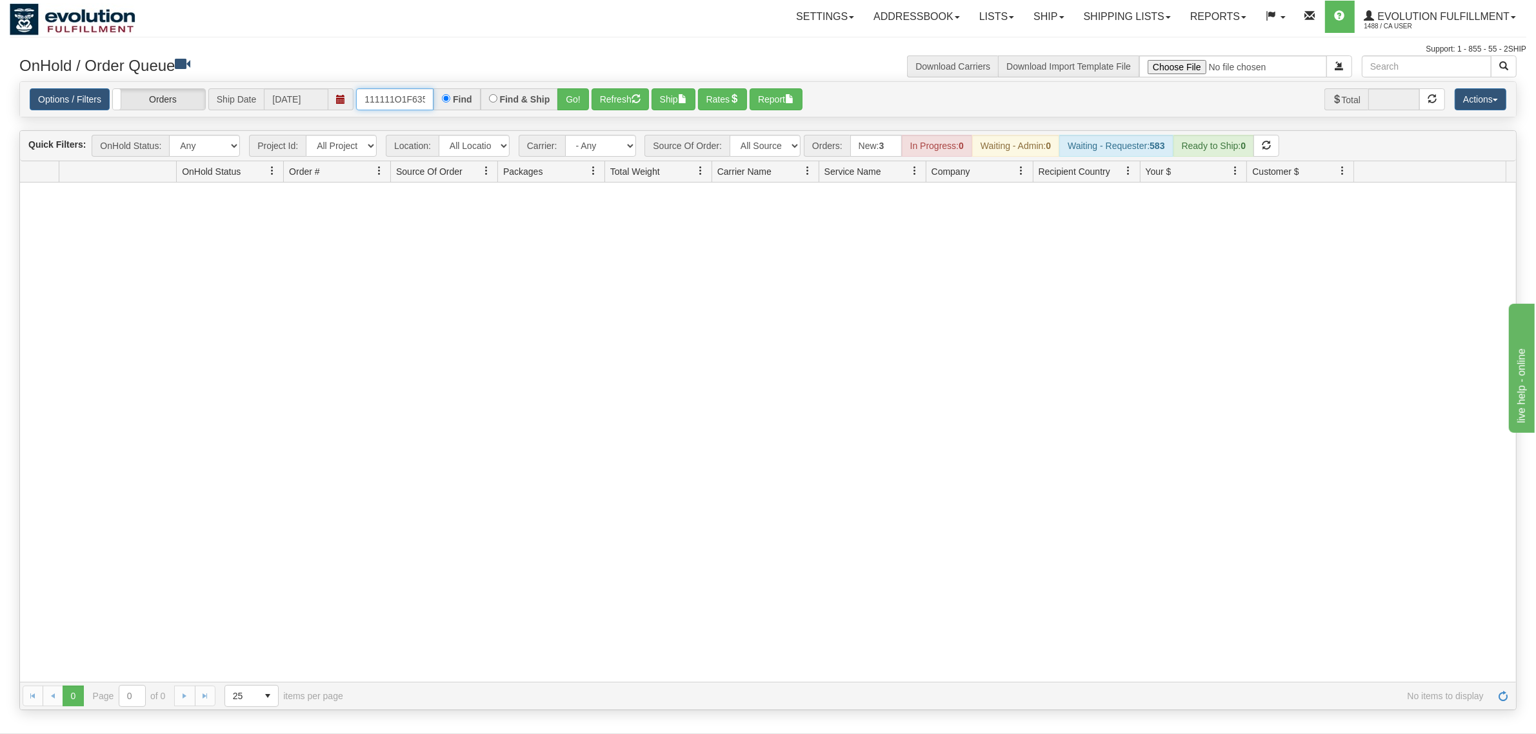
drag, startPoint x: 424, startPoint y: 101, endPoint x: 212, endPoint y: 92, distance: 212.5
click at [212, 92] on div "Options / Filters Group Shipments Orders Ship Date [DATE] 111111O1F6352411 Find…" at bounding box center [768, 99] width 1477 height 22
drag, startPoint x: 431, startPoint y: 97, endPoint x: 304, endPoint y: 92, distance: 127.3
click at [304, 92] on div "Options / Filters Group Shipments Orders Ship Date [DATE] 111111111111111111111…" at bounding box center [768, 99] width 1477 height 22
type input "1O1F6352411"
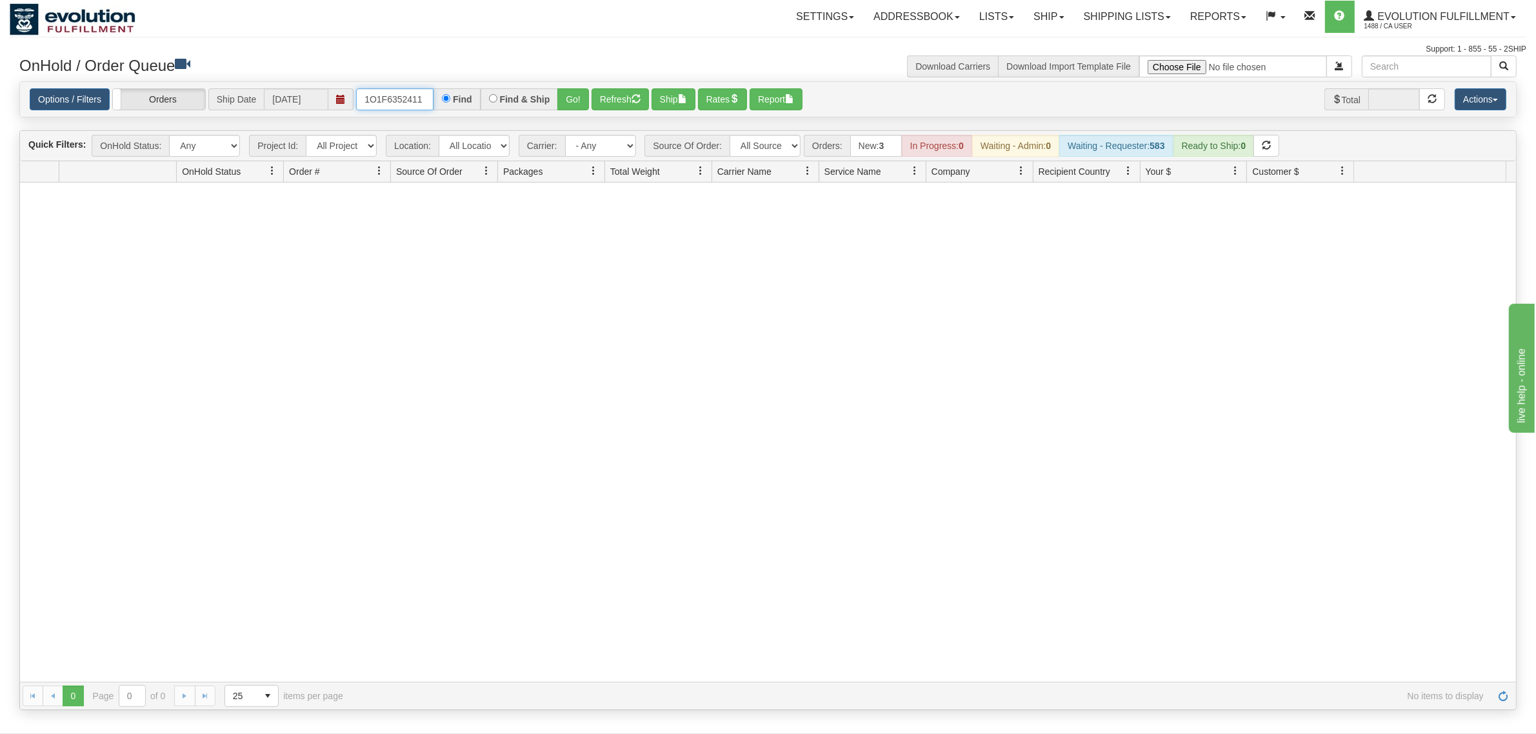
click at [414, 101] on input "1O1F6352411" at bounding box center [394, 99] width 77 height 22
click at [417, 90] on input "OMBK17594767 BO02" at bounding box center [394, 99] width 77 height 22
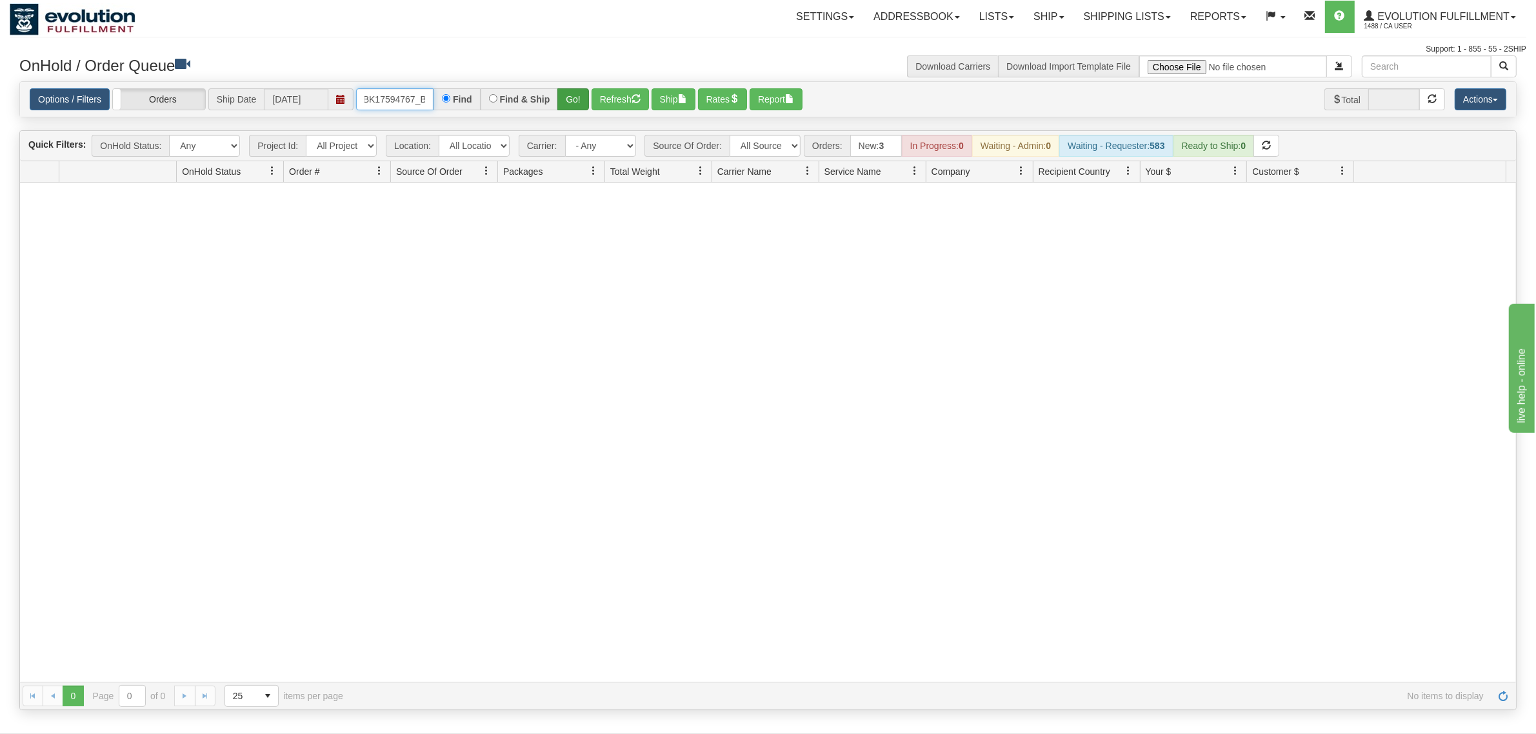
type input "OMBK17594767_BO02"
click at [575, 94] on button "Go!" at bounding box center [574, 99] width 32 height 22
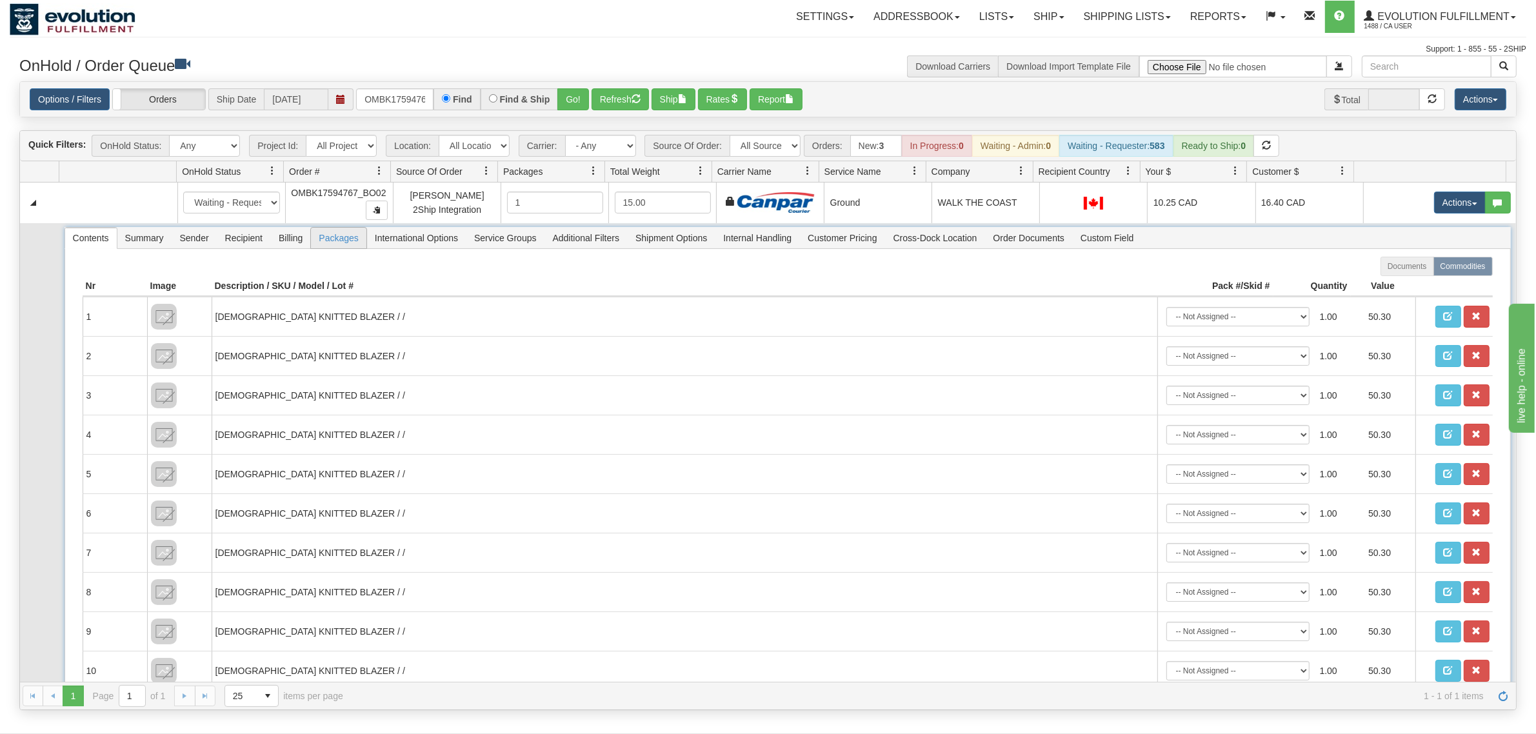
click at [355, 241] on span "Packages" at bounding box center [338, 238] width 55 height 21
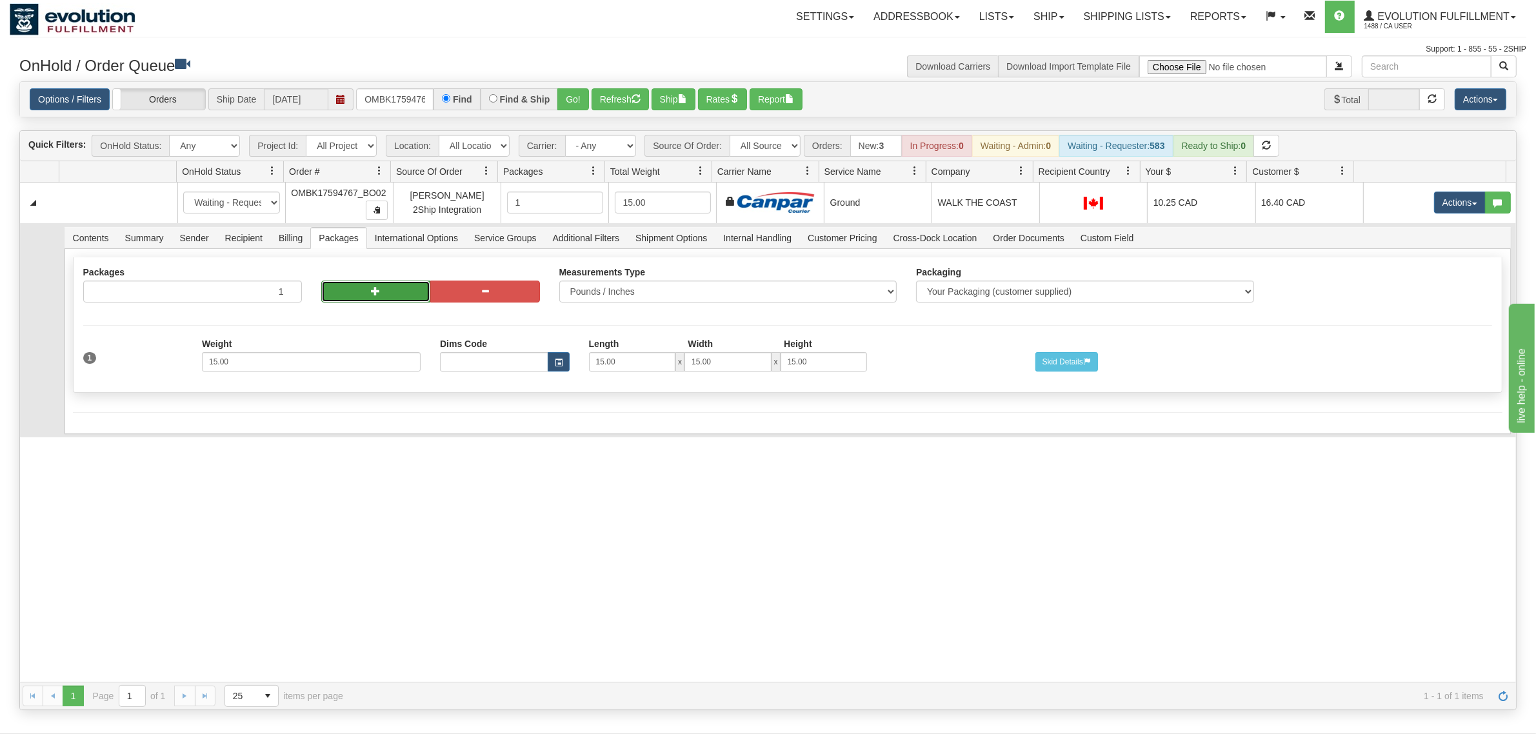
click at [371, 290] on span "button" at bounding box center [375, 291] width 9 height 9
radio input "true"
type input "2"
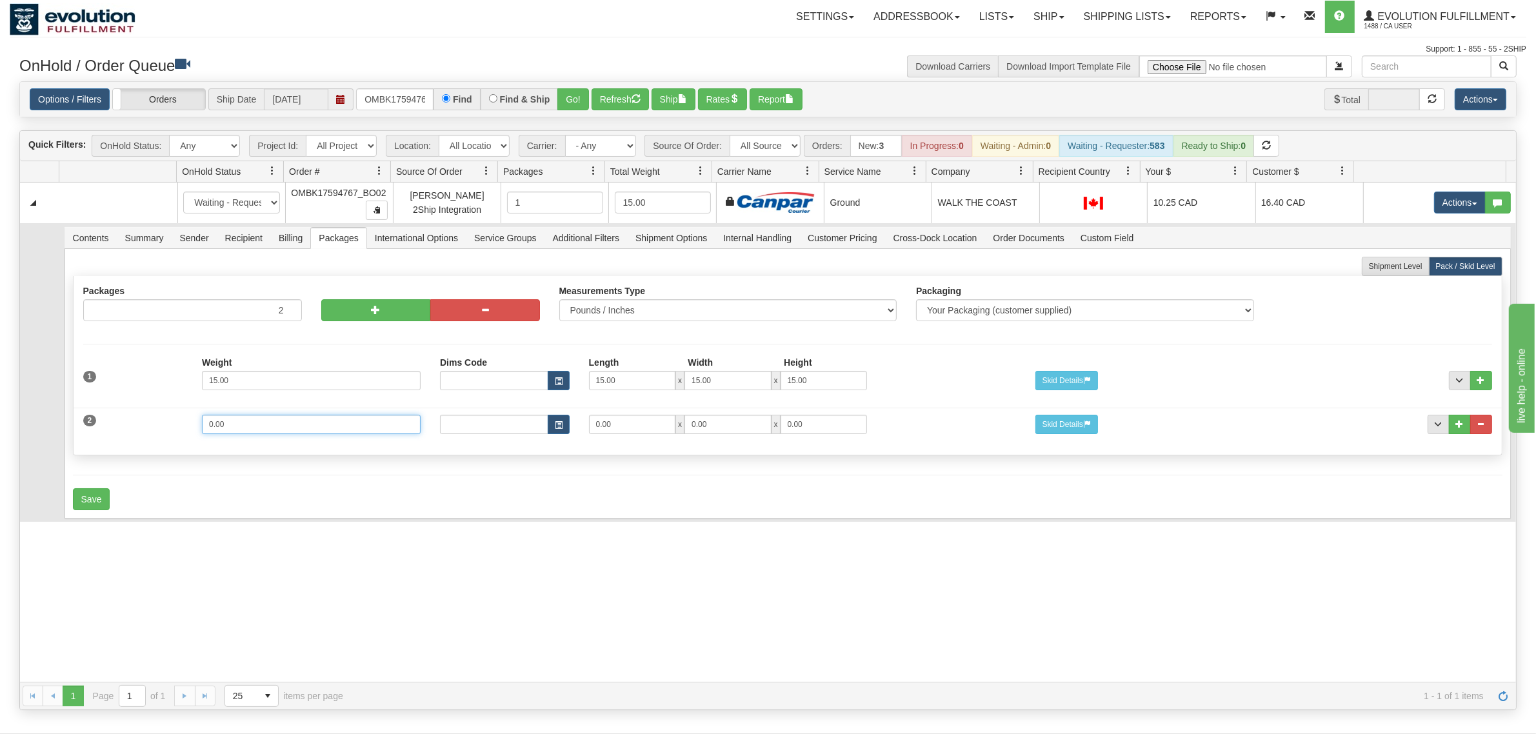
drag, startPoint x: 257, startPoint y: 419, endPoint x: 150, endPoint y: 424, distance: 106.6
click at [150, 424] on div "2 Weight 0.00 Dims Code Length Width Height 0.00 x 0.00 x" at bounding box center [788, 422] width 1429 height 43
type input "8"
type input "19"
type input "13"
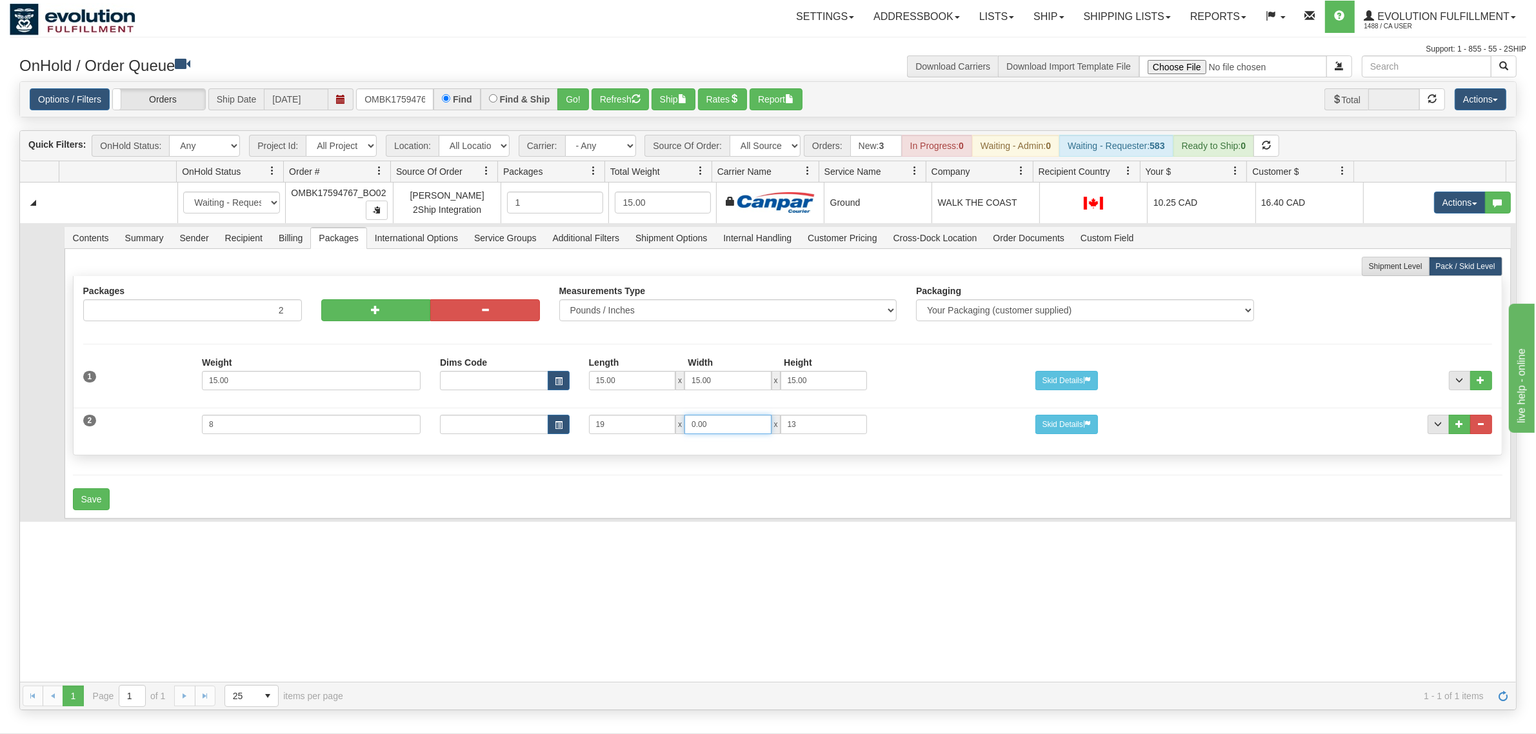
drag, startPoint x: 720, startPoint y: 426, endPoint x: 639, endPoint y: 429, distance: 80.7
click at [639, 429] on div "19 x 0.00 x 13" at bounding box center [728, 424] width 278 height 19
type input "13"
type input "7"
click at [99, 504] on button "Save" at bounding box center [91, 499] width 37 height 22
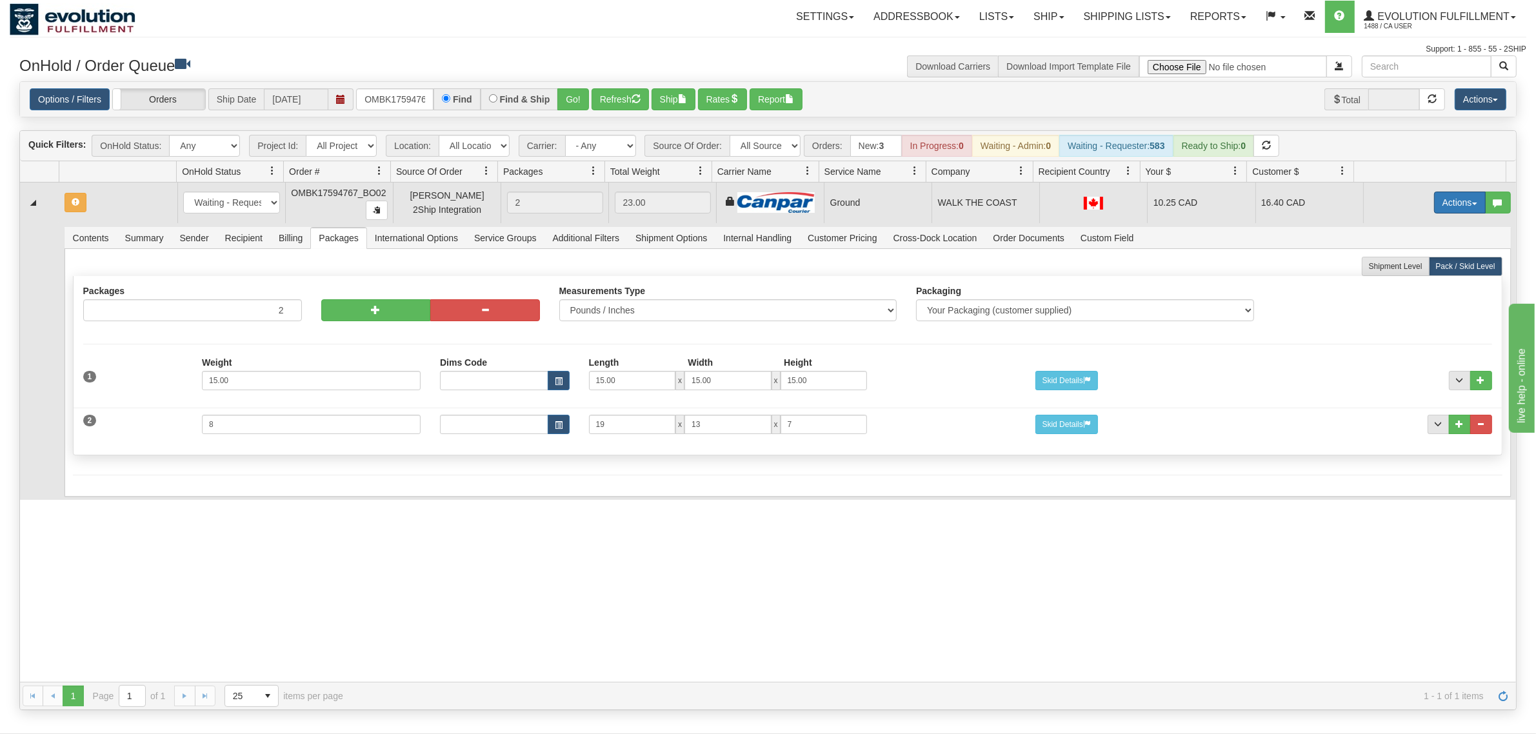
drag, startPoint x: 1449, startPoint y: 197, endPoint x: 1445, endPoint y: 211, distance: 13.9
click at [1229, 198] on button "Actions" at bounding box center [1460, 203] width 52 height 22
click at [1229, 256] on link "Rate All Services" at bounding box center [1433, 260] width 103 height 17
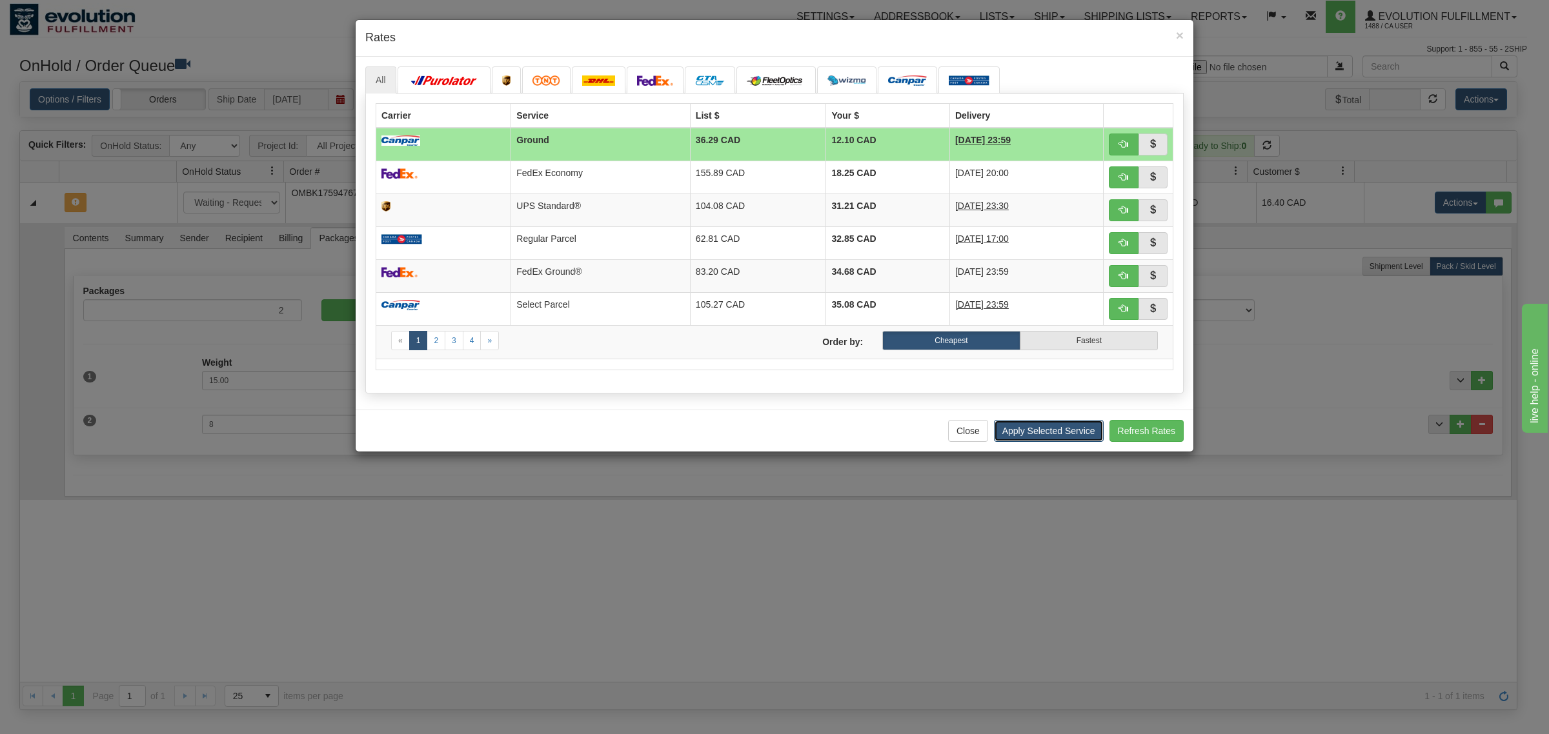
click at [1018, 434] on button "Apply Selected Service" at bounding box center [1049, 431] width 110 height 22
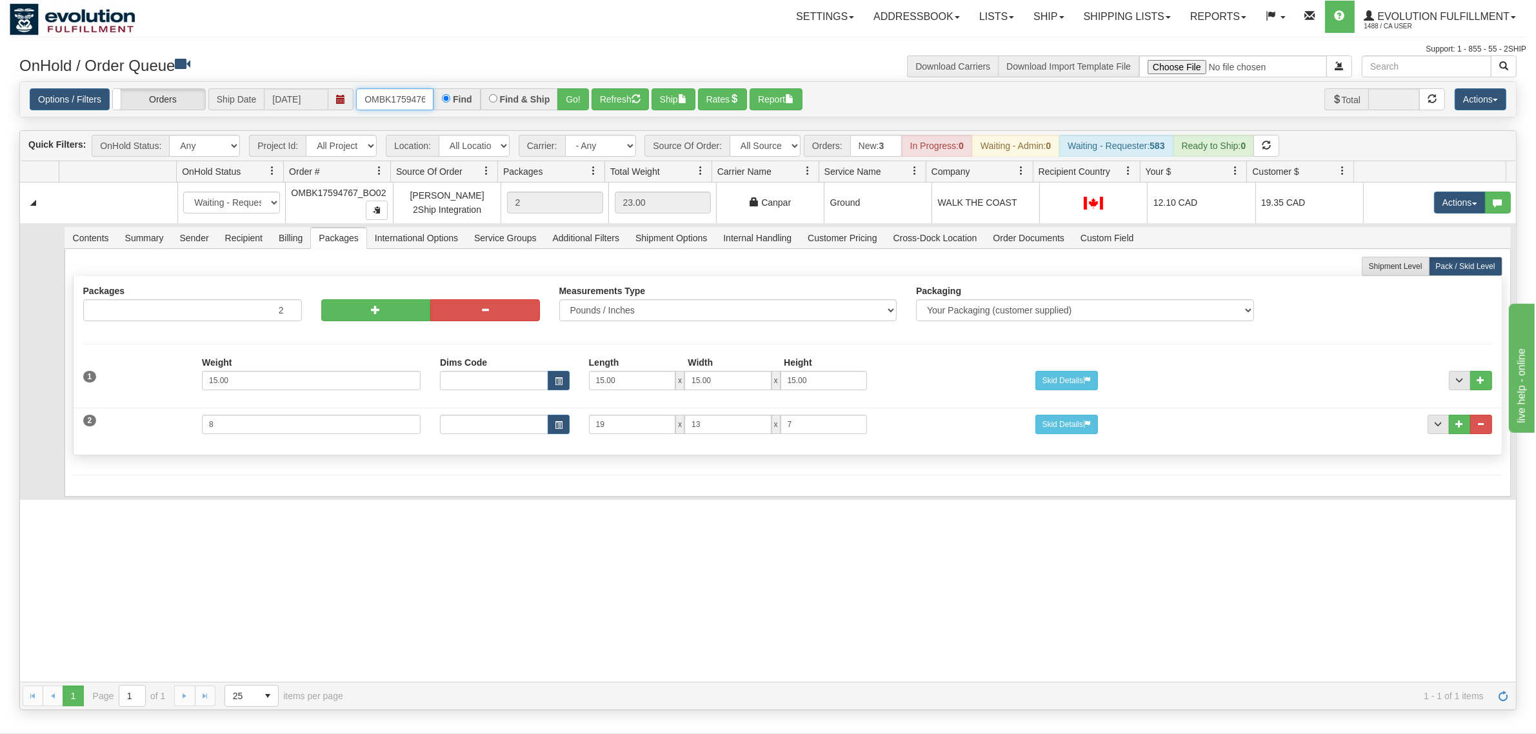
click at [418, 96] on input "OMBK17594767_BO02" at bounding box center [394, 99] width 77 height 22
click at [420, 96] on input "OMBK17663828 BO02" at bounding box center [394, 99] width 77 height 22
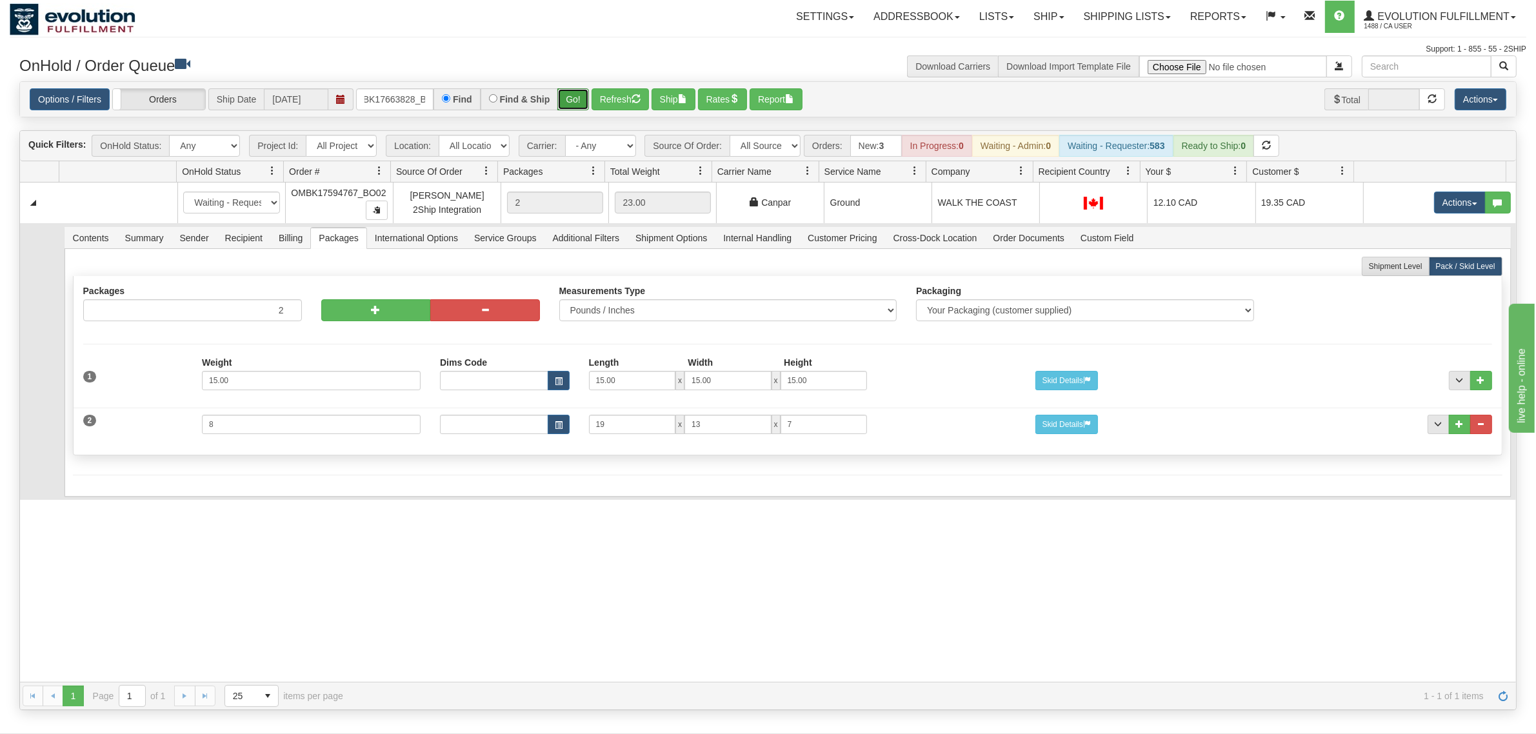
click at [576, 103] on button "Go!" at bounding box center [574, 99] width 32 height 22
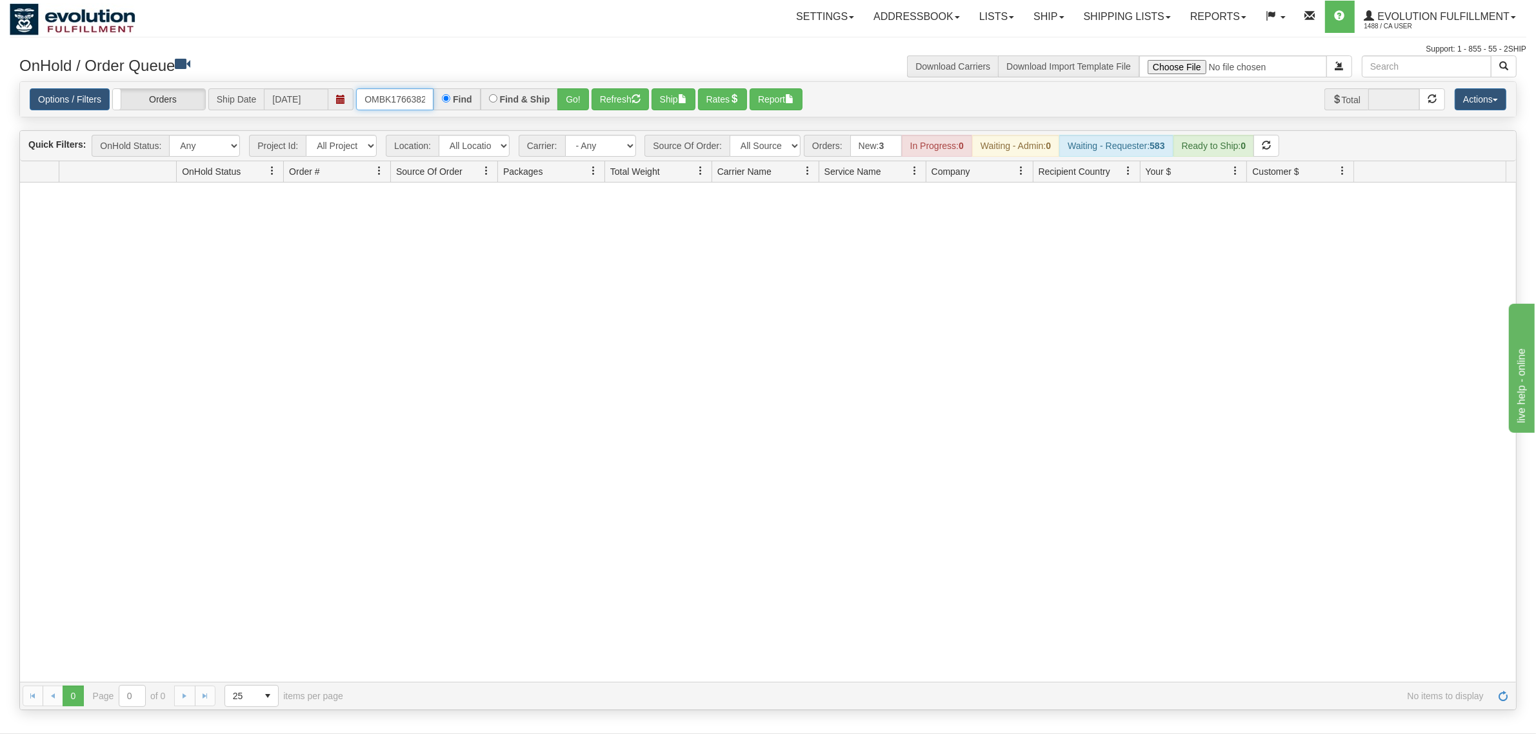
scroll to position [0, 34]
drag, startPoint x: 365, startPoint y: 100, endPoint x: 481, endPoint y: 98, distance: 116.2
click at [481, 98] on div "OMBK17663828_BO02 Find Find & Ship Go!" at bounding box center [472, 99] width 233 height 22
click at [414, 94] on input "OMBK17663828 BO02" at bounding box center [394, 99] width 77 height 22
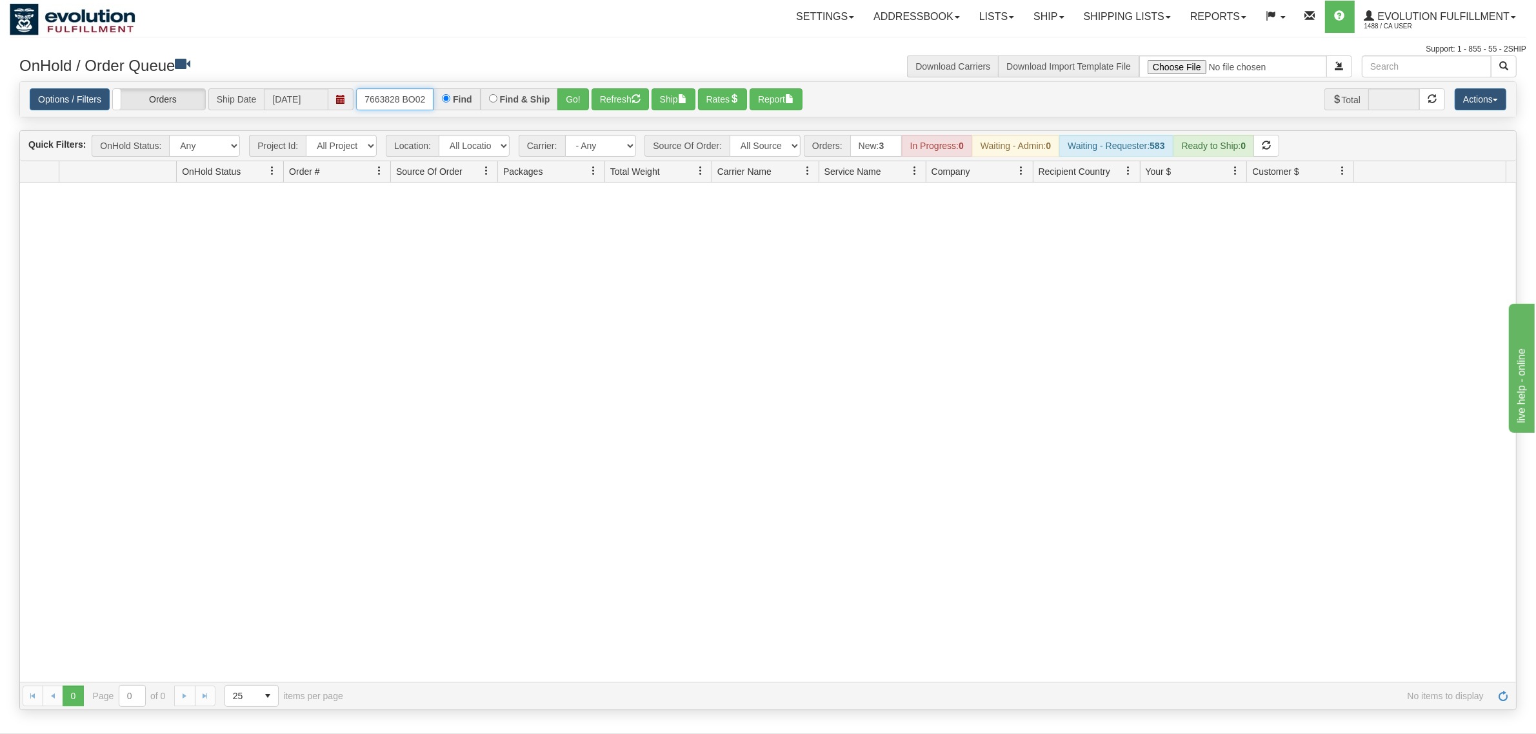
click at [407, 100] on input "OMBK17663828 BO02" at bounding box center [394, 99] width 77 height 22
click at [402, 102] on input "OMBK17663828 BO02" at bounding box center [394, 99] width 77 height 22
type input "OMBK17663828_BO02"
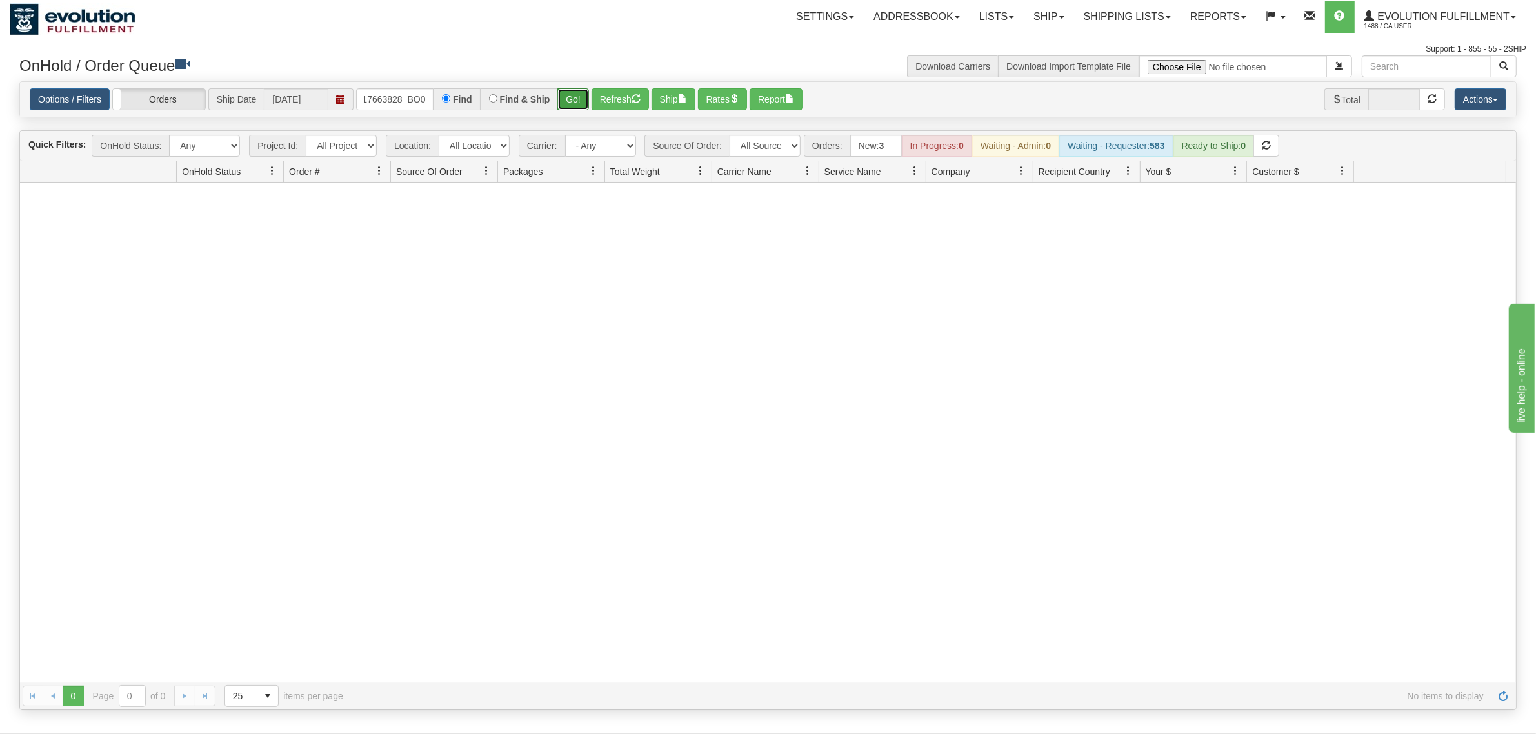
click at [584, 100] on button "Go!" at bounding box center [574, 99] width 32 height 22
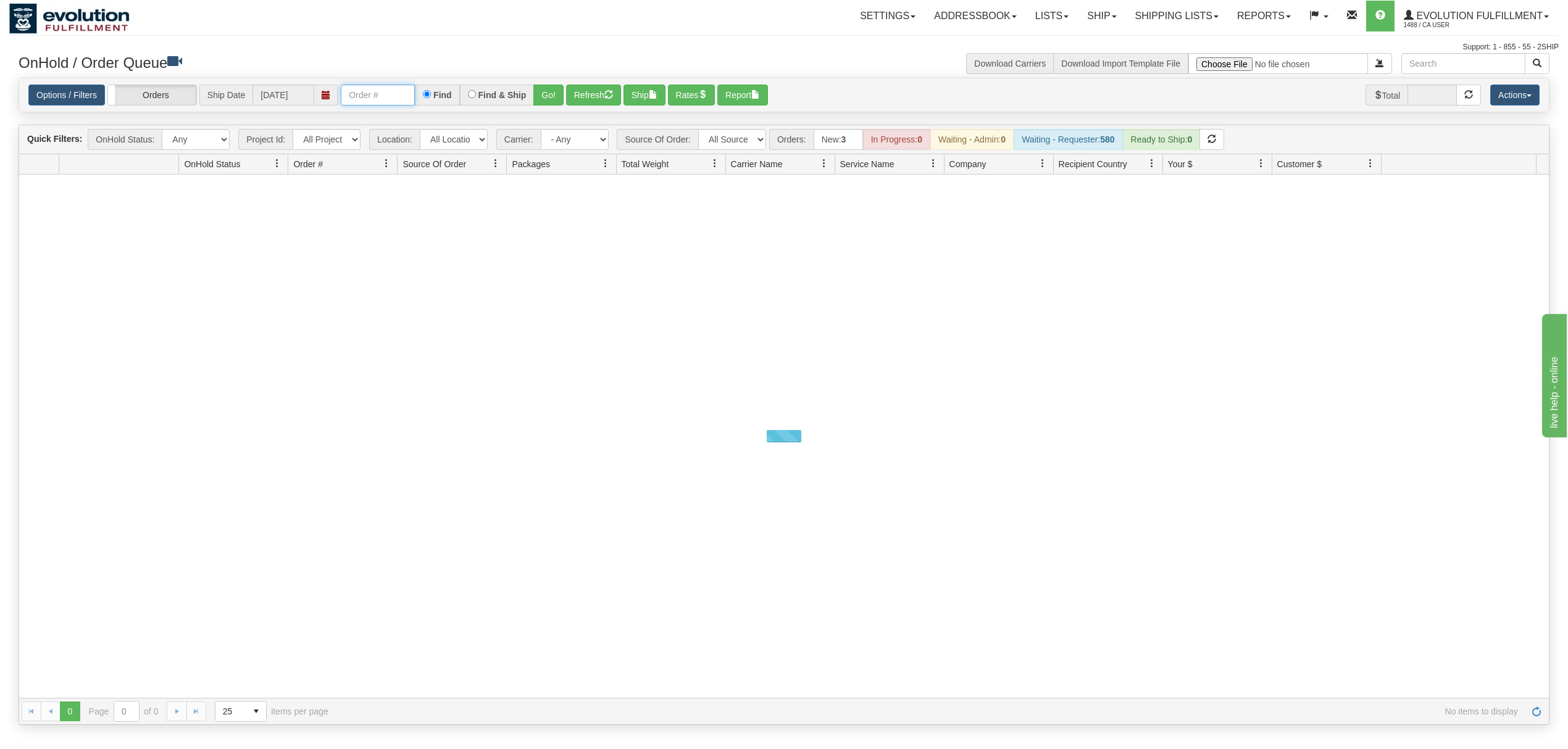
click at [382, 87] on input "text" at bounding box center [377, 95] width 74 height 21
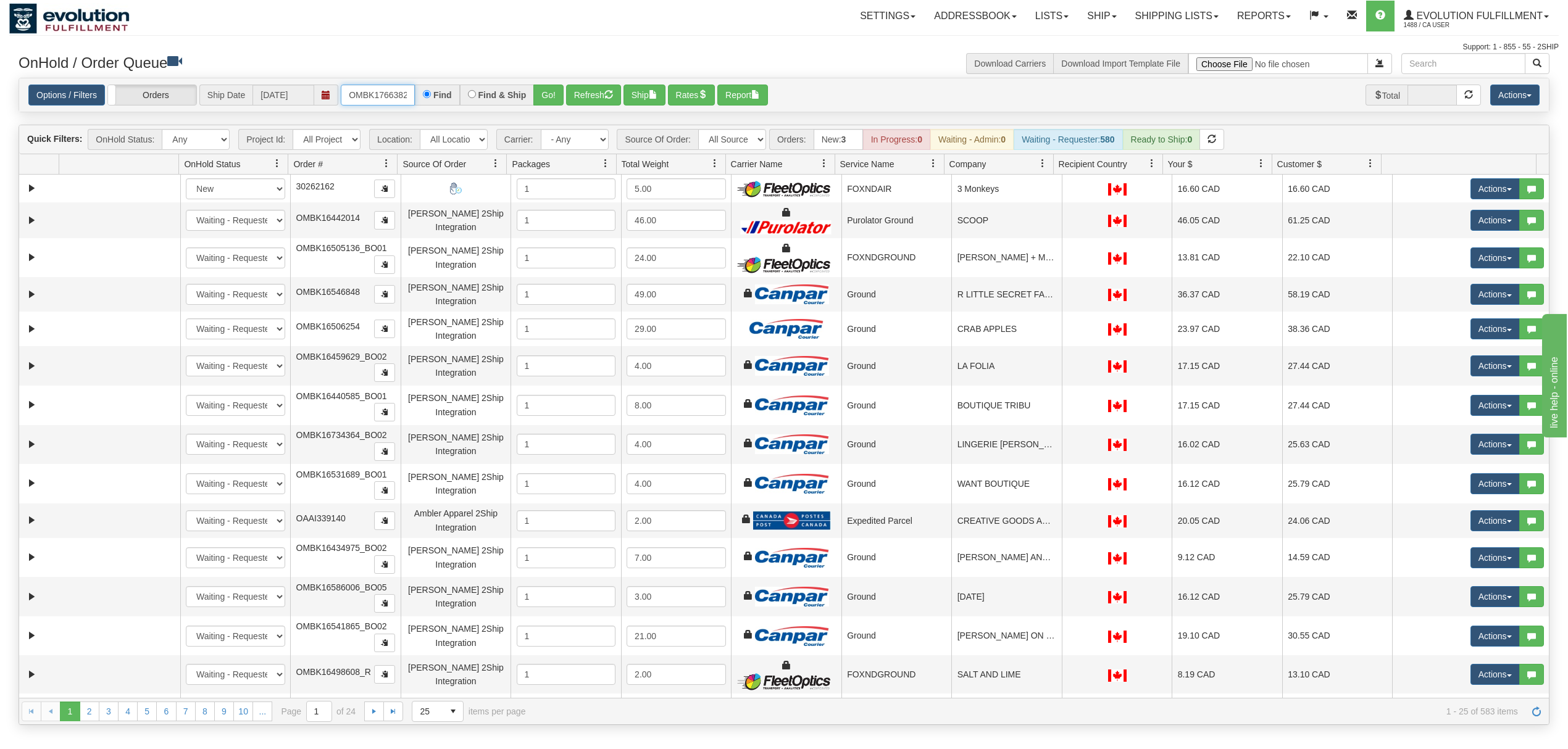
click at [382, 87] on input "OMBK17663828 BO02" at bounding box center [377, 95] width 74 height 21
click at [543, 89] on button "Go!" at bounding box center [549, 95] width 31 height 21
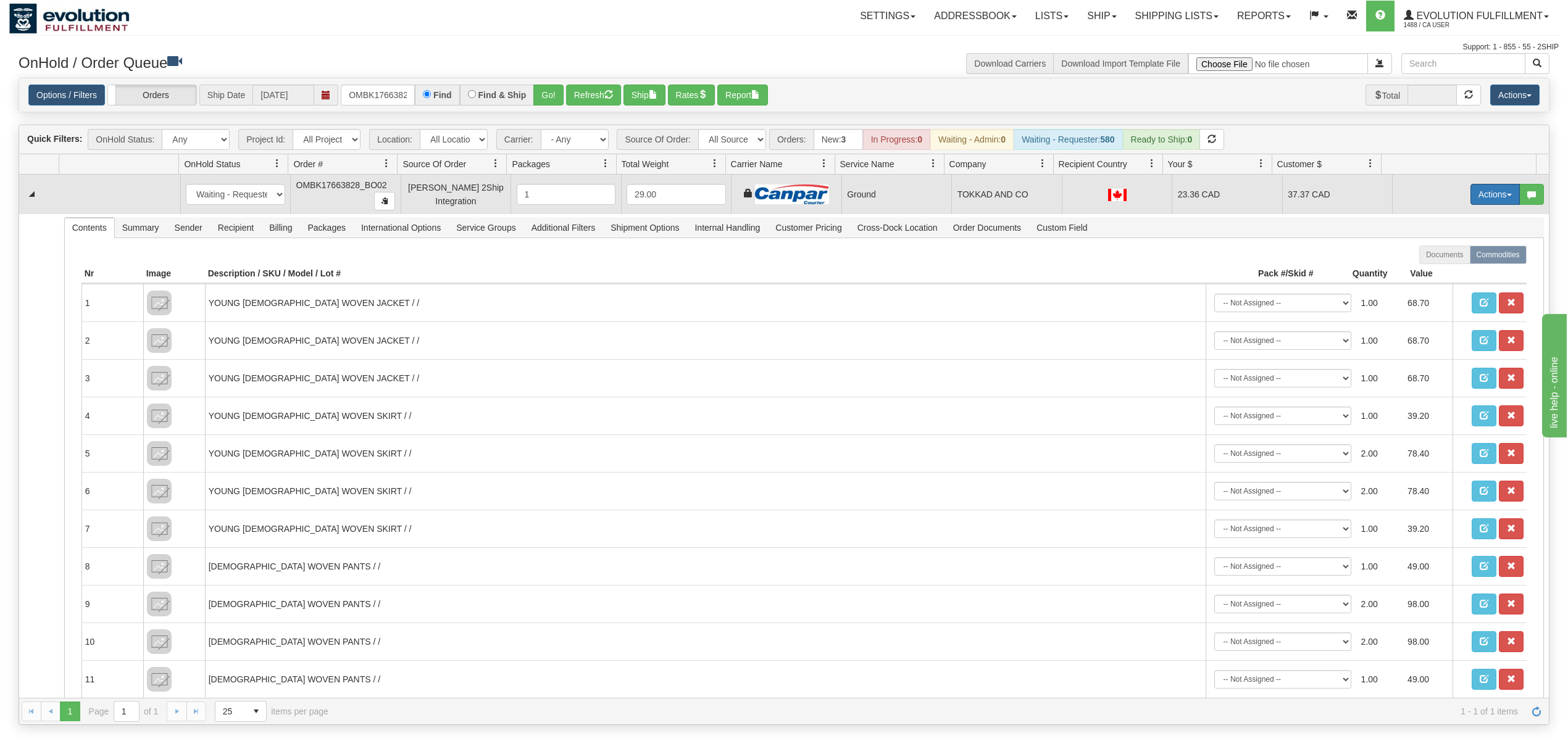
click at [1479, 200] on button "Actions" at bounding box center [1495, 194] width 50 height 21
click at [1439, 265] on span "Ship" at bounding box center [1446, 266] width 26 height 10
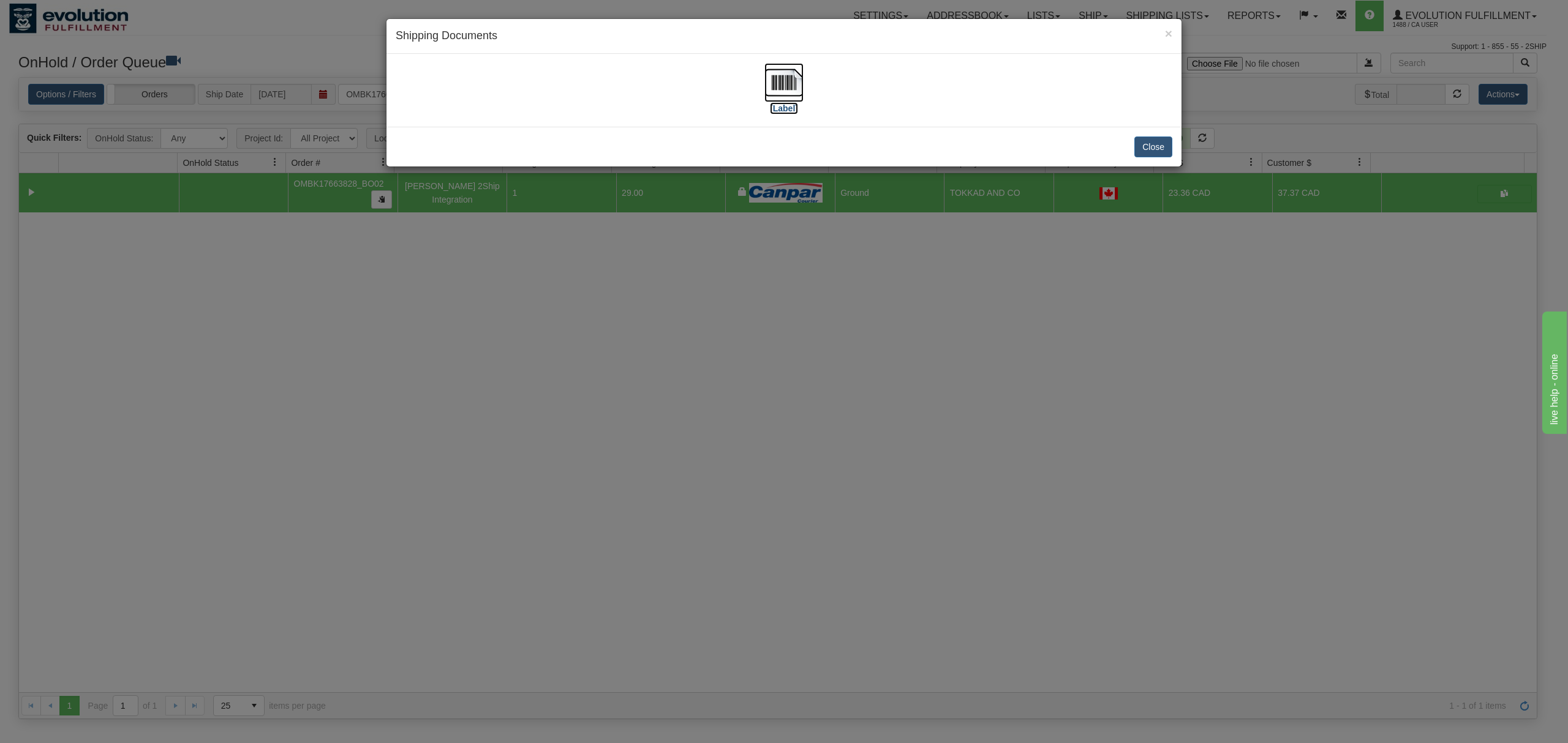
click at [778, 84] on img at bounding box center [783, 82] width 39 height 39
click at [1159, 149] on button "Close" at bounding box center [1153, 147] width 38 height 21
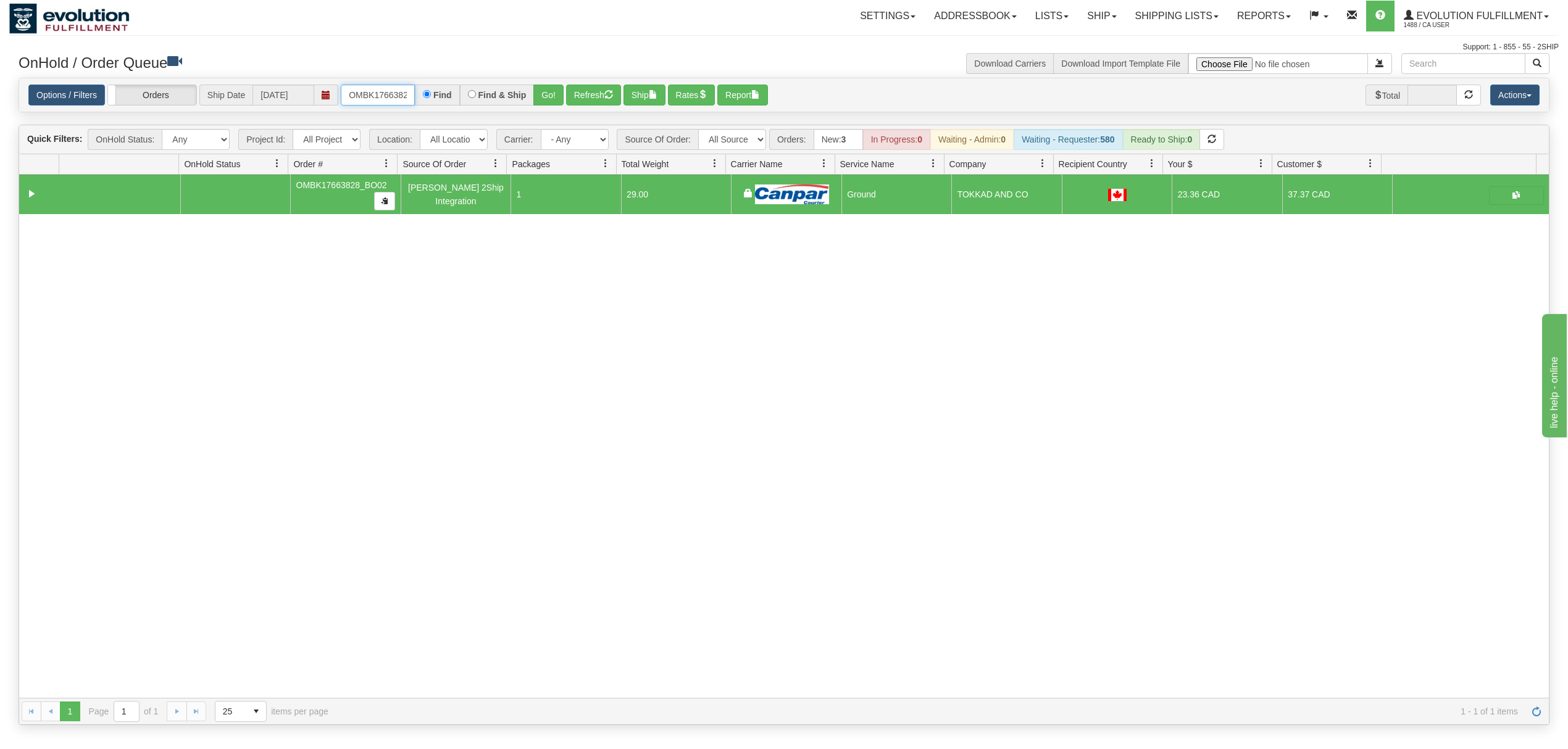
click at [396, 99] on input "OMBK17663828_BO02" at bounding box center [377, 95] width 74 height 21
click at [394, 99] on input "OMBK17534261 BO02" at bounding box center [377, 95] width 74 height 21
click at [546, 90] on button "Go!" at bounding box center [549, 95] width 31 height 21
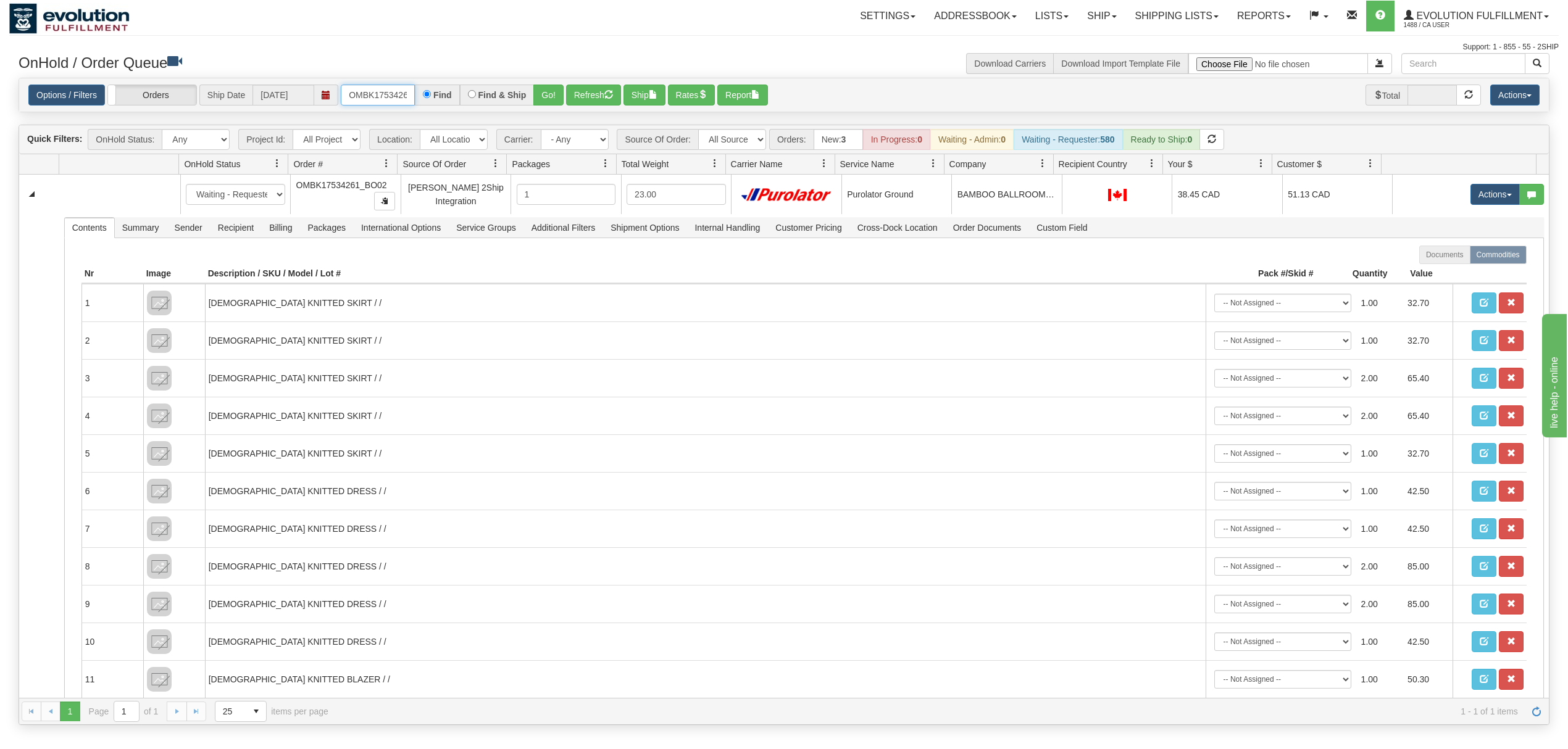
click at [368, 88] on input "OMBK17534261_BO02" at bounding box center [377, 95] width 74 height 21
click at [387, 88] on input "OMBK17477702 BO02" at bounding box center [377, 95] width 74 height 21
click at [530, 92] on div "Find & Ship" at bounding box center [497, 95] width 75 height 21
click at [537, 92] on button "Go!" at bounding box center [549, 95] width 31 height 21
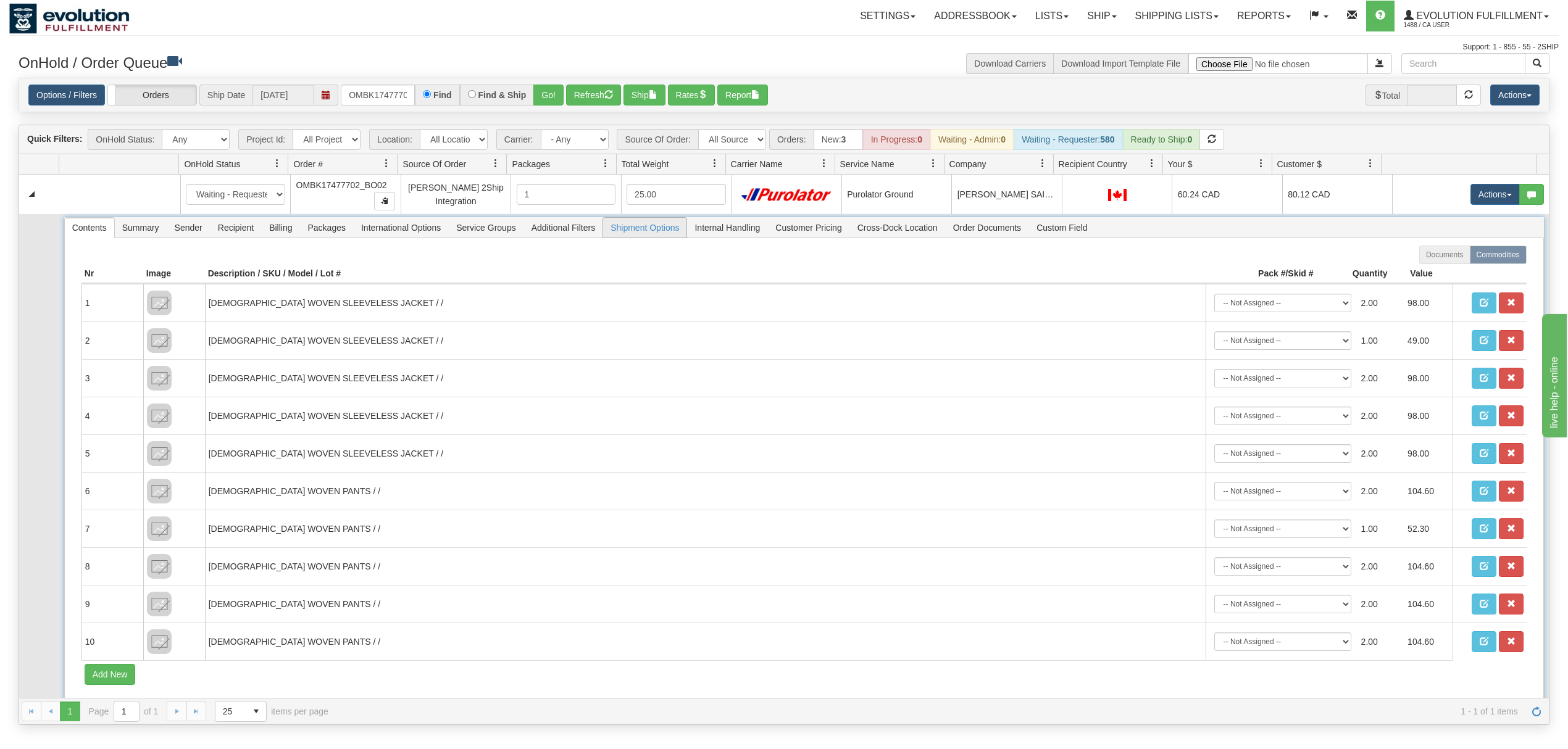
click at [670, 237] on span "Shipment Options" at bounding box center [644, 228] width 83 height 20
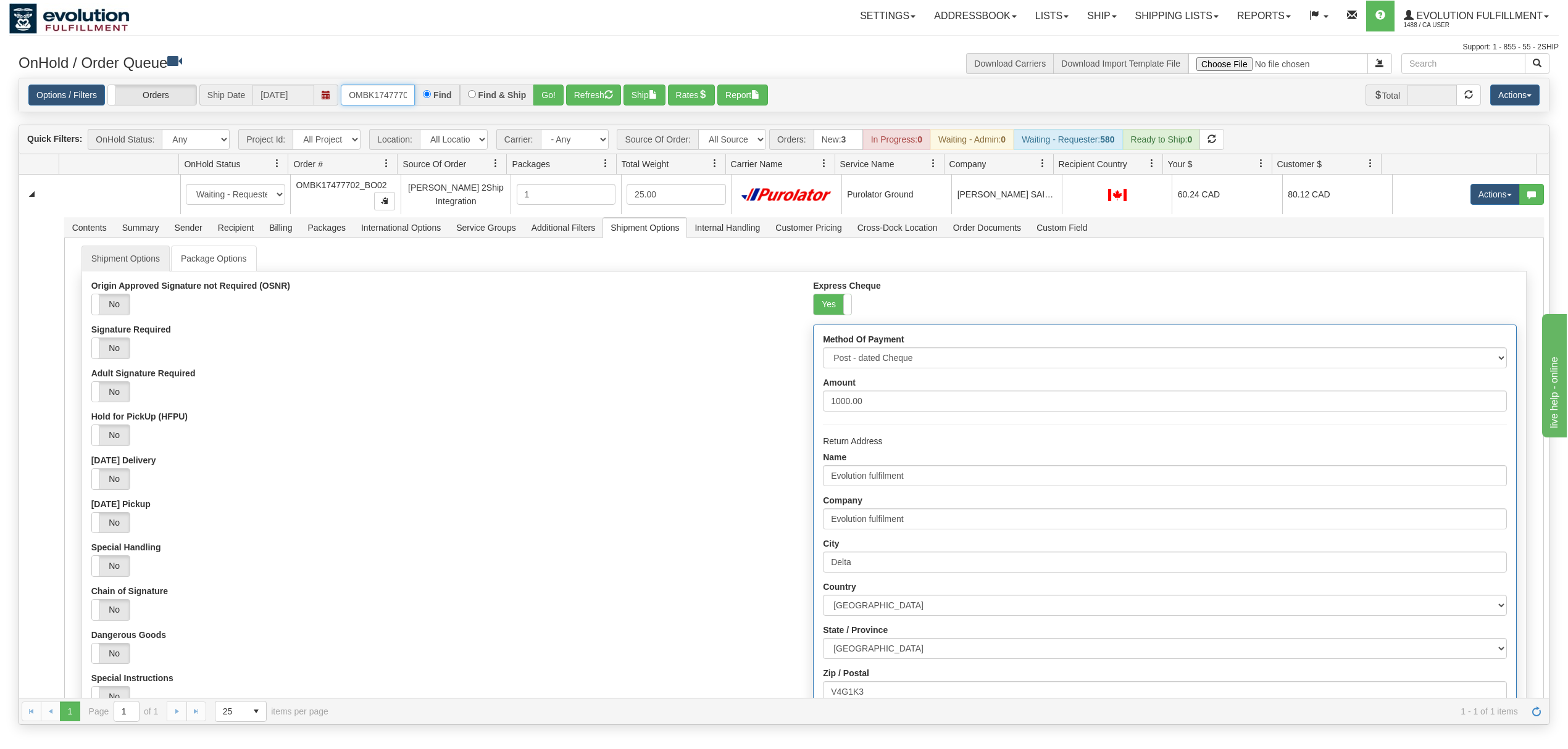
click at [373, 95] on input "OMBK17477702_BO02" at bounding box center [377, 95] width 74 height 21
click at [396, 90] on input "OMBK17603681 BO03" at bounding box center [377, 95] width 74 height 21
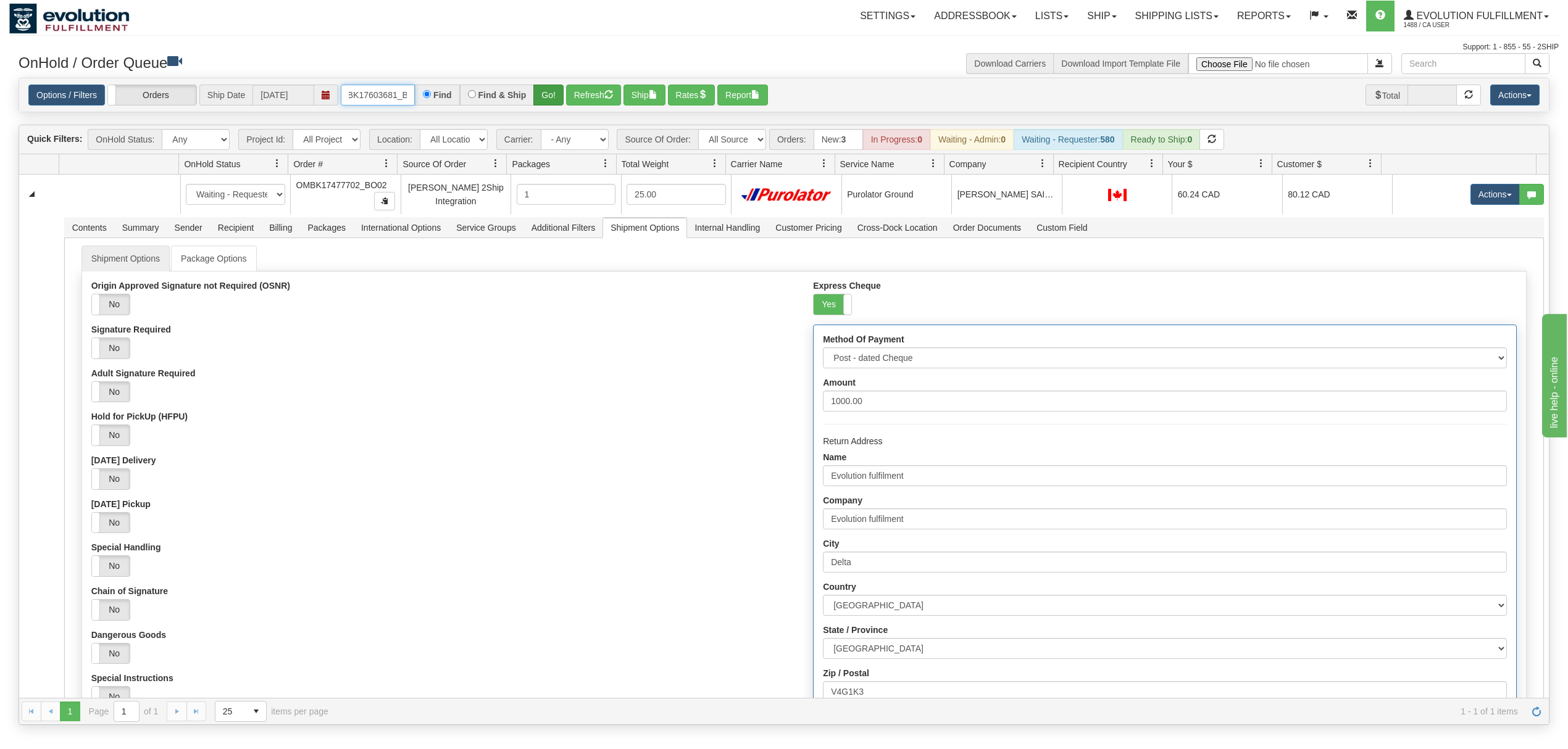
type input "OMBK17603681_BO03"
click at [551, 93] on button "Go!" at bounding box center [549, 95] width 31 height 21
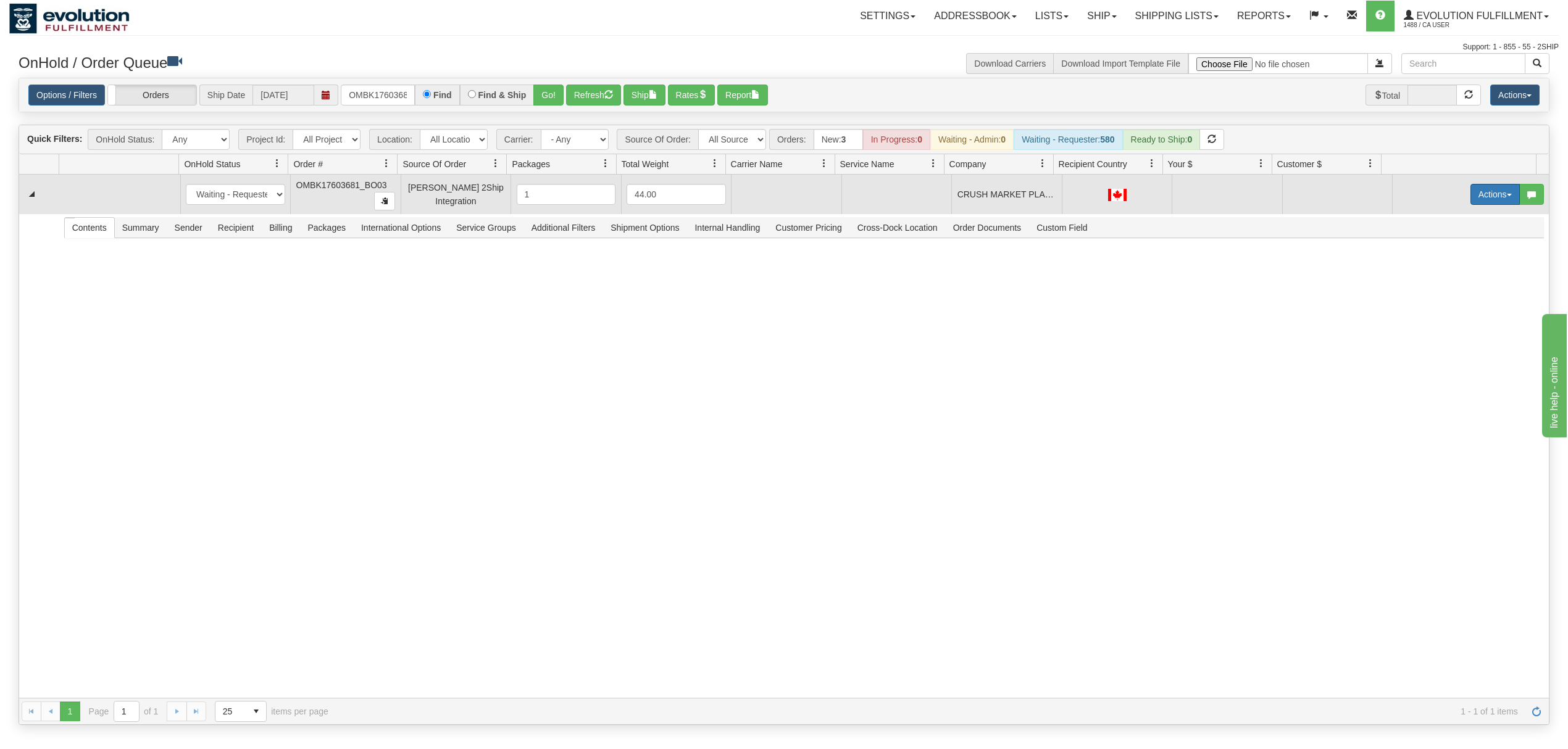
click at [1470, 205] on button "Actions" at bounding box center [1495, 194] width 50 height 21
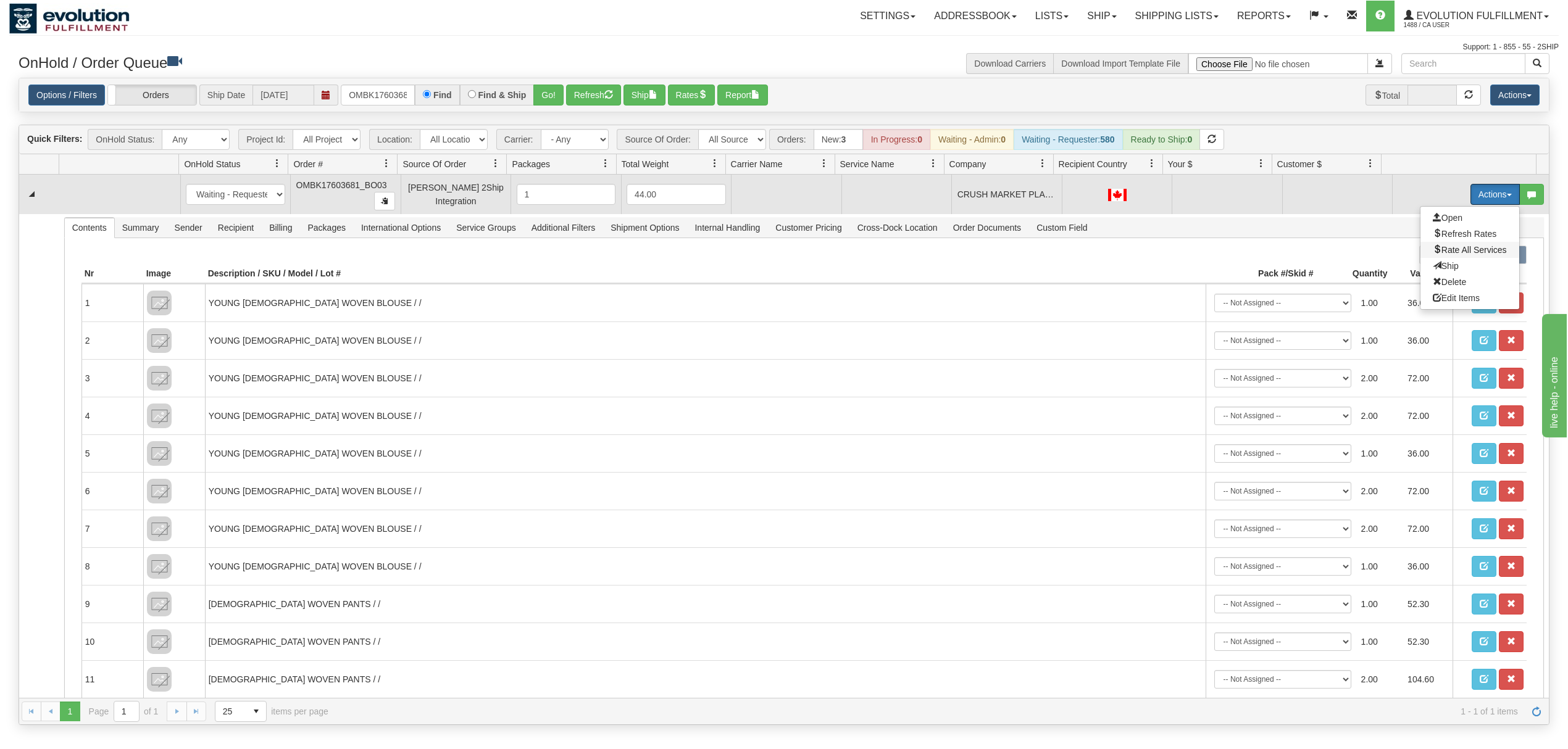
click at [1454, 250] on span "Rate All Services" at bounding box center [1469, 250] width 74 height 10
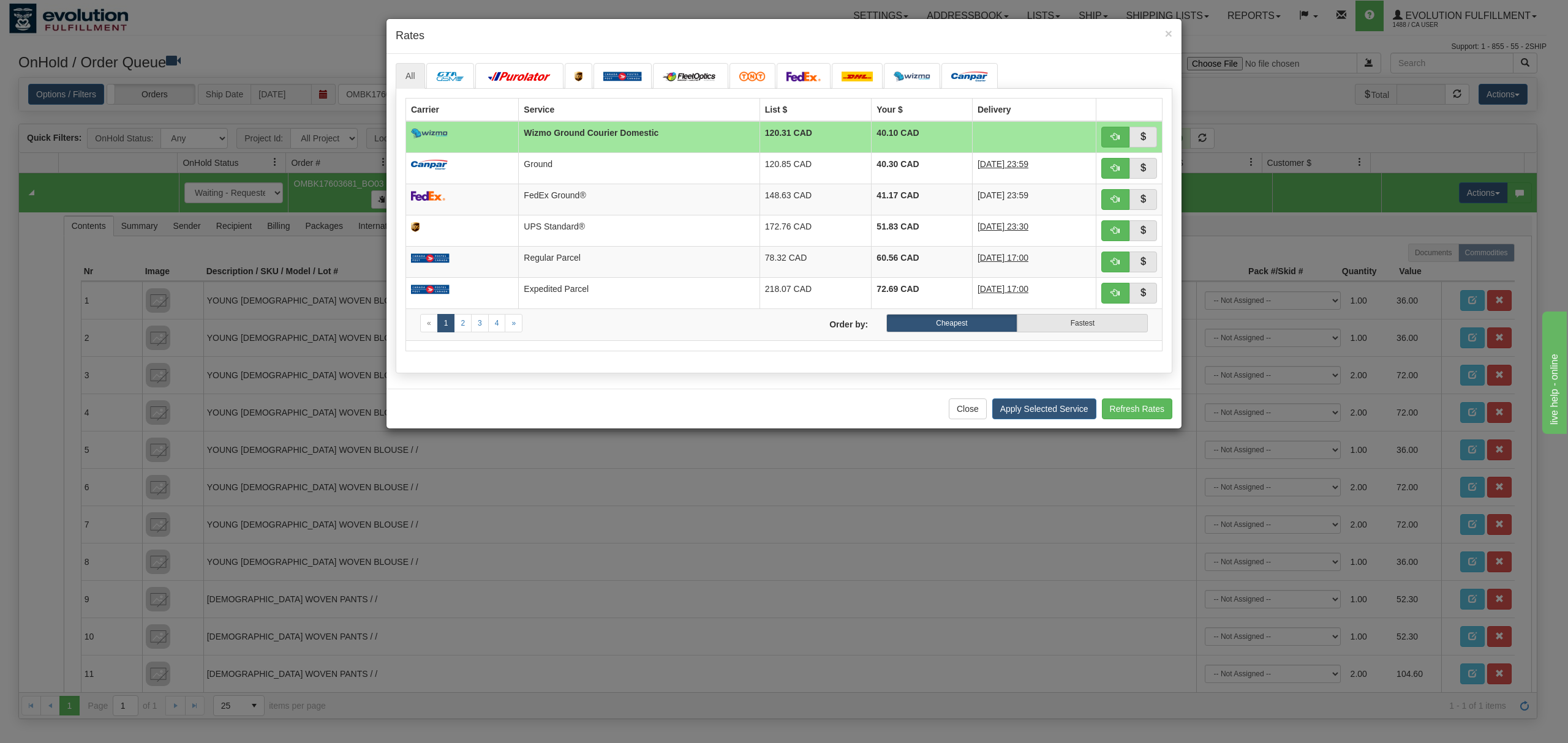
click at [547, 51] on div "× Rates" at bounding box center [784, 36] width 795 height 35
click at [547, 71] on link at bounding box center [519, 75] width 88 height 26
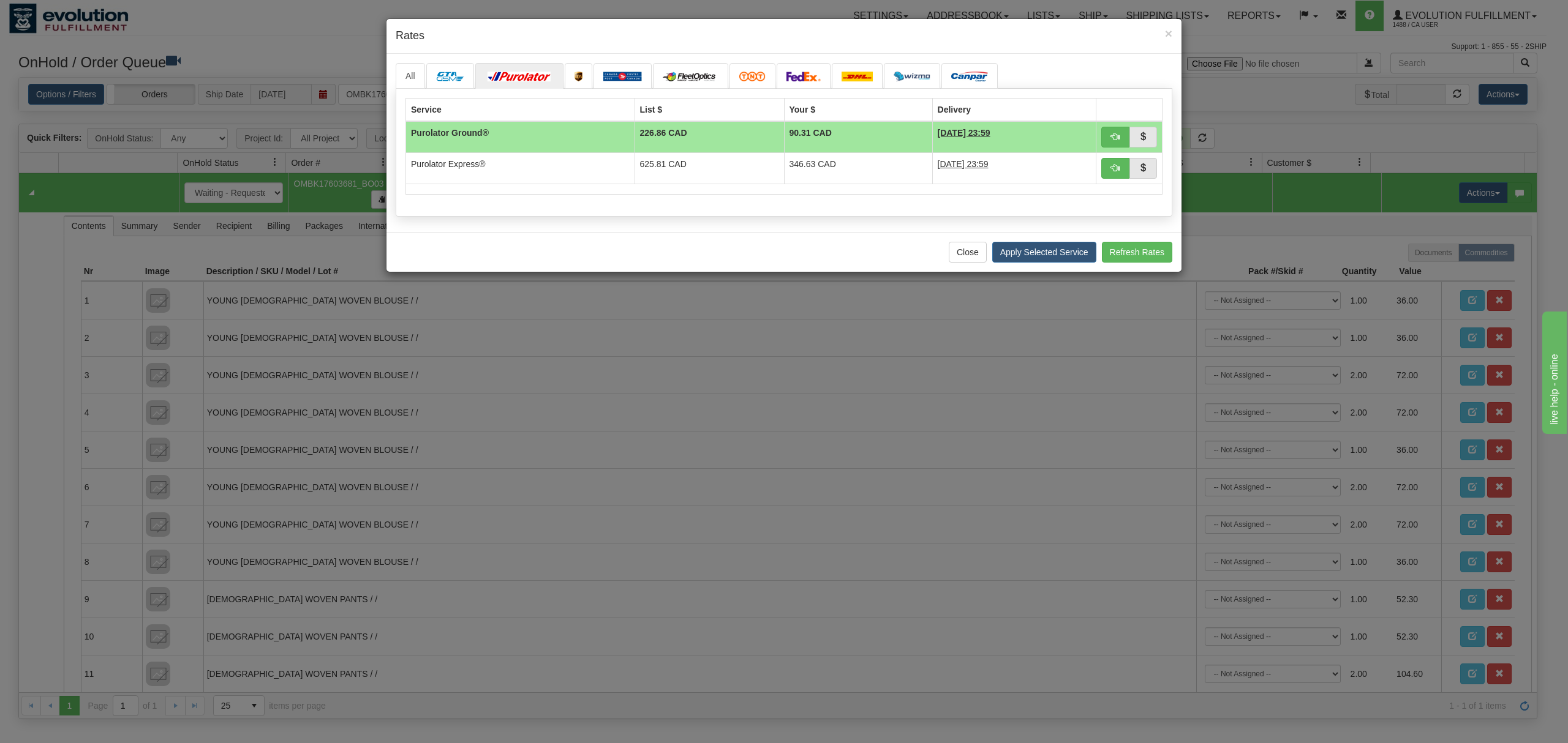
click at [1051, 266] on div "Close Apply Selected Service Refresh Rates" at bounding box center [784, 252] width 795 height 40
click at [1052, 263] on button "Apply Selected Service" at bounding box center [1044, 252] width 104 height 21
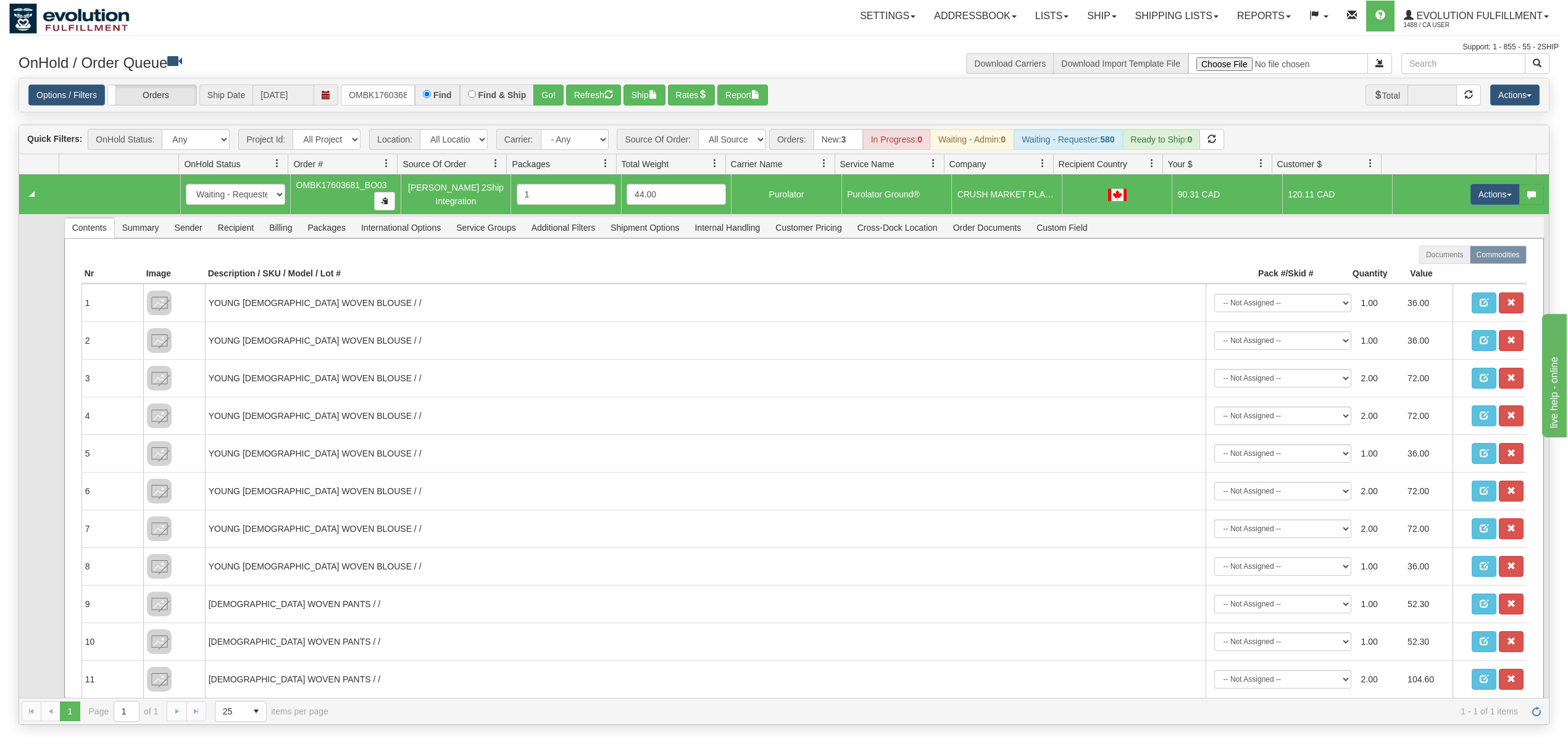
click at [649, 237] on span "Shipment Options" at bounding box center [644, 228] width 83 height 20
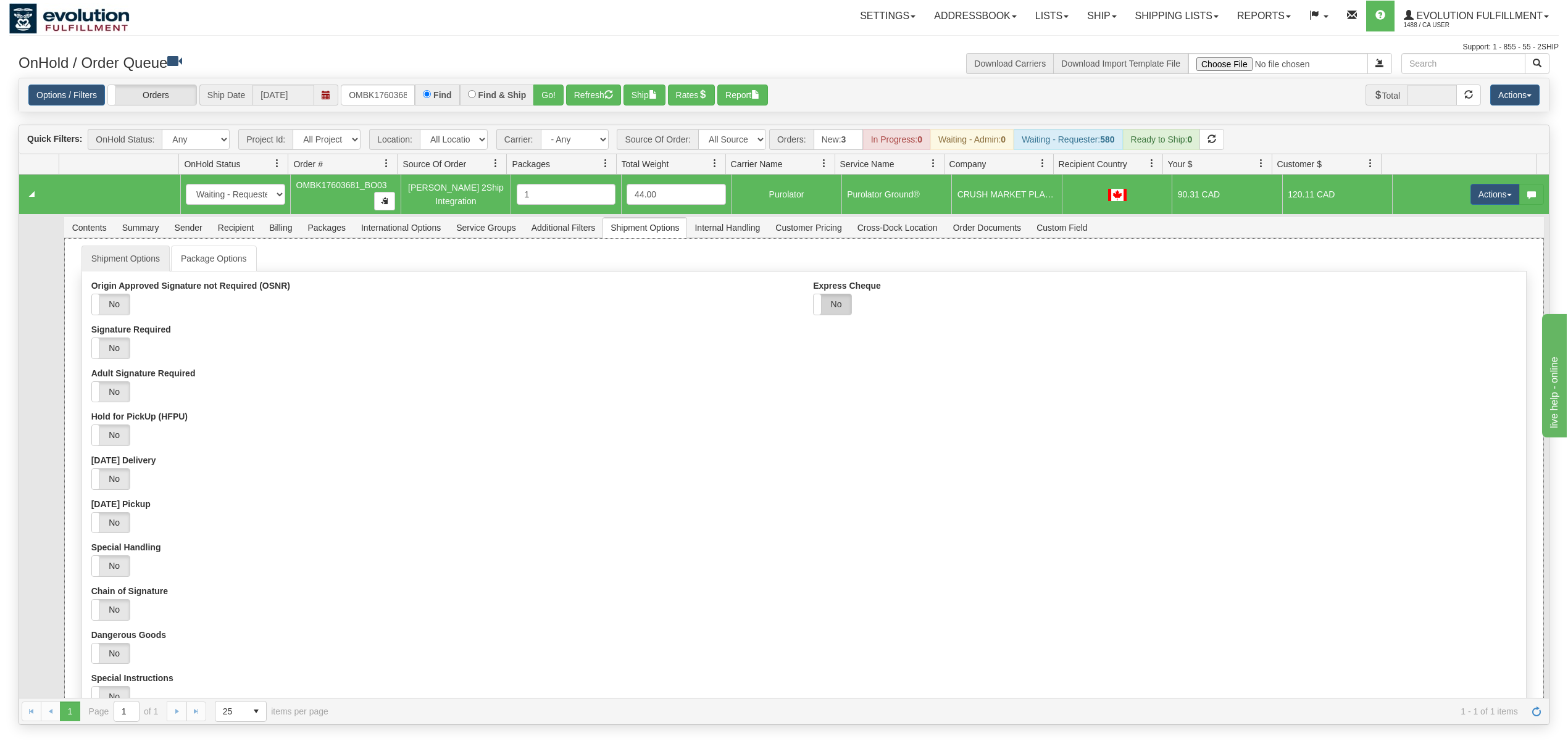
click at [823, 313] on label "No" at bounding box center [832, 304] width 37 height 20
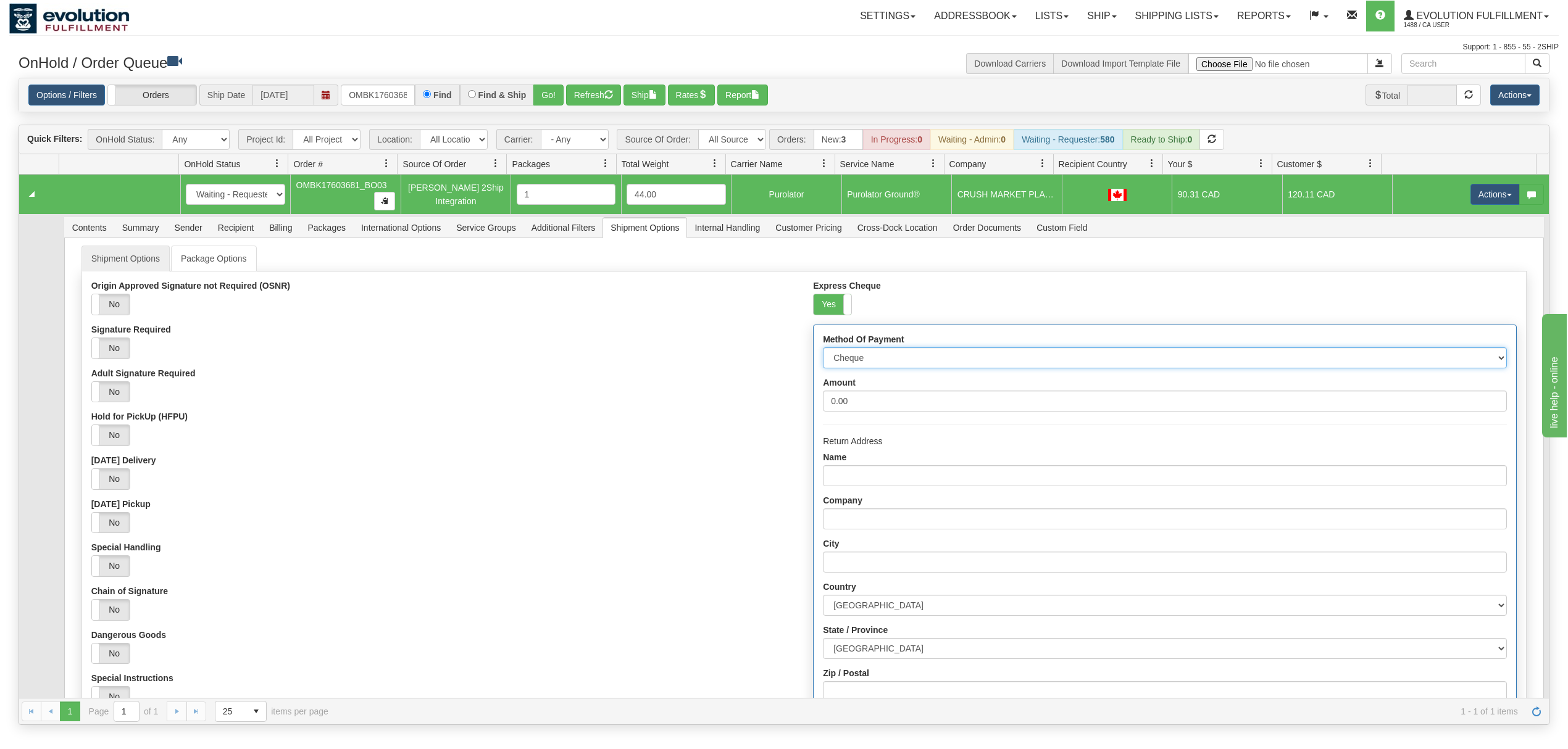
click at [880, 359] on select "Cheque Post - dated Cheque Certified Cheque Money Order Bank Draft" at bounding box center [1164, 358] width 683 height 21
select select "2"
click at [823, 352] on select "Cheque Post - dated Cheque Certified Cheque Money Order Bank Draft" at bounding box center [1164, 358] width 683 height 21
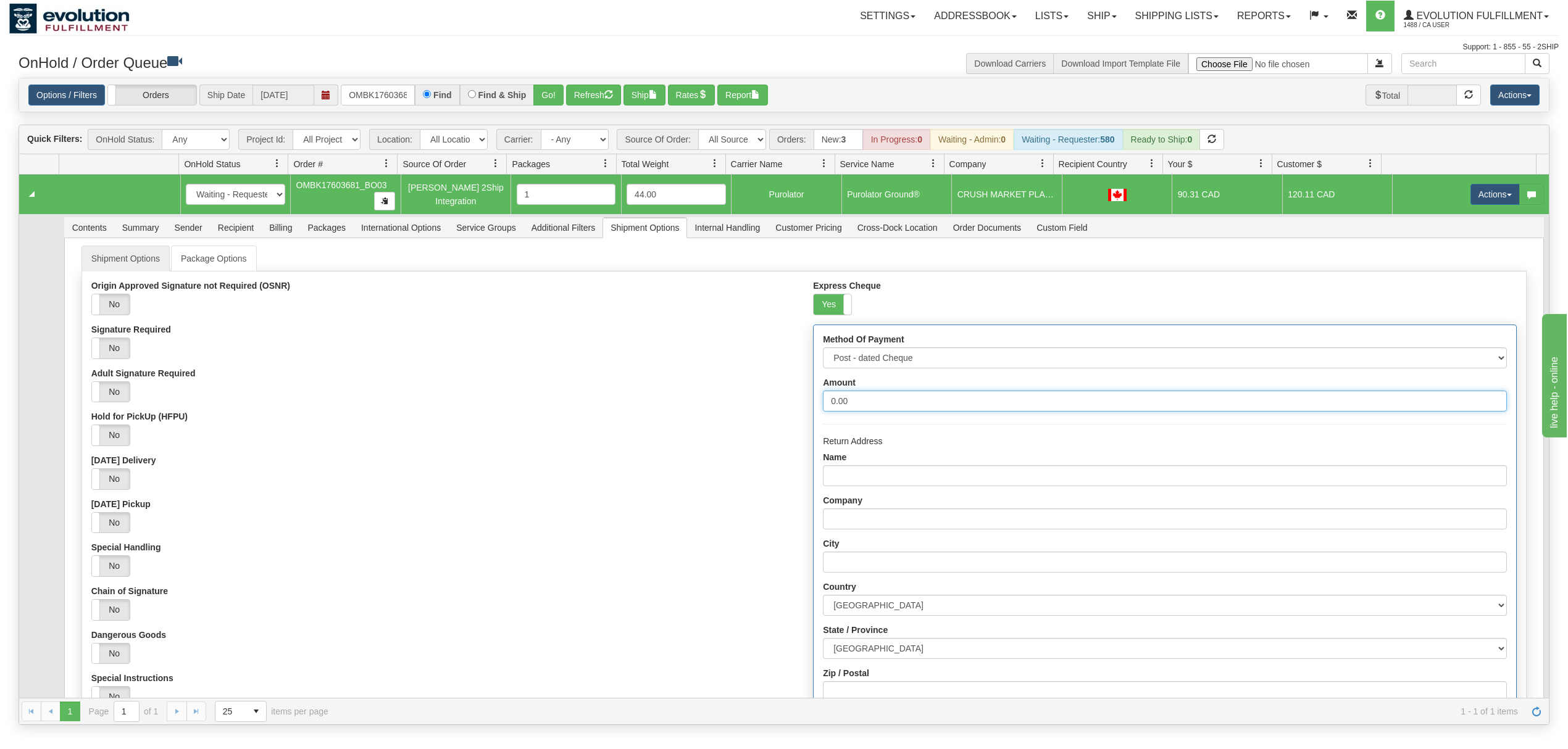
drag, startPoint x: 874, startPoint y: 408, endPoint x: 783, endPoint y: 400, distance: 91.4
click at [784, 400] on div "Origin Approved Signature not Required (OSNR) Yes No Signature Required Yes No …" at bounding box center [804, 569] width 1444 height 577
type input "1000"
click at [846, 473] on input "Name" at bounding box center [1164, 476] width 683 height 21
type input "EVOLUTION FULFILLMENT"
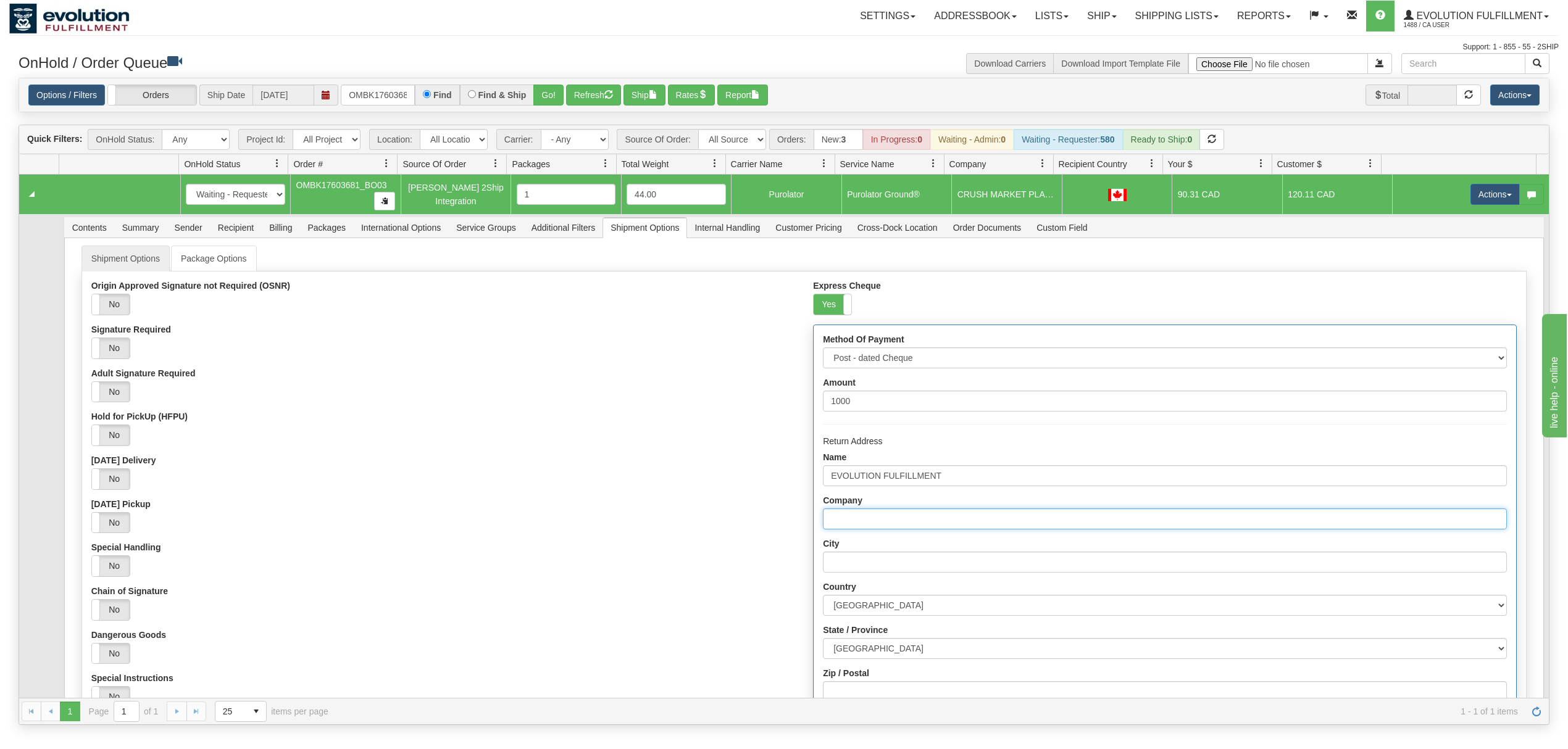
type input "EVOLUTION FULFILLMENT"
type input "DELTA"
select select "BC"
type input "V4G1K3"
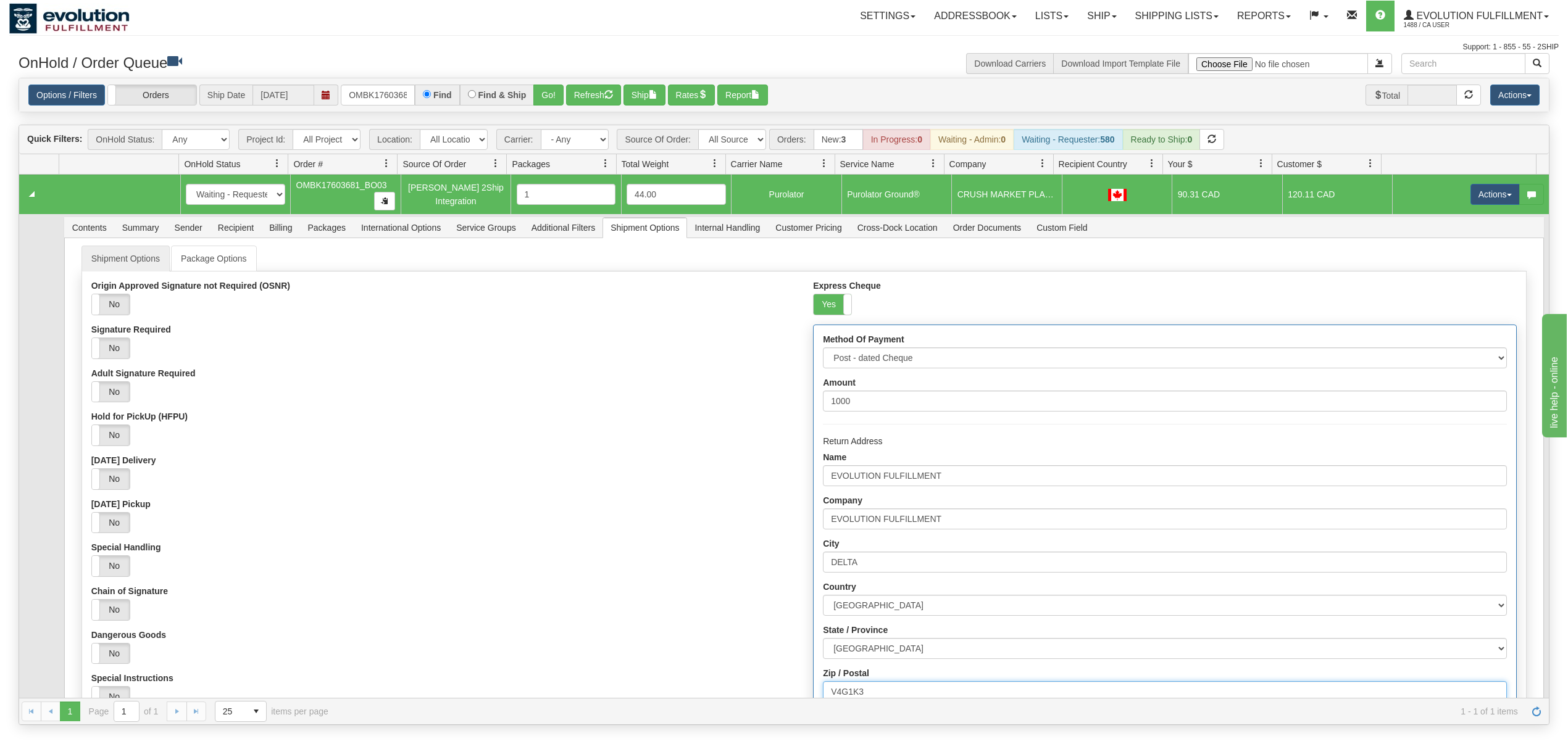
type input "7137 Venture Street"
type input "6049402228"
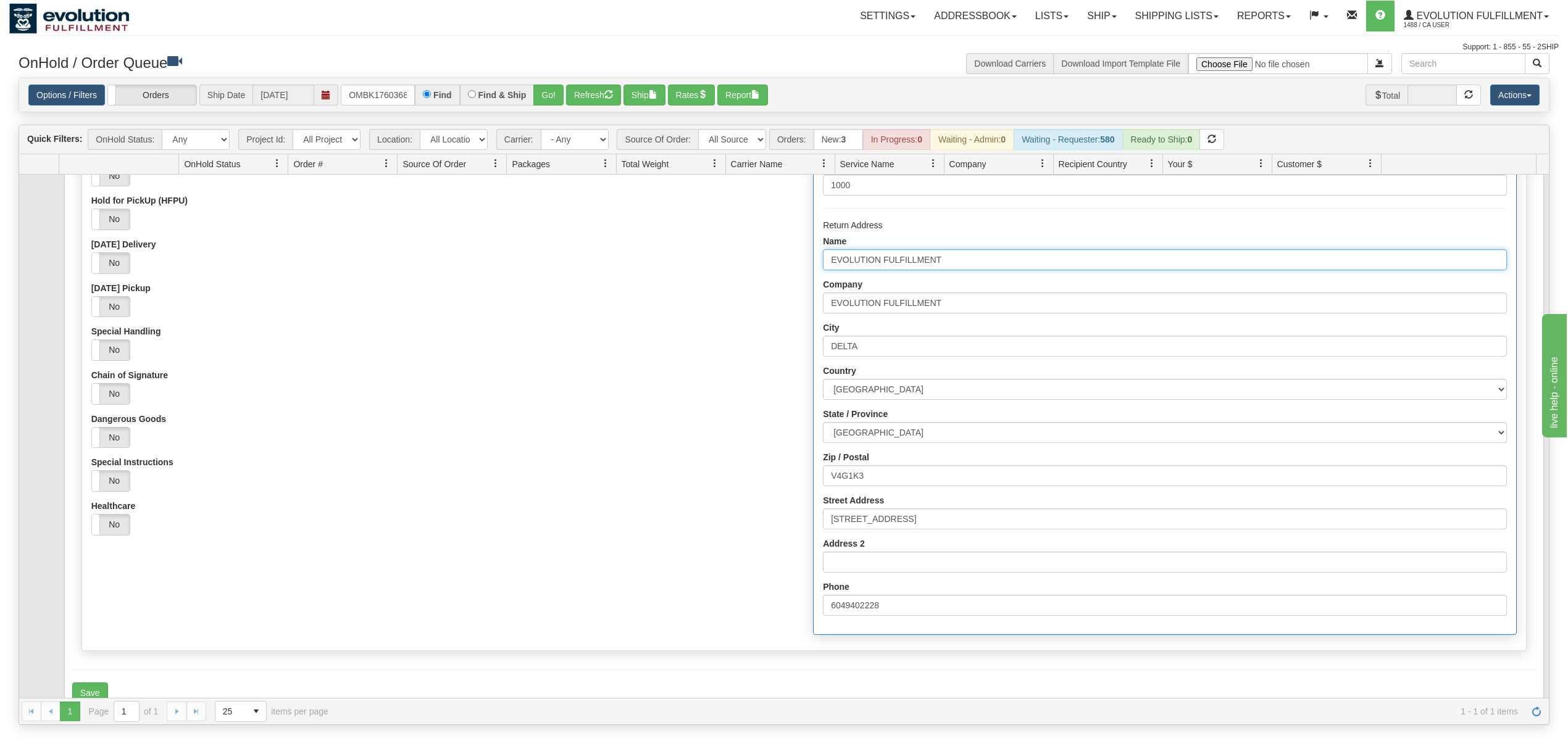
scroll to position [236, 0]
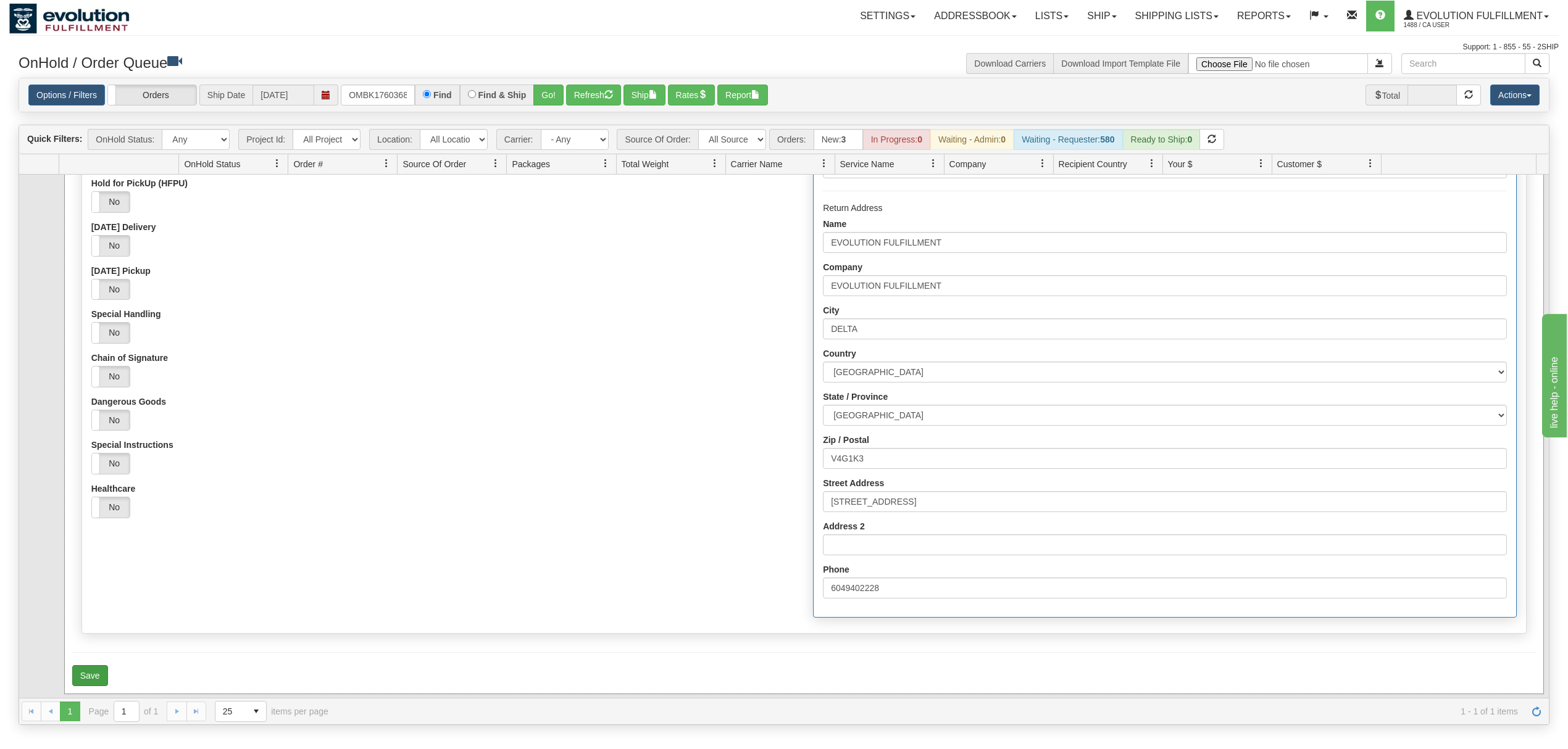
click at [104, 679] on div "Save" at bounding box center [804, 676] width 1464 height 21
click at [97, 676] on button "Save" at bounding box center [89, 676] width 35 height 21
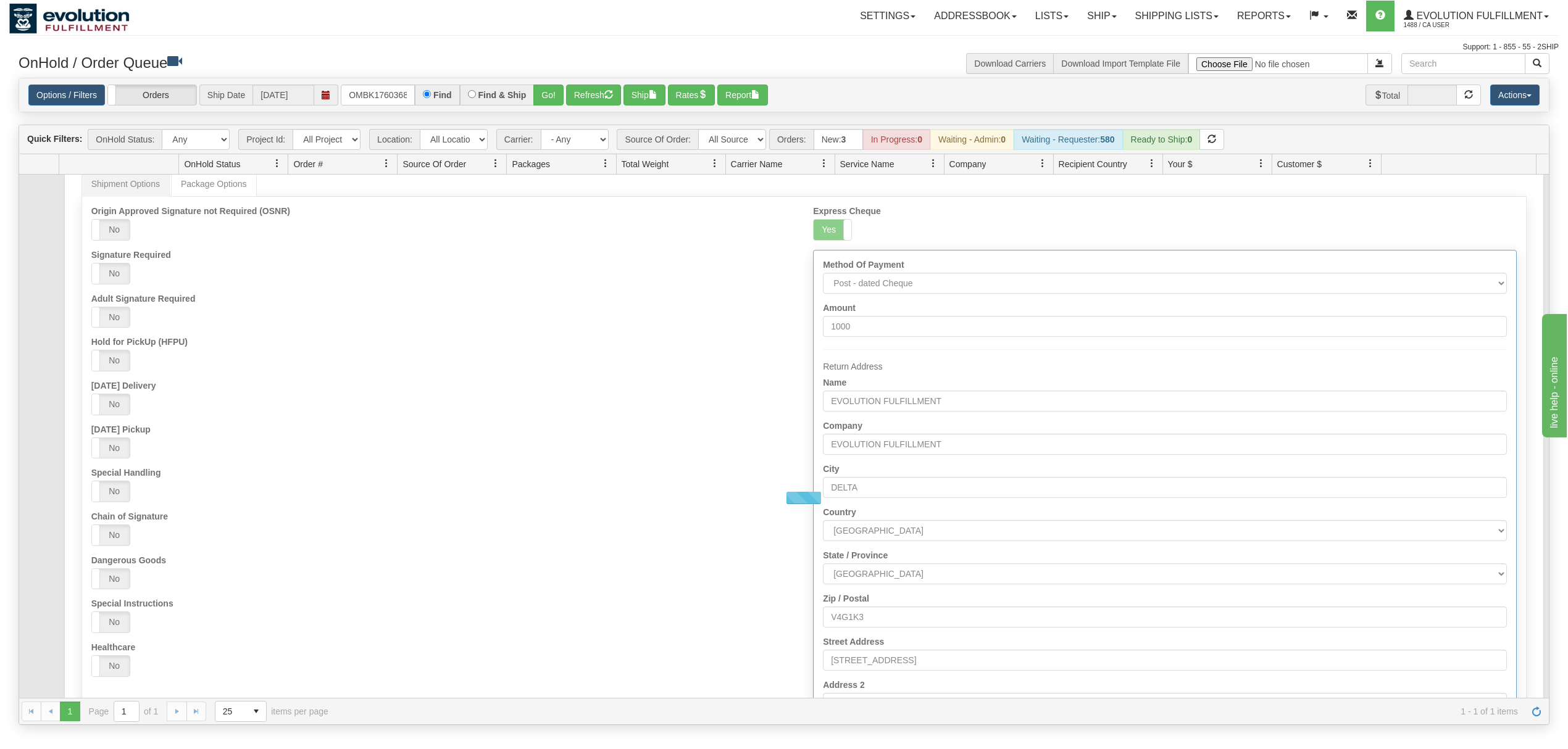
scroll to position [0, 0]
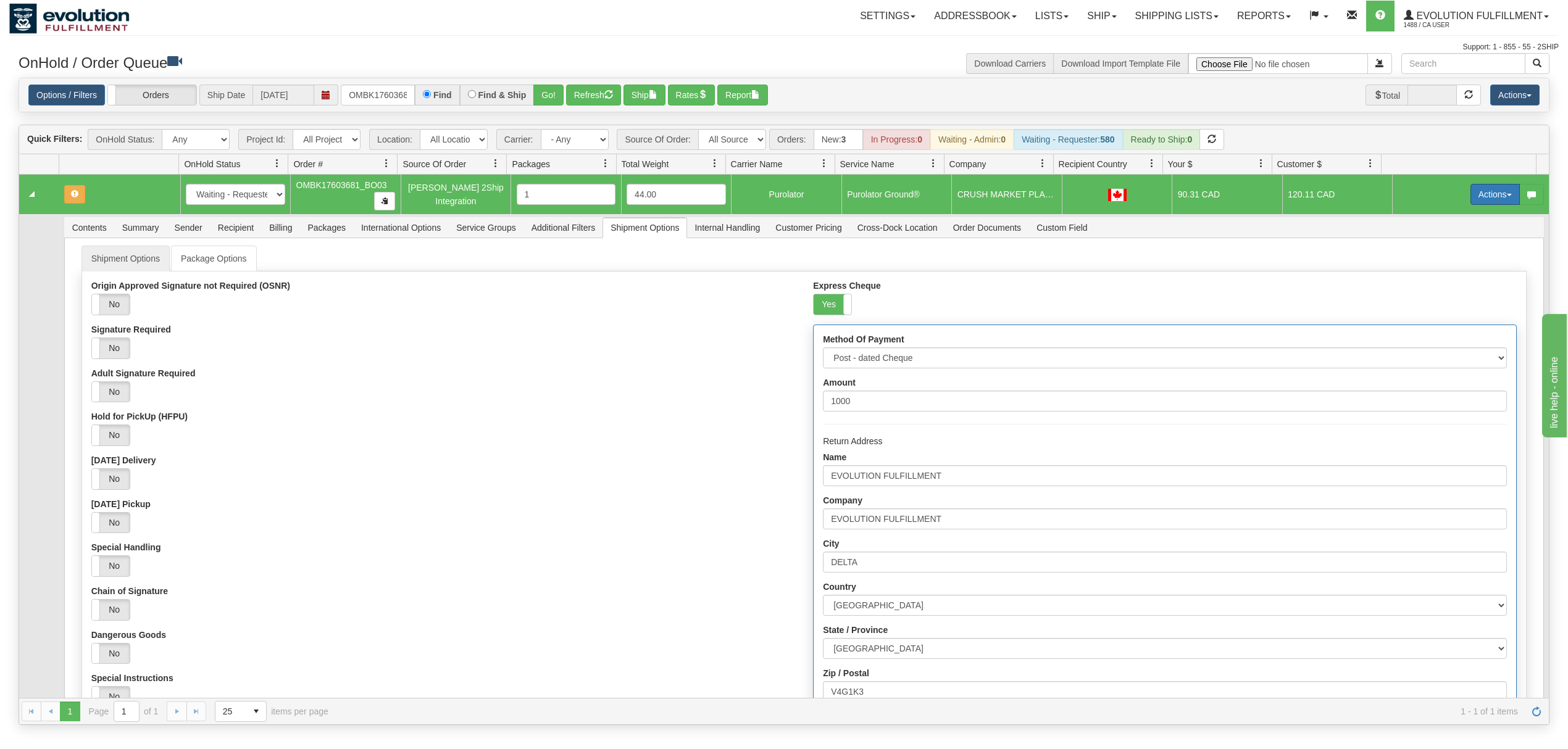
drag, startPoint x: 1491, startPoint y: 193, endPoint x: 1479, endPoint y: 203, distance: 15.6
click at [1491, 193] on button "Actions" at bounding box center [1495, 194] width 50 height 21
click at [1452, 238] on span "Refresh Rates" at bounding box center [1465, 233] width 63 height 10
click at [381, 98] on input "OMBK17603681_BO03" at bounding box center [377, 95] width 74 height 21
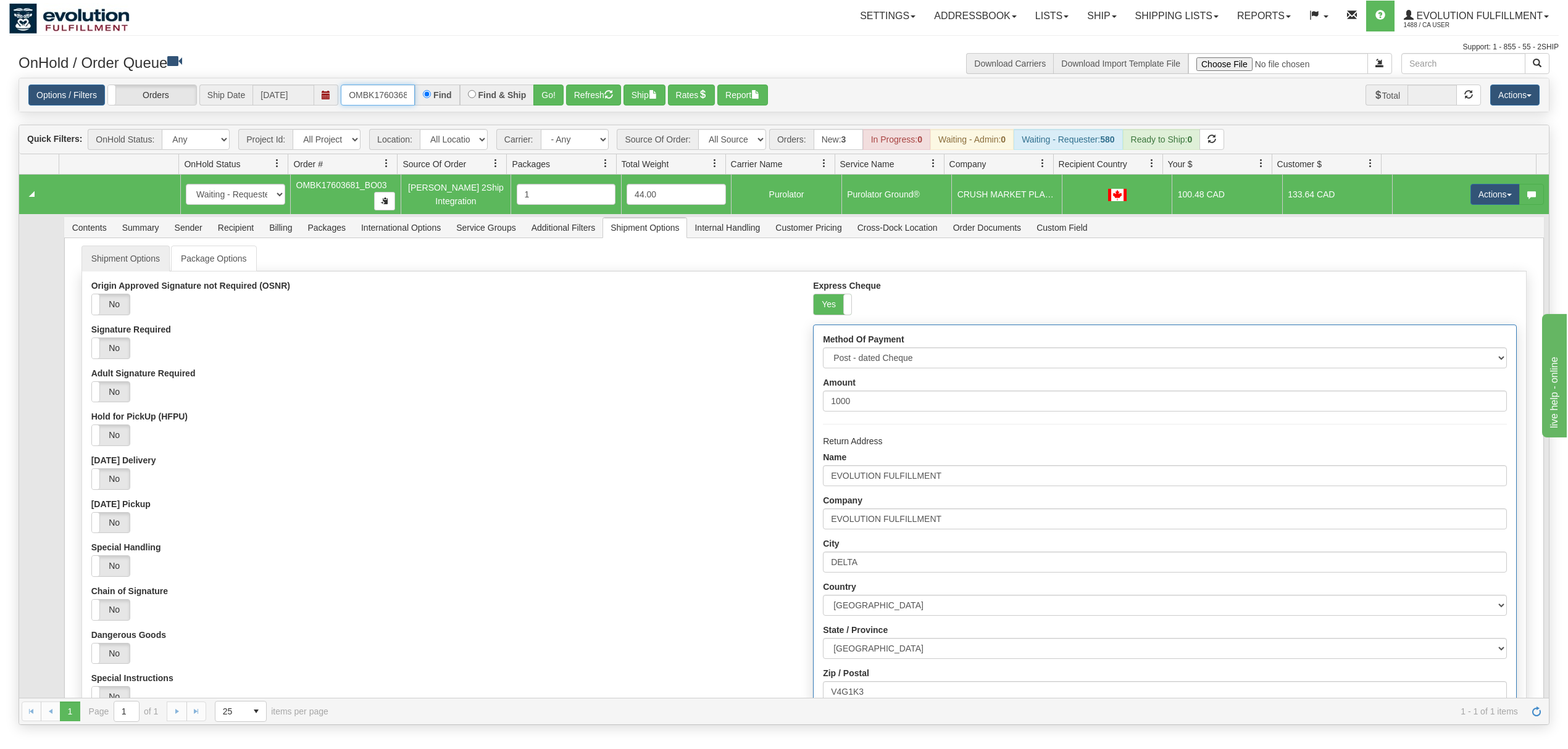
click at [381, 98] on input "OMBK17603681_BO03" at bounding box center [377, 95] width 74 height 21
click at [405, 94] on input "OMBK17692838 BO03" at bounding box center [377, 95] width 74 height 21
type input "OMBK17692838_BO03"
click at [549, 100] on button "Go!" at bounding box center [549, 95] width 31 height 21
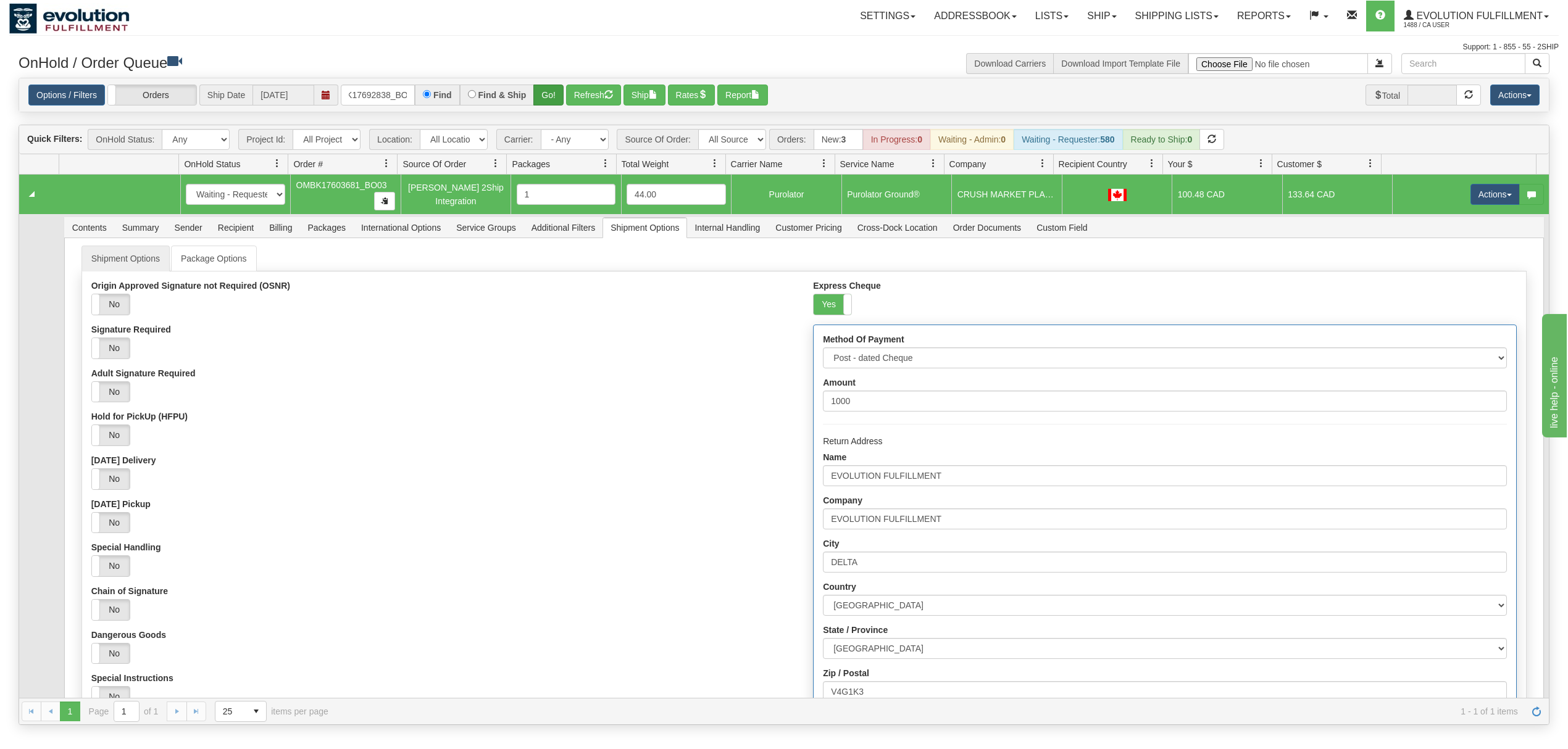
scroll to position [0, 0]
